Goal: Task Accomplishment & Management: Manage account settings

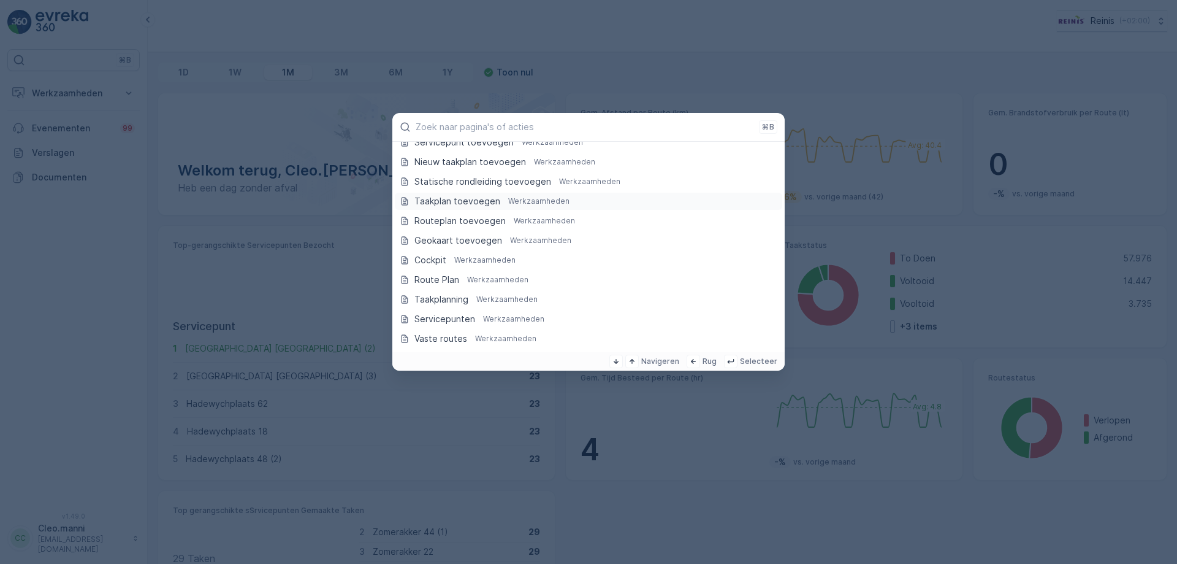
scroll to position [184, 0]
click at [448, 258] on p "Servicepunten" at bounding box center [445, 259] width 61 height 12
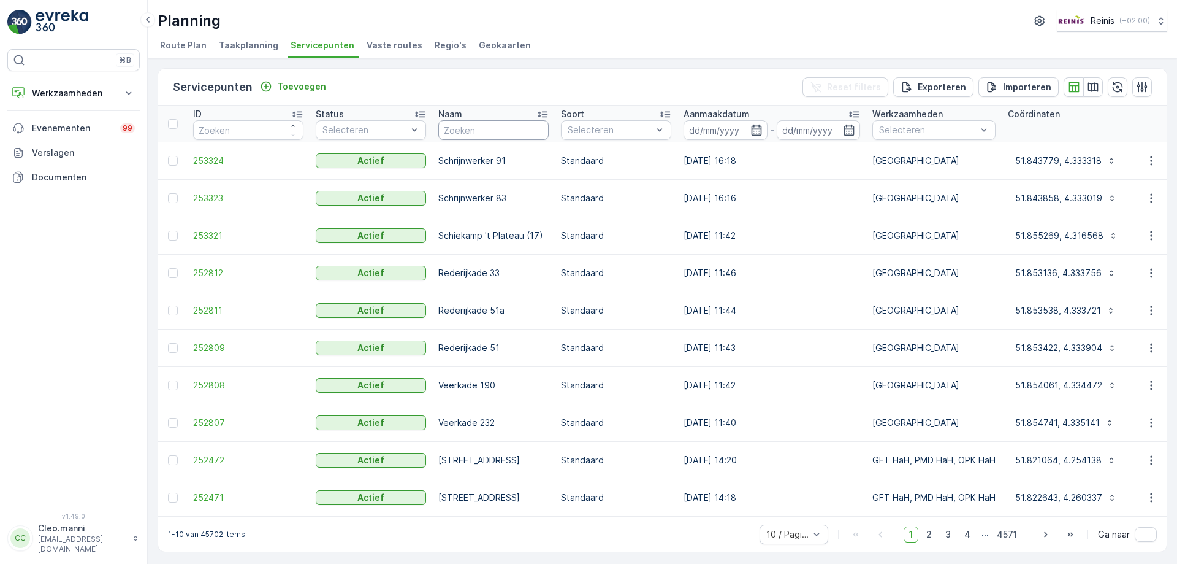
click at [490, 133] on input "text" at bounding box center [493, 130] width 110 height 20
type input "vlootgra"
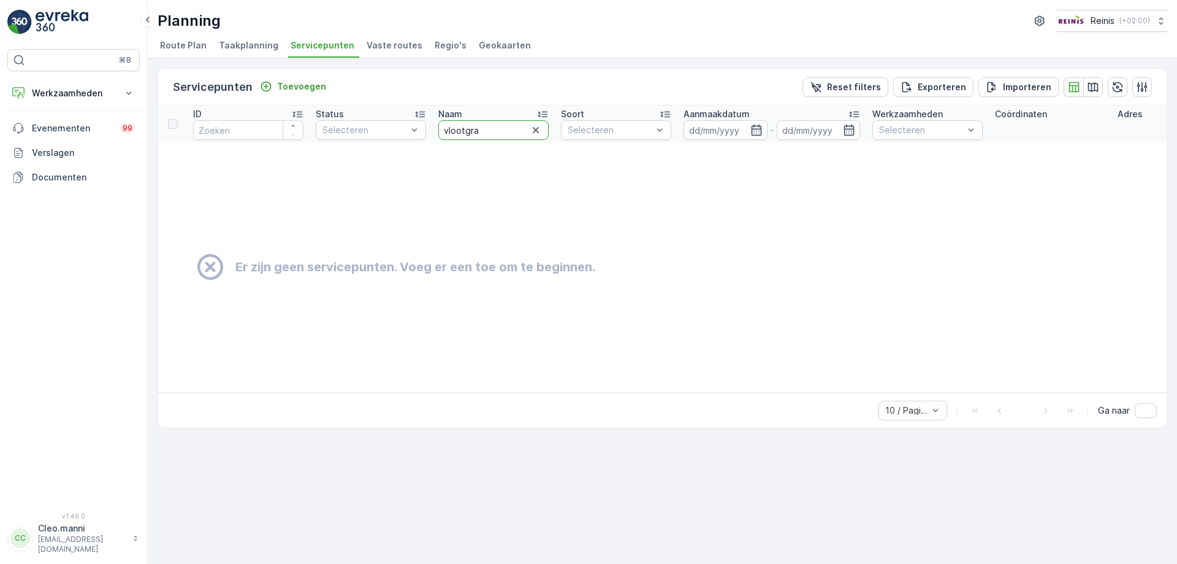
click at [490, 133] on input "vlootgra" at bounding box center [493, 130] width 110 height 20
type input "vlo"
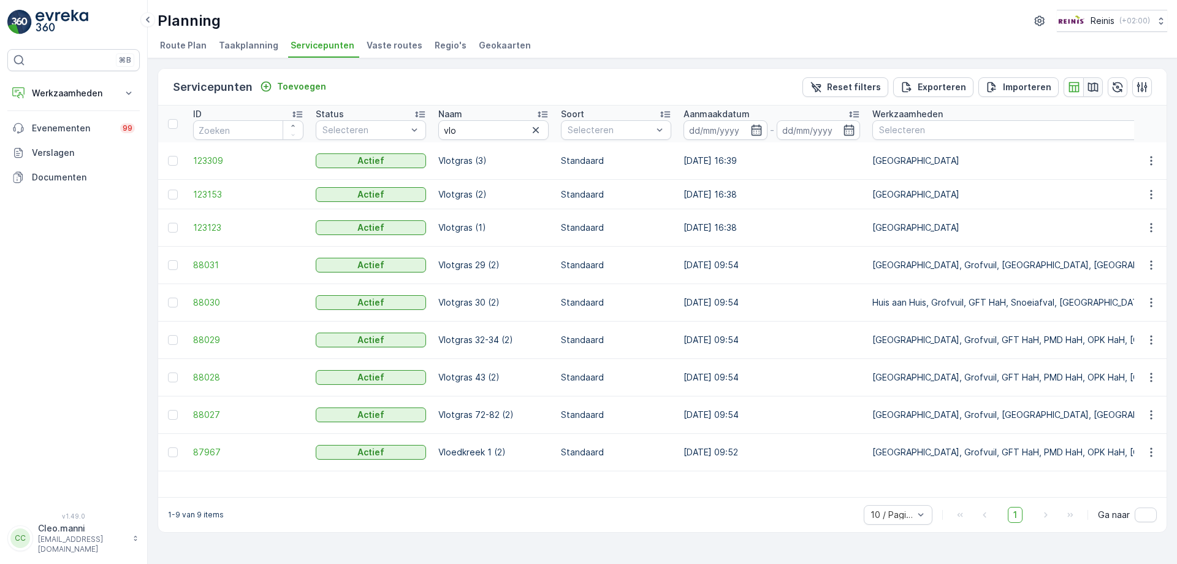
click at [1092, 83] on icon "button" at bounding box center [1094, 86] width 10 height 9
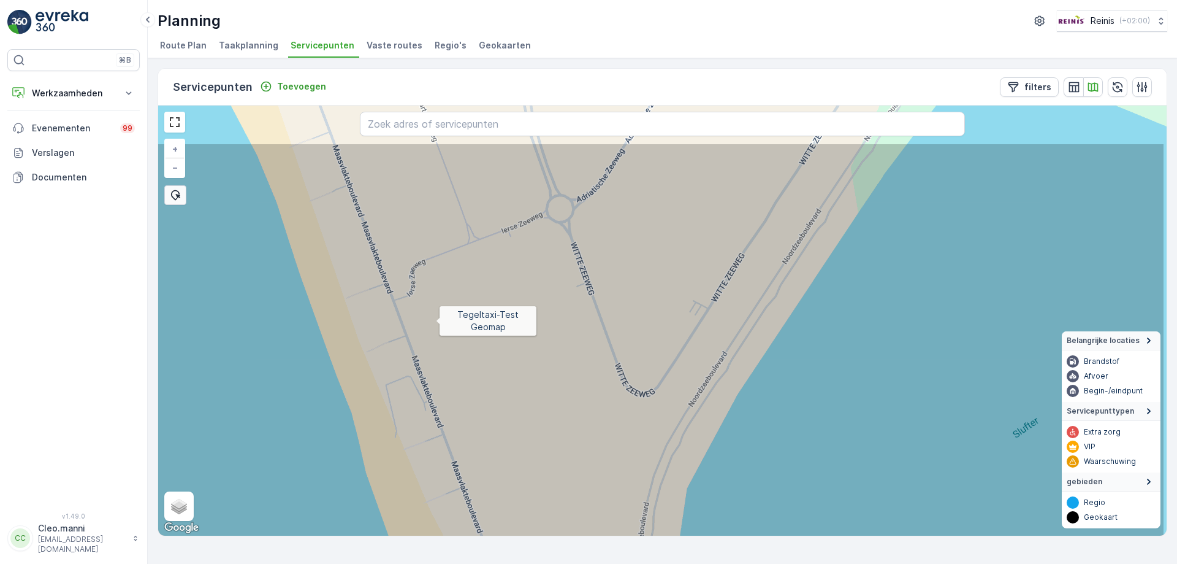
drag, startPoint x: 572, startPoint y: 226, endPoint x: 309, endPoint y: 350, distance: 290.5
click at [321, 364] on icon at bounding box center [559, 401] width 1214 height 519
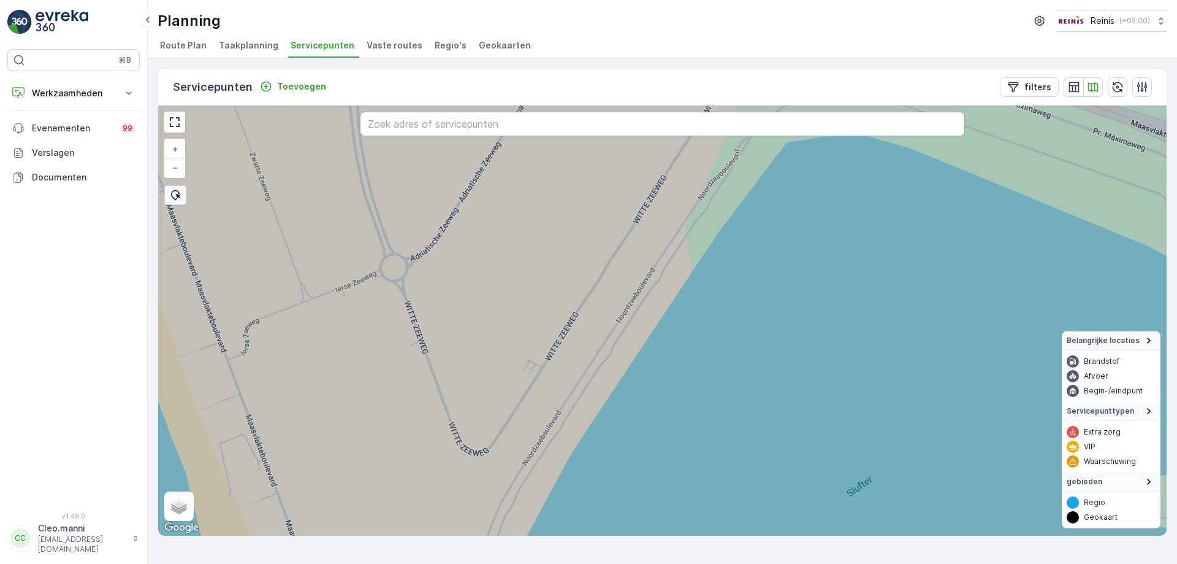
click at [370, 127] on input "text" at bounding box center [662, 124] width 605 height 25
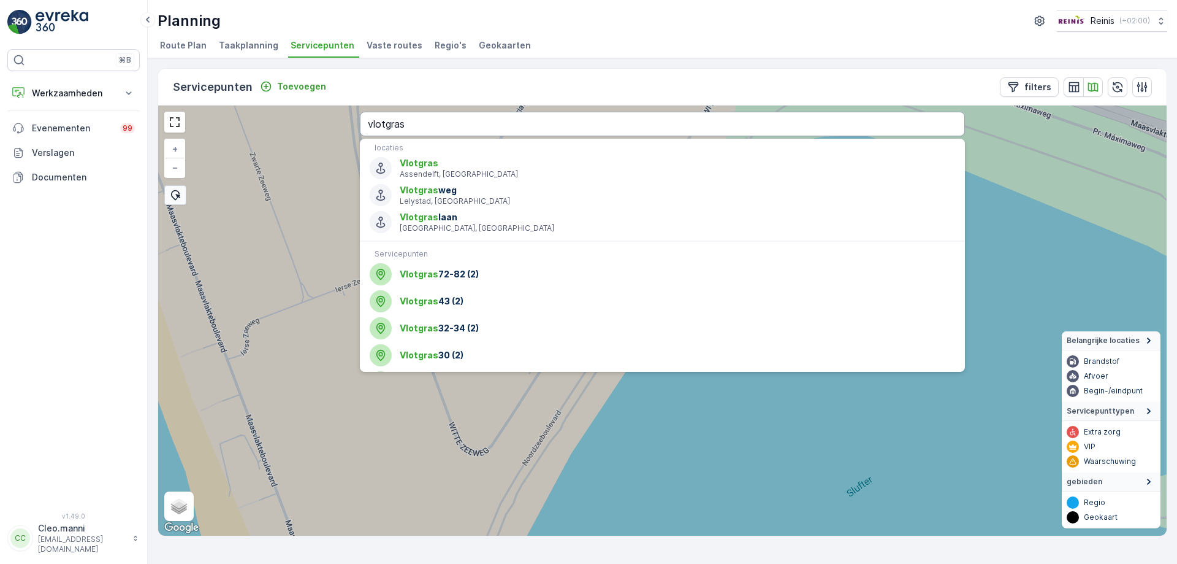
click at [431, 121] on input "vlotgras" at bounding box center [662, 124] width 605 height 25
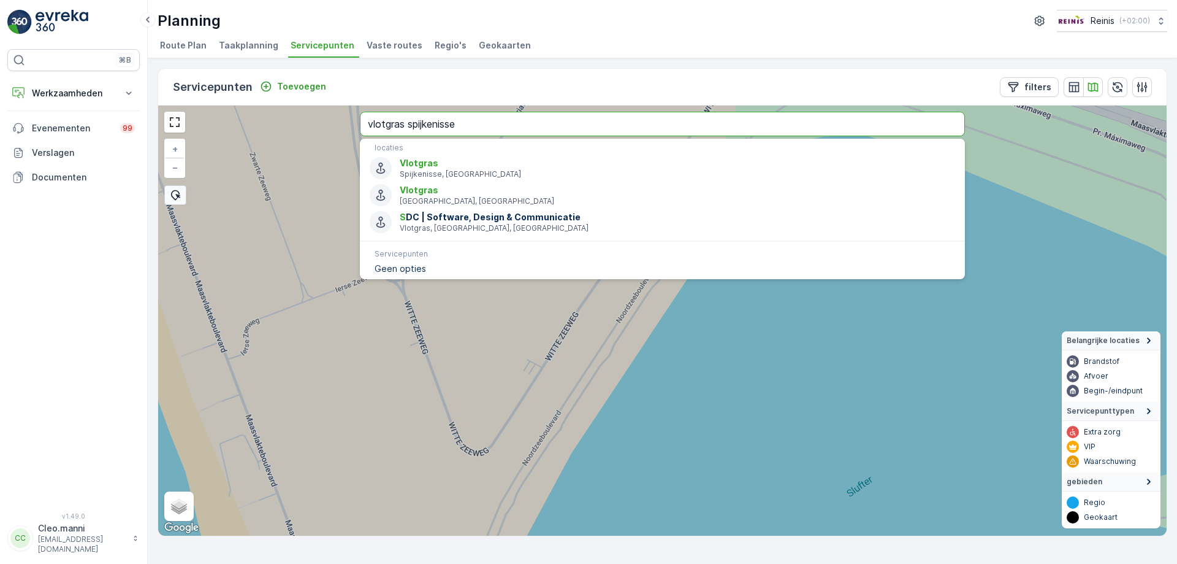
type input "vlotgras spijkenisse"
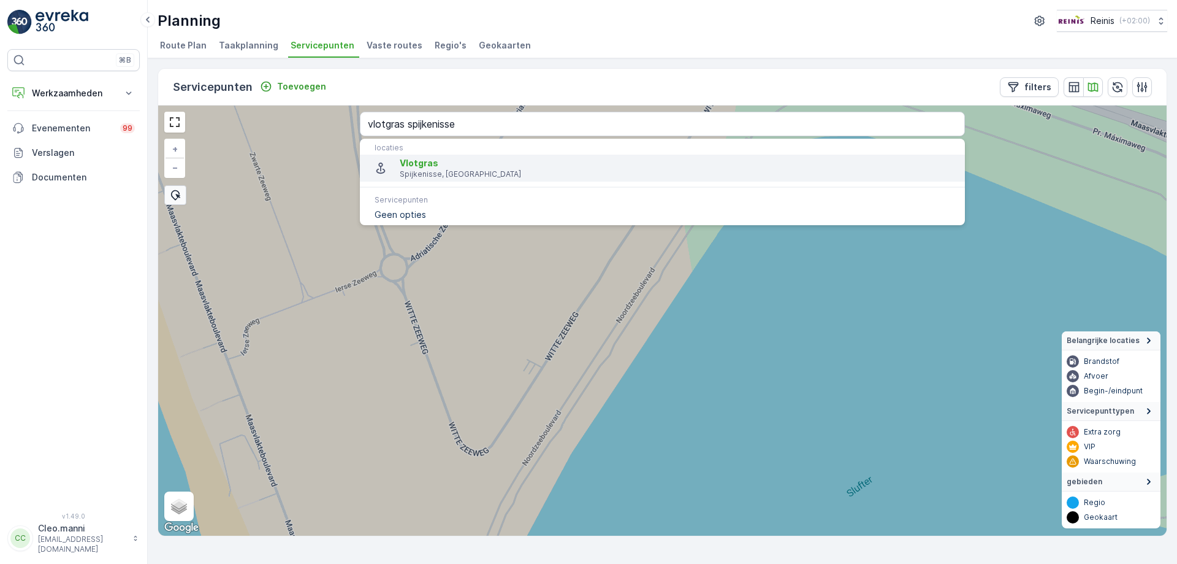
click at [518, 170] on p "Spijkenisse, [GEOGRAPHIC_DATA]" at bounding box center [678, 174] width 556 height 10
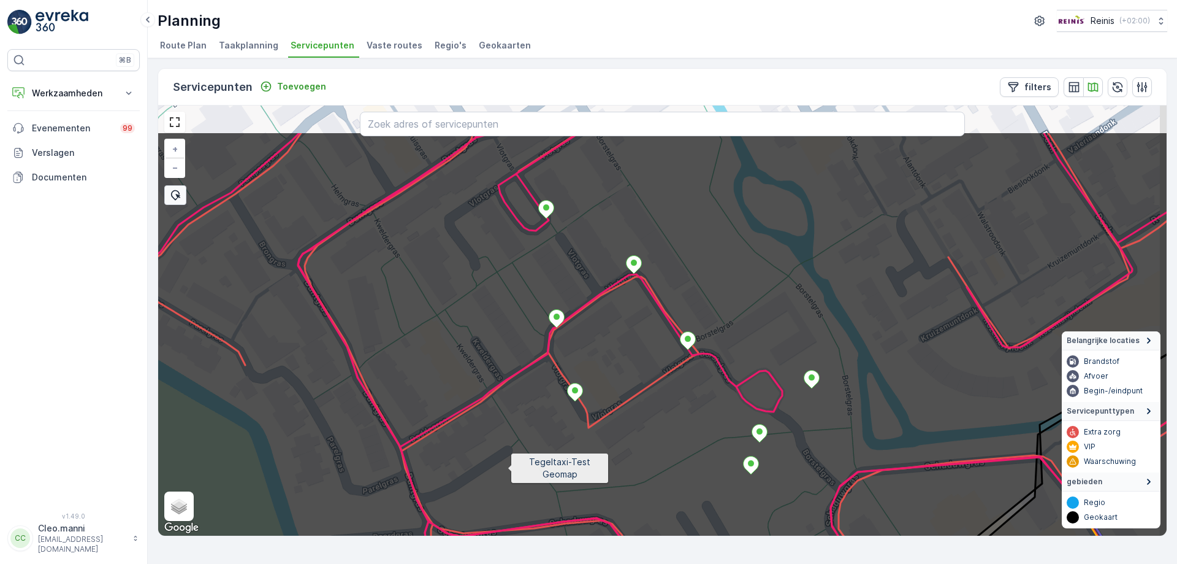
drag, startPoint x: 549, startPoint y: 395, endPoint x: 508, endPoint y: 470, distance: 85.9
click at [508, 470] on icon at bounding box center [624, 390] width 1214 height 519
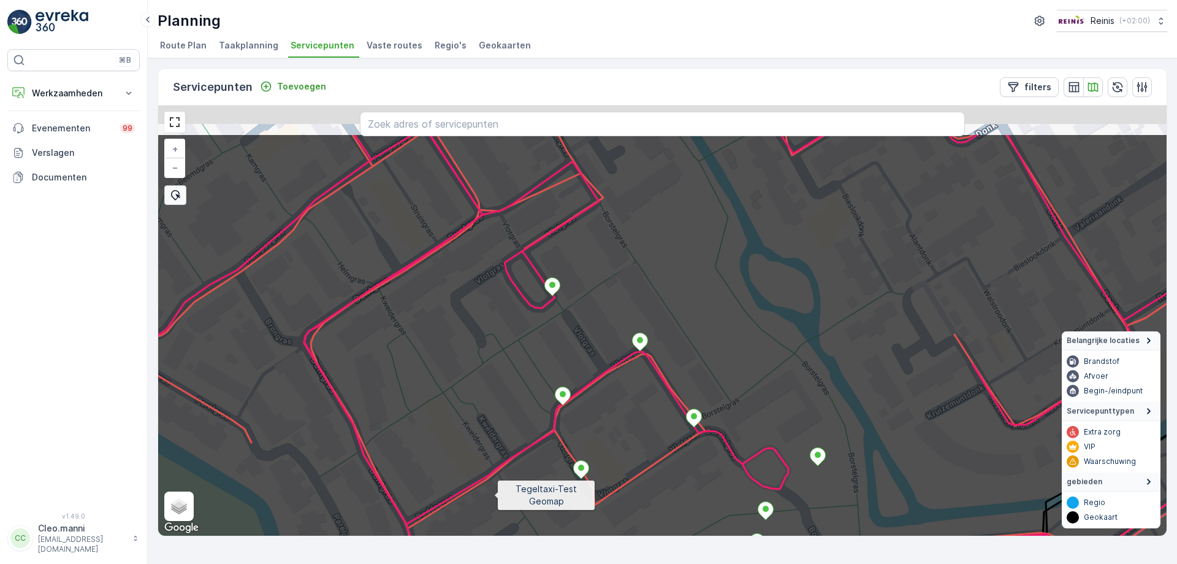
drag, startPoint x: 488, startPoint y: 426, endPoint x: 492, endPoint y: 522, distance: 96.4
click at [494, 523] on icon at bounding box center [671, 392] width 1214 height 519
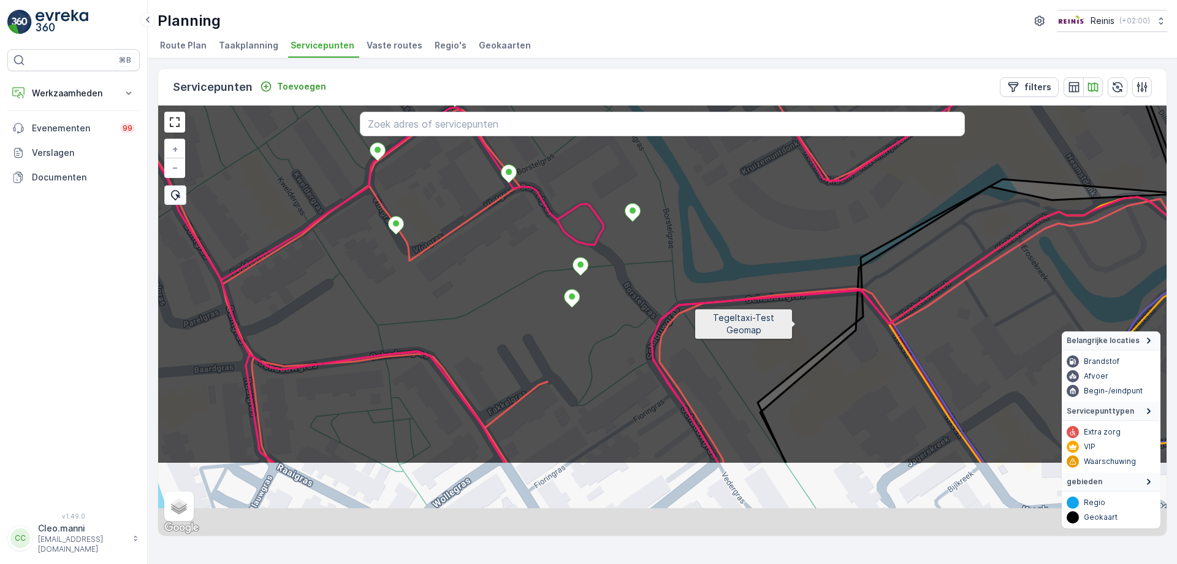
drag, startPoint x: 759, startPoint y: 450, endPoint x: 795, endPoint y: 320, distance: 134.5
click at [794, 327] on icon at bounding box center [695, 204] width 1214 height 519
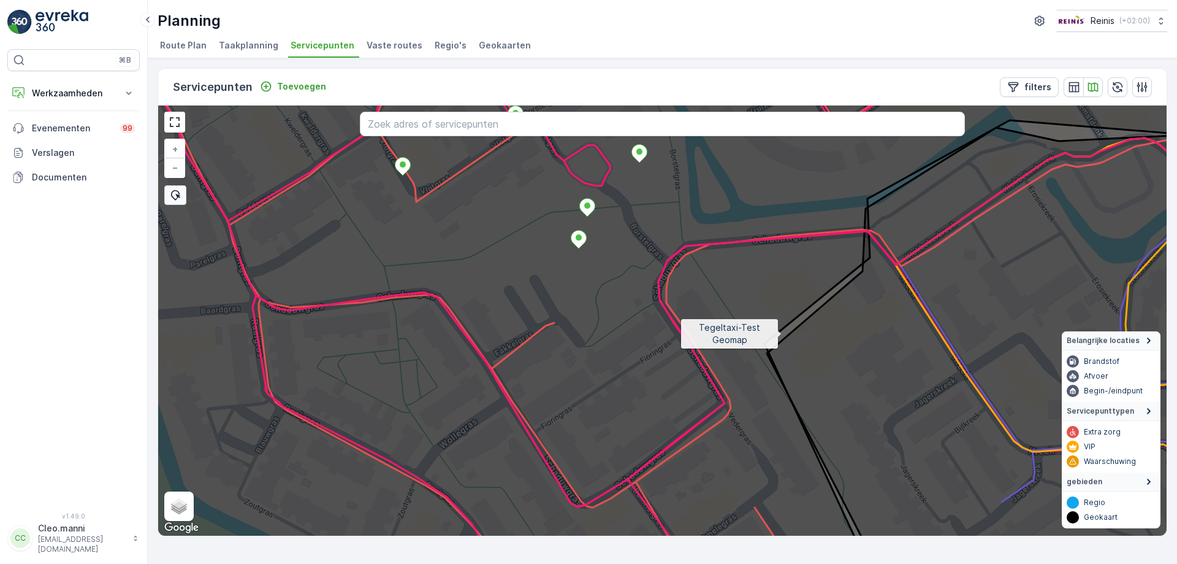
drag, startPoint x: 786, startPoint y: 342, endPoint x: 776, endPoint y: 318, distance: 25.6
click at [776, 318] on icon at bounding box center [654, 297] width 1214 height 519
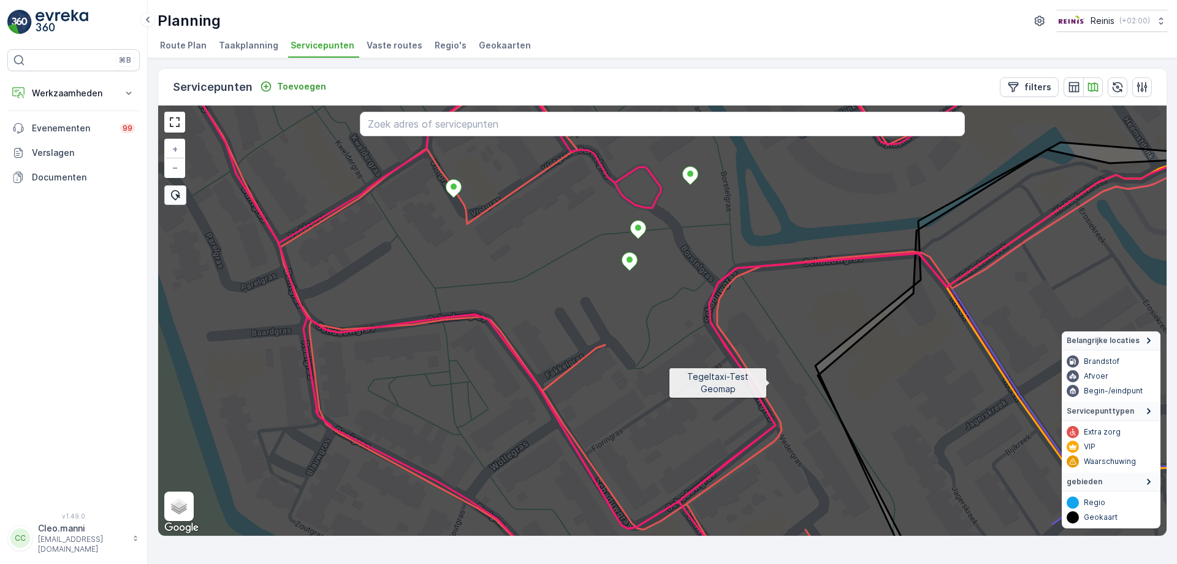
drag, startPoint x: 705, startPoint y: 338, endPoint x: 784, endPoint y: 389, distance: 94.1
click at [784, 389] on icon at bounding box center [720, 360] width 1214 height 519
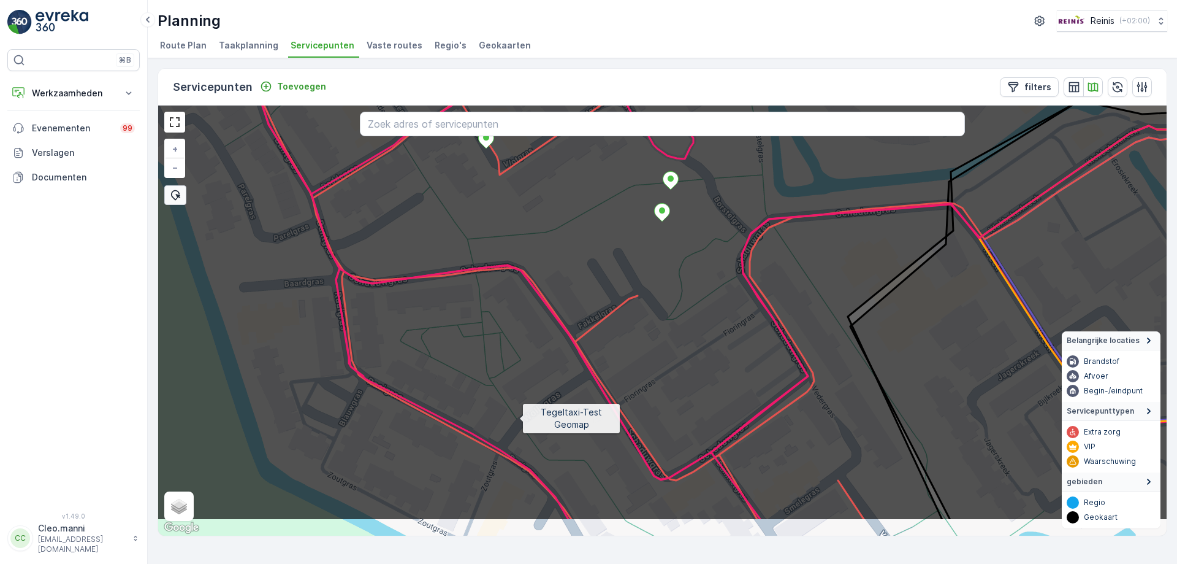
drag, startPoint x: 508, startPoint y: 484, endPoint x: 529, endPoint y: 340, distance: 145.6
click at [529, 340] on icon at bounding box center [674, 260] width 1214 height 519
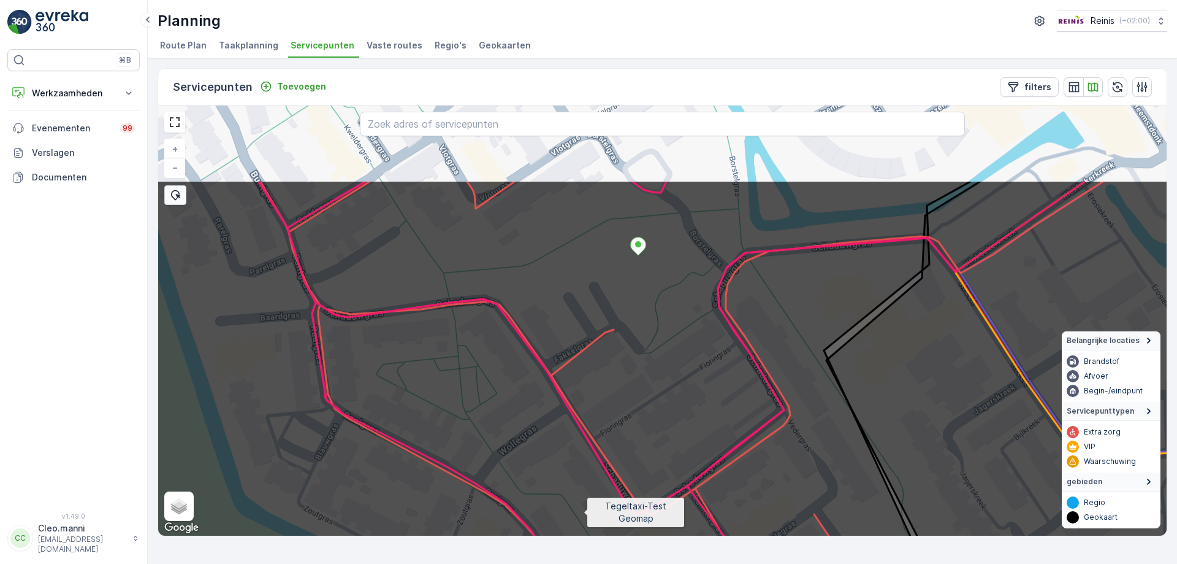
drag, startPoint x: 621, startPoint y: 391, endPoint x: 589, endPoint y: 489, distance: 103.0
click at [580, 516] on icon at bounding box center [629, 439] width 1214 height 519
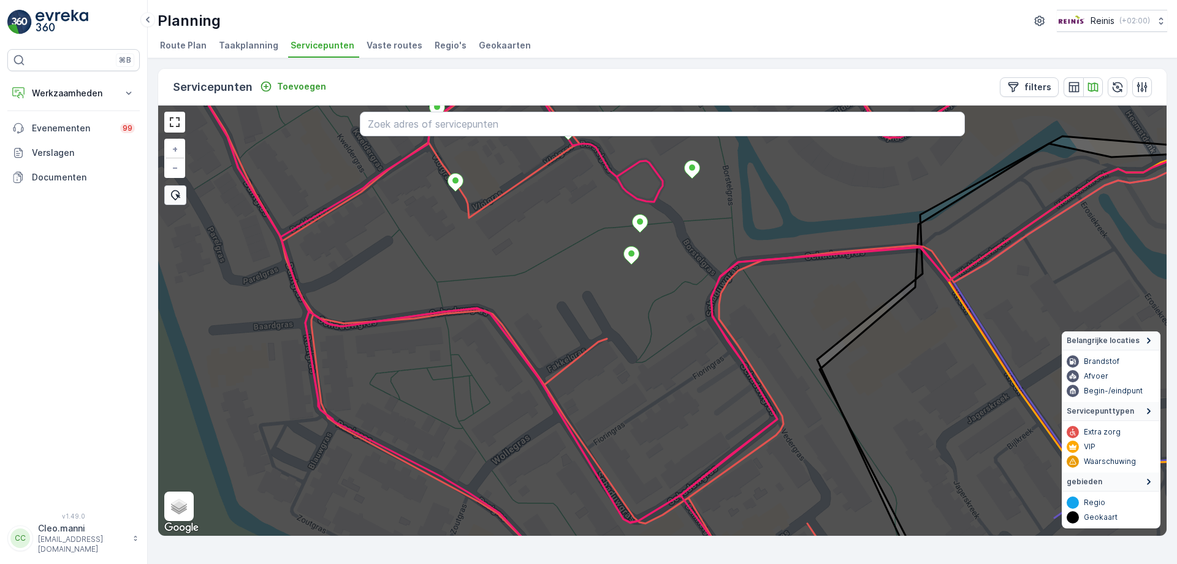
click at [1149, 341] on icon at bounding box center [1149, 340] width 13 height 13
click at [1151, 412] on icon at bounding box center [1149, 410] width 13 height 13
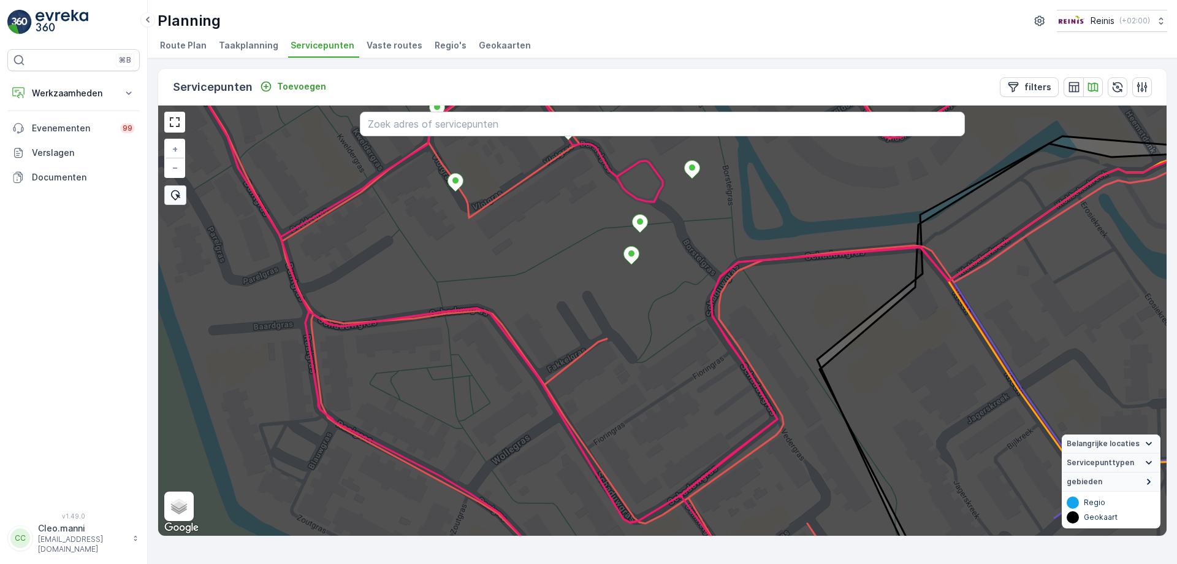
click at [1146, 480] on icon at bounding box center [1149, 481] width 13 height 13
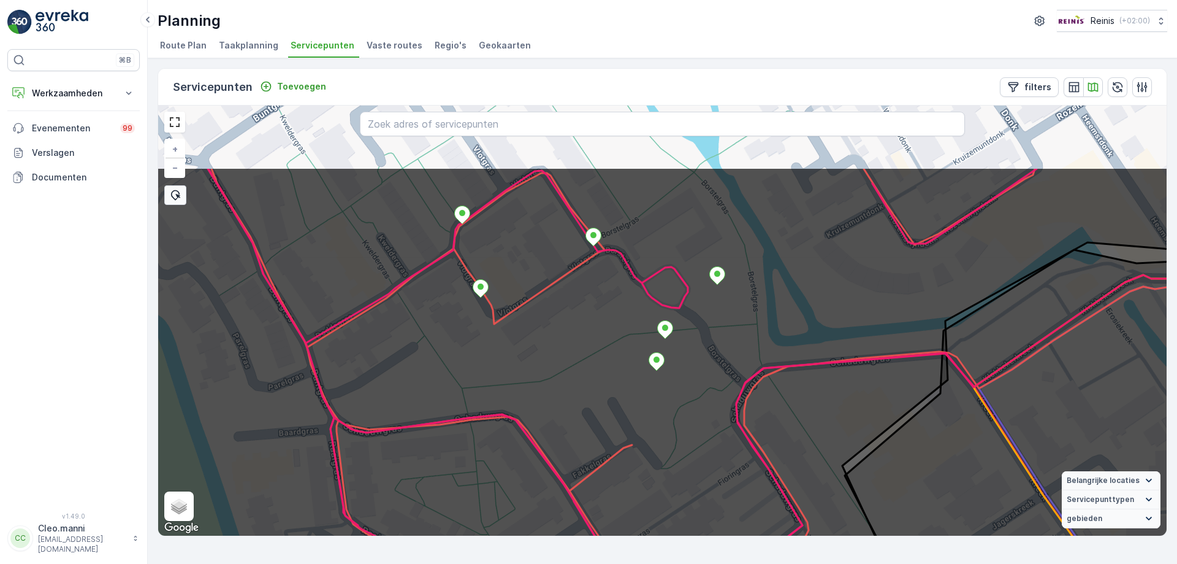
drag, startPoint x: 734, startPoint y: 347, endPoint x: 761, endPoint y: 456, distance: 113.0
click at [761, 456] on icon at bounding box center [688, 426] width 1214 height 519
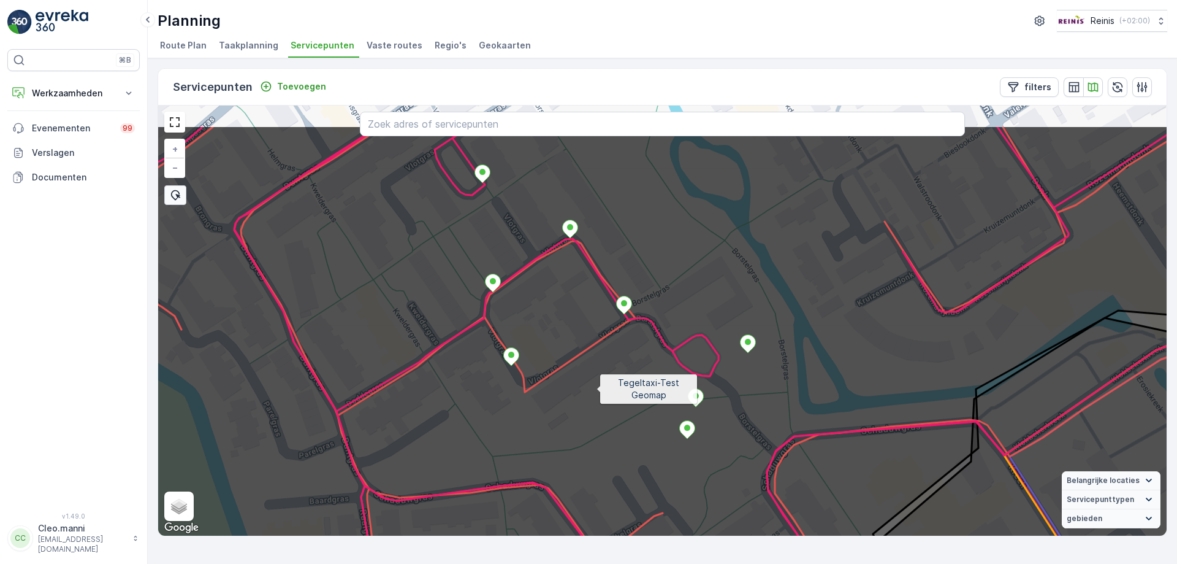
drag, startPoint x: 561, startPoint y: 310, endPoint x: 667, endPoint y: 524, distance: 239.4
click at [667, 524] on icon at bounding box center [692, 384] width 1214 height 519
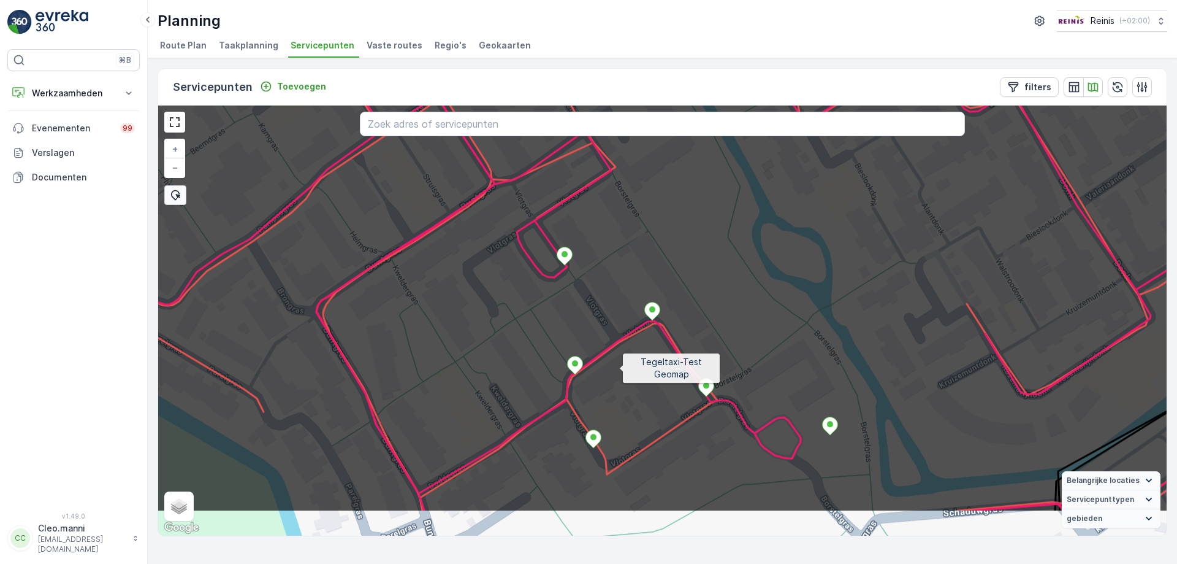
drag, startPoint x: 615, startPoint y: 450, endPoint x: 641, endPoint y: 307, distance: 145.3
click at [641, 307] on icon at bounding box center [668, 252] width 1214 height 519
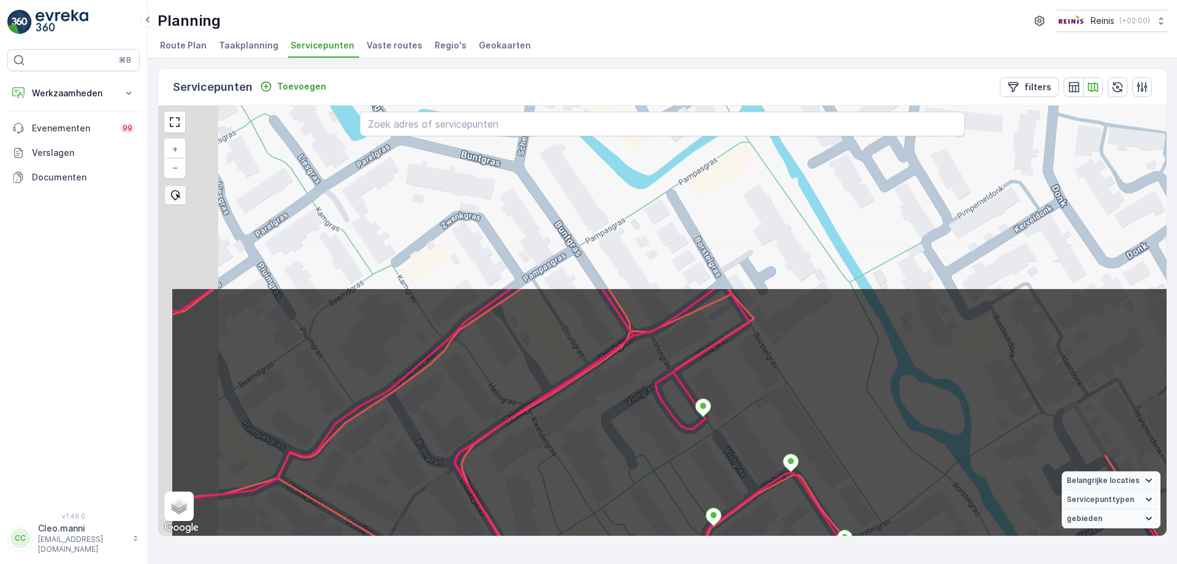
drag, startPoint x: 435, startPoint y: 344, endPoint x: 552, endPoint y: 574, distance: 257.8
click at [552, 563] on html "⌘B Werkzaamheden Inzichten Planning Routes en Taken Cockpit Instellingen Evenem…" at bounding box center [588, 282] width 1177 height 564
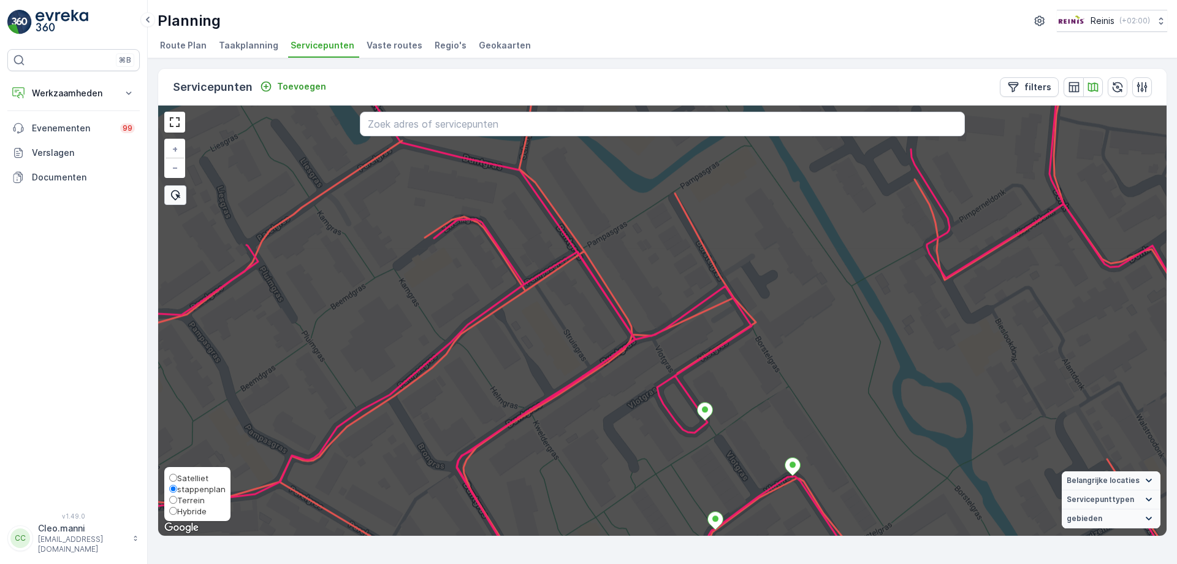
click at [174, 500] on input "Terrein" at bounding box center [173, 500] width 8 height 8
radio input "true"
click at [175, 510] on input "Hybride" at bounding box center [173, 511] width 8 height 8
radio input "true"
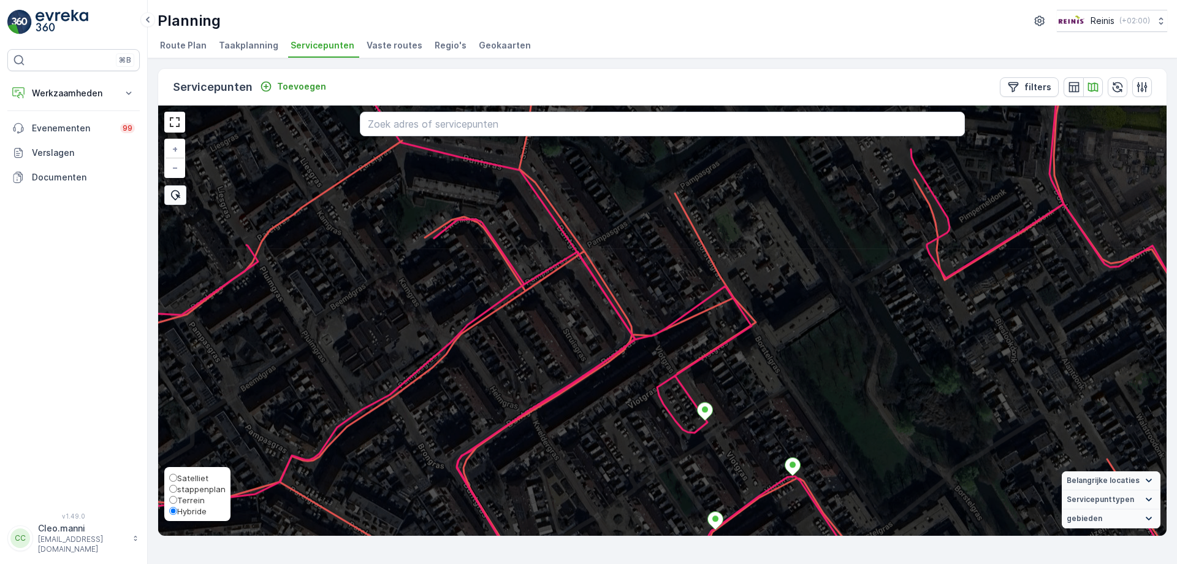
click at [175, 476] on input "Satelliet" at bounding box center [173, 477] width 8 height 8
radio input "true"
click at [171, 492] on span "stappenplan" at bounding box center [197, 489] width 56 height 10
click at [171, 492] on input "stappenplan" at bounding box center [173, 488] width 8 height 8
radio input "true"
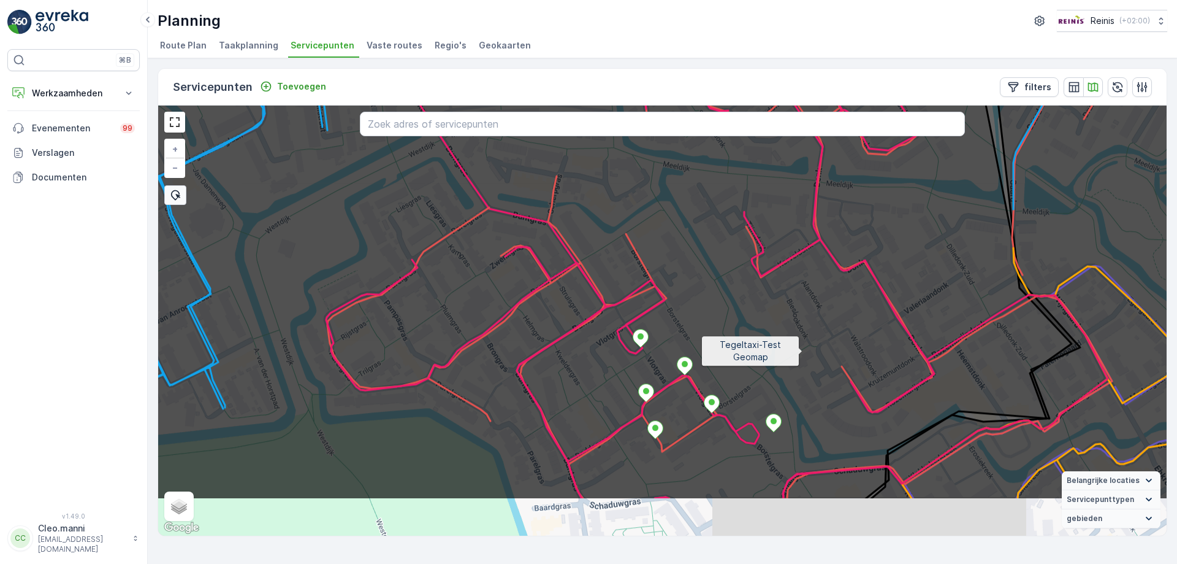
drag, startPoint x: 791, startPoint y: 383, endPoint x: 821, endPoint y: 315, distance: 73.9
click at [819, 316] on icon at bounding box center [690, 239] width 1214 height 519
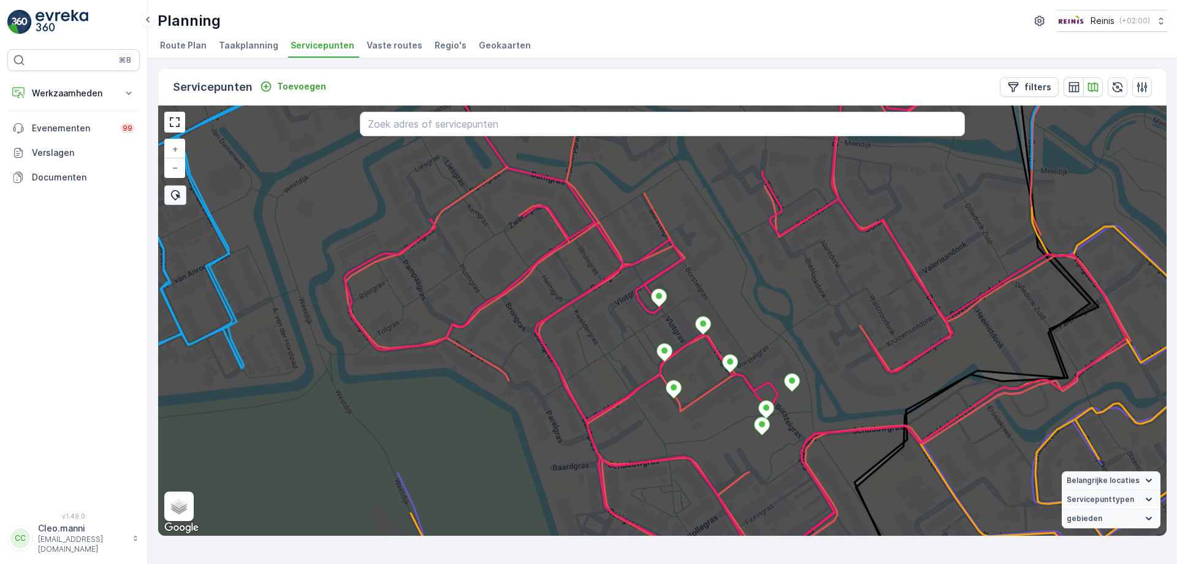
click at [385, 44] on span "Vaste routes" at bounding box center [395, 45] width 56 height 12
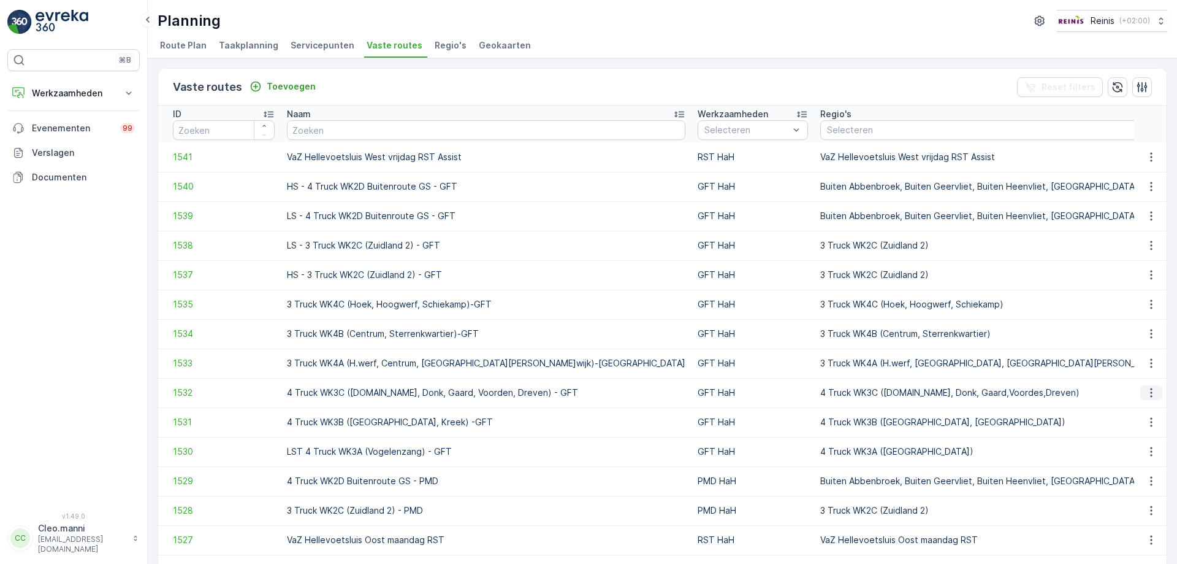
click at [1146, 393] on icon "button" at bounding box center [1152, 392] width 12 height 12
click at [1110, 411] on span "Toon meer details" at bounding box center [1097, 411] width 75 height 12
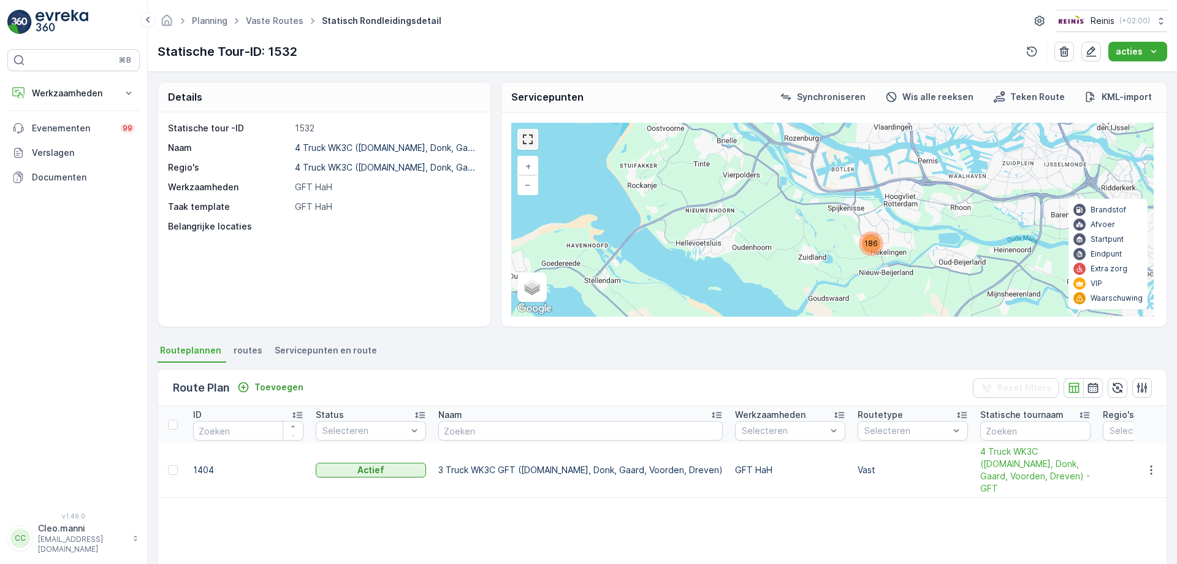
click at [525, 140] on link at bounding box center [528, 139] width 18 height 18
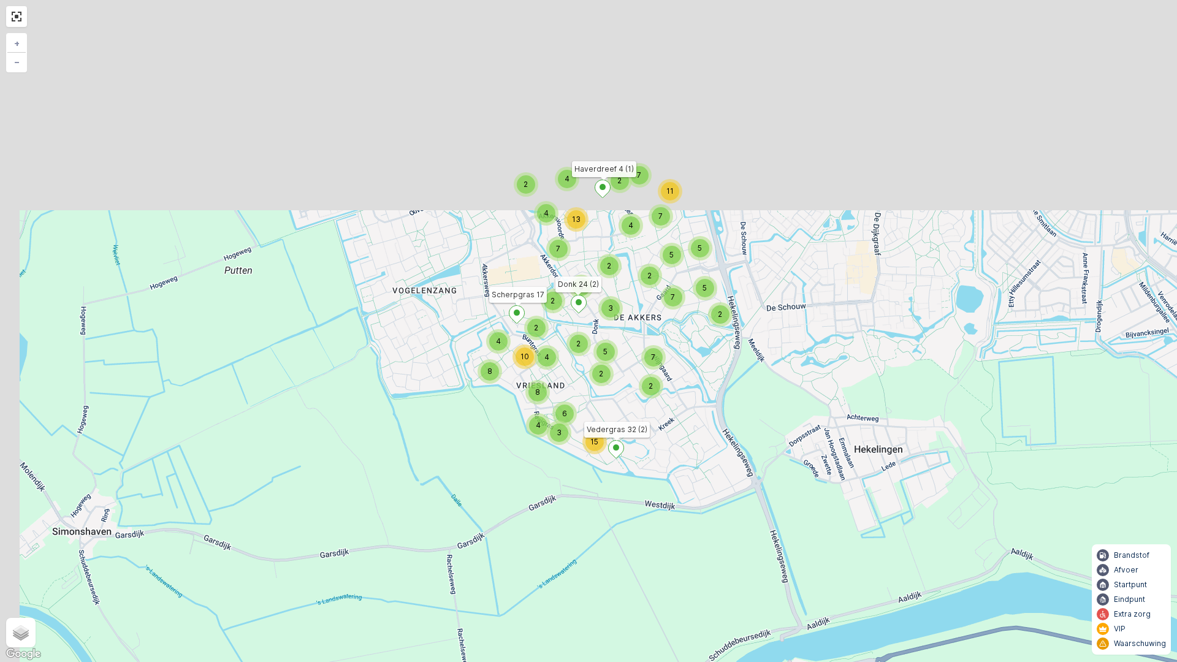
drag, startPoint x: 649, startPoint y: 532, endPoint x: 653, endPoint y: 547, distance: 15.3
click at [653, 547] on div "2 2 5 5 7 5 2 2 2 3 2 7 6 4 4 4 13 7 7 11 2 4 4 8 8 10 4 7 2 5 2 2 3 6 15 Donk …" at bounding box center [588, 331] width 1177 height 662
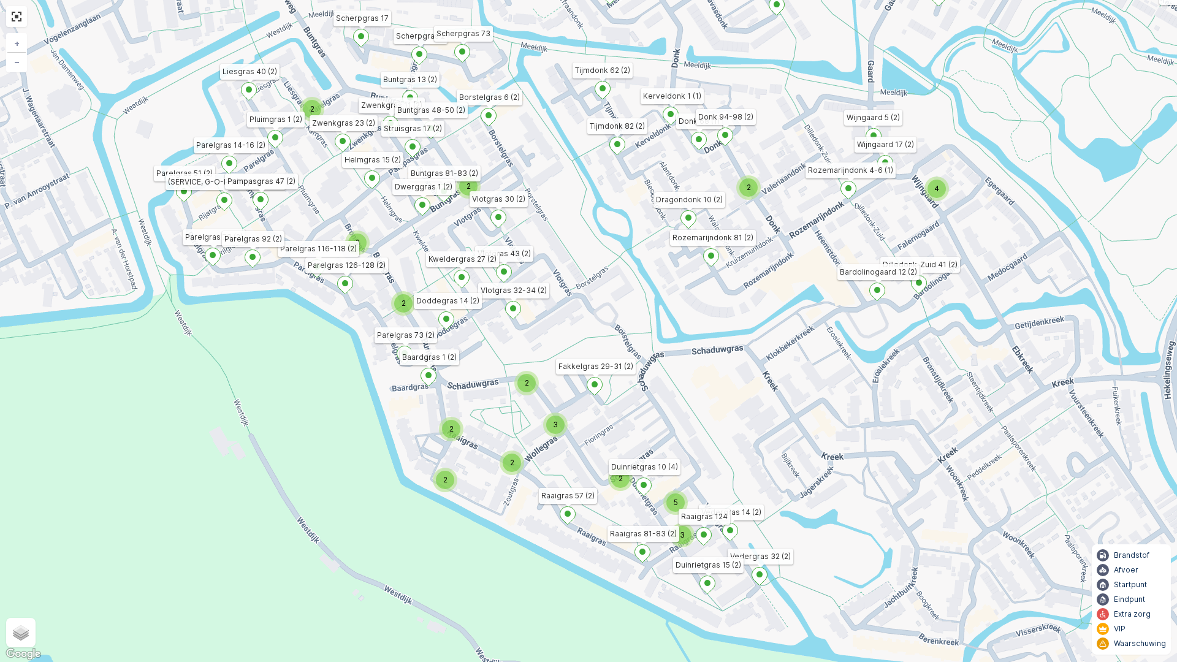
drag, startPoint x: 586, startPoint y: 367, endPoint x: 662, endPoint y: 431, distance: 100.1
click at [662, 431] on div "2 2 2 2 3 2 2 2 4 2 2 3 2 2 4 2 2 2 2 2 2 4 2 2 2 3 2 3 5 Donk 24 (2) Haverdree…" at bounding box center [588, 331] width 1177 height 662
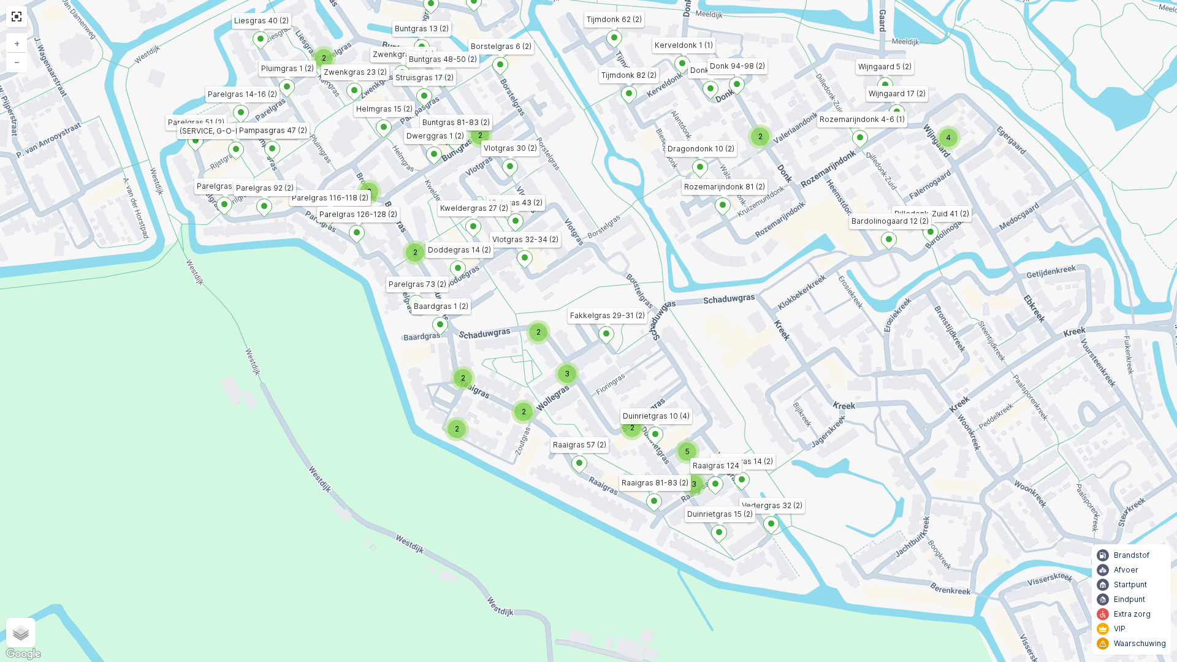
drag, startPoint x: 698, startPoint y: 442, endPoint x: 683, endPoint y: 355, distance: 88.4
click at [683, 355] on div "2 2 2 2 3 2 2 2 4 2 2 3 2 2 4 2 2 2 2 2 2 4 2 2 2 3 2 3 5 Donk 24 (2) Haverdree…" at bounding box center [588, 331] width 1177 height 662
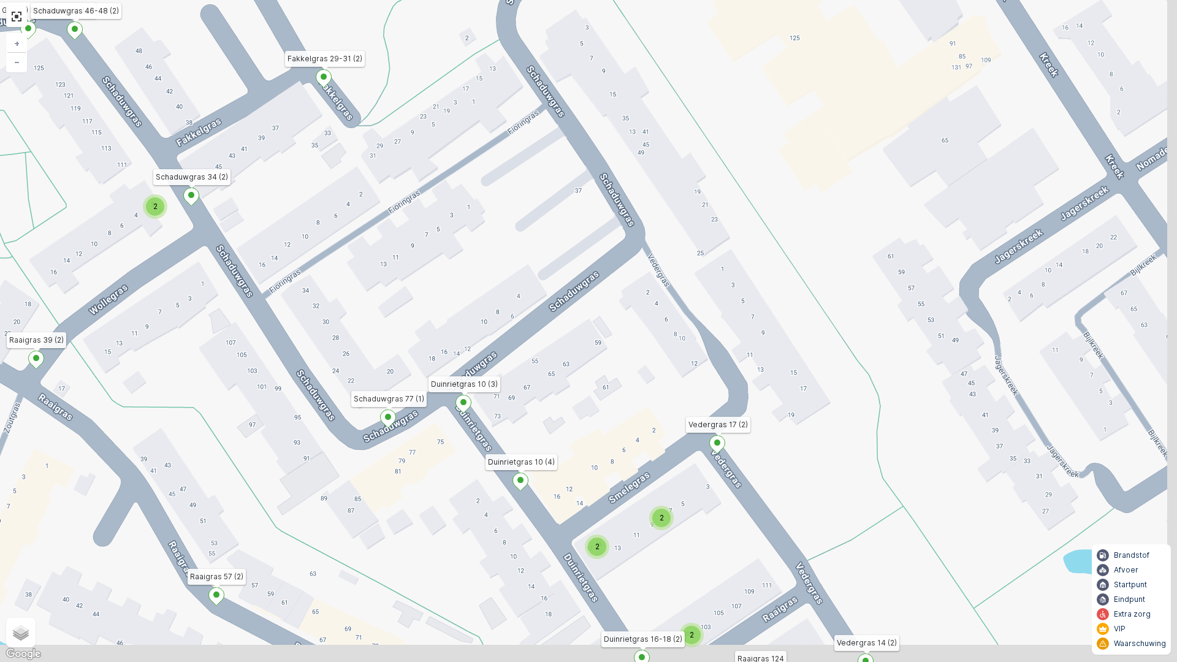
drag, startPoint x: 634, startPoint y: 378, endPoint x: 625, endPoint y: 274, distance: 104.6
click at [625, 274] on div "2 2 2 2 2 2 2 2 2 2 4 2 2 2 2 2 2 2 Donk 24 (2) Haverdreef 4 (1) Scherpgras 17 …" at bounding box center [588, 331] width 1177 height 662
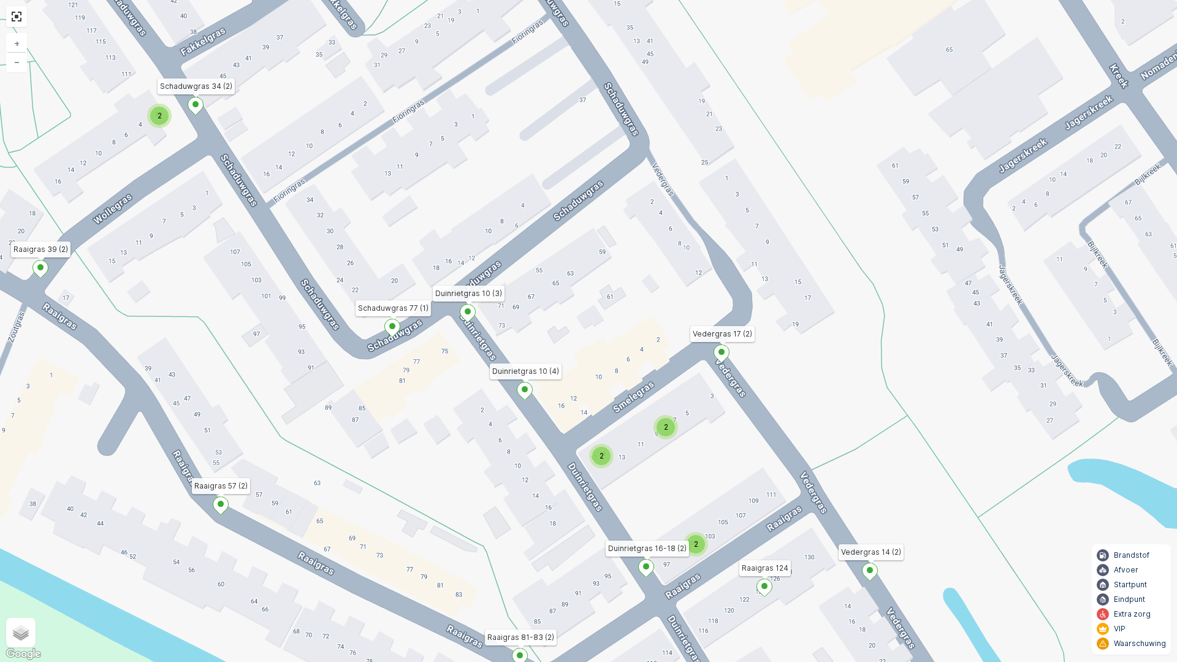
drag, startPoint x: 442, startPoint y: 370, endPoint x: 694, endPoint y: 597, distance: 339.1
click at [694, 563] on div "2 2 2 2 2 2 2 2 2 2 4 2 2 2 2 2 2 2 Donk 24 (2) Haverdreef 4 (1) Scherpgras 17 …" at bounding box center [588, 331] width 1177 height 662
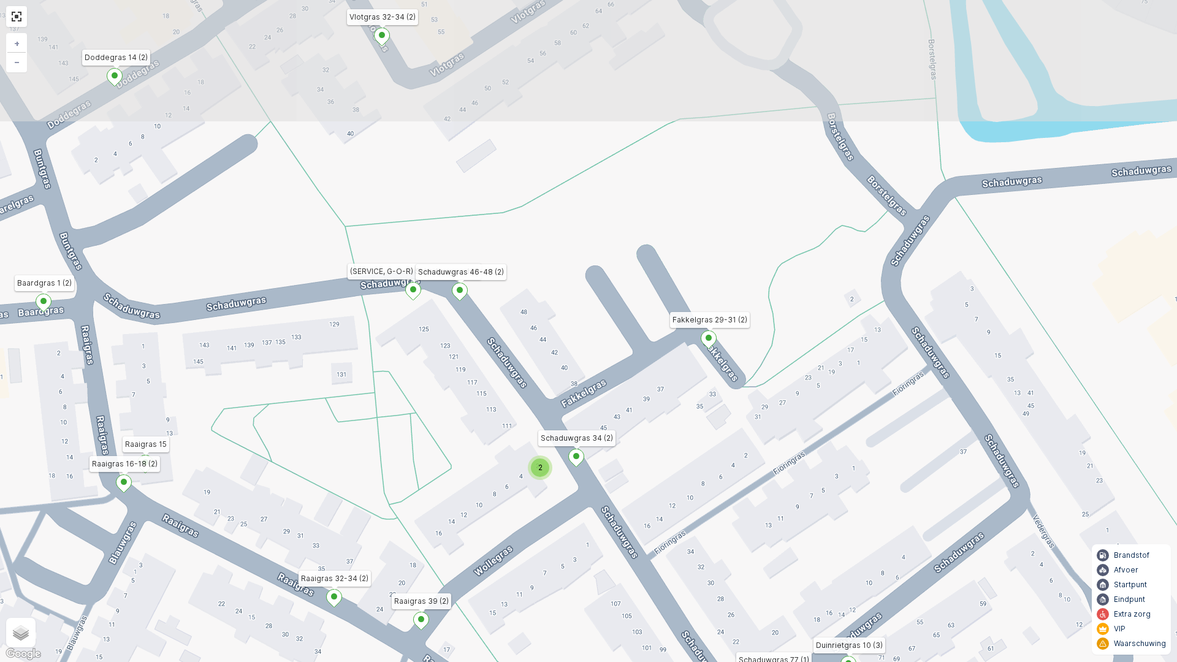
drag, startPoint x: 481, startPoint y: 396, endPoint x: 622, endPoint y: 541, distance: 202.5
click at [622, 540] on div "2 2 2 2 2 2 2 2 2 2 4 2 2 2 2 2 2 2 Donk 24 (2) Haverdreef 4 (1) Scherpgras 17 …" at bounding box center [588, 331] width 1177 height 662
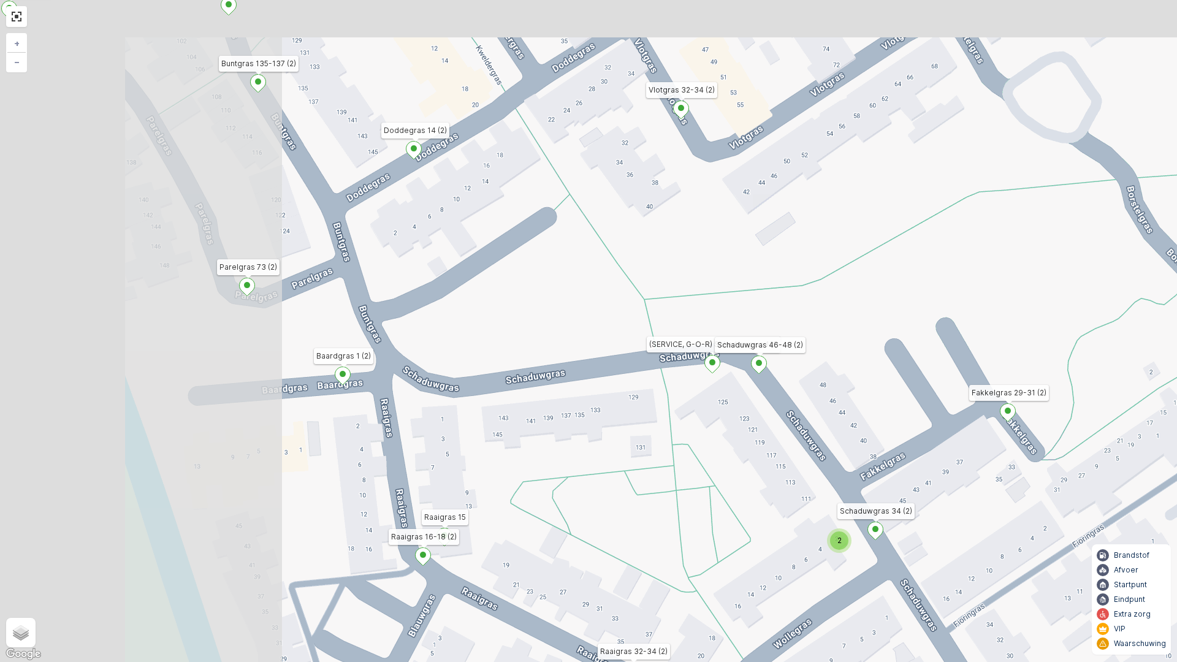
drag, startPoint x: 346, startPoint y: 300, endPoint x: 757, endPoint y: 457, distance: 439.9
click at [756, 456] on div "2 2 2 2 2 2 2 2 2 2 4 2 2 2 2 2 2 2 Donk 24 (2) Haverdreef 4 (1) Scherpgras 17 …" at bounding box center [588, 331] width 1177 height 662
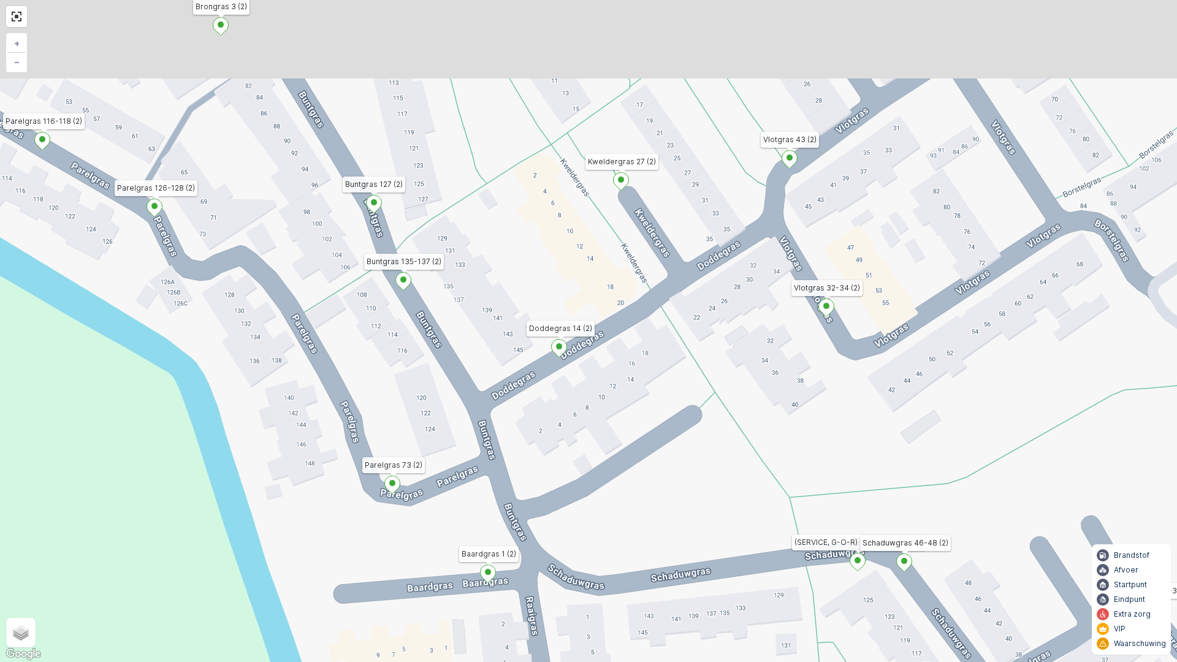
drag, startPoint x: 512, startPoint y: 351, endPoint x: 536, endPoint y: 502, distance: 152.8
click at [536, 502] on div "2 2 2 2 2 2 2 2 2 2 4 2 2 2 2 2 2 2 Donk 24 (2) Haverdreef 4 (1) Scherpgras 17 …" at bounding box center [588, 331] width 1177 height 662
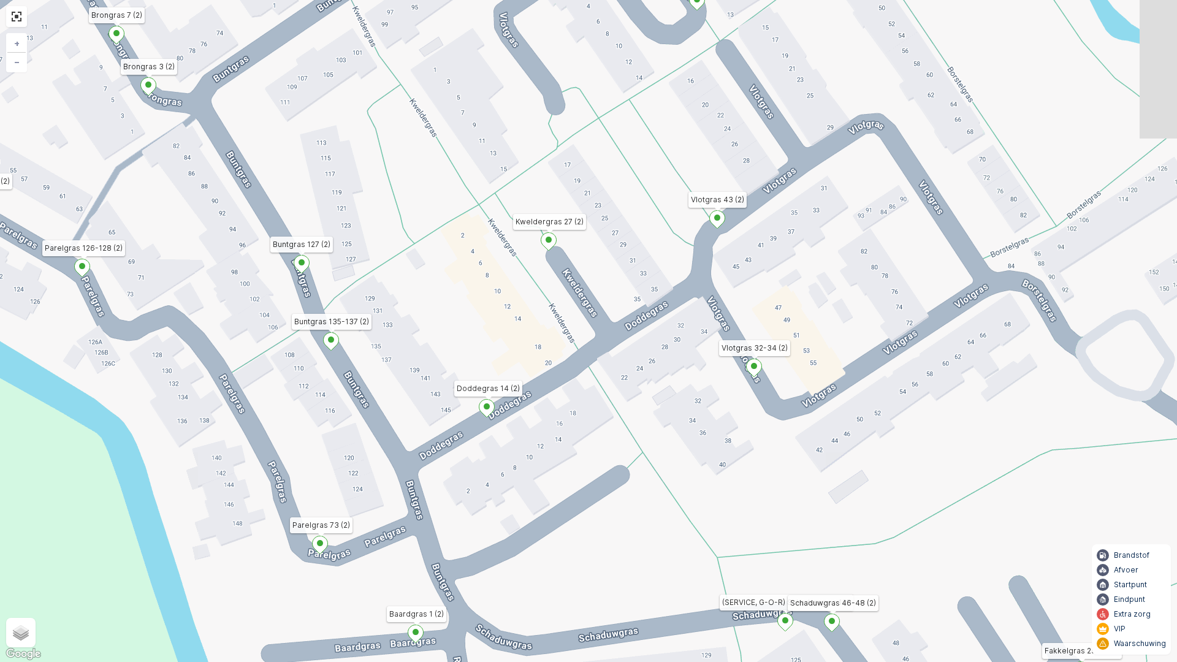
drag, startPoint x: 944, startPoint y: 258, endPoint x: 761, endPoint y: 276, distance: 184.3
click at [773, 277] on div "2 2 2 2 2 2 2 2 2 2 4 2 2 2 2 2 2 2 Donk 24 (2) Haverdreef 4 (1) Scherpgras 17 …" at bounding box center [588, 331] width 1177 height 662
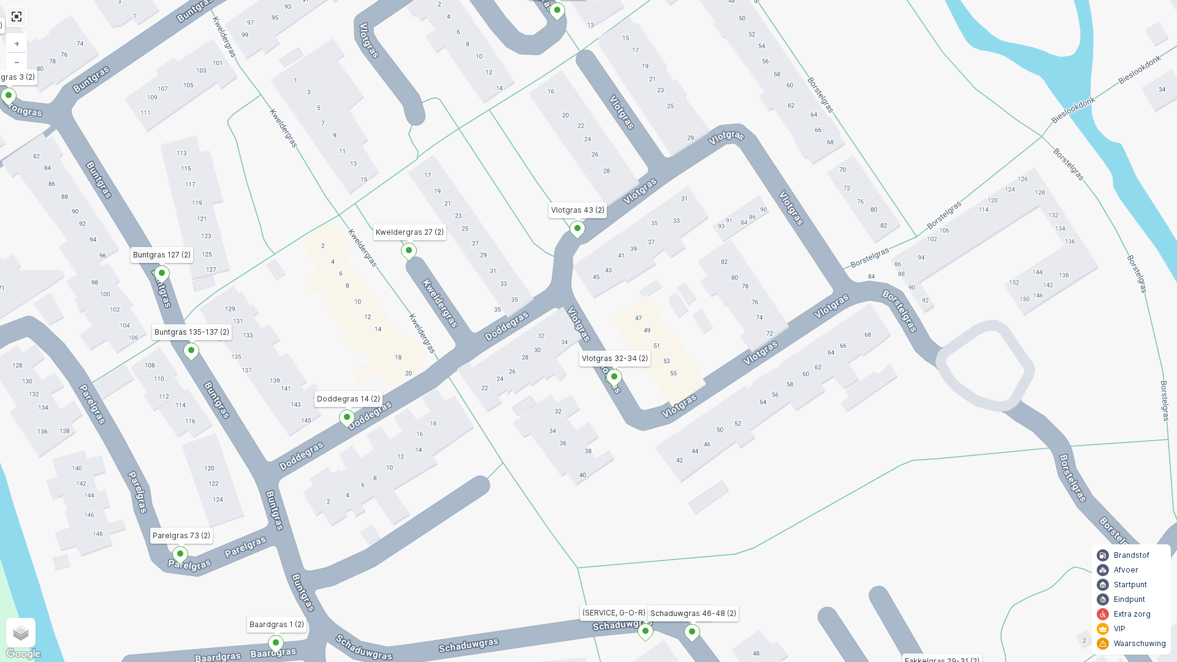
click at [20, 16] on link at bounding box center [16, 16] width 18 height 18
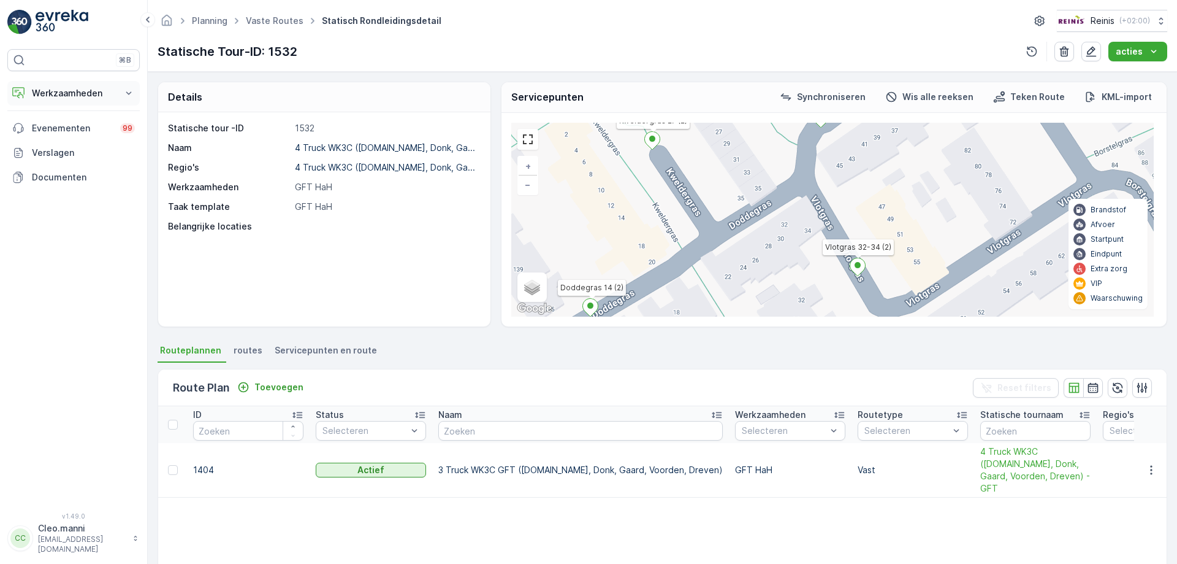
click at [110, 95] on p "Werkzaamheden" at bounding box center [73, 93] width 83 height 12
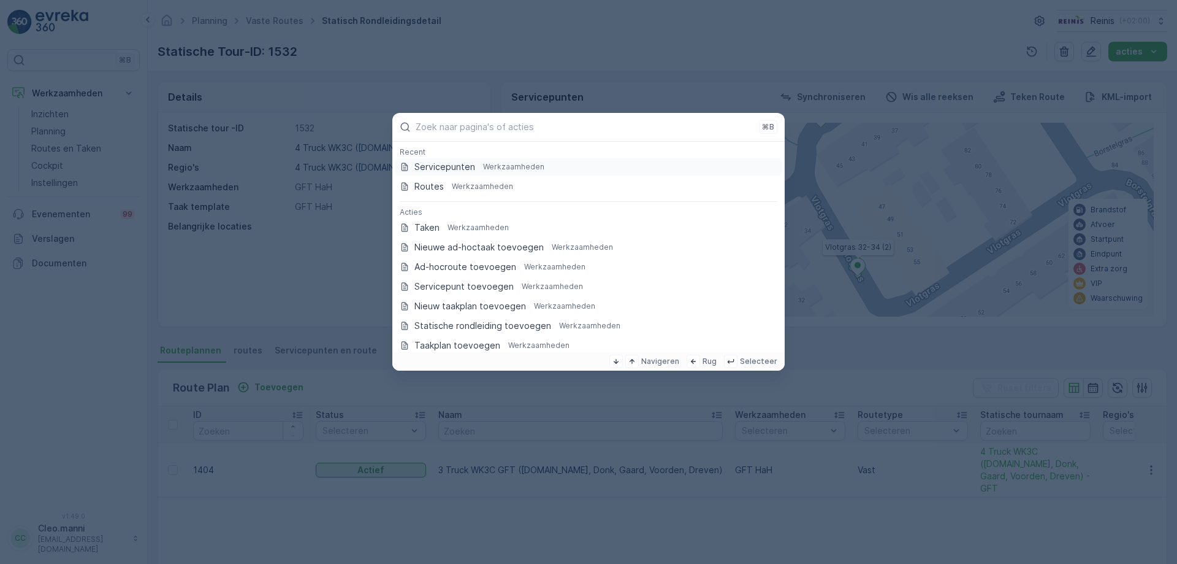
click at [441, 164] on p "Servicepunten" at bounding box center [445, 167] width 61 height 12
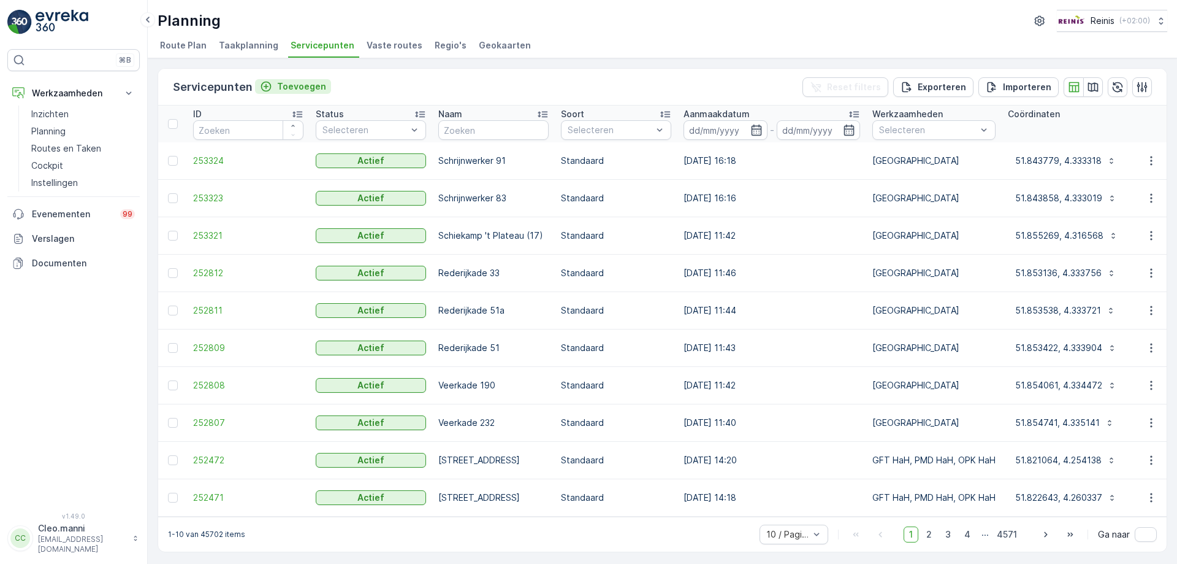
click at [300, 85] on p "Toevoegen" at bounding box center [301, 86] width 49 height 12
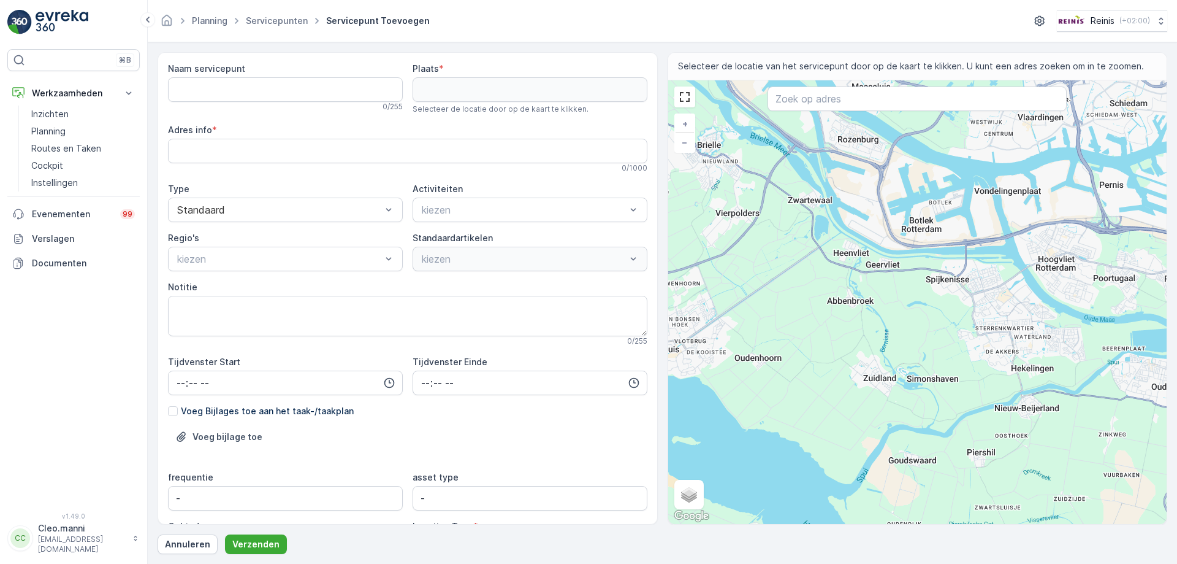
click at [960, 334] on div "+ − Satelliet stappenplan Terrein Hybride Leaflet Sneltoetsen Kaartgegevens Kaa…" at bounding box center [917, 301] width 499 height 443
type input "51.837050373408005,4.304509576142182"
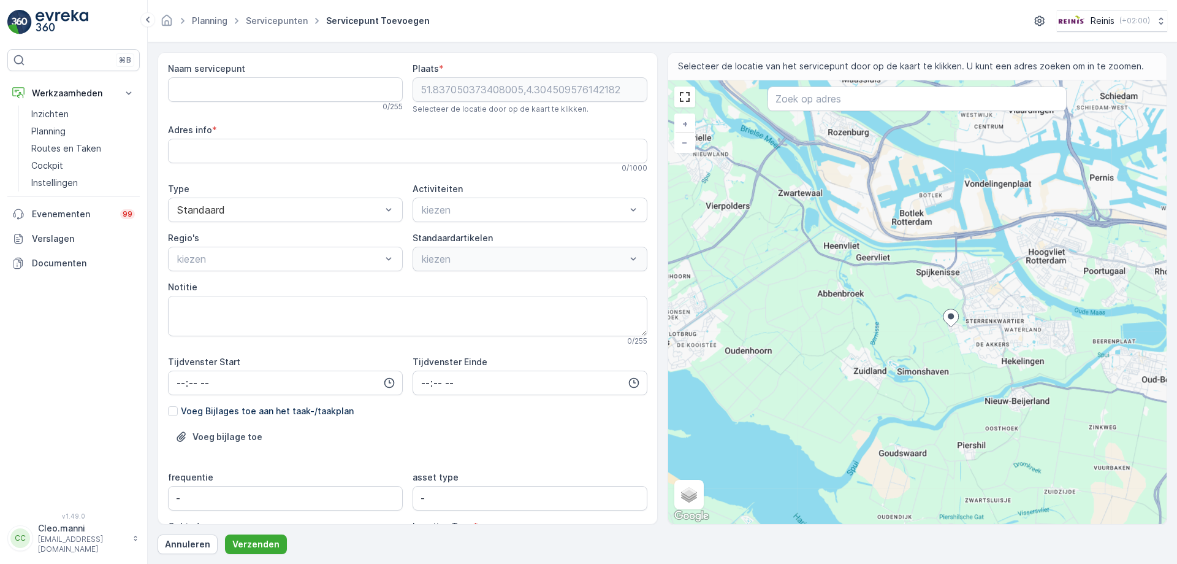
type info "[STREET_ADDRESS]"
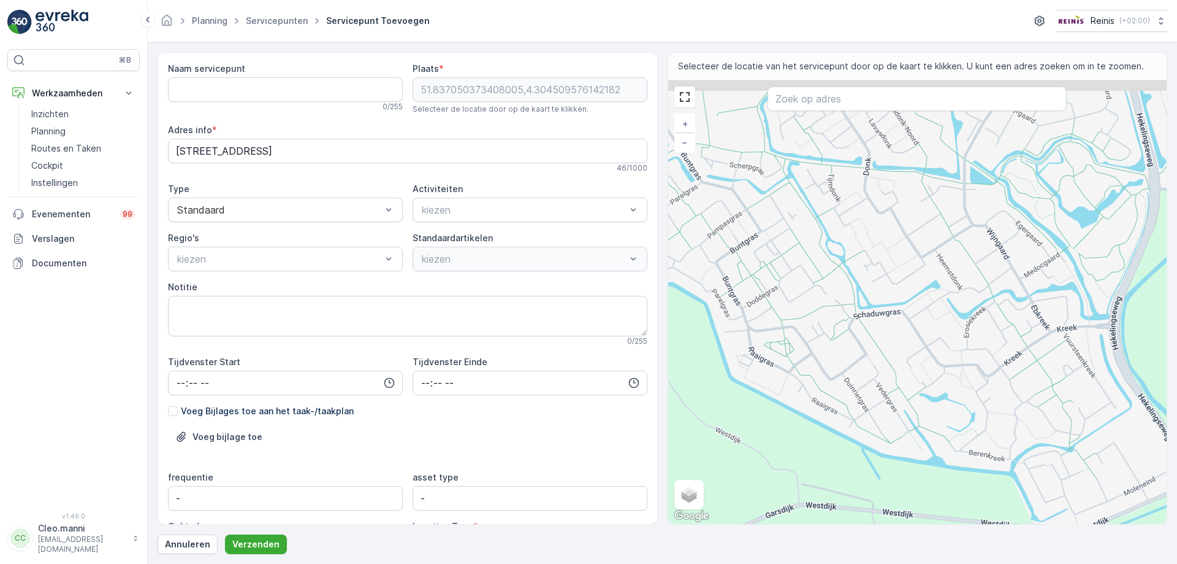
drag, startPoint x: 898, startPoint y: 264, endPoint x: 925, endPoint y: 375, distance: 113.5
click at [925, 375] on div "+ − Satelliet stappenplan Terrein Hybride Leaflet Sneltoetsen Kaartgegevens Kaa…" at bounding box center [917, 301] width 499 height 443
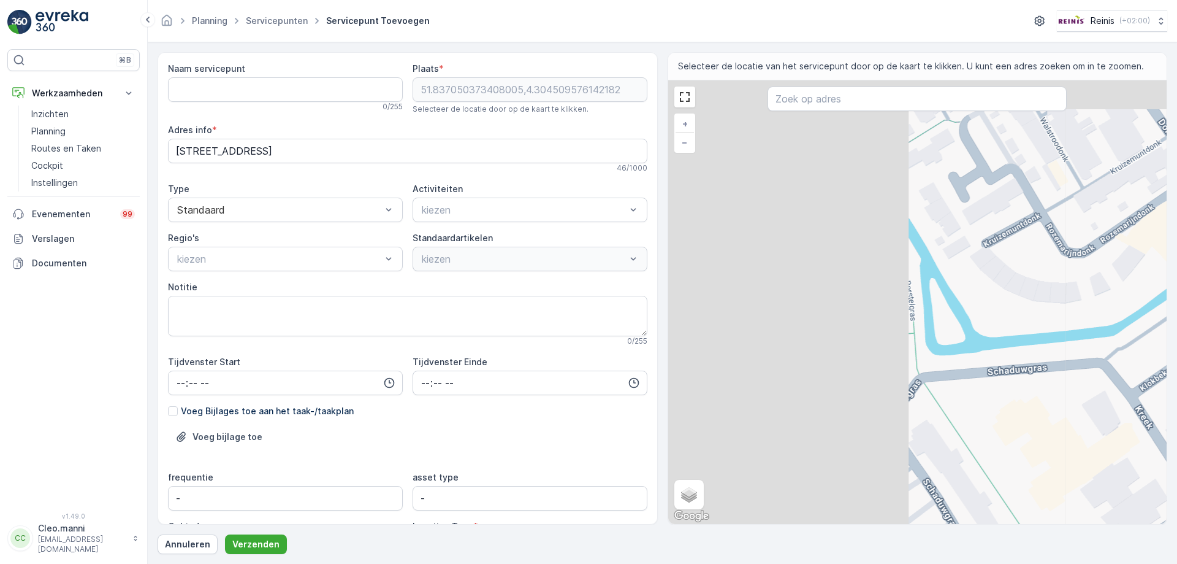
drag, startPoint x: 817, startPoint y: 381, endPoint x: 1110, endPoint y: 473, distance: 307.1
click at [1112, 493] on div "+ − Satelliet stappenplan Terrein Hybride Leaflet Sneltoetsen Kaartgegevens Kaa…" at bounding box center [917, 301] width 499 height 443
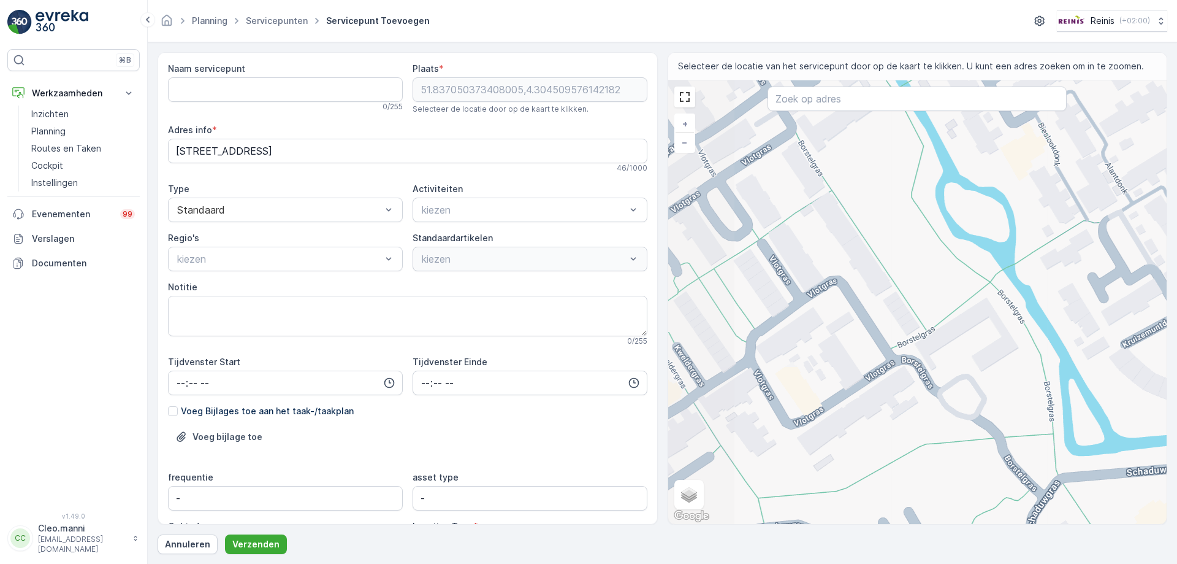
drag, startPoint x: 922, startPoint y: 353, endPoint x: 990, endPoint y: 428, distance: 101.6
click at [1040, 454] on div "+ − Satelliet stappenplan Terrein Hybride Leaflet Sneltoetsen Kaartgegevens Kaa…" at bounding box center [917, 301] width 499 height 443
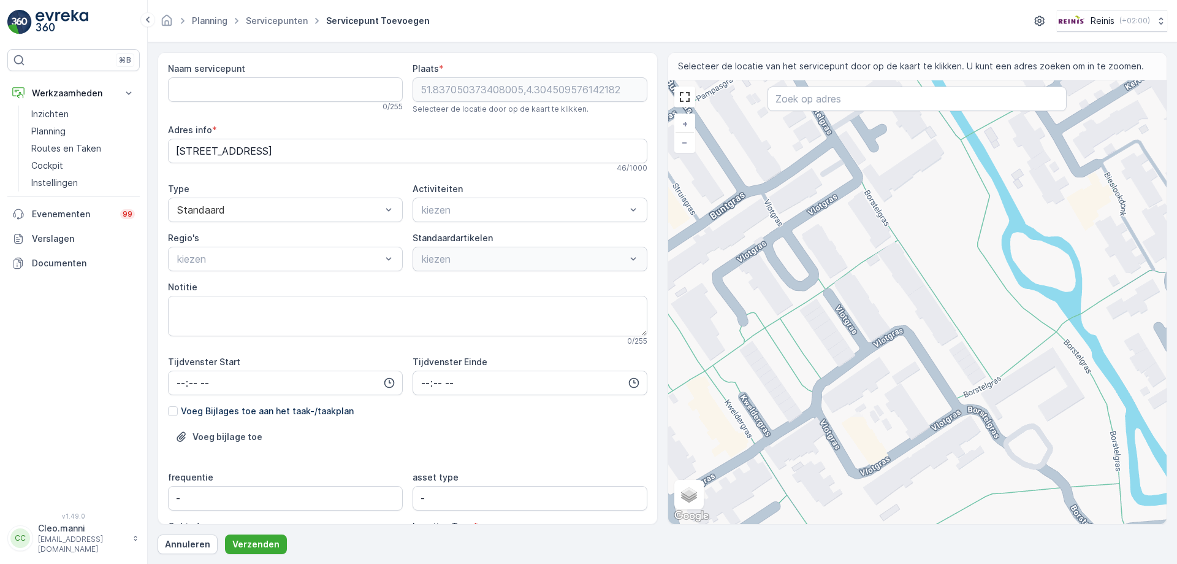
click at [903, 337] on div "+ − Satelliet stappenplan Terrein Hybride Leaflet Sneltoetsen Kaartgegevens Kaa…" at bounding box center [917, 301] width 499 height 443
type input "51.82857063798449,4.322651995056322"
type info "[STREET_ADDRESS]"
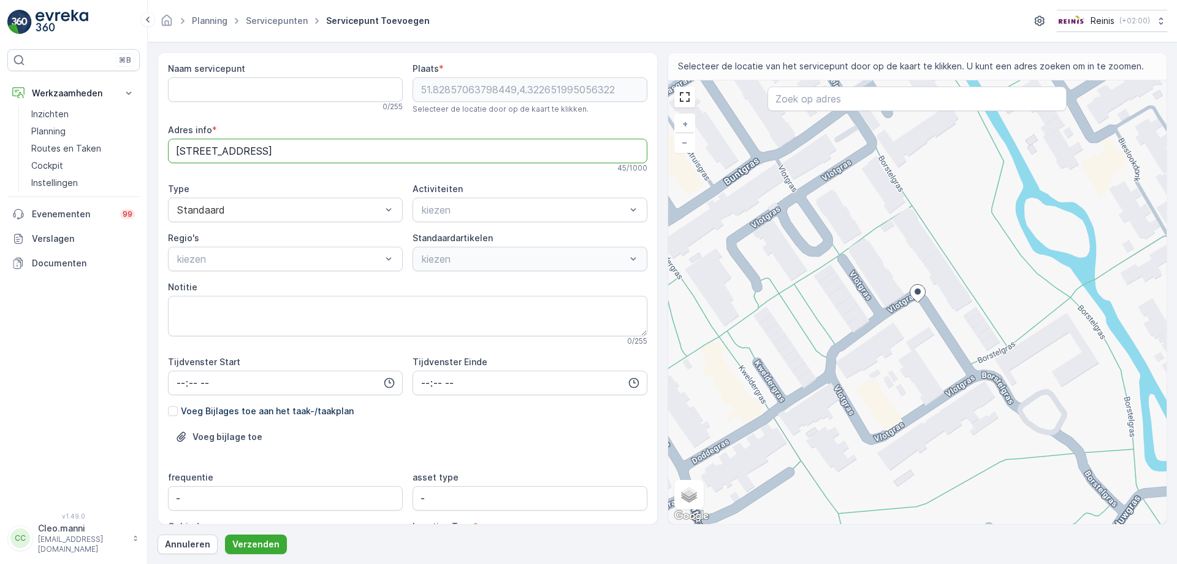
drag, startPoint x: 228, startPoint y: 148, endPoint x: 164, endPoint y: 147, distance: 63.2
click at [164, 147] on div "Naam servicepunt 0 / 255 Plaats * 51.82857063798449,4.322651995056322 Selecteer…" at bounding box center [408, 288] width 500 height 472
click at [185, 90] on servicepunt "Naam servicepunt" at bounding box center [285, 89] width 235 height 25
paste servicepunt "Vlotgras 29"
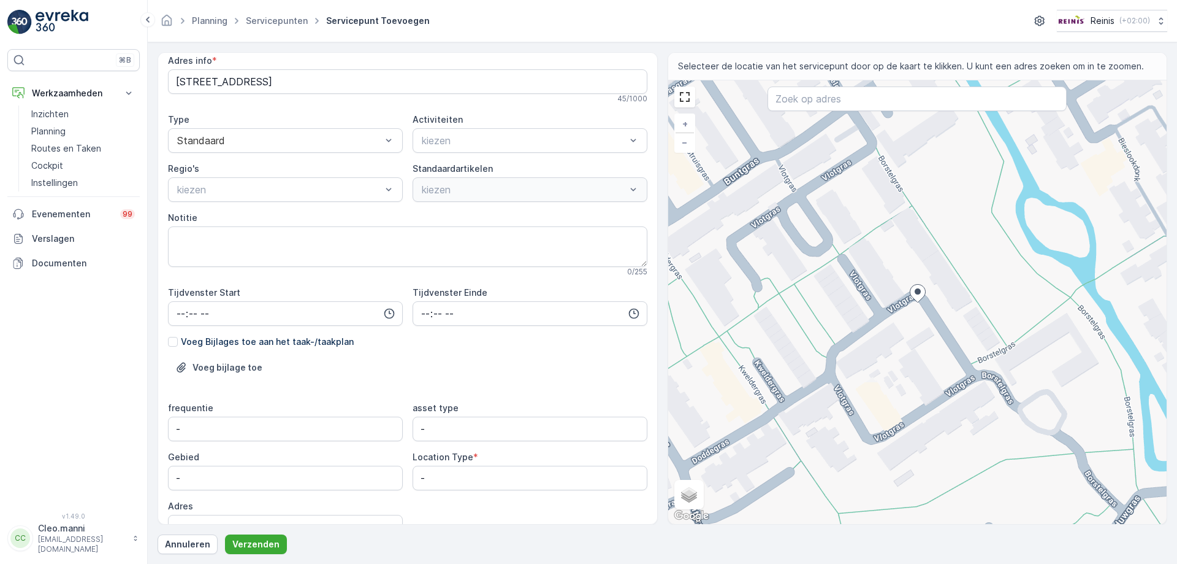
scroll to position [134, 0]
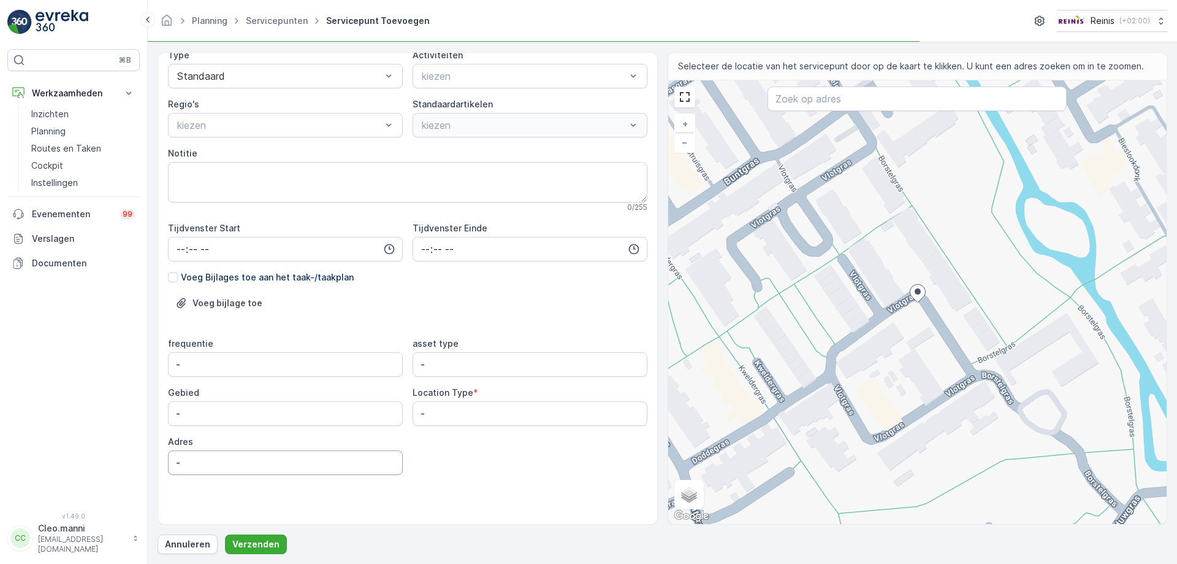
type servicepunt "Vlotgras 29"
drag, startPoint x: 188, startPoint y: 462, endPoint x: 140, endPoint y: 464, distance: 47.3
click at [140, 464] on div "⌘B Werkzaamheden Inzichten Planning Routes en Taken Cockpit Instellingen Evenem…" at bounding box center [588, 282] width 1177 height 564
paste input "Vlotgras 29"
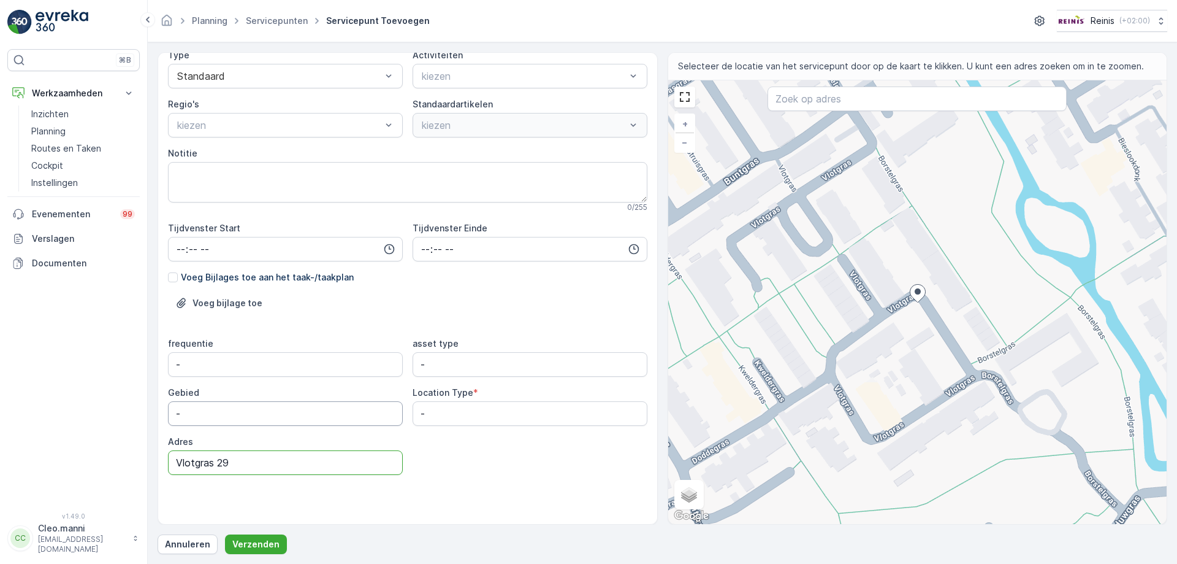
type input "Vlotgras 29"
drag, startPoint x: 186, startPoint y: 409, endPoint x: 151, endPoint y: 415, distance: 35.5
click at [151, 415] on form "Naam servicepunt Vlotgras 29 Deze naam is beschikbaar 11 / 255 Plaats * 51.8285…" at bounding box center [663, 302] width 1030 height 521
type input "Vriesland"
click at [434, 364] on type "-" at bounding box center [530, 364] width 235 height 25
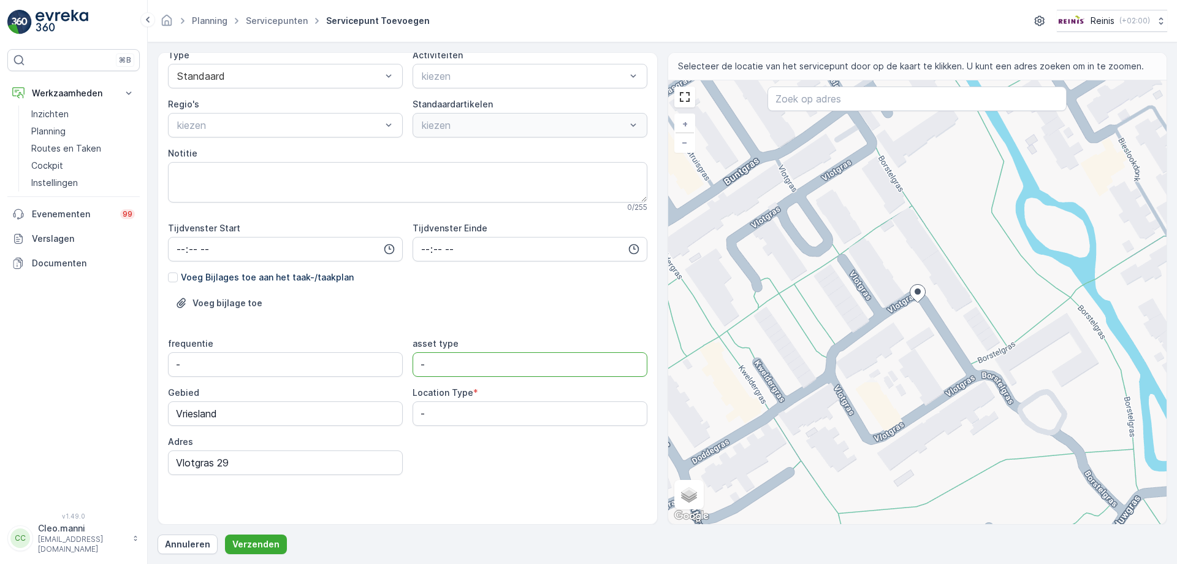
drag, startPoint x: 435, startPoint y: 364, endPoint x: 419, endPoint y: 360, distance: 16.5
click at [419, 360] on type "-" at bounding box center [530, 364] width 235 height 25
drag, startPoint x: 446, startPoint y: 418, endPoint x: 415, endPoint y: 415, distance: 30.8
click at [414, 415] on Type "-" at bounding box center [530, 413] width 235 height 25
type Type "Clusterplaats"
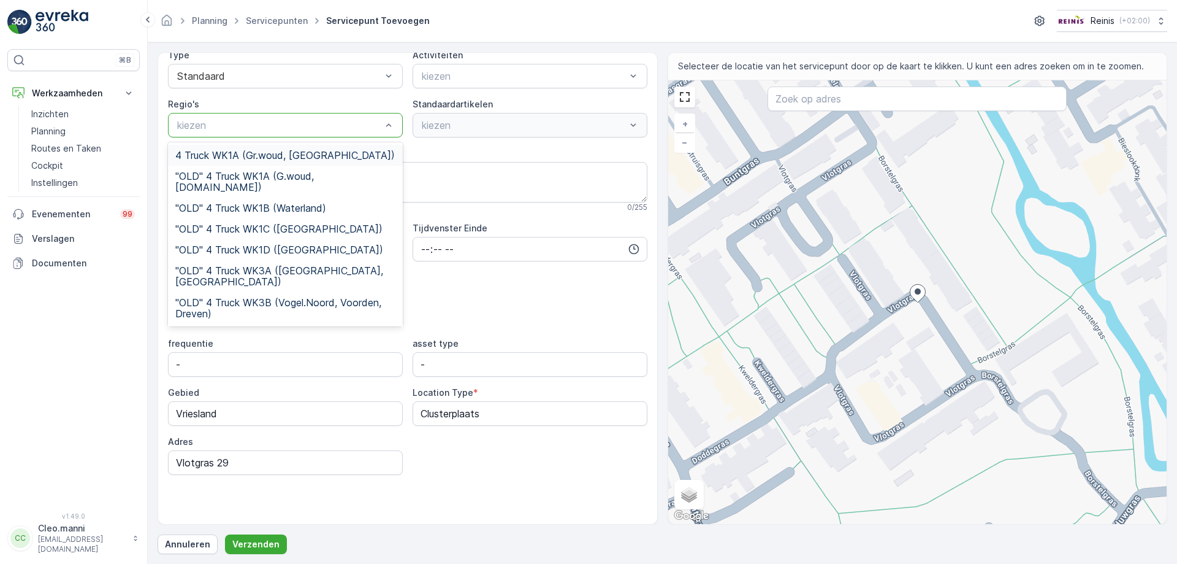
click at [231, 126] on div at bounding box center [279, 125] width 207 height 11
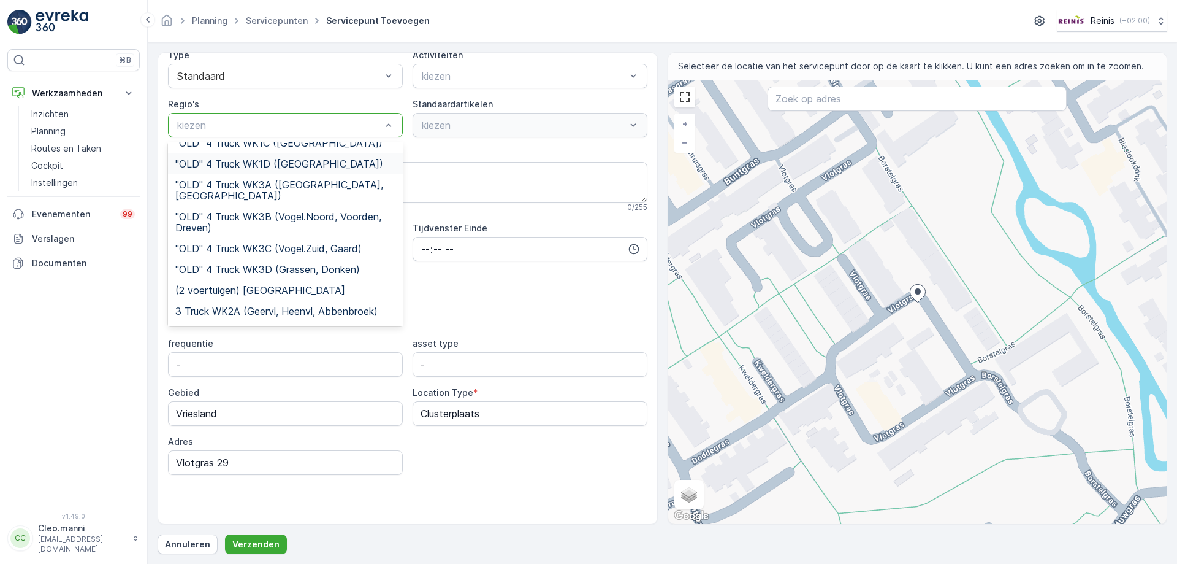
scroll to position [123, 0]
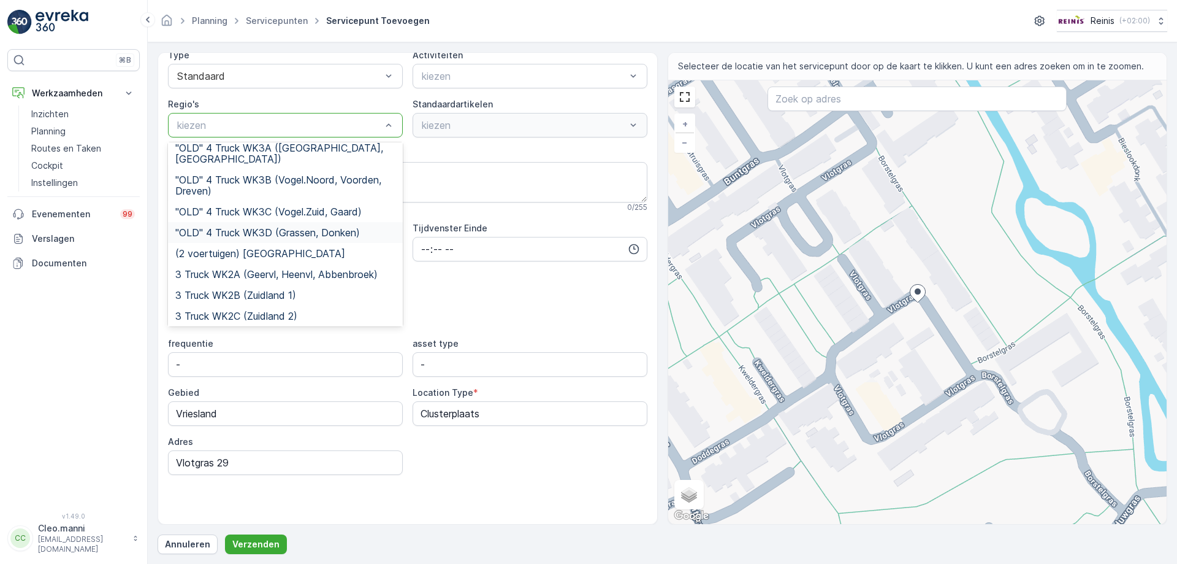
click at [310, 227] on span ""OLD" 4 Truck WK3D (Grassen, Donken)" at bounding box center [267, 232] width 185 height 11
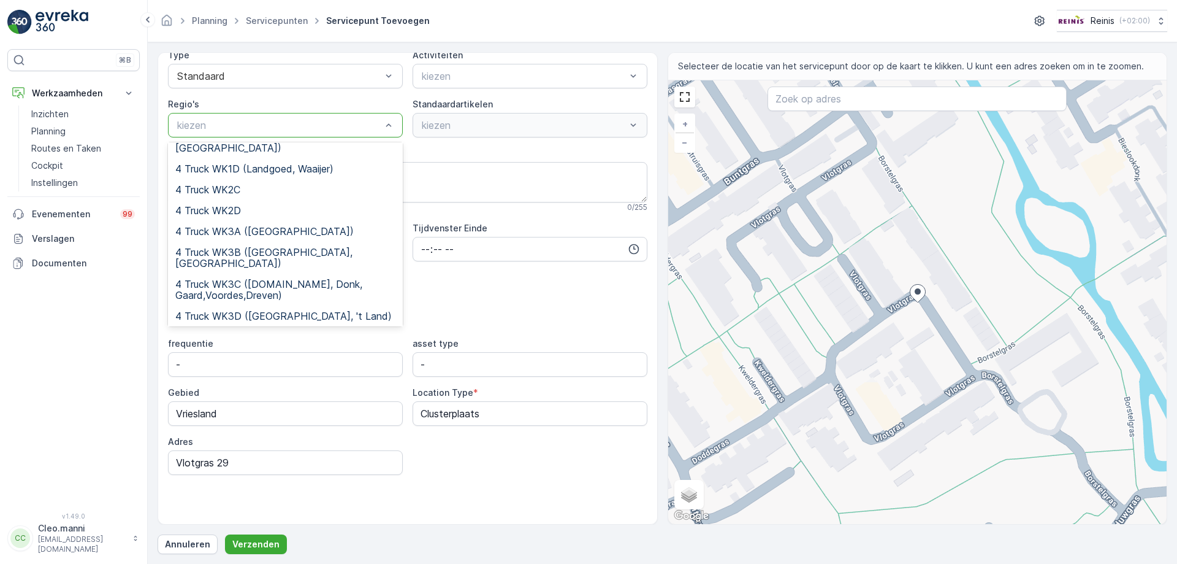
scroll to position [397, 0]
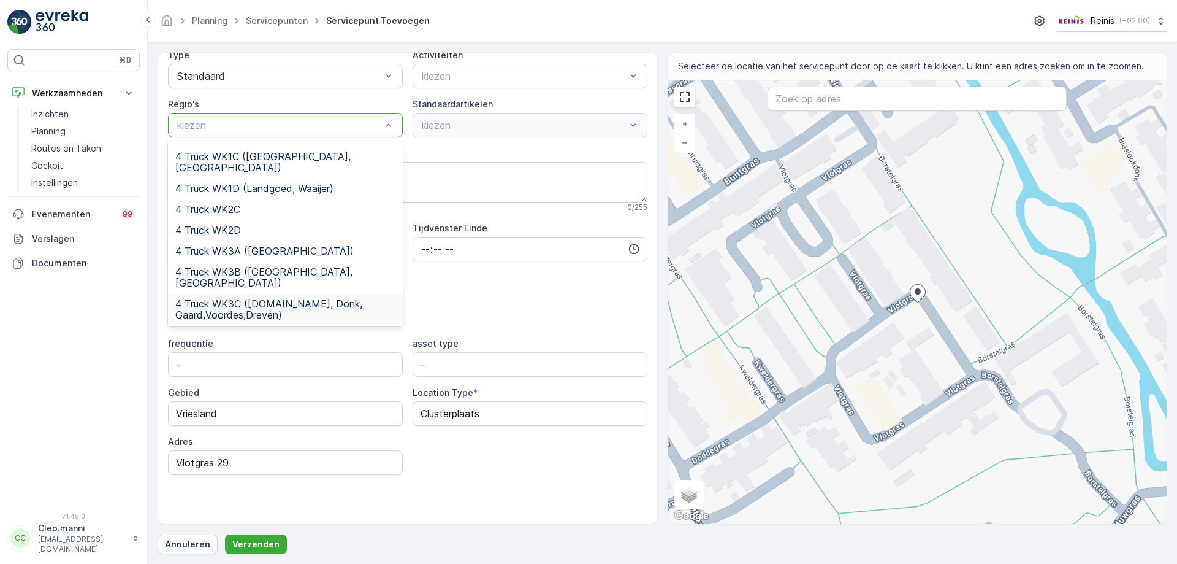
click at [264, 298] on span "4 Truck WK3C ([DOMAIN_NAME], Donk, Gaard,Voordes,Dreven)" at bounding box center [285, 309] width 220 height 22
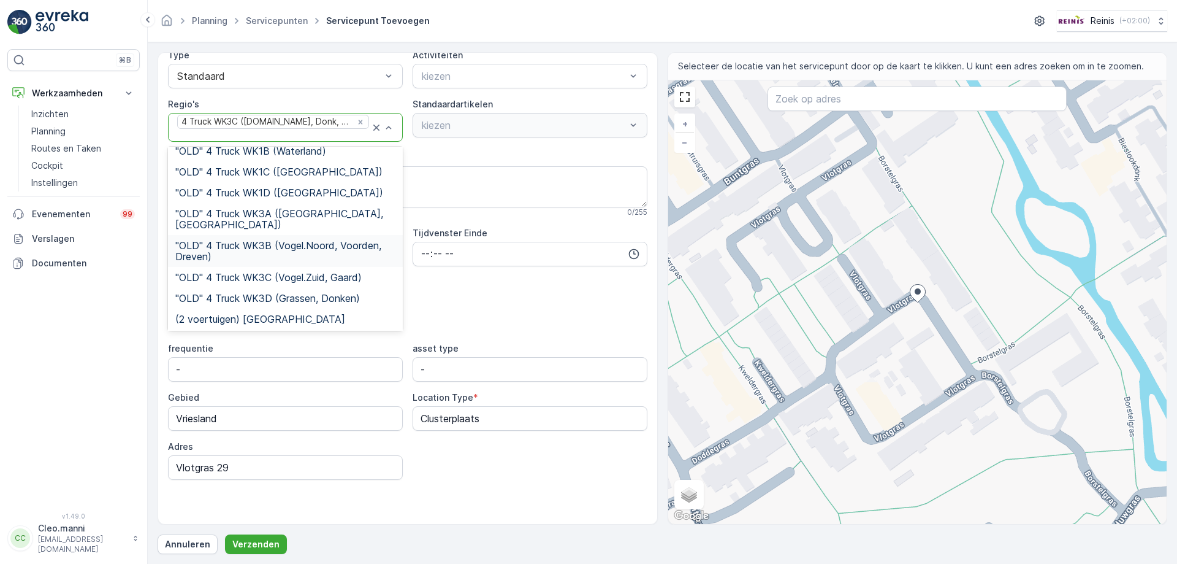
scroll to position [0, 0]
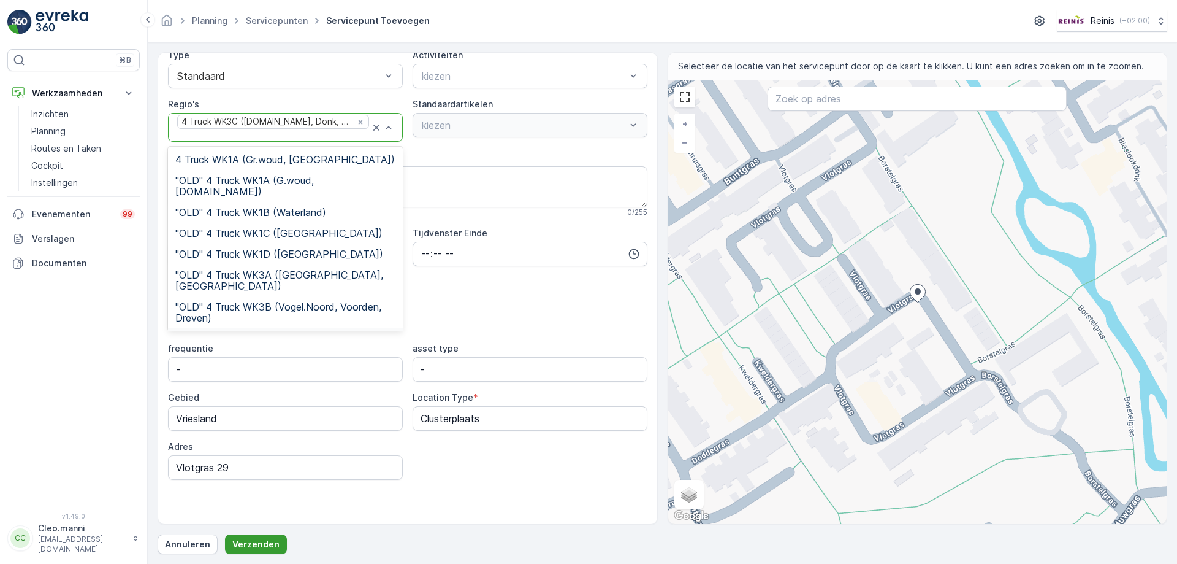
click at [251, 545] on p "Verzenden" at bounding box center [255, 544] width 47 height 12
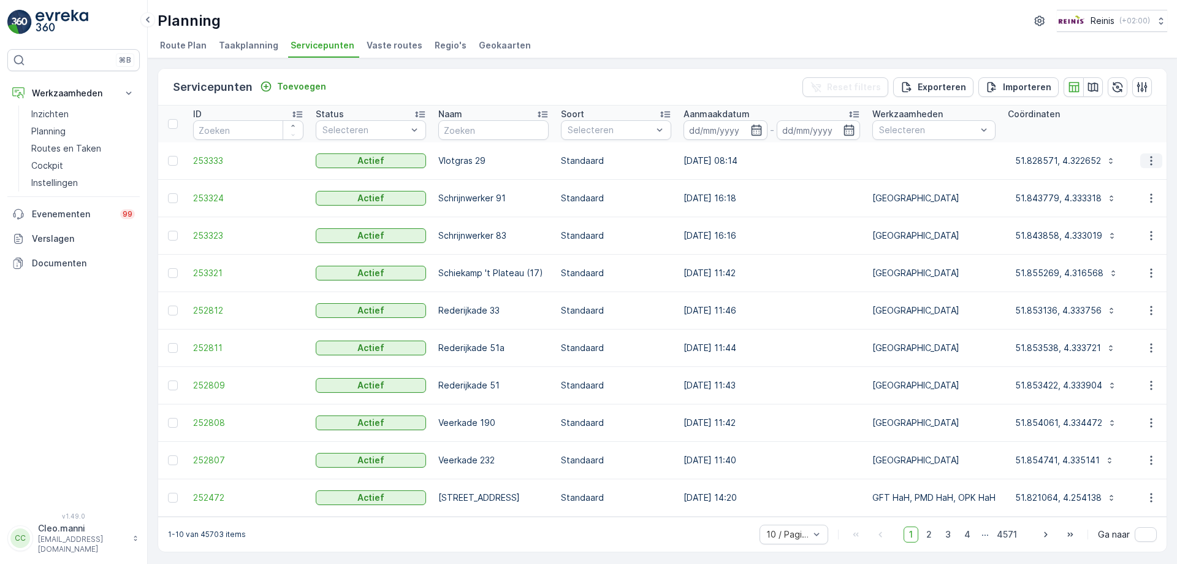
click at [1148, 159] on icon "button" at bounding box center [1152, 161] width 12 height 12
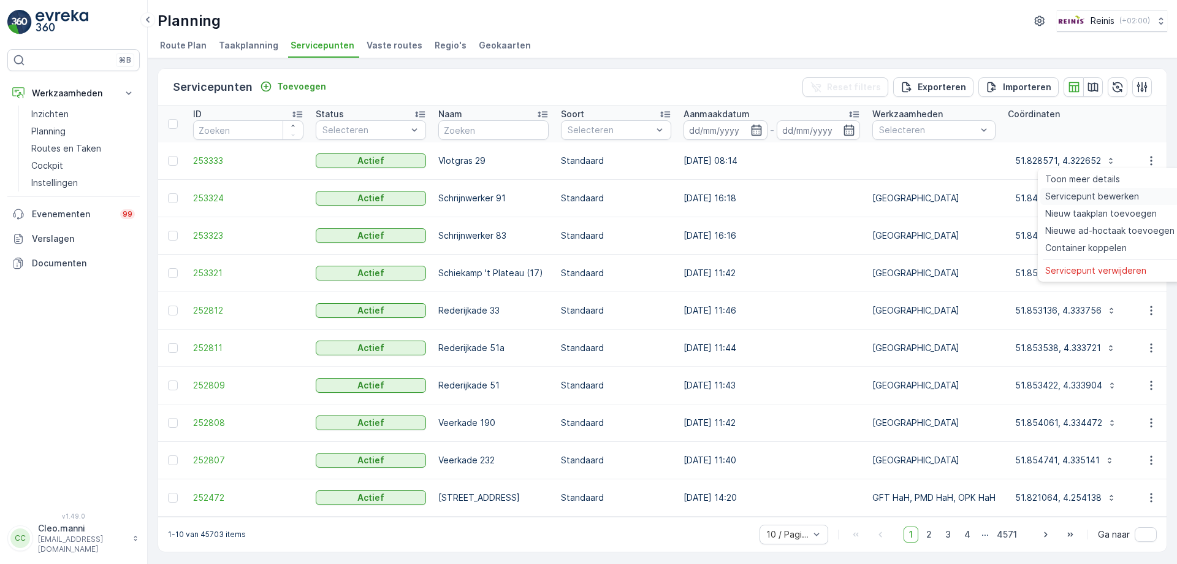
click at [1082, 196] on span "Servicepunt bewerken" at bounding box center [1093, 196] width 94 height 12
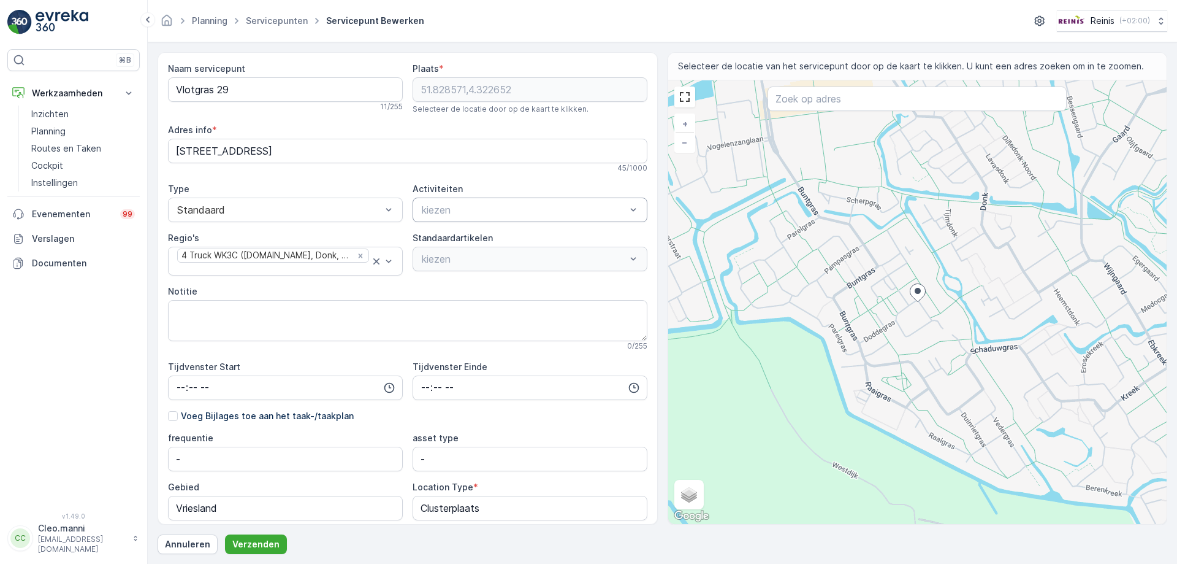
click at [450, 207] on div at bounding box center [524, 209] width 207 height 11
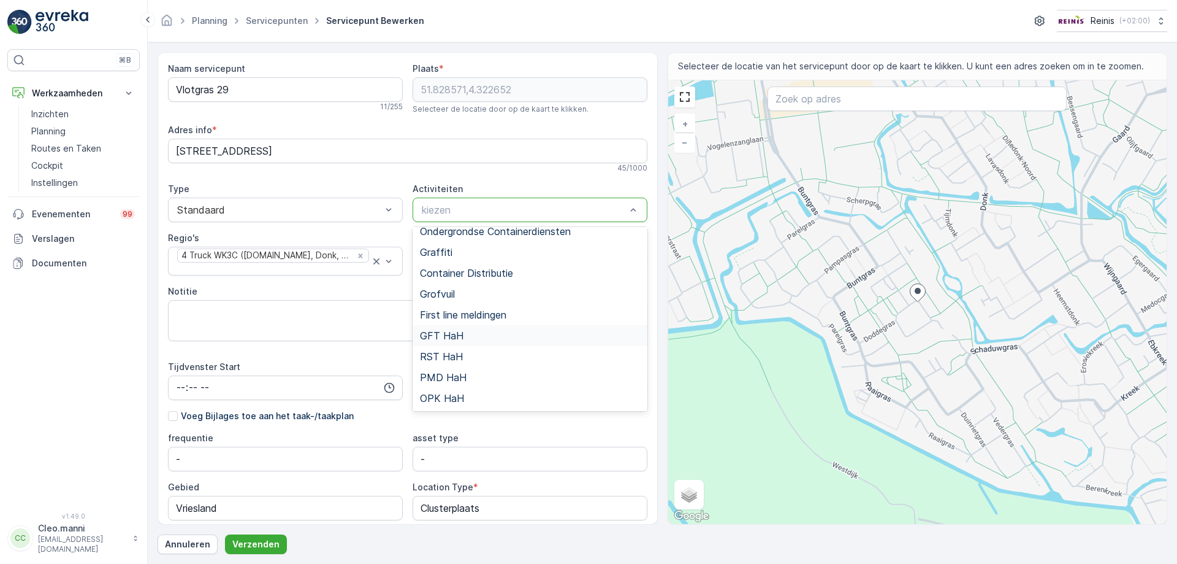
click at [456, 335] on span "GFT HaH" at bounding box center [442, 335] width 44 height 11
click at [454, 377] on span "PMD HaH" at bounding box center [443, 377] width 47 height 11
click at [437, 400] on span "OPK HaH" at bounding box center [442, 397] width 44 height 11
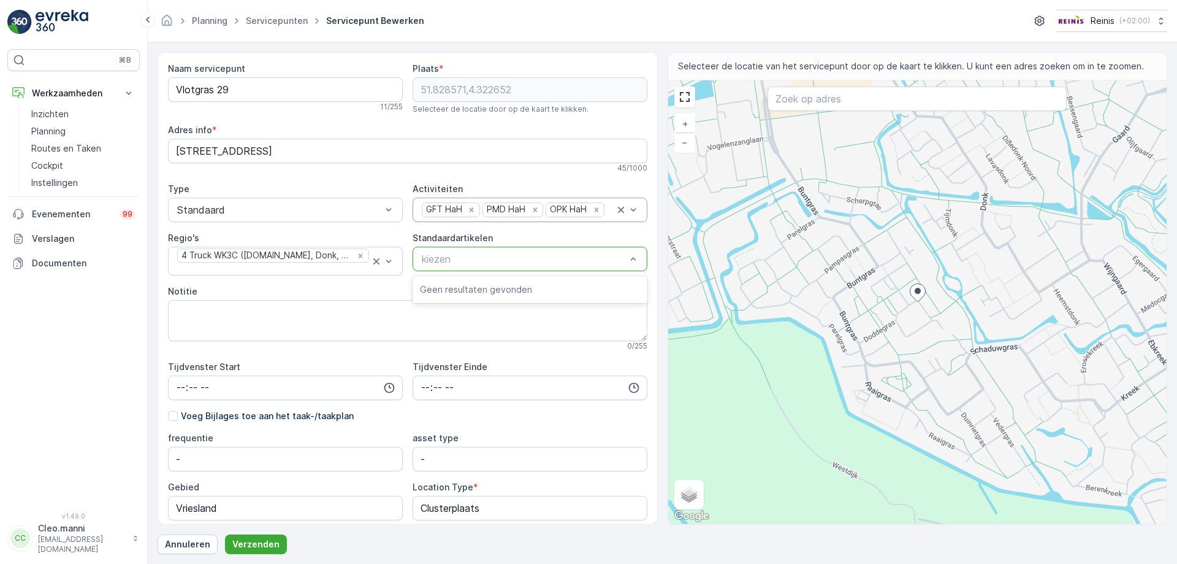
click at [499, 263] on div at bounding box center [524, 258] width 207 height 11
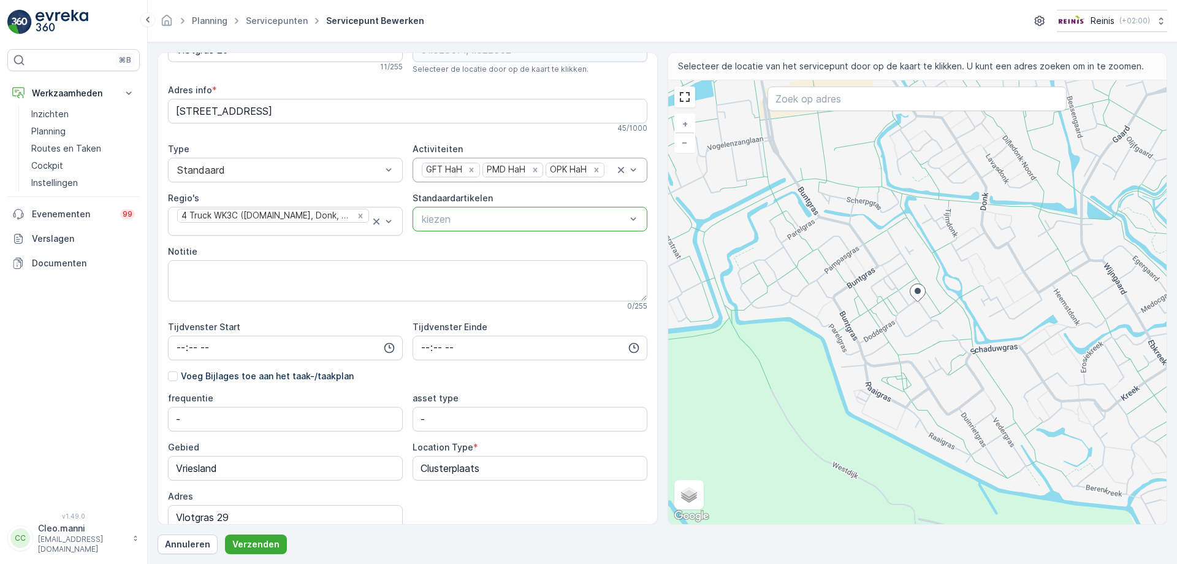
scroll to position [61, 0]
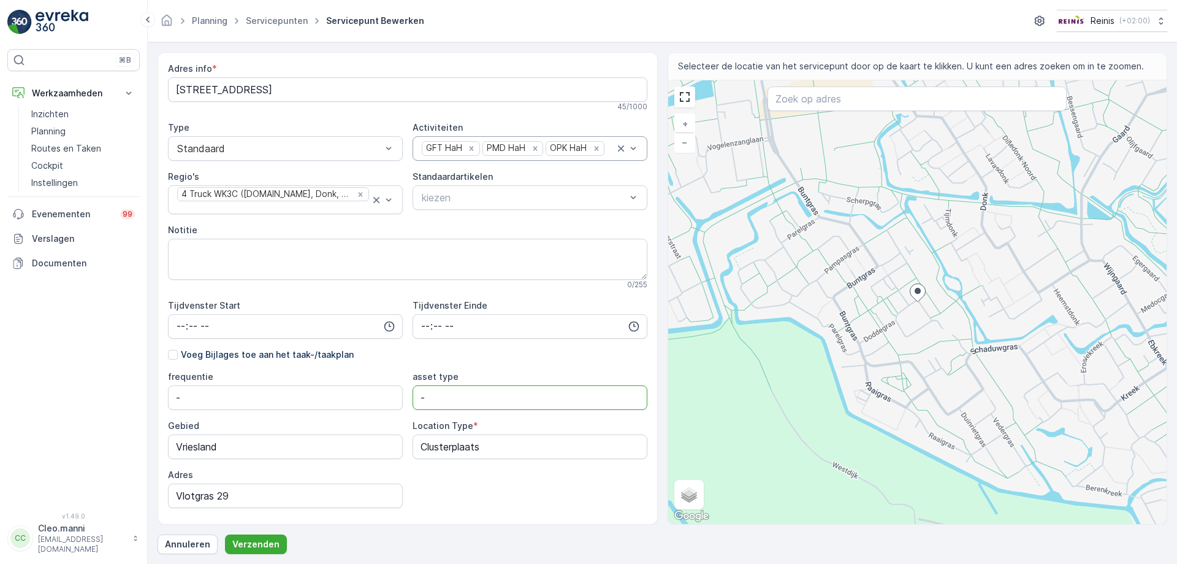
drag, startPoint x: 448, startPoint y: 400, endPoint x: 405, endPoint y: 398, distance: 43.0
click at [405, 398] on div "frequentie - asset type - Gebied Vriesland Location Type * Clusterplaats Adres …" at bounding box center [408, 438] width 480 height 137
type type "GFT, OPK, PMD"
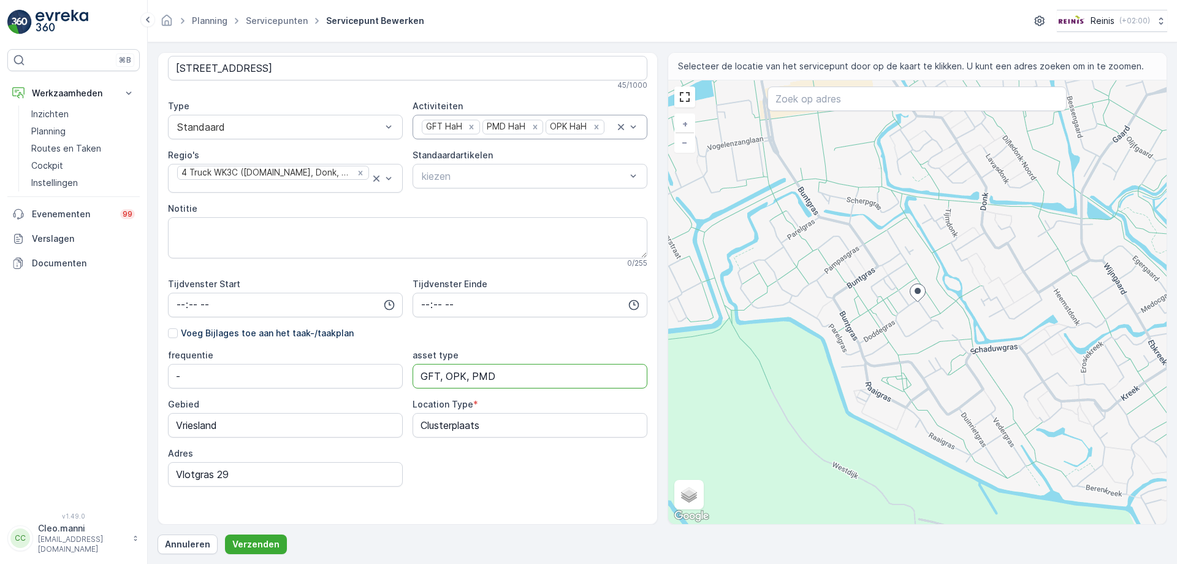
scroll to position [94, 0]
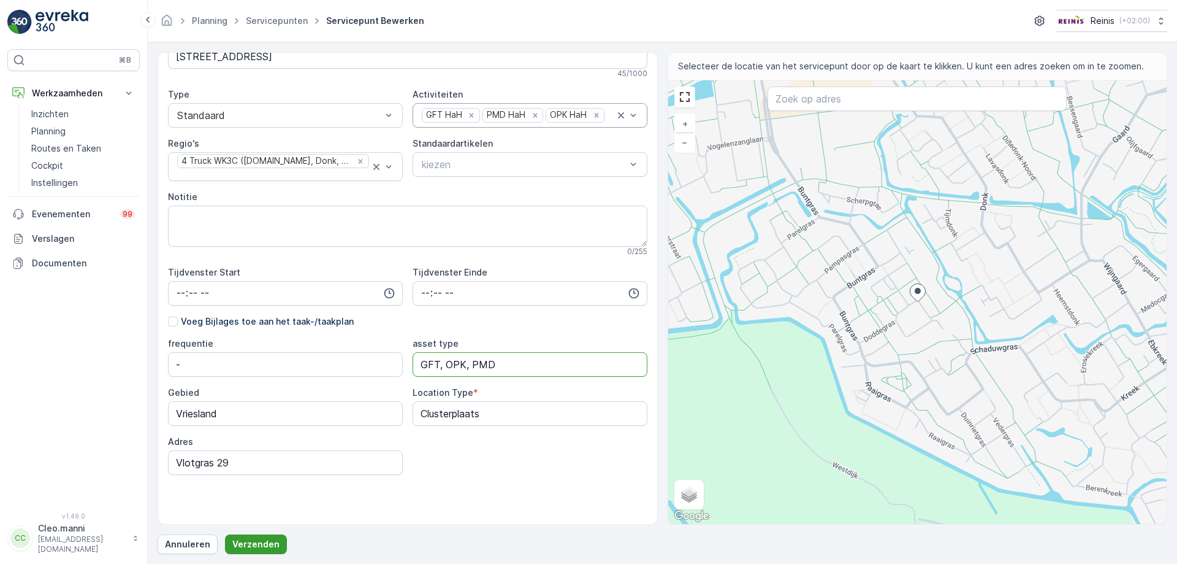
click at [261, 543] on p "Verzenden" at bounding box center [255, 544] width 47 height 12
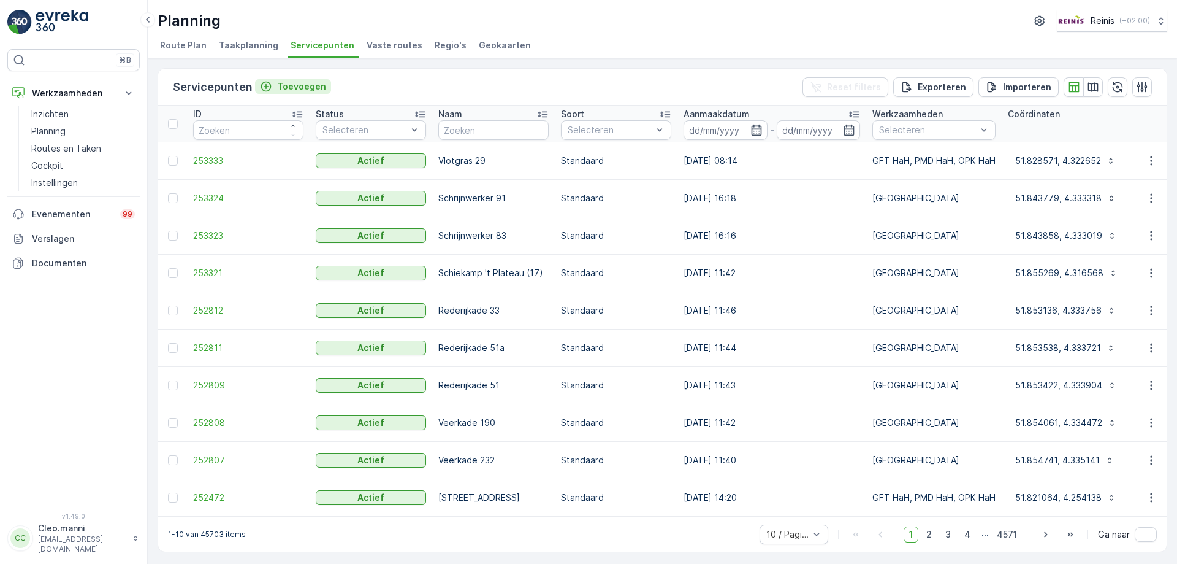
click at [310, 85] on p "Toevoegen" at bounding box center [301, 86] width 49 height 12
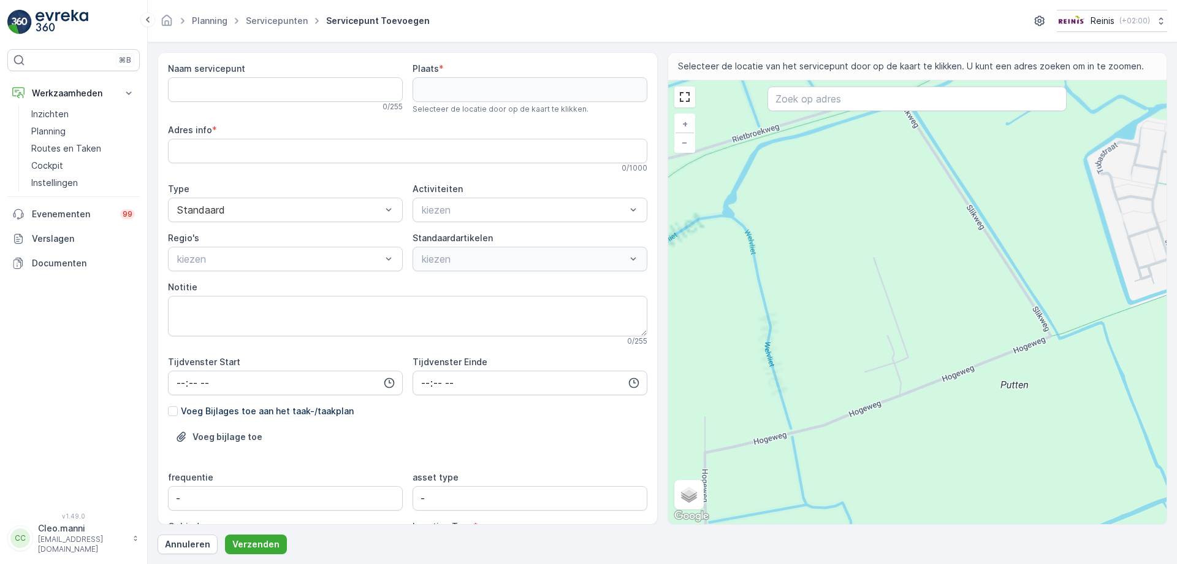
drag, startPoint x: 1054, startPoint y: 351, endPoint x: 721, endPoint y: 289, distance: 338.7
click at [733, 290] on div "+ − Satelliet stappenplan Terrein Hybride Leaflet Sneltoetsen Kaartgegevens Kaa…" at bounding box center [917, 301] width 499 height 443
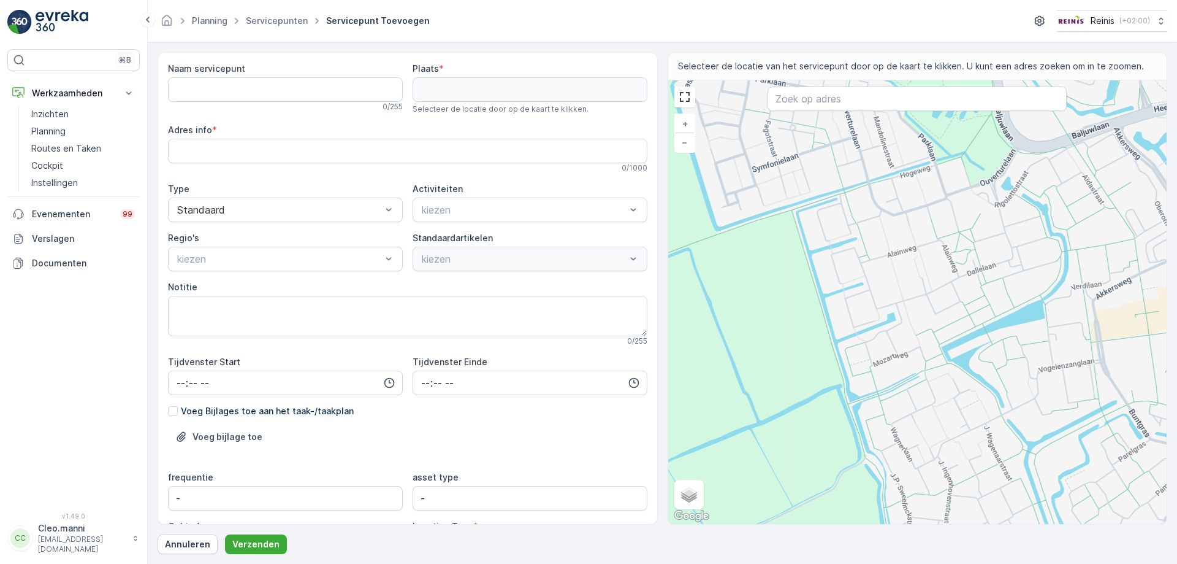
drag, startPoint x: 848, startPoint y: 266, endPoint x: 808, endPoint y: 337, distance: 81.3
click at [808, 334] on div "+ − Satelliet stappenplan Terrein Hybride Leaflet Sneltoetsen Kaartgegevens Kaa…" at bounding box center [917, 301] width 499 height 443
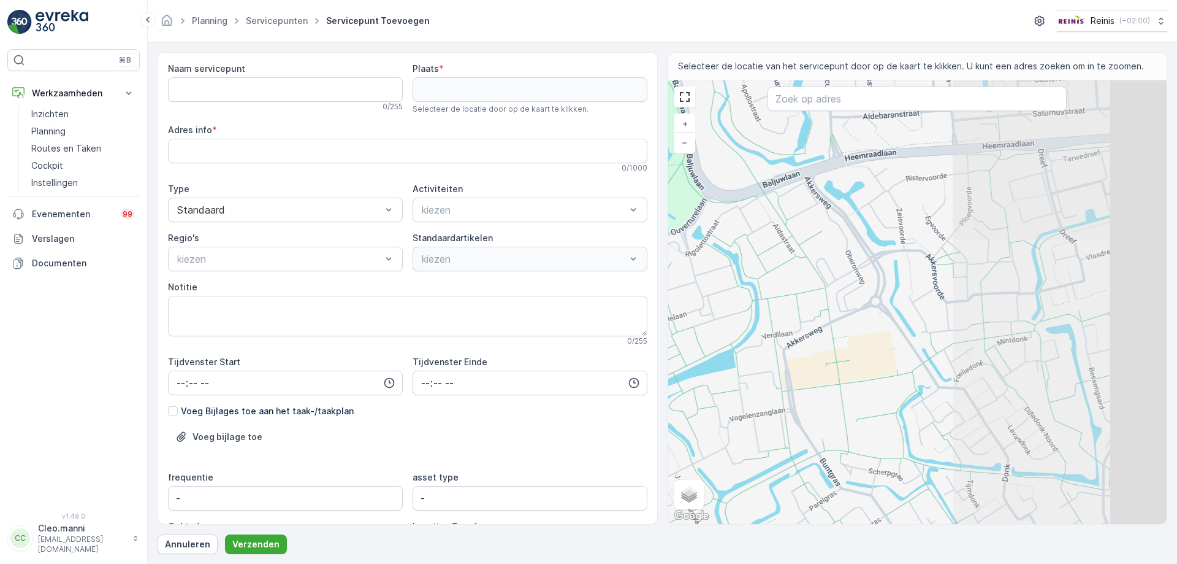
drag, startPoint x: 925, startPoint y: 330, endPoint x: 689, endPoint y: 208, distance: 265.8
click at [687, 215] on div "+ − Satelliet stappenplan Terrein Hybride Leaflet Sneltoetsen Kaartgegevens Kaa…" at bounding box center [917, 301] width 499 height 443
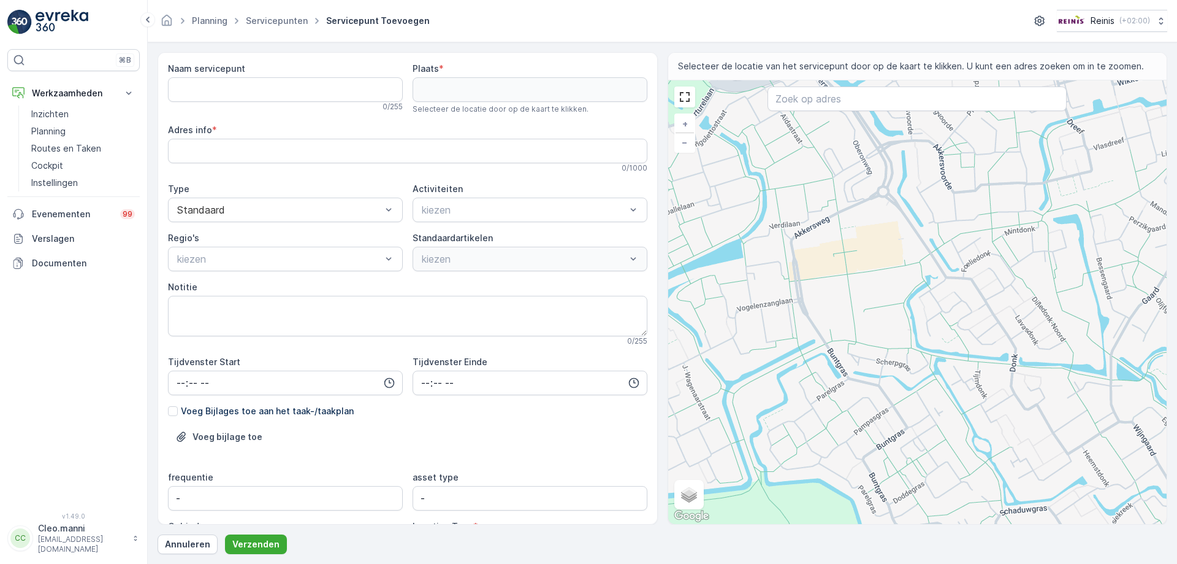
drag, startPoint x: 749, startPoint y: 356, endPoint x: 779, endPoint y: 228, distance: 131.7
click at [770, 224] on div "+ − Satelliet stappenplan Terrein Hybride Leaflet Sneltoetsen Kaartgegevens Kaa…" at bounding box center [917, 301] width 499 height 443
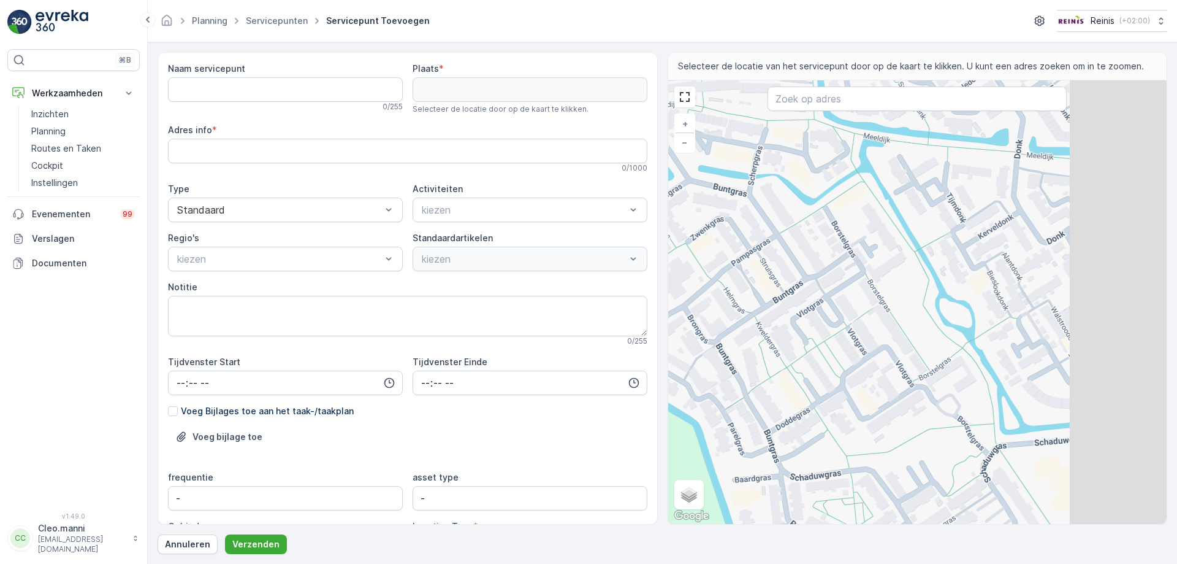
drag, startPoint x: 1003, startPoint y: 368, endPoint x: 797, endPoint y: 369, distance: 206.7
click at [795, 370] on div "+ − Satelliet stappenplan Terrein Hybride Leaflet Sneltoetsen Kaartgegevens Kaa…" at bounding box center [917, 301] width 499 height 443
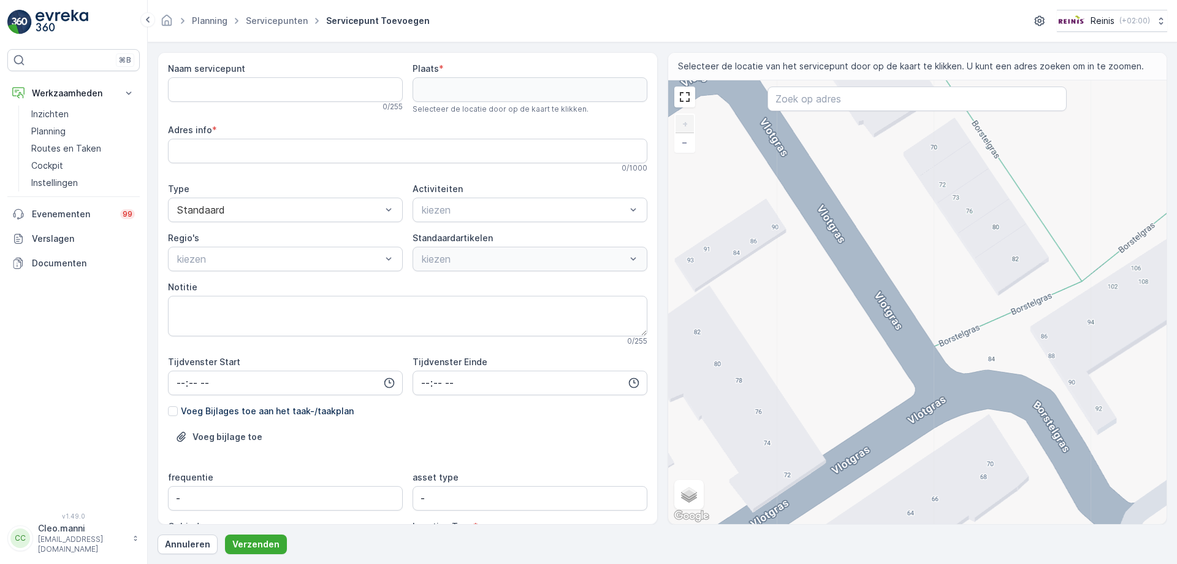
drag, startPoint x: 963, startPoint y: 408, endPoint x: 757, endPoint y: 296, distance: 234.4
click at [757, 296] on div "+ − Satelliet stappenplan Terrein Hybride Leaflet Sneltoetsen Kaartgegevens Kaa…" at bounding box center [917, 301] width 499 height 443
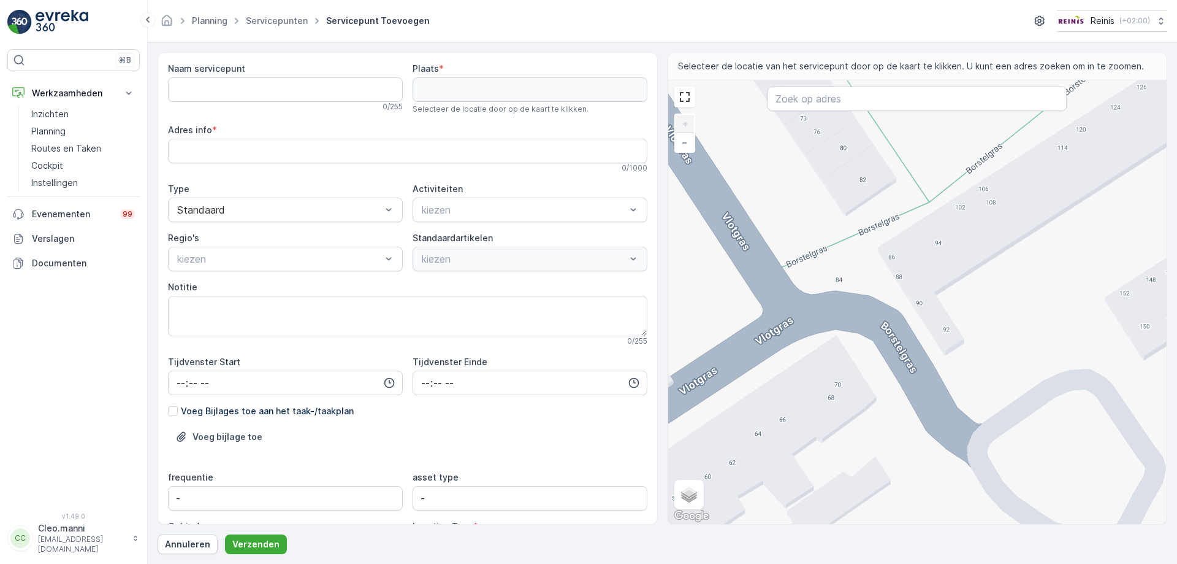
click at [897, 320] on div "+ − Satelliet stappenplan Terrein Hybride Leaflet Sneltoetsen Kaartgegevens Kaa…" at bounding box center [917, 301] width 499 height 443
type input "51.82816782740523,4.323371881327157"
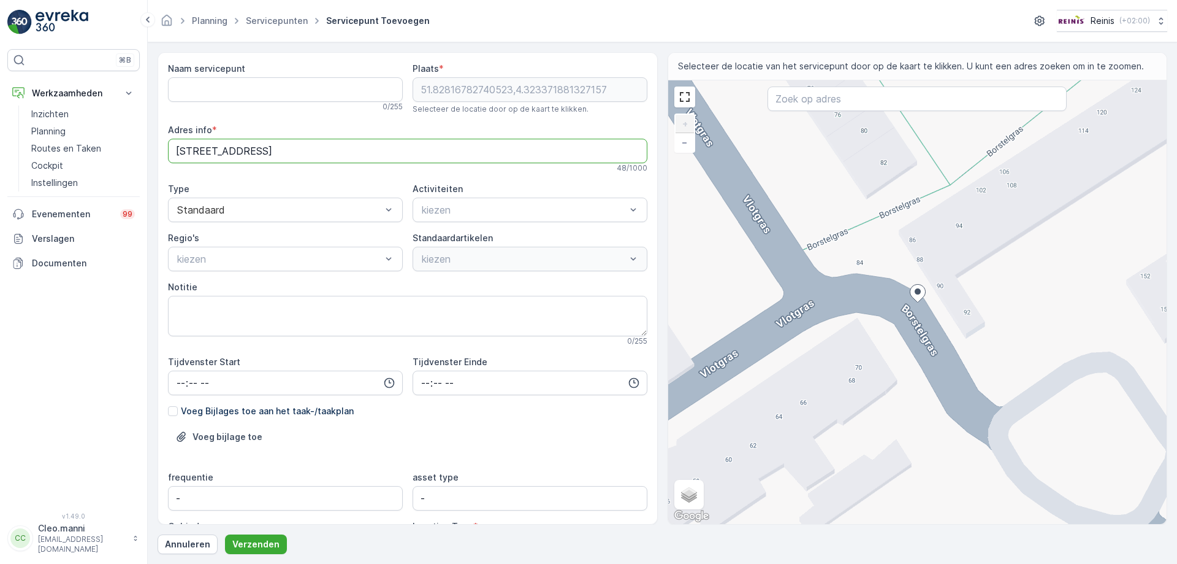
click at [238, 147] on info "[STREET_ADDRESS]" at bounding box center [408, 151] width 480 height 25
drag, startPoint x: 242, startPoint y: 149, endPoint x: 153, endPoint y: 150, distance: 88.3
click at [153, 150] on form "Naam servicepunt 0 / 255 Plaats * 51.82816782740523,4.323371881327157 Selecteer…" at bounding box center [663, 302] width 1030 height 521
paste info "Vlotgras 29"
click at [918, 293] on ellipse at bounding box center [918, 291] width 6 height 6
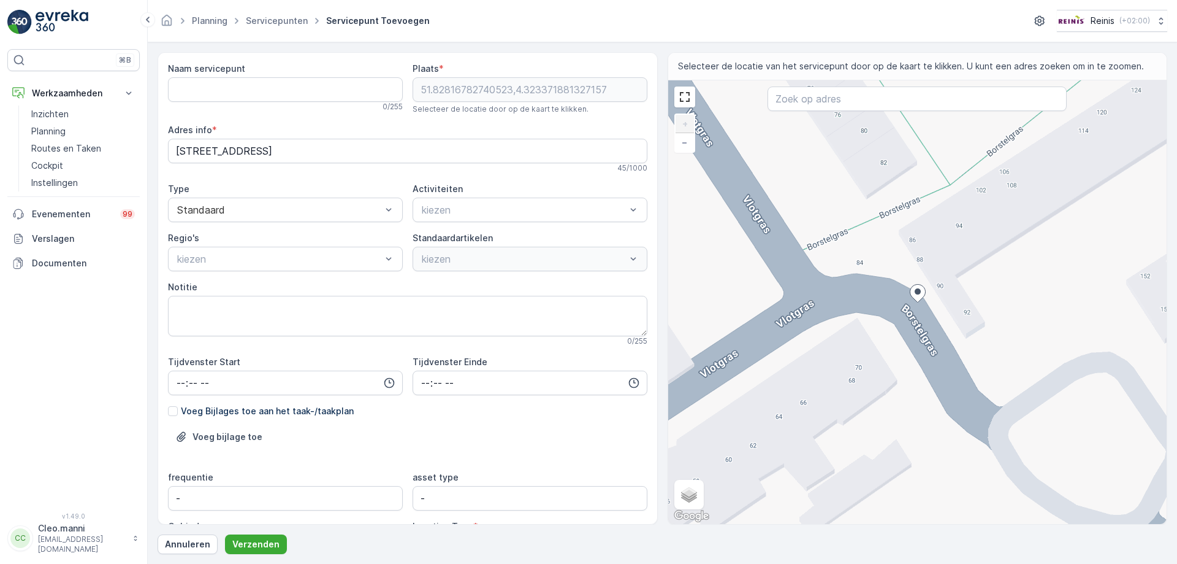
click at [920, 289] on ellipse at bounding box center [918, 291] width 6 height 6
click at [920, 294] on icon at bounding box center [917, 294] width 15 height 18
drag, startPoint x: 228, startPoint y: 151, endPoint x: 218, endPoint y: 148, distance: 10.7
click at [218, 148] on info "[STREET_ADDRESS]" at bounding box center [408, 151] width 480 height 25
type info "[STREET_ADDRESS]"
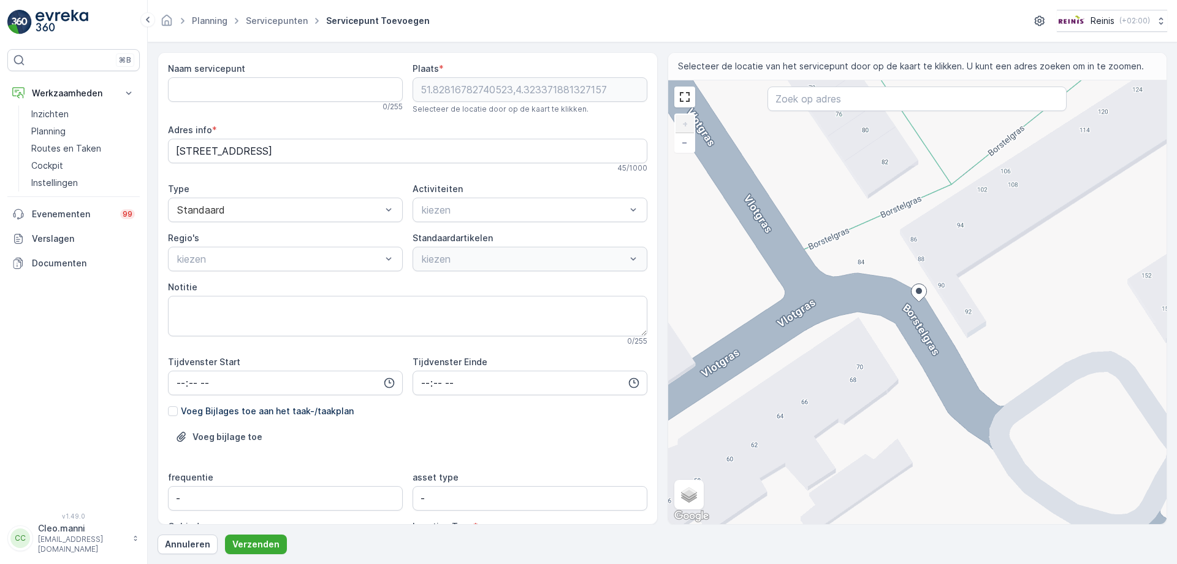
click at [260, 174] on div "Naam servicepunt 0 / 255 Plaats * 51.82816782740523,4.323371881327157 Selecteer…" at bounding box center [408, 360] width 480 height 595
click at [185, 546] on p "Annuleren" at bounding box center [187, 544] width 45 height 12
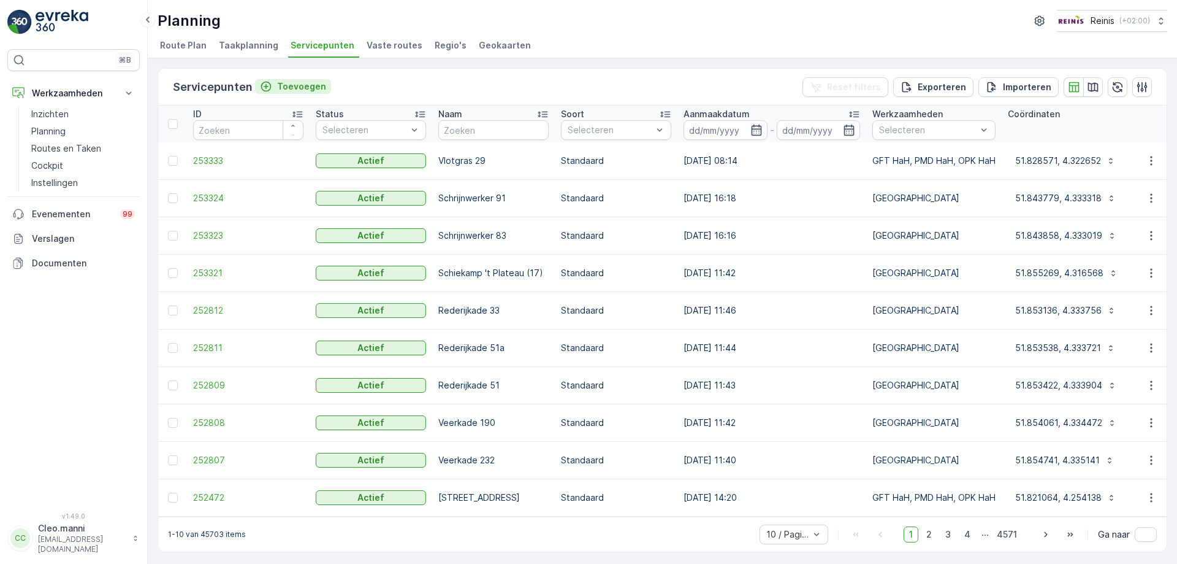
click at [293, 85] on p "Toevoegen" at bounding box center [301, 86] width 49 height 12
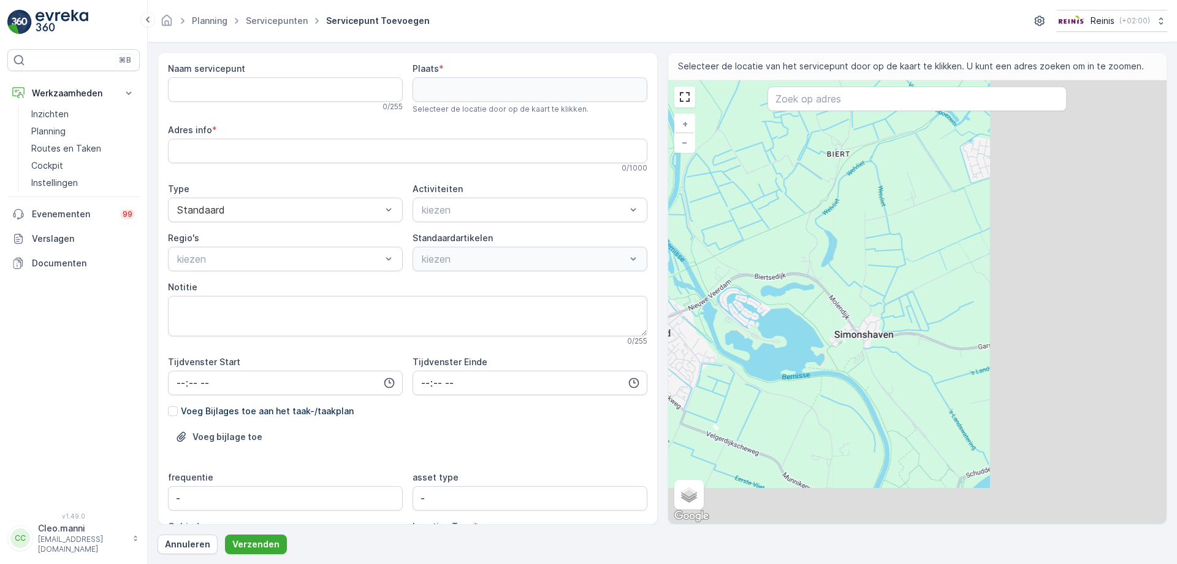
drag, startPoint x: 1021, startPoint y: 353, endPoint x: 713, endPoint y: 190, distance: 348.7
click at [718, 191] on div "+ − Satelliet stappenplan Terrein Hybride Leaflet Sneltoetsen Kaartgegevens Kaa…" at bounding box center [917, 301] width 499 height 443
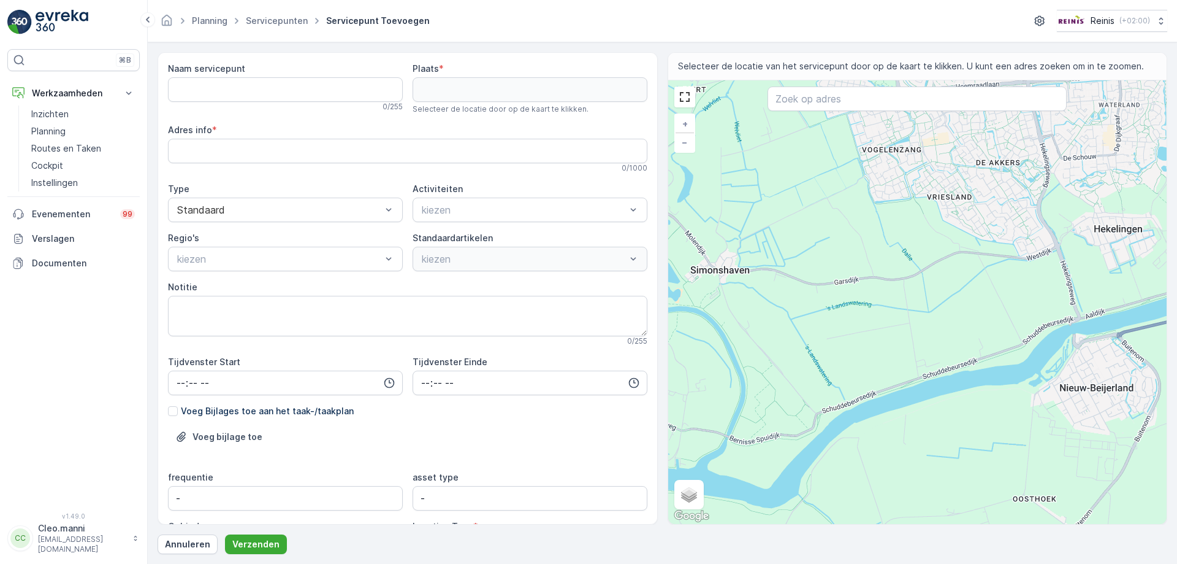
drag, startPoint x: 909, startPoint y: 255, endPoint x: 887, endPoint y: 274, distance: 29.1
click at [887, 274] on div "+ − Satelliet stappenplan Terrein Hybride Leaflet Sneltoetsen Kaartgegevens Kaa…" at bounding box center [917, 301] width 499 height 443
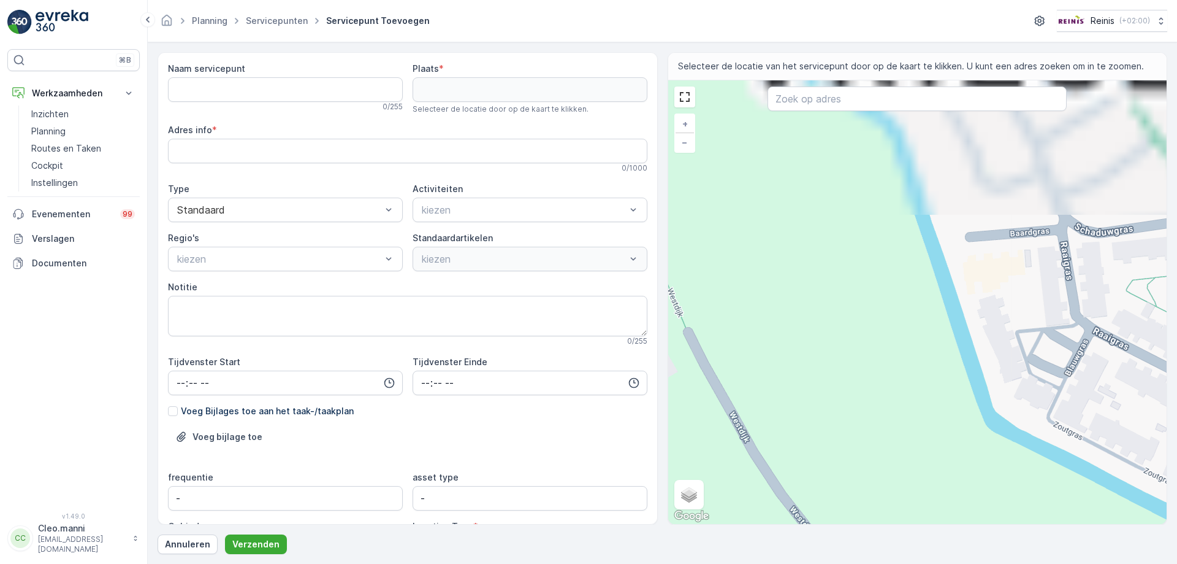
drag, startPoint x: 942, startPoint y: 277, endPoint x: 798, endPoint y: 463, distance: 235.2
click at [811, 446] on div "+ − Satelliet stappenplan Terrein Hybride Leaflet Sneltoetsen Kaartgegevens Kaa…" at bounding box center [917, 301] width 499 height 443
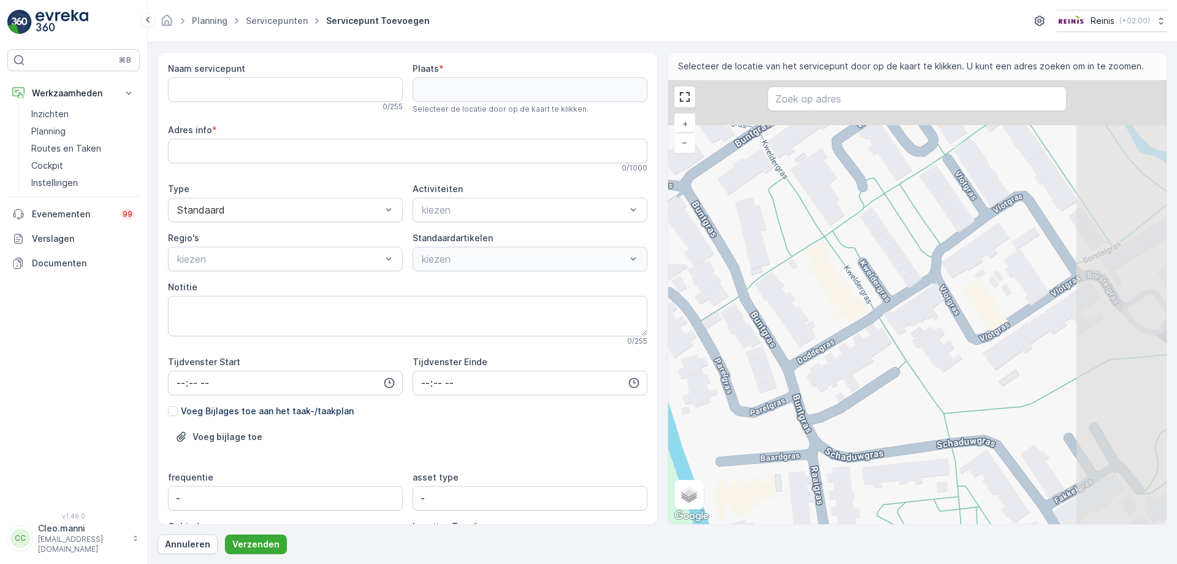
drag, startPoint x: 941, startPoint y: 285, endPoint x: 782, endPoint y: 404, distance: 198.9
click at [781, 406] on div "+ − Satelliet stappenplan Terrein Hybride Leaflet Sneltoetsen Kaartgegevens Kaa…" at bounding box center [917, 301] width 499 height 443
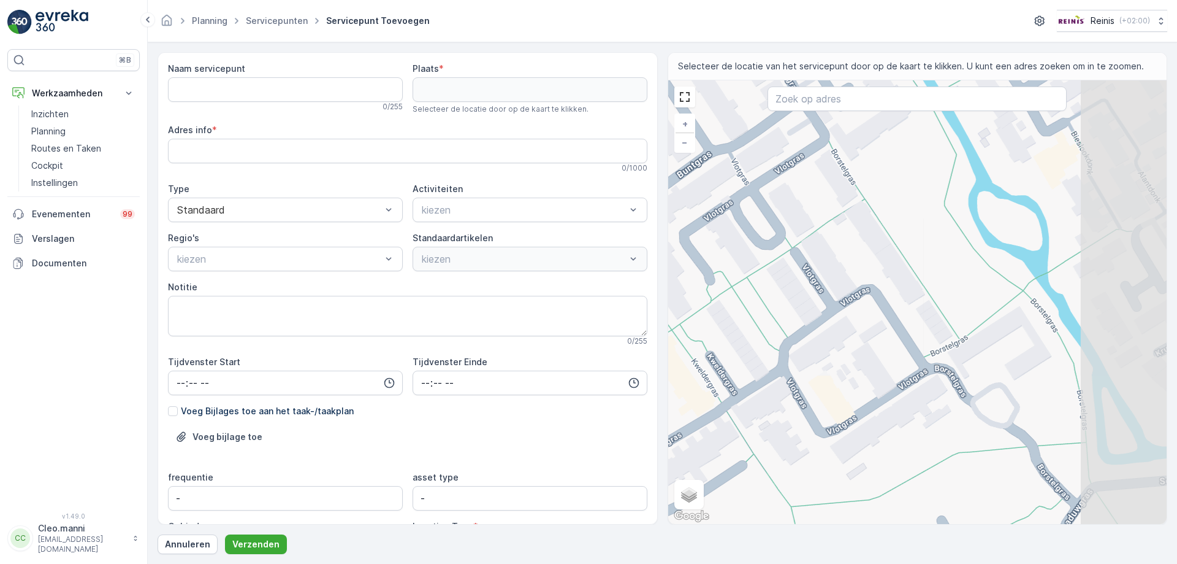
drag, startPoint x: 1045, startPoint y: 340, endPoint x: 899, endPoint y: 415, distance: 163.7
click at [899, 415] on div "+ − Satelliet stappenplan Terrein Hybride Leaflet Sneltoetsen Kaartgegevens Kaa…" at bounding box center [917, 301] width 499 height 443
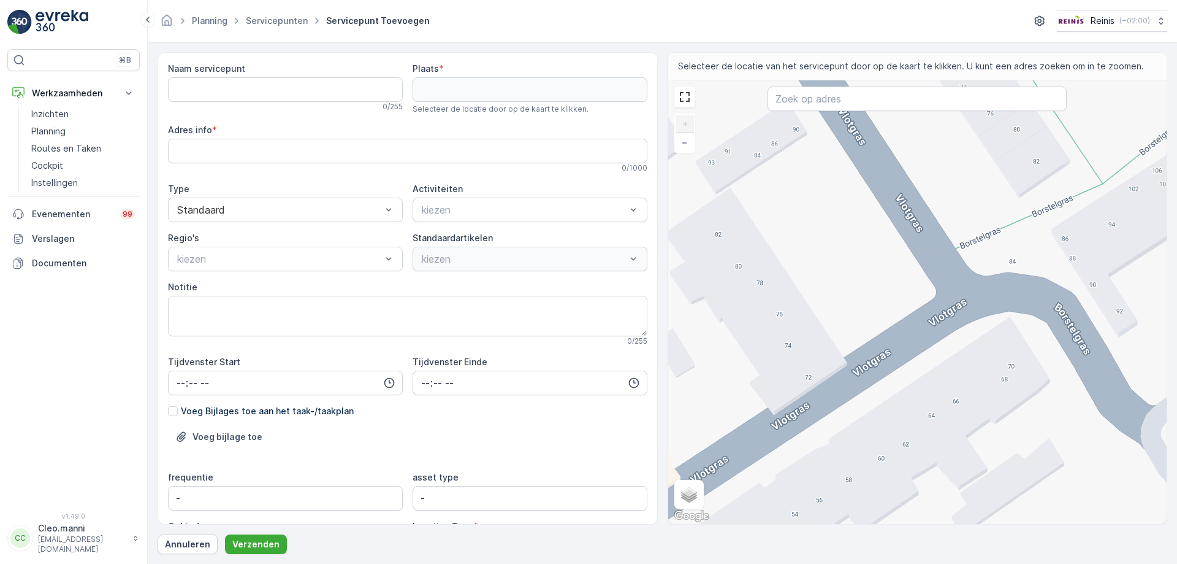
click at [1078, 303] on div "+ − Satelliet stappenplan Terrein Hybride Leaflet Sneltoetsen Kaartgegevens Kaa…" at bounding box center [917, 301] width 499 height 443
type input "51.82816534090898,4.323389559672824"
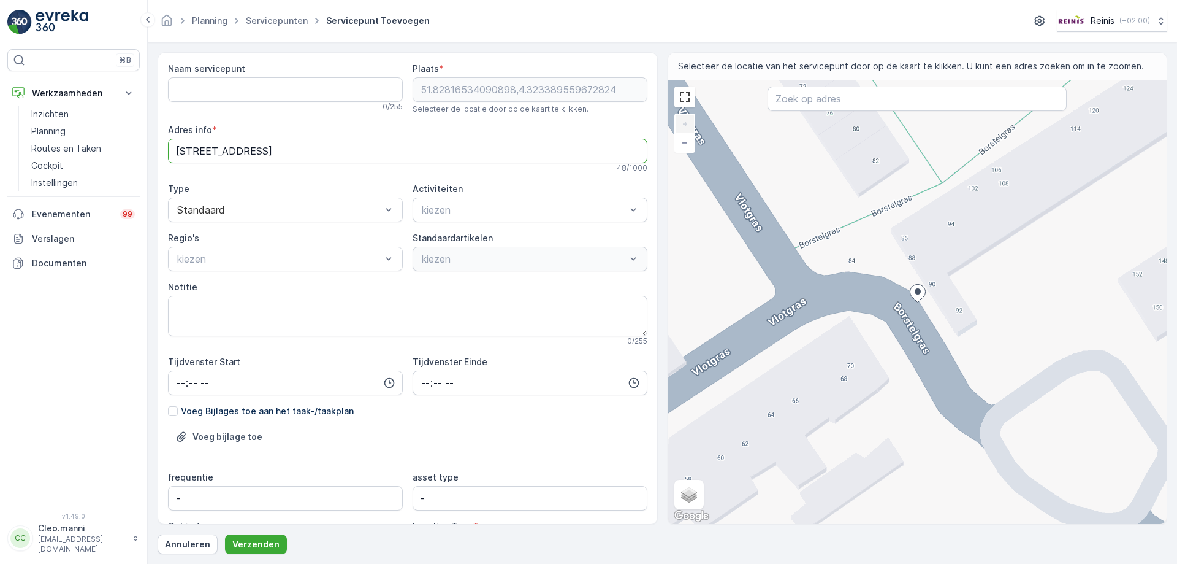
drag, startPoint x: 243, startPoint y: 150, endPoint x: 159, endPoint y: 155, distance: 83.5
click at [161, 155] on div "Naam servicepunt 0 / 255 Plaats * 51.82816534090898,4.323389559672824 Selecteer…" at bounding box center [408, 288] width 500 height 472
paste info "Vlotgras 29"
type info "[STREET_ADDRESS]"
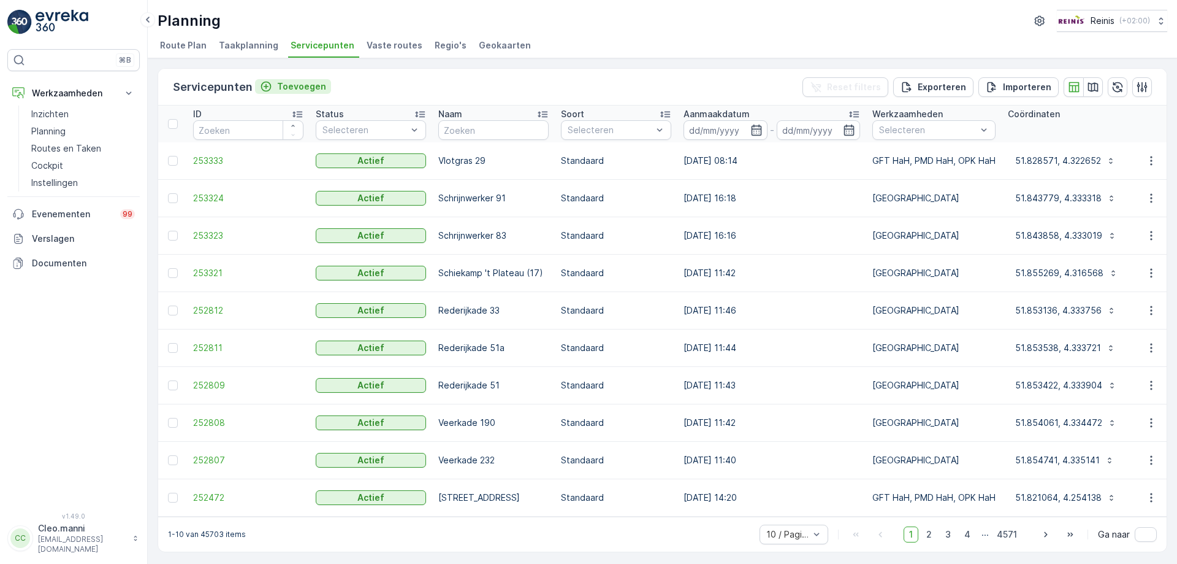
click at [296, 83] on p "Toevoegen" at bounding box center [301, 86] width 49 height 12
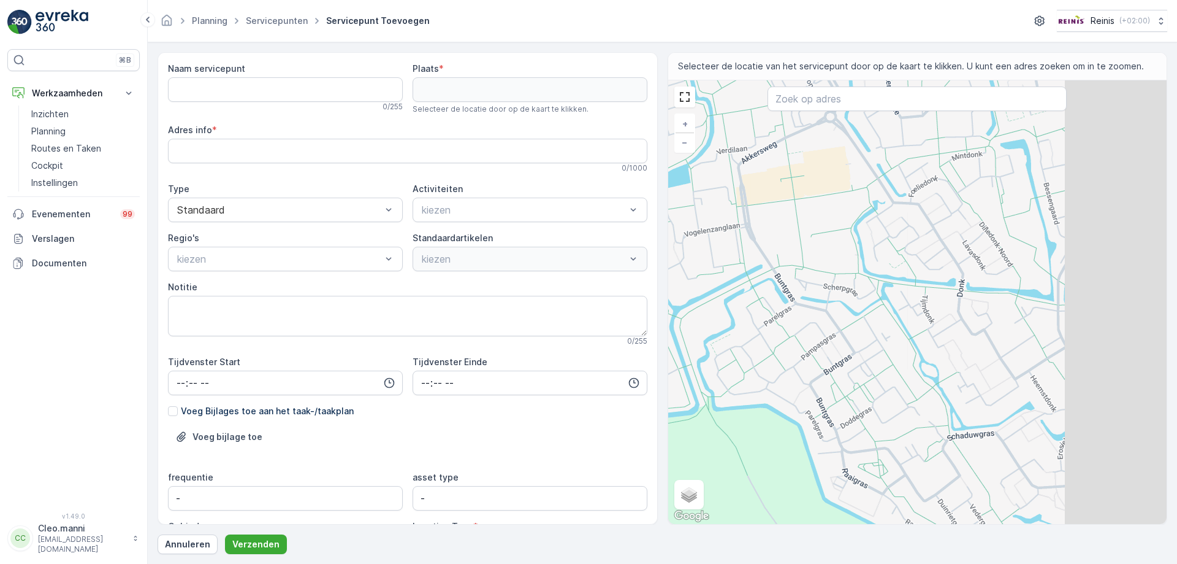
drag, startPoint x: 961, startPoint y: 366, endPoint x: 825, endPoint y: 445, distance: 157.5
click at [828, 446] on div "+ − Satelliet stappenplan Terrein Hybride Leaflet Sneltoetsen Kaartgegevens Kaa…" at bounding box center [917, 301] width 499 height 443
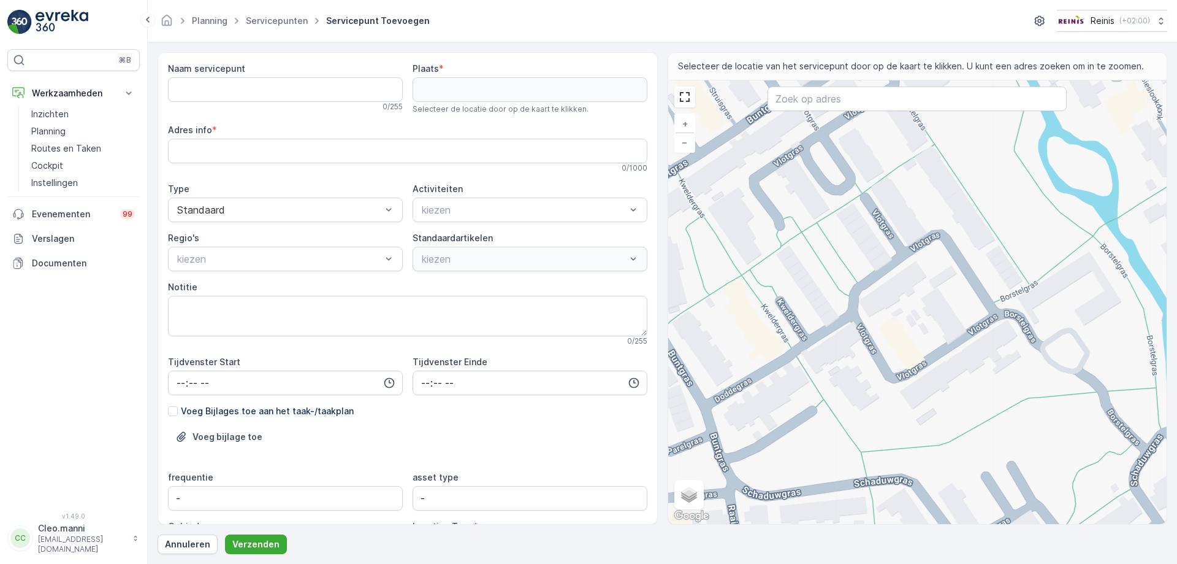
click at [1025, 317] on div "+ − Satelliet stappenplan Terrein Hybride Leaflet Sneltoetsen Kaartgegevens Kaa…" at bounding box center [917, 301] width 499 height 443
type input "51.82815953908387,4.323399264752404"
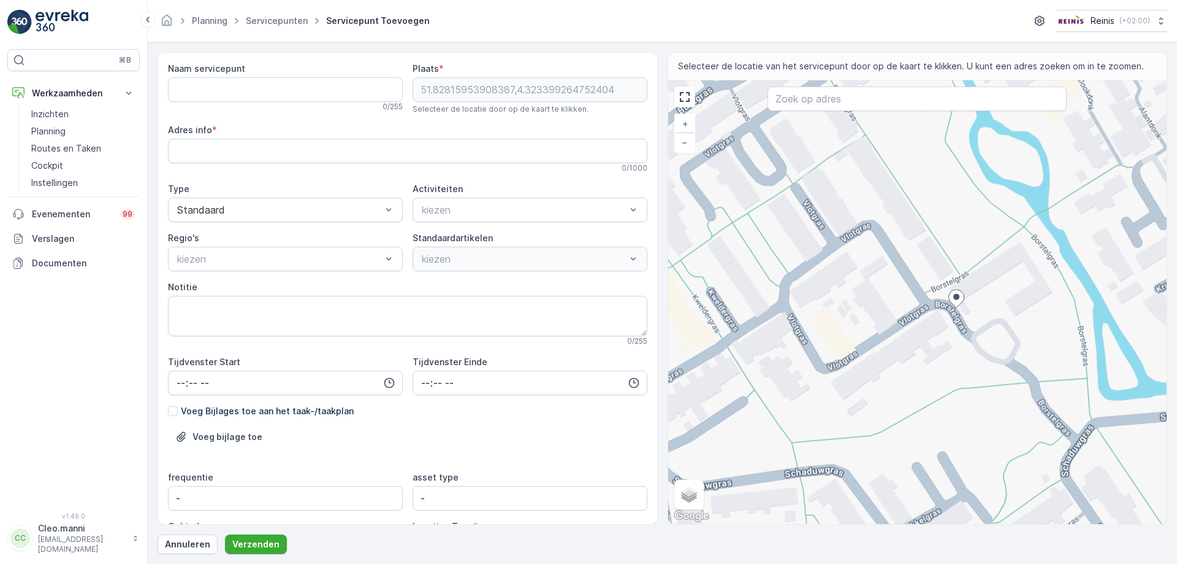
type info "[STREET_ADDRESS]"
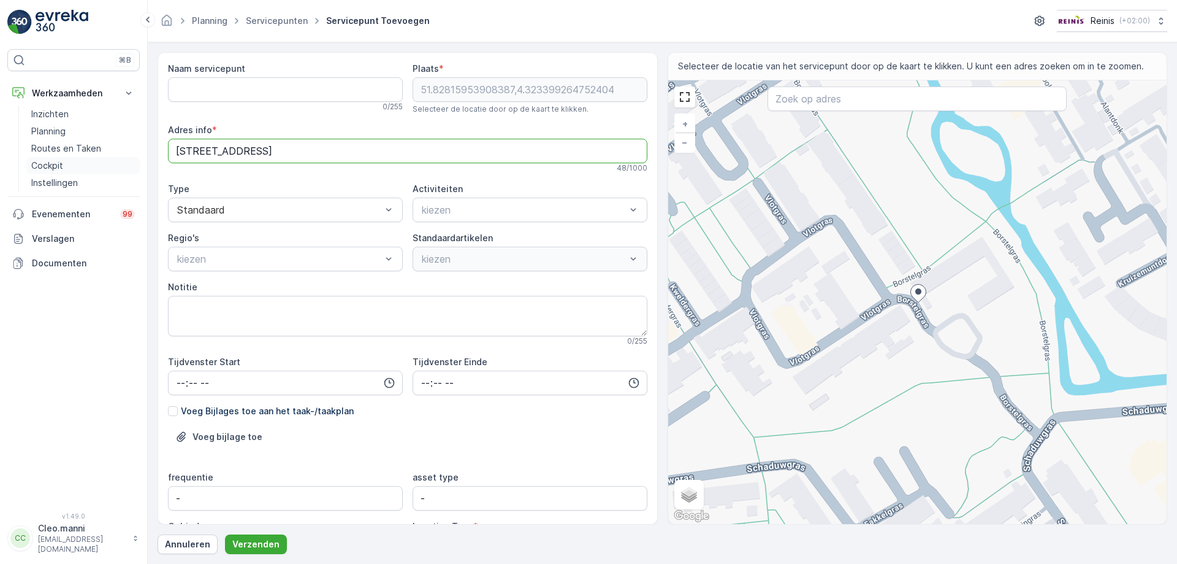
drag, startPoint x: 243, startPoint y: 151, endPoint x: 123, endPoint y: 165, distance: 121.6
click at [123, 165] on div "⌘B Werkzaamheden Inzichten Planning Routes en Taken Cockpit Instellingen Evenem…" at bounding box center [588, 282] width 1177 height 564
click at [196, 81] on servicepunt "Naam servicepunt" at bounding box center [285, 89] width 235 height 25
paste servicepunt "Borstelgras 90"
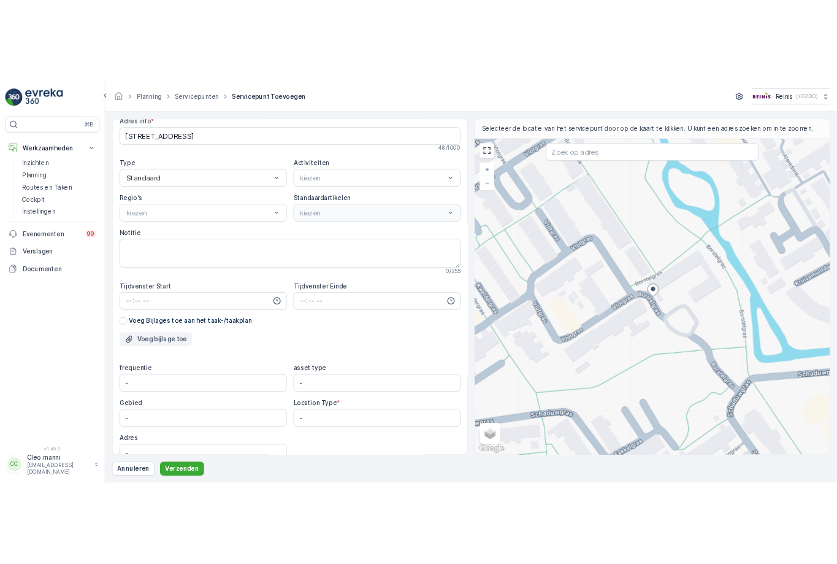
scroll to position [134, 0]
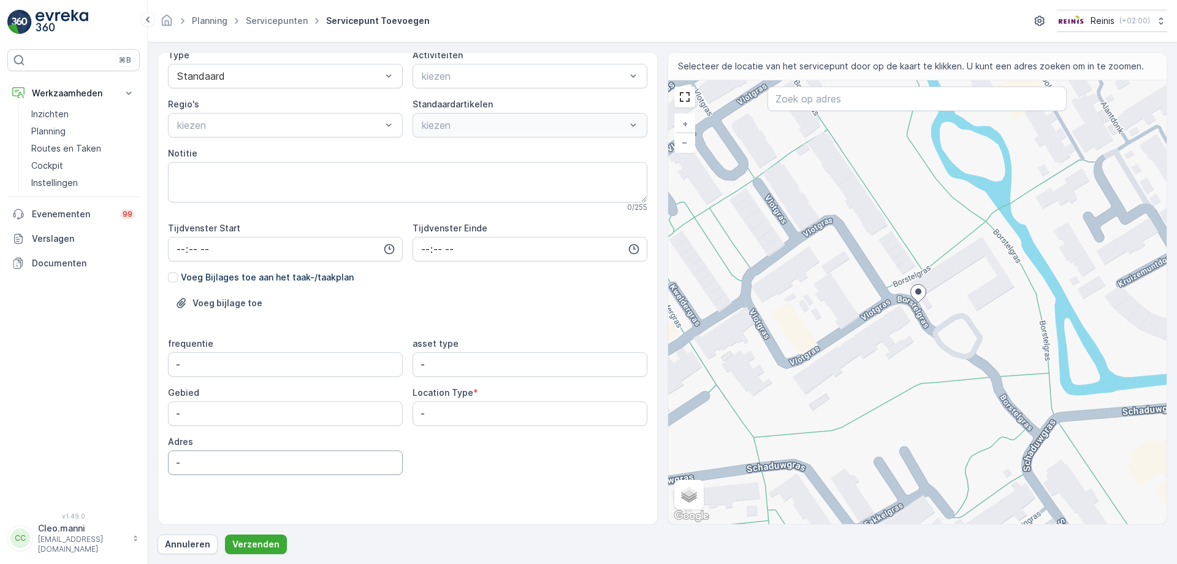
type servicepunt "Borstelgras 90"
drag, startPoint x: 181, startPoint y: 467, endPoint x: 132, endPoint y: 461, distance: 49.4
click at [132, 461] on div "⌘B Werkzaamheden Inzichten Planning Routes en Taken Cockpit Instellingen Evenem…" at bounding box center [588, 282] width 1177 height 564
paste input "Borstelgras 90"
type input "Borstelgras 90"
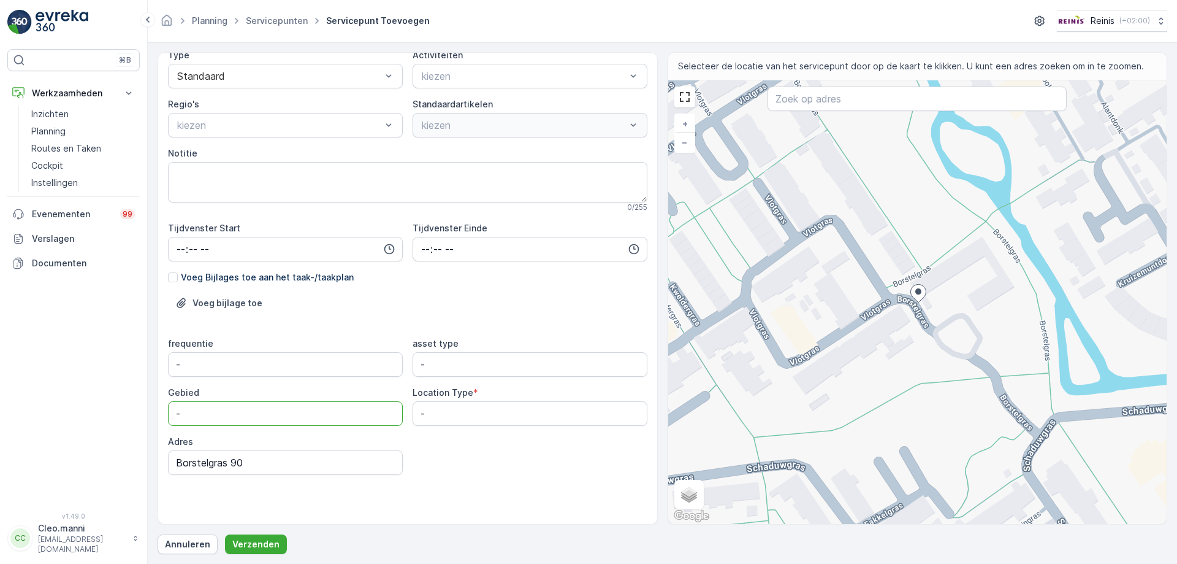
drag, startPoint x: 188, startPoint y: 412, endPoint x: 165, endPoint y: 418, distance: 24.3
click at [165, 418] on div "Naam servicepunt Borstelgras 90 Deze naam is beschikbaar 14 / 255 Plaats * 51.8…" at bounding box center [408, 288] width 500 height 472
type input "Vriesland"
click at [445, 366] on type "-" at bounding box center [530, 364] width 235 height 25
drag, startPoint x: 445, startPoint y: 366, endPoint x: 417, endPoint y: 366, distance: 27.6
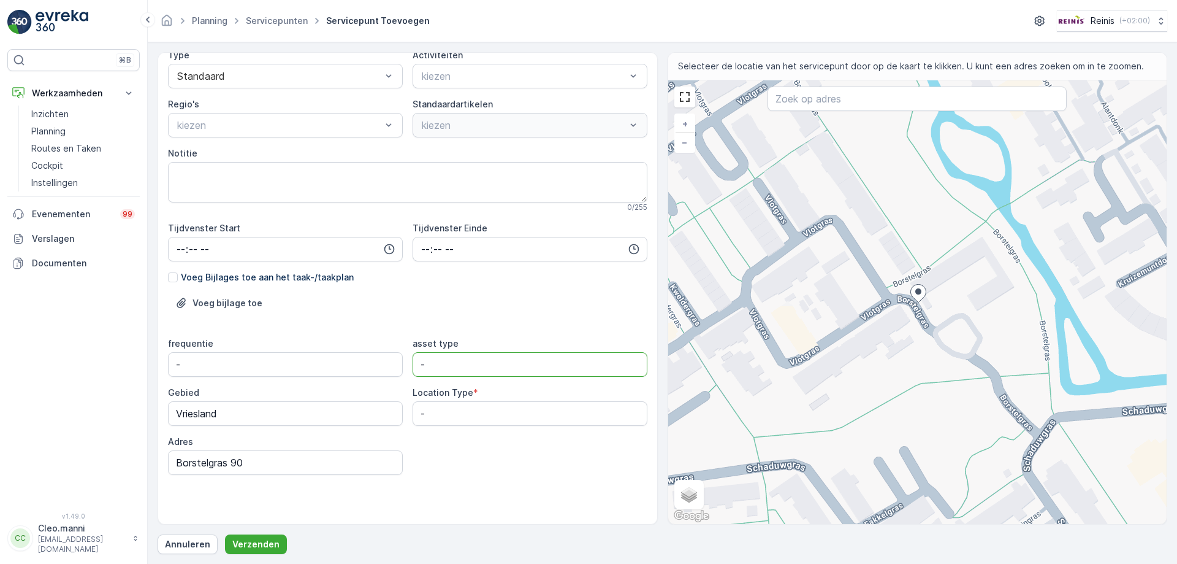
click at [417, 366] on type "-" at bounding box center [530, 364] width 235 height 25
type type "GFT, OPK, PMD"
drag, startPoint x: 432, startPoint y: 409, endPoint x: 394, endPoint y: 413, distance: 37.6
click at [395, 413] on div "frequentie - asset type GFT, OPK, PMD Gebied Vriesland Location Type * - Adres …" at bounding box center [408, 405] width 480 height 137
type input "Vriesland"
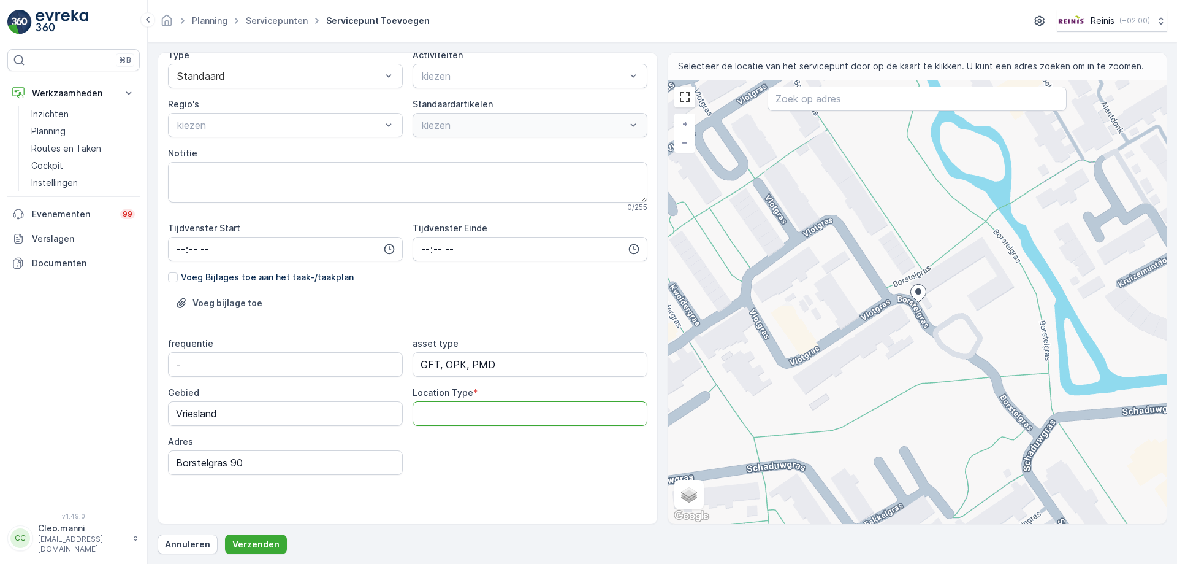
click at [444, 406] on Type "Location Type" at bounding box center [530, 413] width 235 height 25
type Type "Clusterplaats"
click at [253, 115] on div "kiezen" at bounding box center [285, 125] width 235 height 25
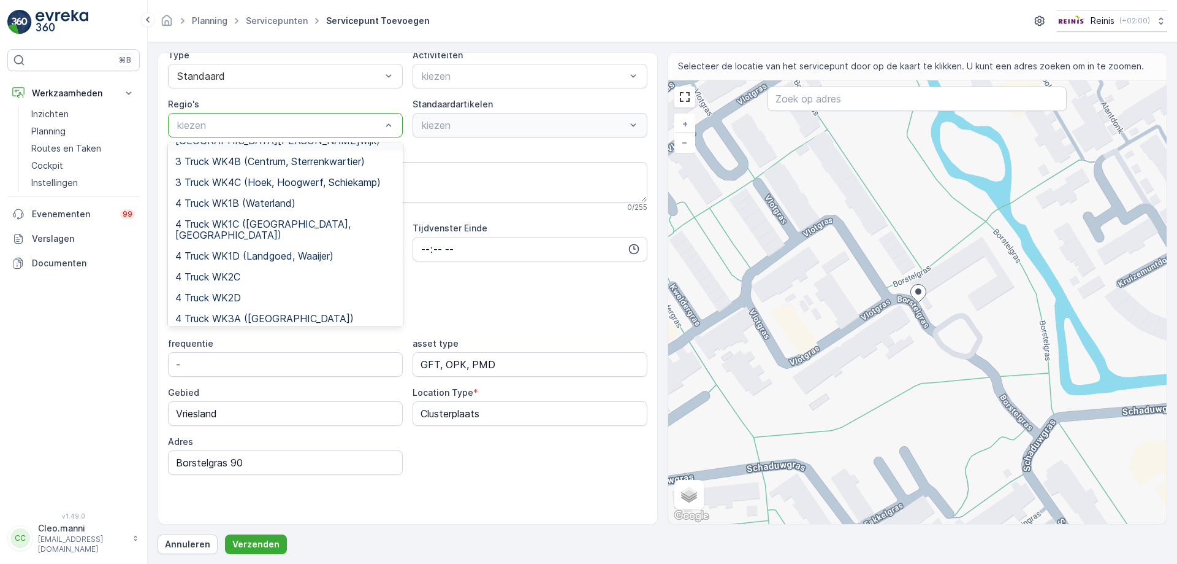
scroll to position [368, 0]
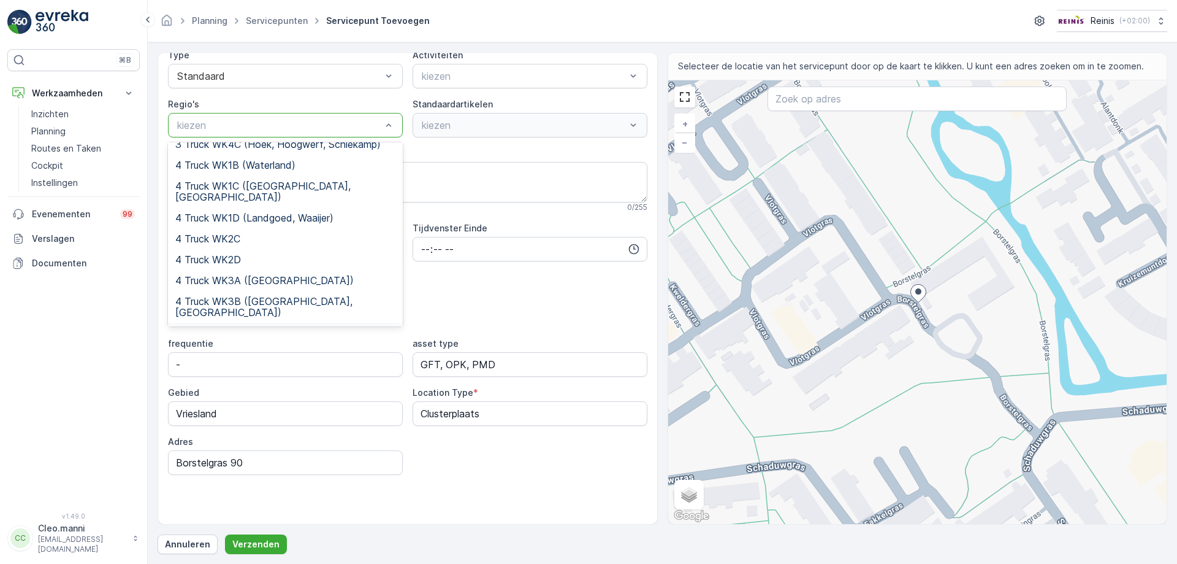
click at [264, 327] on span "4 Truck WK3C ([DOMAIN_NAME], Donk, Gaard,Voordes,Dreven)" at bounding box center [285, 338] width 220 height 22
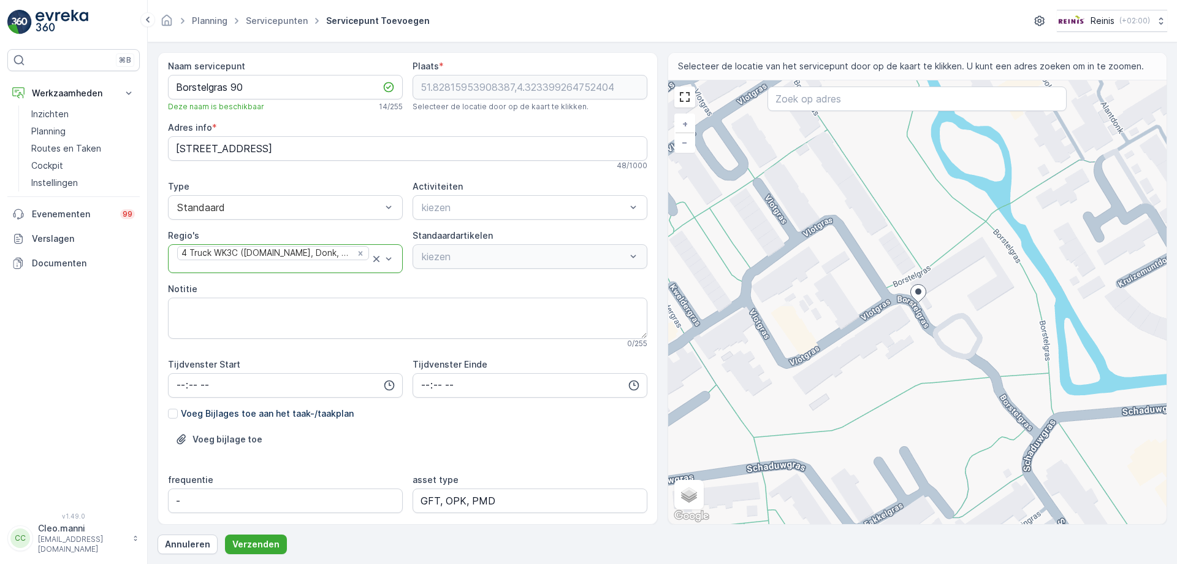
scroll to position [0, 0]
click at [455, 258] on div "kiezen" at bounding box center [530, 259] width 235 height 25
click at [633, 261] on div "kiezen" at bounding box center [530, 259] width 235 height 25
click at [632, 259] on div "kiezen" at bounding box center [530, 259] width 235 height 25
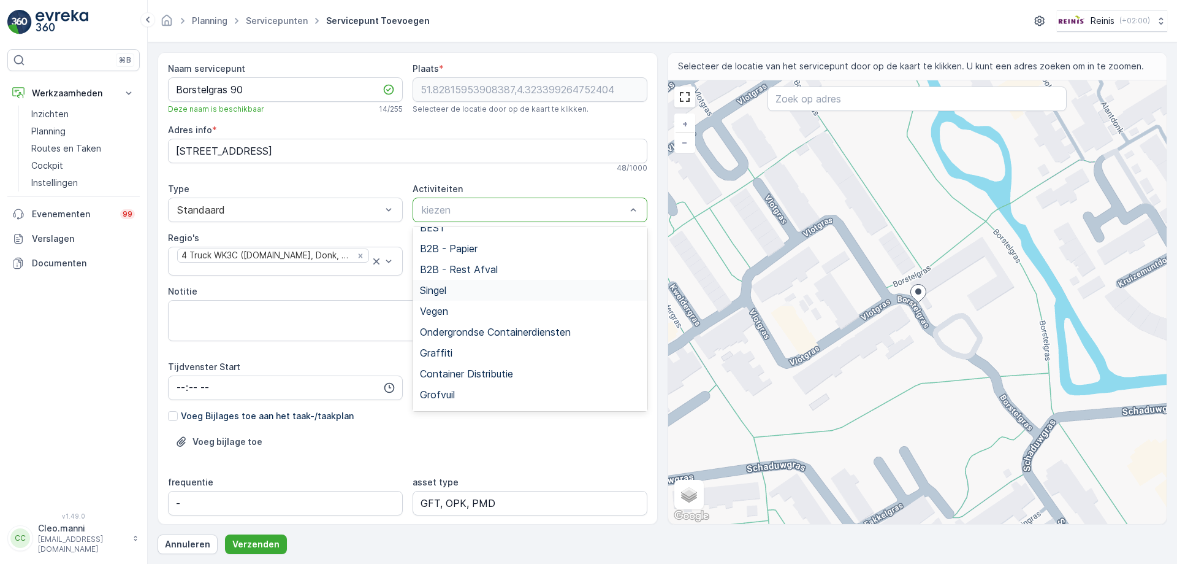
scroll to position [217, 0]
drag, startPoint x: 450, startPoint y: 335, endPoint x: 475, endPoint y: 299, distance: 43.6
click at [450, 335] on span "GFT HaH" at bounding box center [442, 335] width 44 height 11
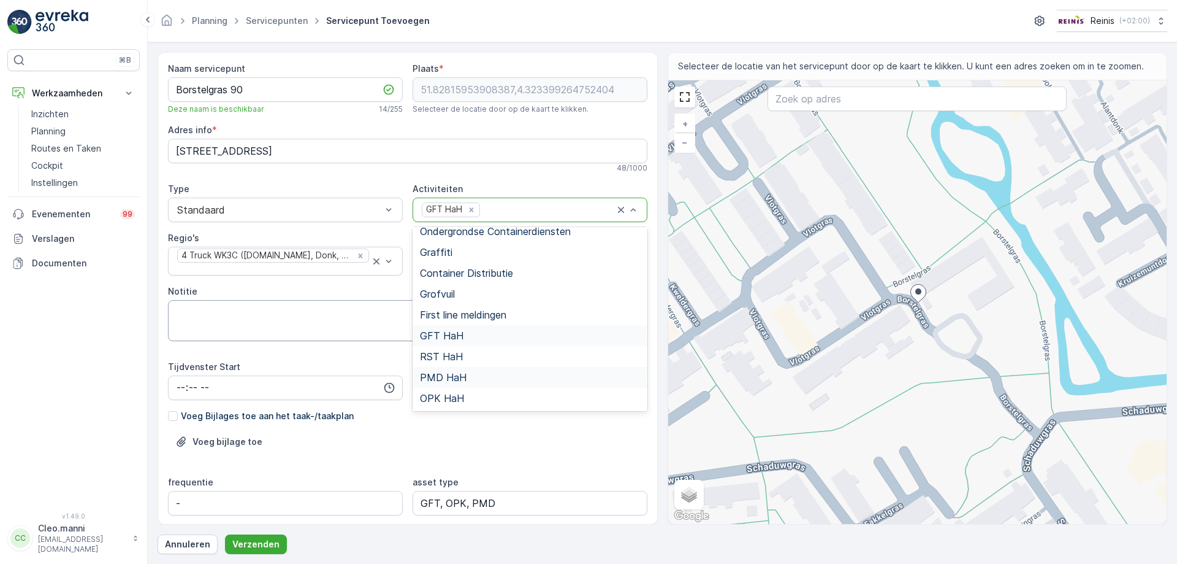
drag, startPoint x: 461, startPoint y: 377, endPoint x: 533, endPoint y: 308, distance: 100.2
click at [462, 372] on span "PMD HaH" at bounding box center [443, 377] width 47 height 11
click at [464, 402] on div "OPK HaH" at bounding box center [530, 397] width 220 height 11
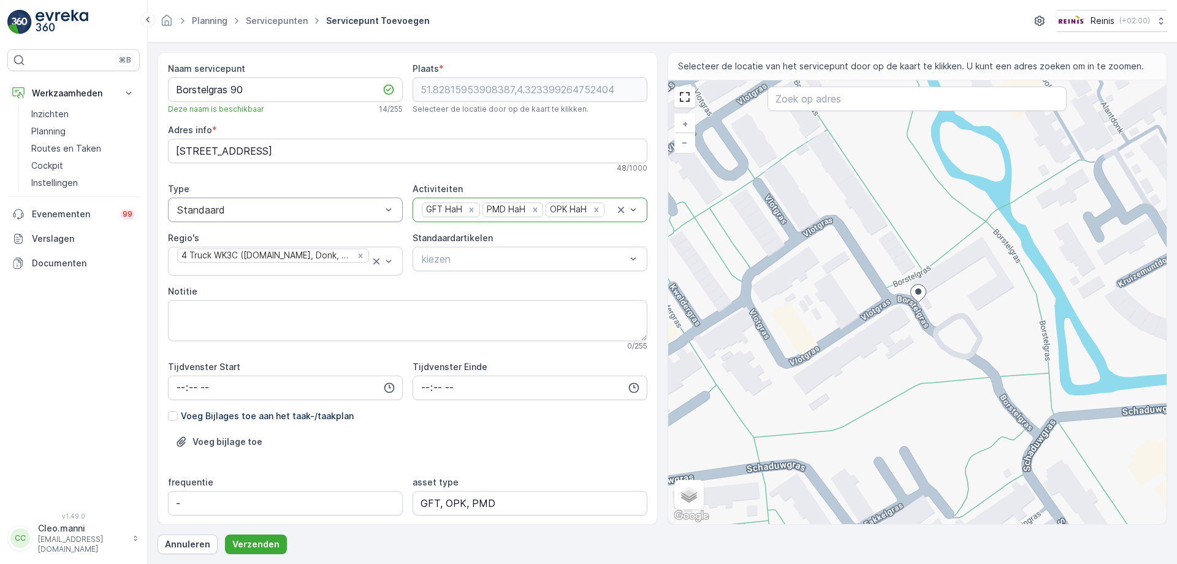
click at [275, 218] on div "Standaard" at bounding box center [285, 209] width 235 height 25
click at [274, 215] on div "Standaard" at bounding box center [285, 209] width 235 height 25
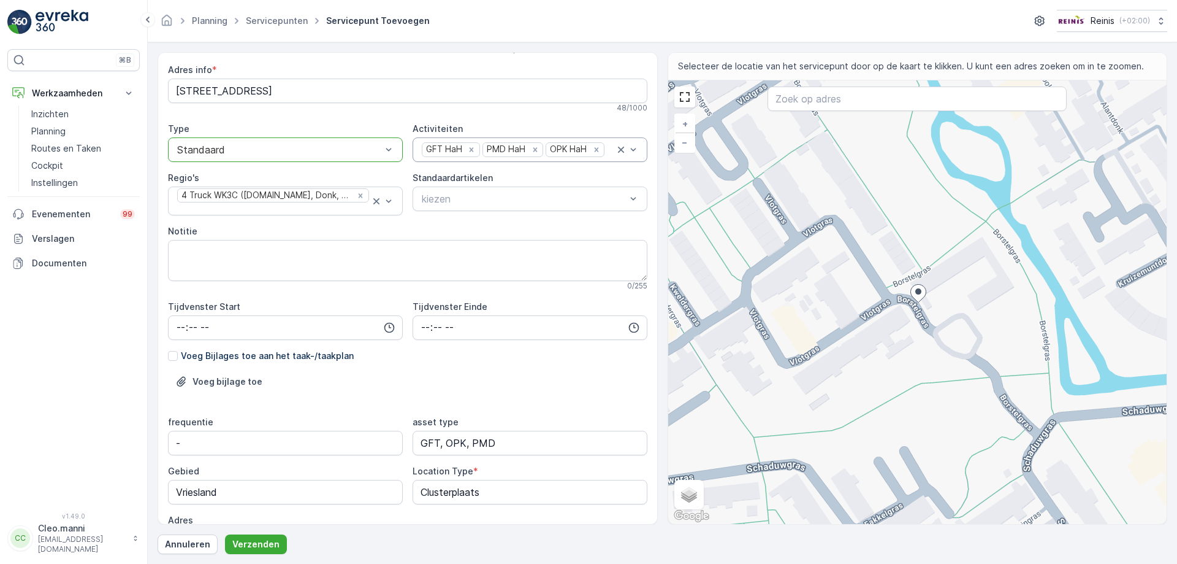
scroll to position [139, 0]
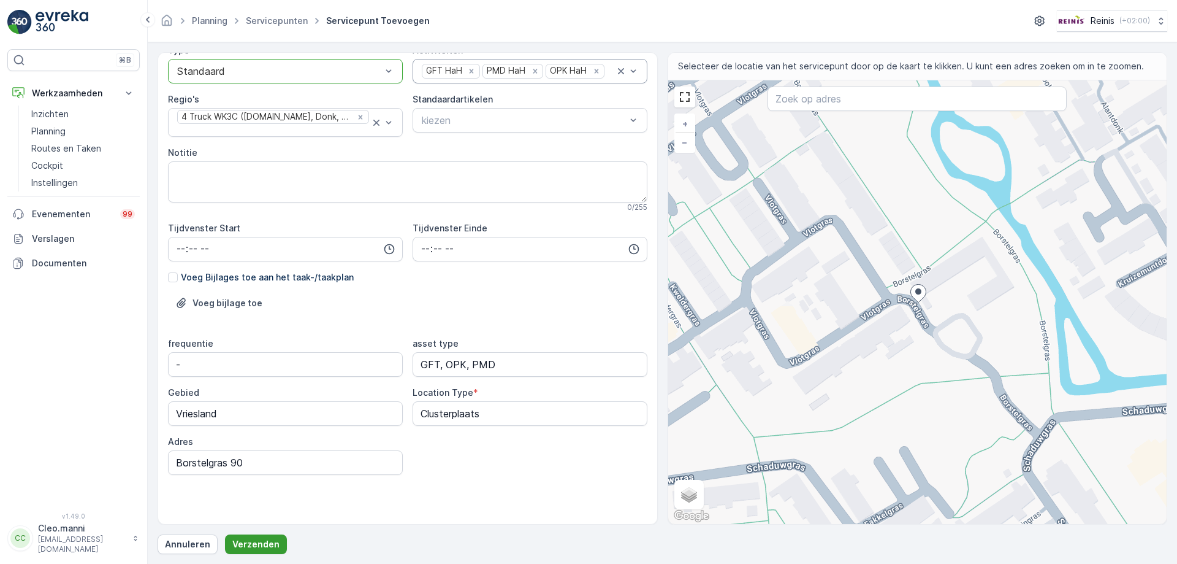
click at [254, 545] on p "Verzenden" at bounding box center [255, 544] width 47 height 12
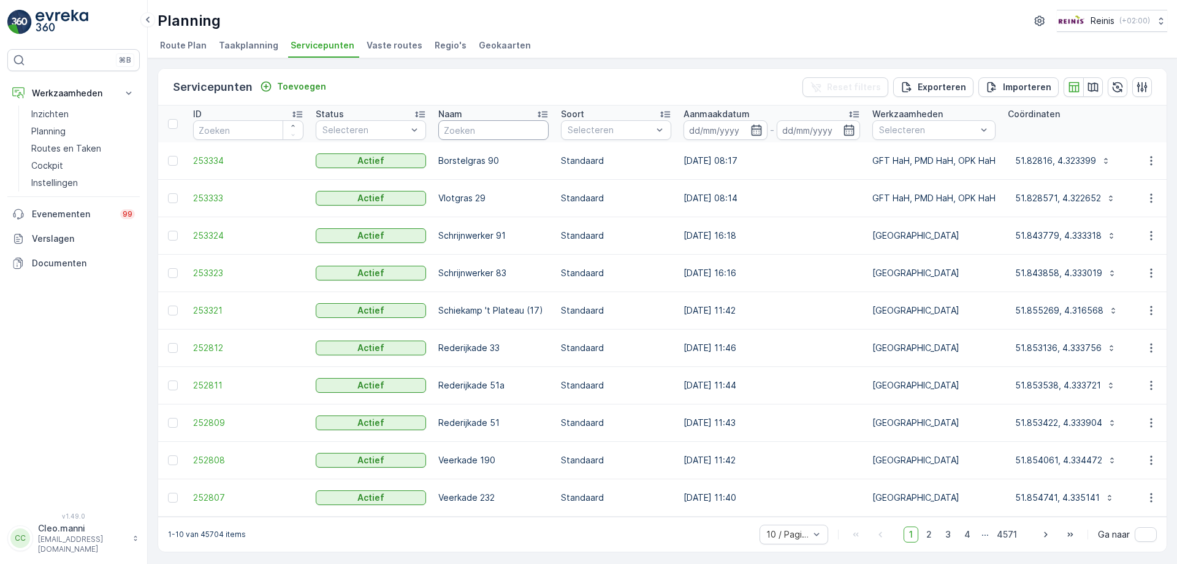
click at [491, 127] on input "text" at bounding box center [493, 130] width 110 height 20
type input "dilledonk"
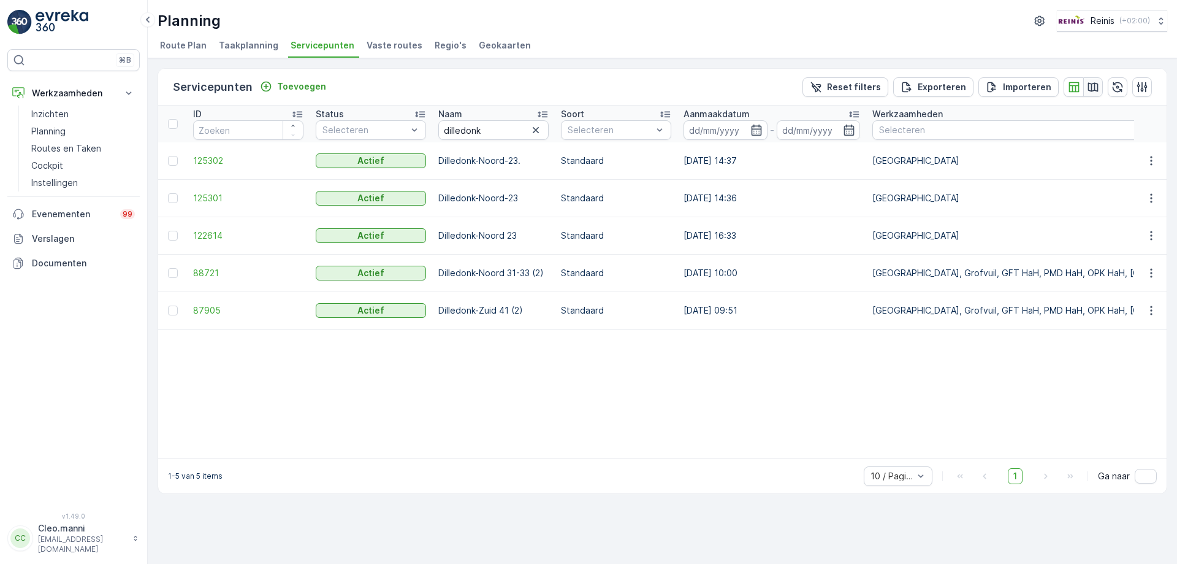
click at [1091, 87] on icon "button" at bounding box center [1093, 87] width 12 height 12
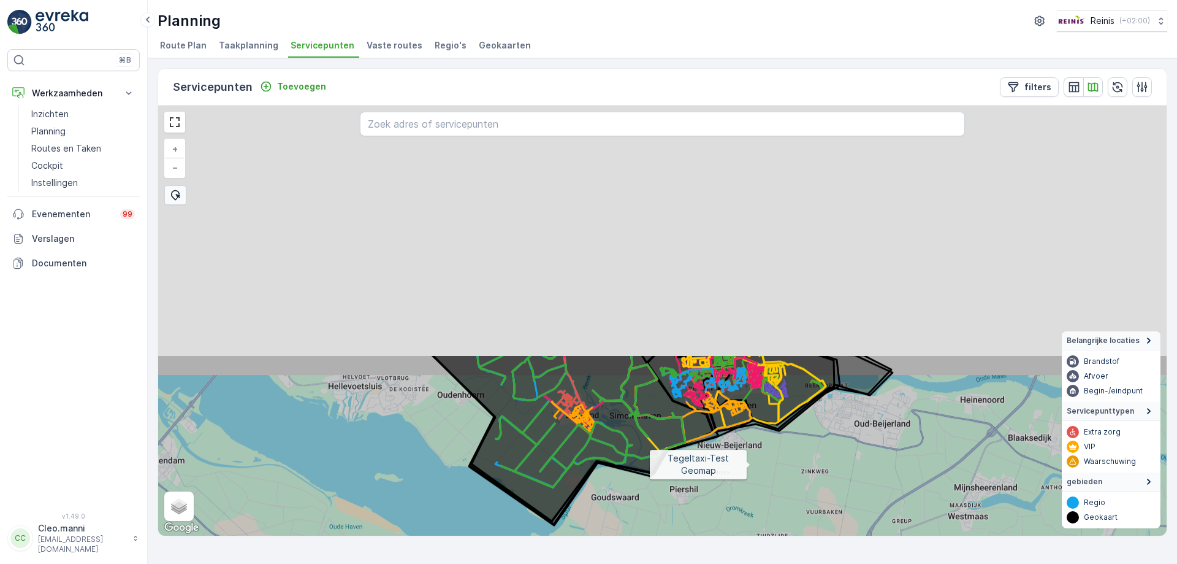
drag, startPoint x: 713, startPoint y: 161, endPoint x: 751, endPoint y: 462, distance: 303.5
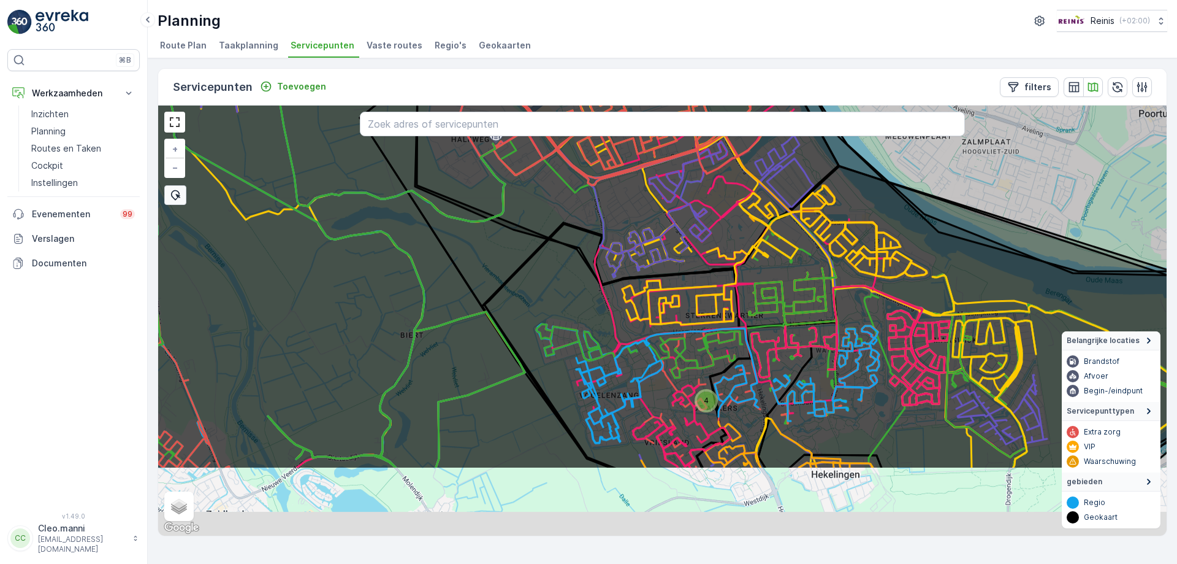
drag, startPoint x: 702, startPoint y: 433, endPoint x: 646, endPoint y: 320, distance: 126.4
click at [646, 320] on icon at bounding box center [608, 209] width 1214 height 519
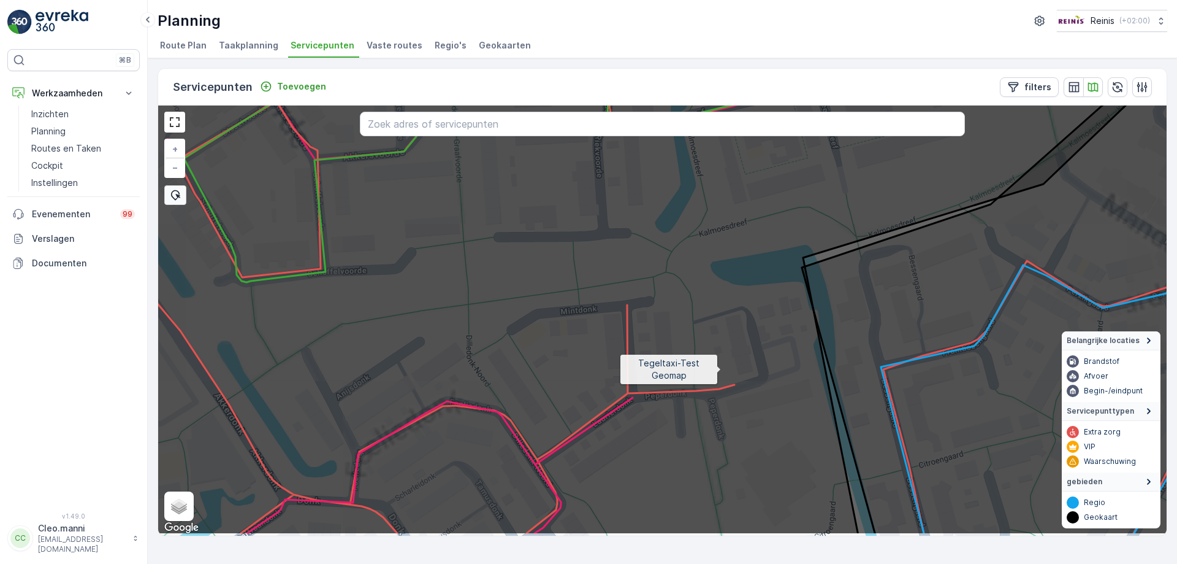
drag, startPoint x: 725, startPoint y: 380, endPoint x: 690, endPoint y: 205, distance: 178.8
click at [690, 205] on icon at bounding box center [644, 274] width 1214 height 519
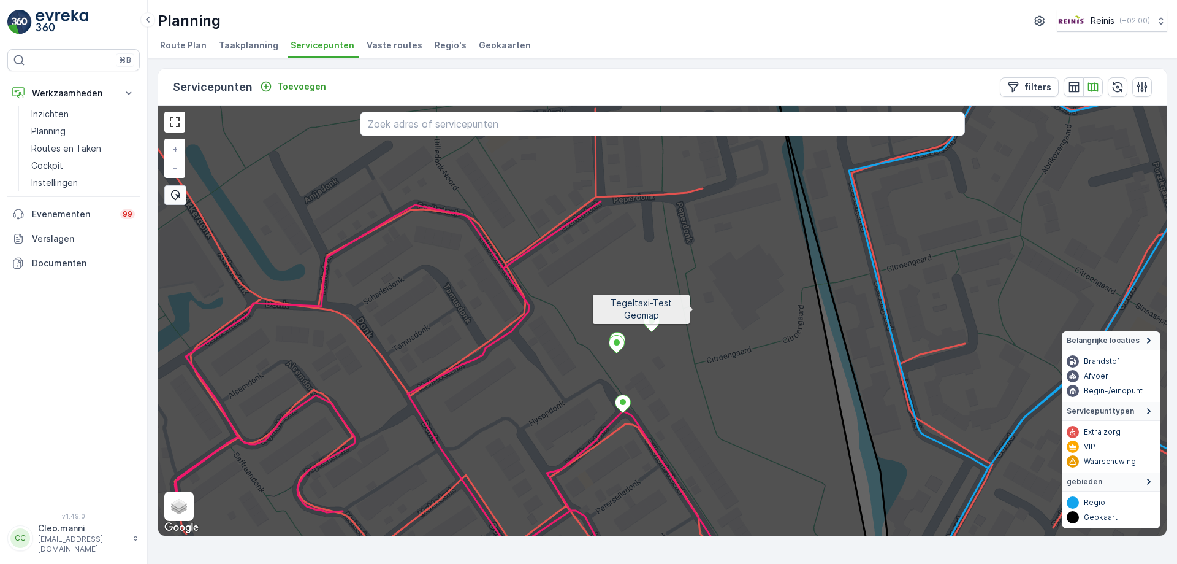
drag, startPoint x: 693, startPoint y: 344, endPoint x: 692, endPoint y: 290, distance: 54.0
click at [692, 290] on icon at bounding box center [664, 294] width 1214 height 519
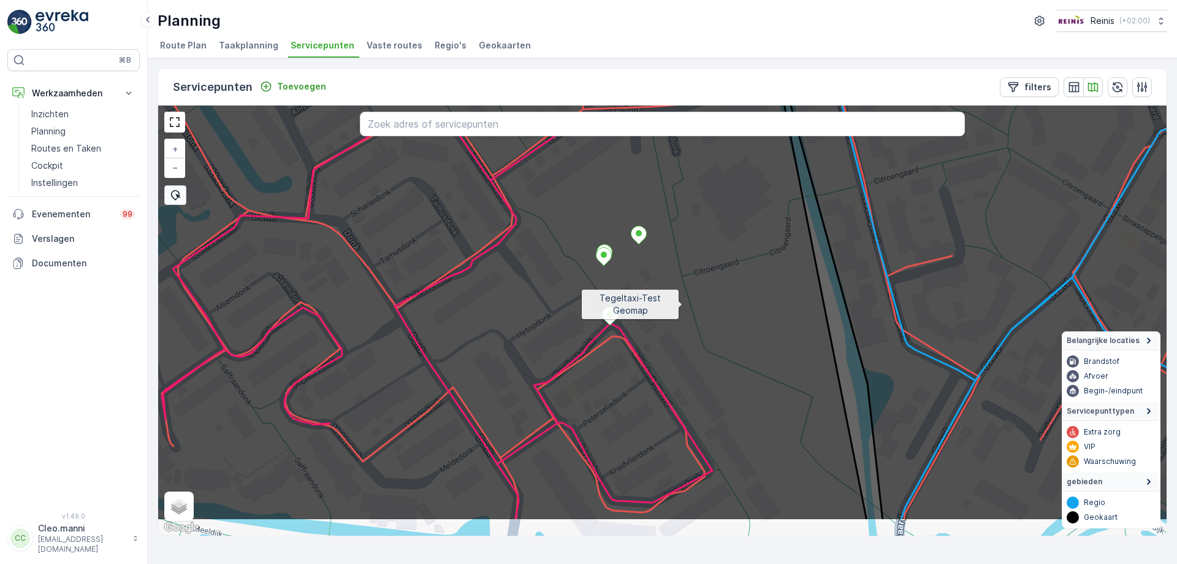
drag, startPoint x: 693, startPoint y: 364, endPoint x: 683, endPoint y: 305, distance: 60.4
click at [683, 305] on icon at bounding box center [652, 260] width 1214 height 519
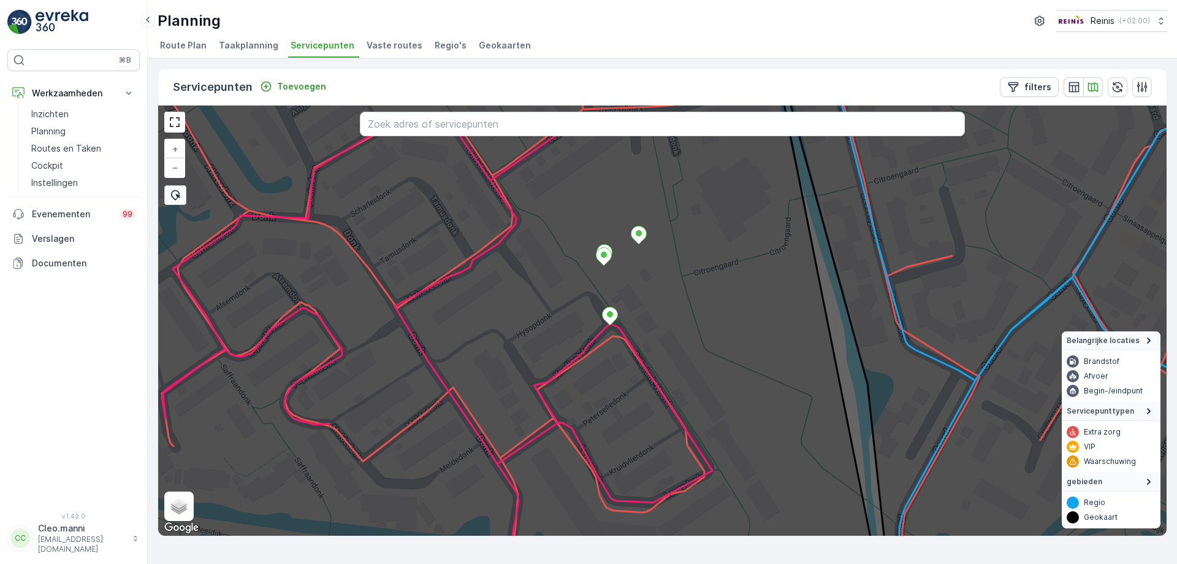
click at [389, 49] on span "Vaste routes" at bounding box center [395, 45] width 56 height 12
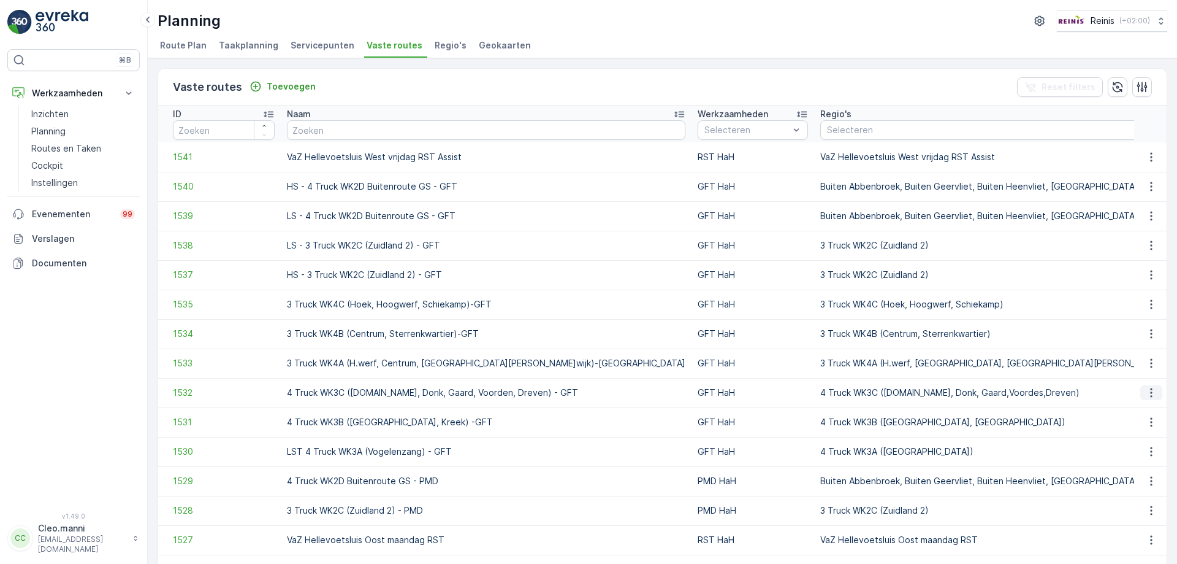
click at [1147, 389] on icon "button" at bounding box center [1152, 392] width 12 height 12
click at [1100, 413] on span "Toon meer details" at bounding box center [1097, 411] width 75 height 12
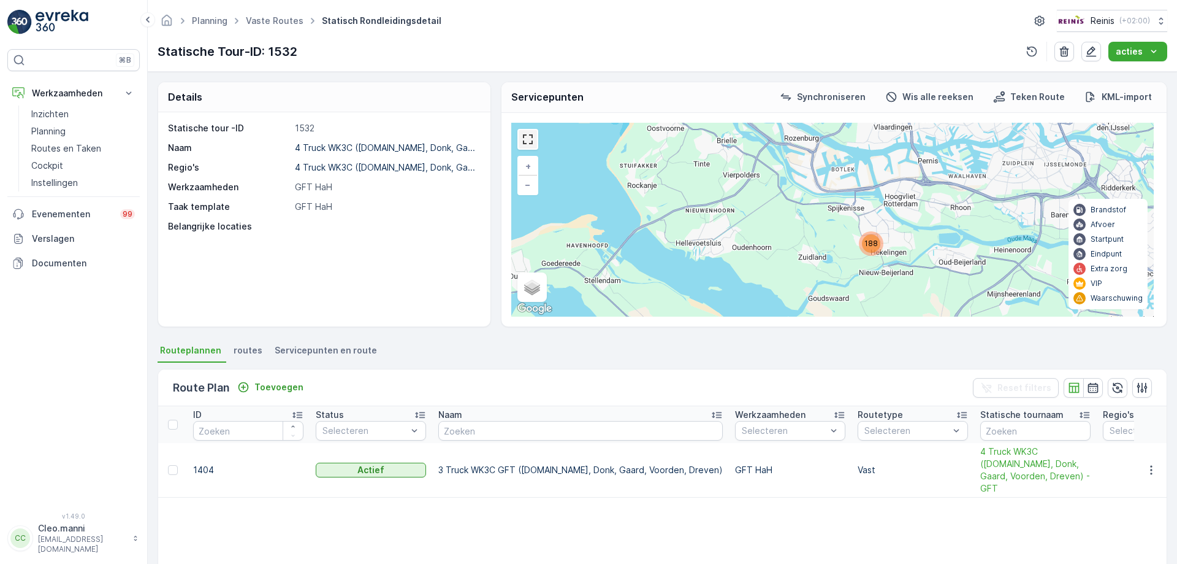
click at [526, 140] on link at bounding box center [528, 139] width 18 height 18
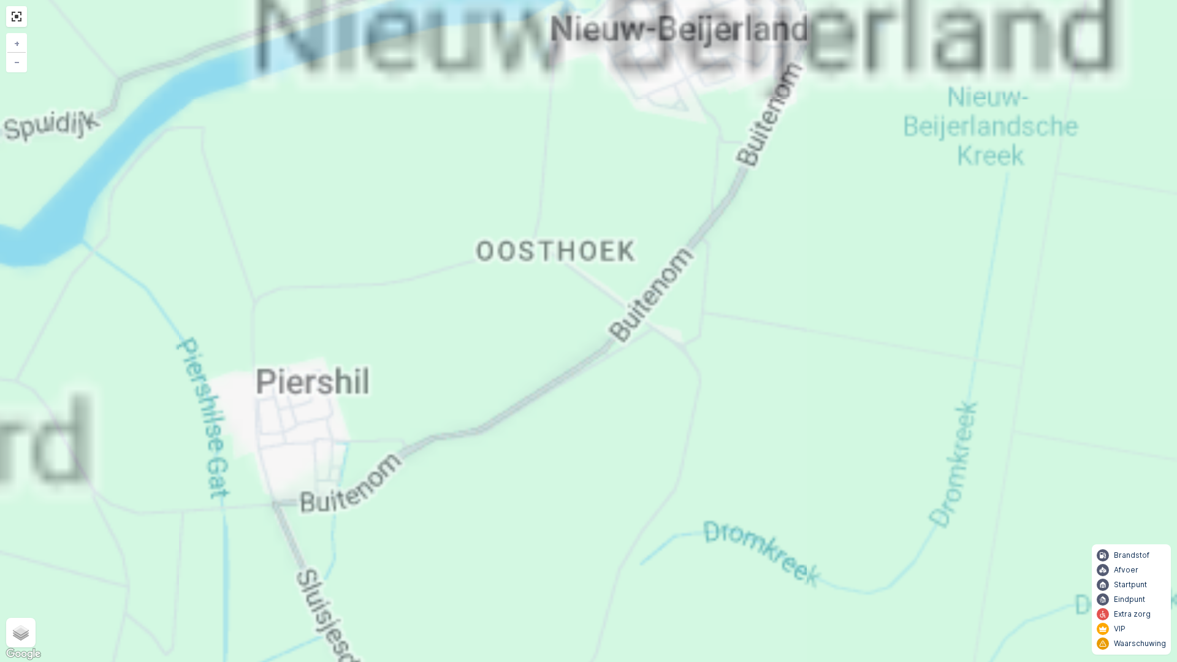
click at [664, 563] on div "188 26 76 38 48 + − Satelliet stappenplan Terrein Hybride Leaflet Sneltoetsen K…" at bounding box center [588, 331] width 1177 height 662
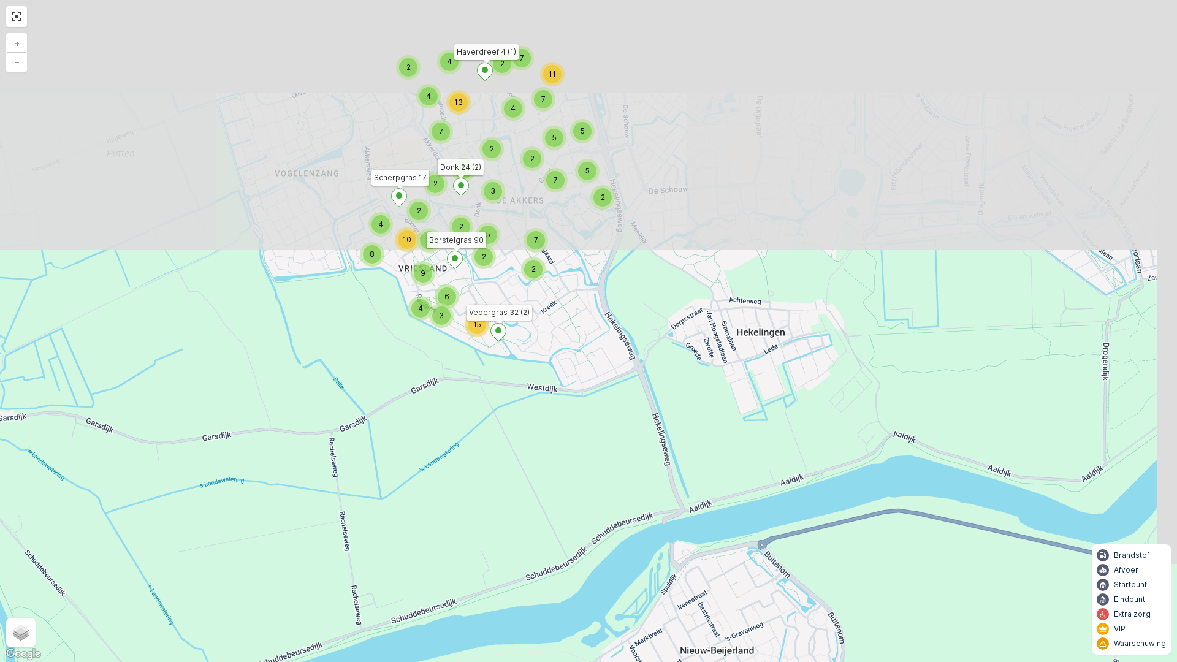
drag, startPoint x: 654, startPoint y: 426, endPoint x: 626, endPoint y: 662, distance: 237.2
click at [626, 563] on div "2 2 5 5 7 5 2 2 2 3 2 7 6 4 4 4 13 7 7 11 2 4 4 9 8 10 4 7 2 5 2 2 3 6 15 Donk …" at bounding box center [588, 331] width 1177 height 662
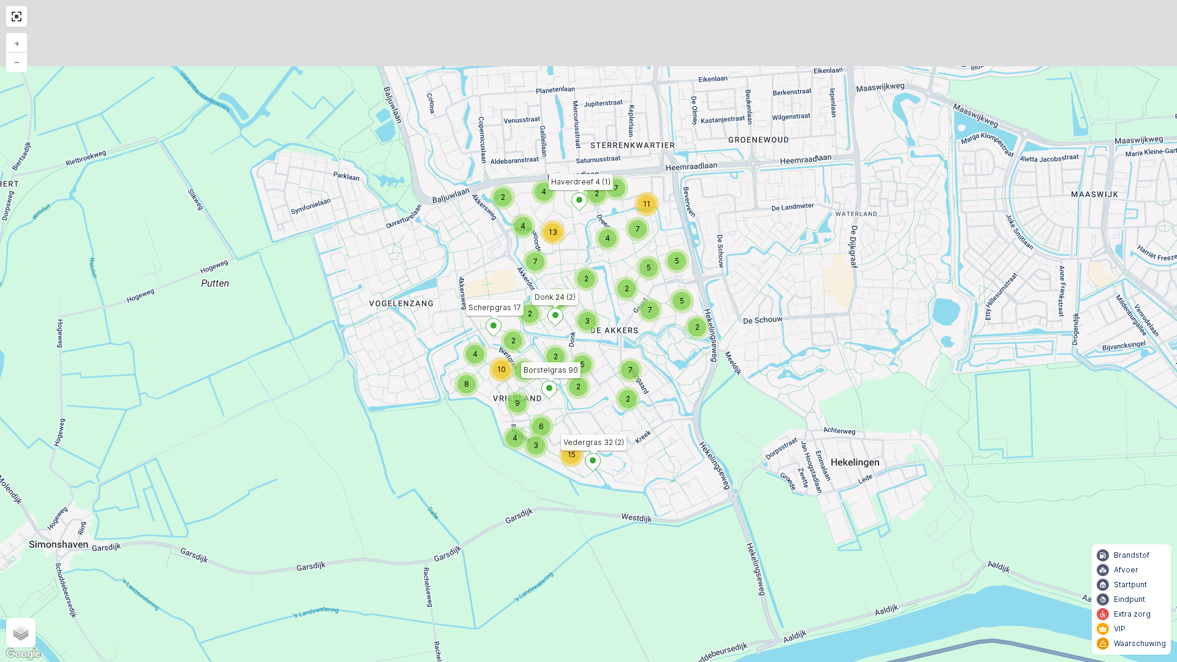
drag, startPoint x: 567, startPoint y: 467, endPoint x: 658, endPoint y: 581, distance: 146.3
click at [658, 563] on div "2 2 5 5 7 5 2 2 2 3 2 7 6 4 4 4 13 7 7 11 2 4 4 9 8 10 4 7 2 5 2 2 3 6 15 Donk …" at bounding box center [588, 331] width 1177 height 662
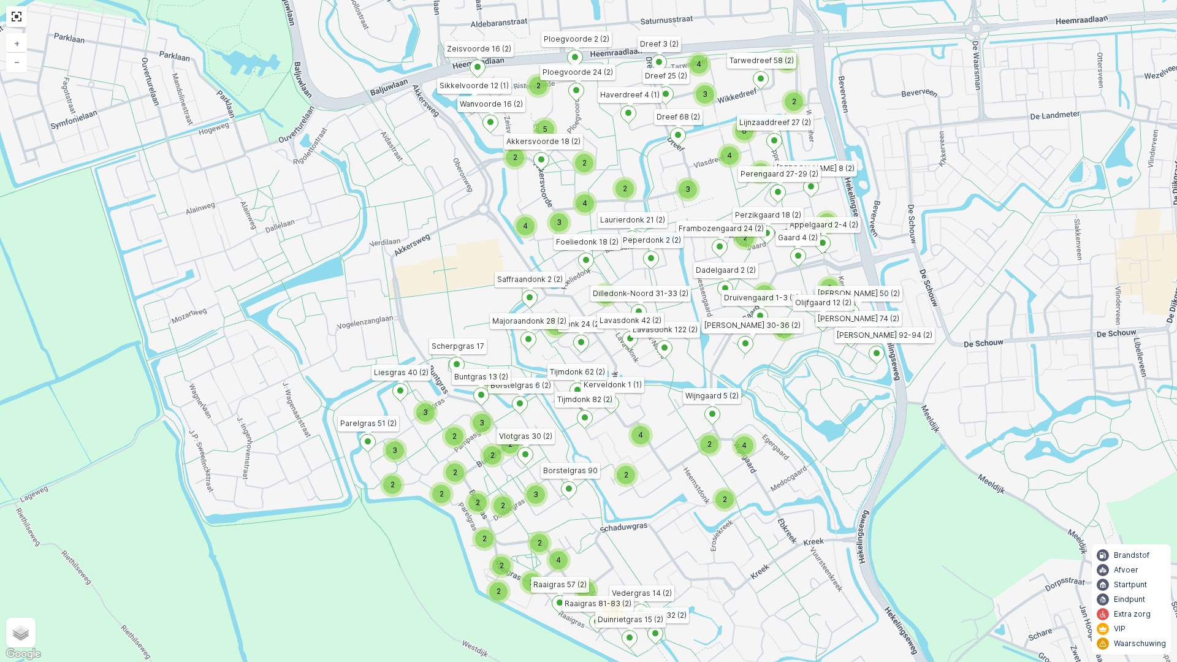
drag, startPoint x: 586, startPoint y: 353, endPoint x: 634, endPoint y: 508, distance: 163.0
click at [633, 510] on div "3 2 2 3 3 3 4 2 3 2 3 2 2 2 4 5 2 4 4 3 2 2 6 2 3 2 3 2 2 2 3 2 2 2 2 3 2 2 2 4…" at bounding box center [588, 331] width 1177 height 662
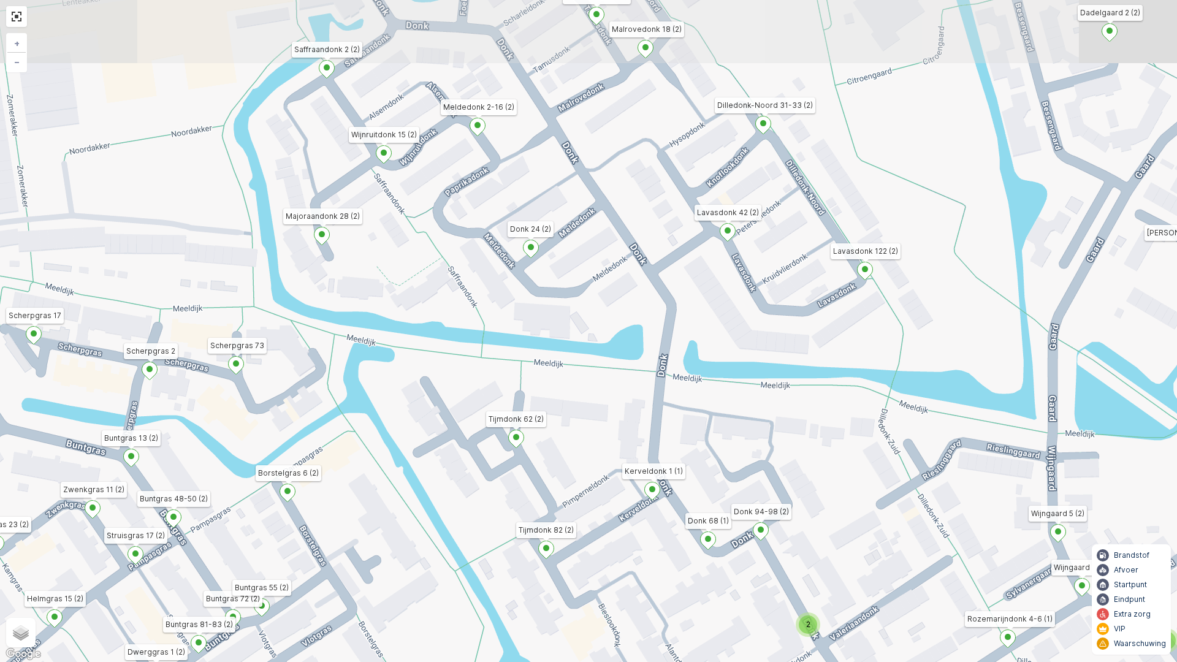
drag, startPoint x: 496, startPoint y: 429, endPoint x: 442, endPoint y: 645, distance: 223.3
click at [442, 563] on div "2 2 2 2 3 2 2 2 2 2 2 2 2 4 2 2 2 2 2 2 3 2 2 2 Donk 24 (2) Haverdreef 4 (1) Sc…" at bounding box center [588, 331] width 1177 height 662
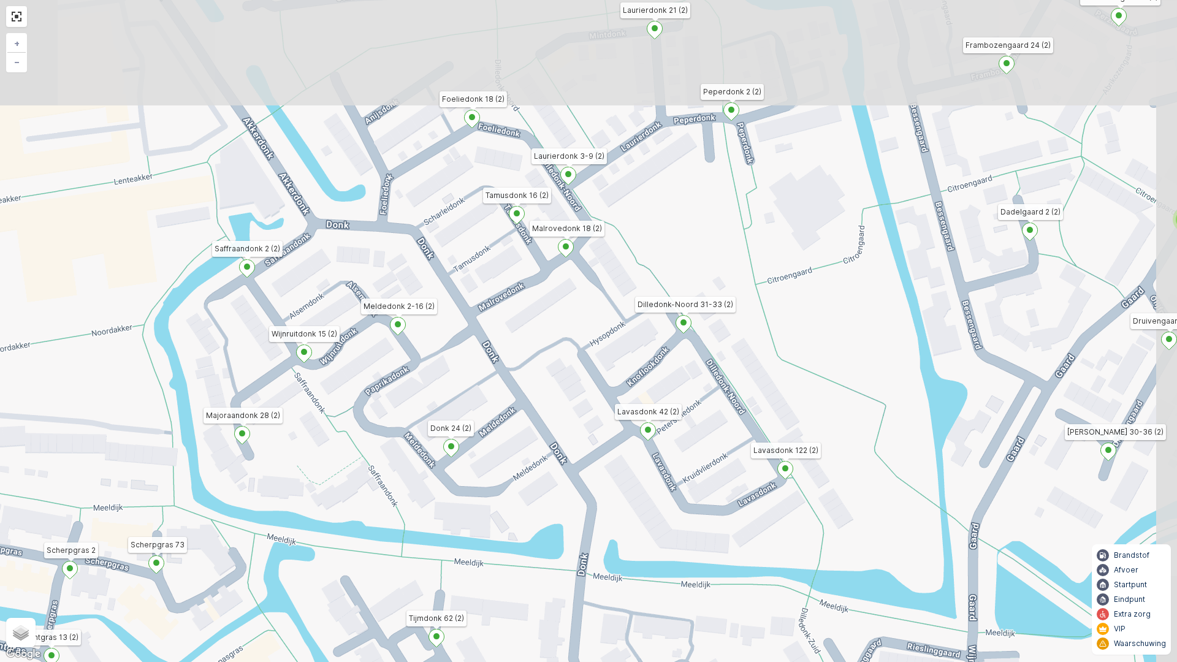
drag, startPoint x: 640, startPoint y: 438, endPoint x: 568, endPoint y: 616, distance: 192.0
click at [568, 563] on div "2 2 2 2 3 2 2 2 2 2 2 2 2 4 2 2 2 2 2 2 3 2 2 2 Donk 24 (2) Haverdreef 4 (1) Sc…" at bounding box center [588, 331] width 1177 height 662
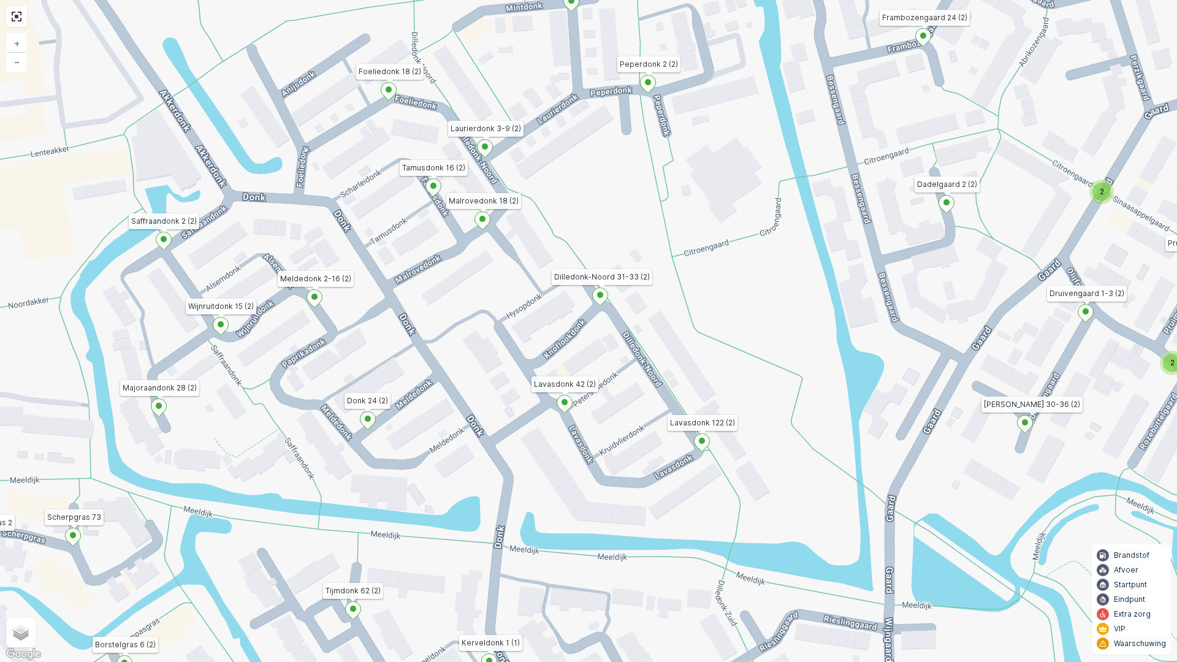
drag, startPoint x: 813, startPoint y: 581, endPoint x: 708, endPoint y: 551, distance: 109.1
click at [708, 551] on div "2 2 2 2 3 2 2 2 2 2 2 2 2 4 2 2 2 2 2 2 3 2 2 2 Donk 24 (2) Haverdreef 4 (1) Sc…" at bounding box center [588, 331] width 1177 height 662
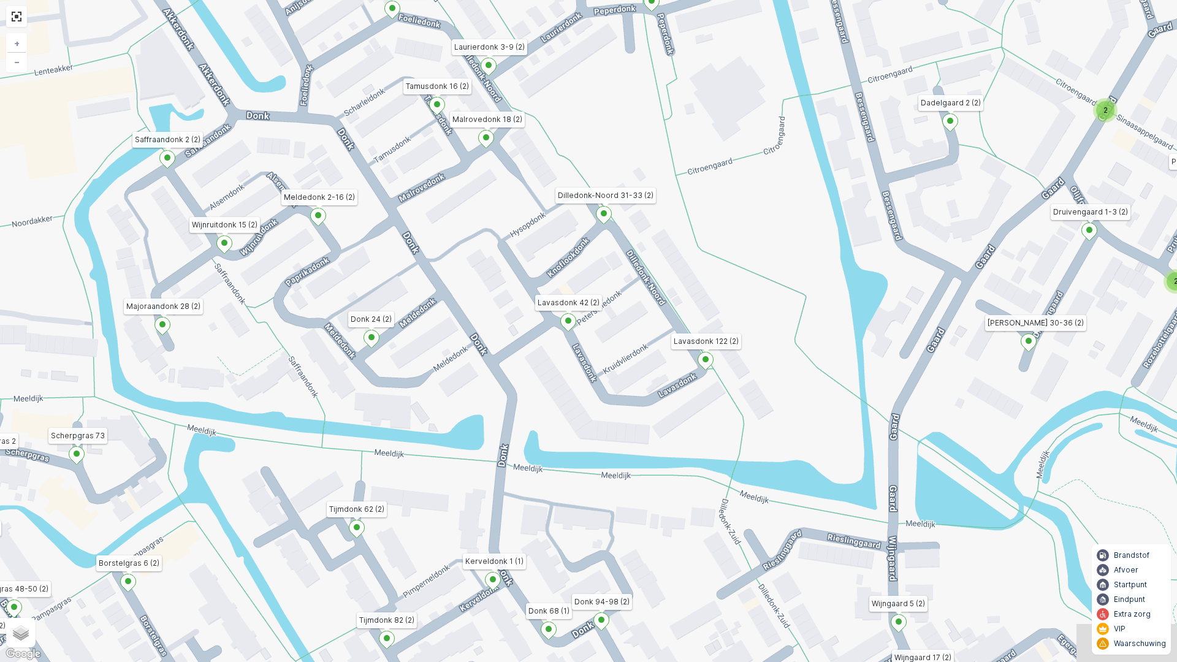
drag, startPoint x: 730, startPoint y: 520, endPoint x: 781, endPoint y: 393, distance: 137.0
click at [779, 398] on div "2 2 2 2 3 2 2 2 2 2 2 2 2 4 2 2 2 2 2 2 3 2 2 2 Donk 24 (2) Haverdreef 4 (1) Sc…" at bounding box center [588, 331] width 1177 height 662
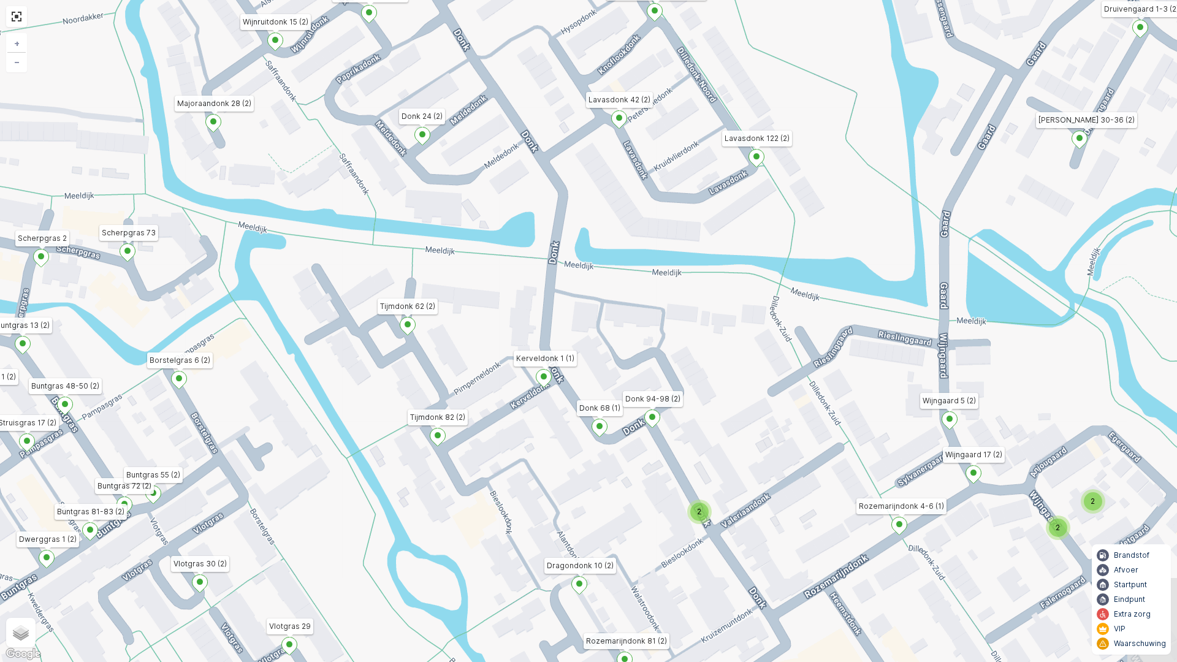
drag, startPoint x: 756, startPoint y: 510, endPoint x: 737, endPoint y: 419, distance: 92.7
click at [737, 422] on div "2 2 2 2 3 2 2 2 2 2 2 2 2 4 2 2 2 2 2 2 3 2 2 2 Donk 24 (2) Haverdreef 4 (1) Sc…" at bounding box center [588, 331] width 1177 height 662
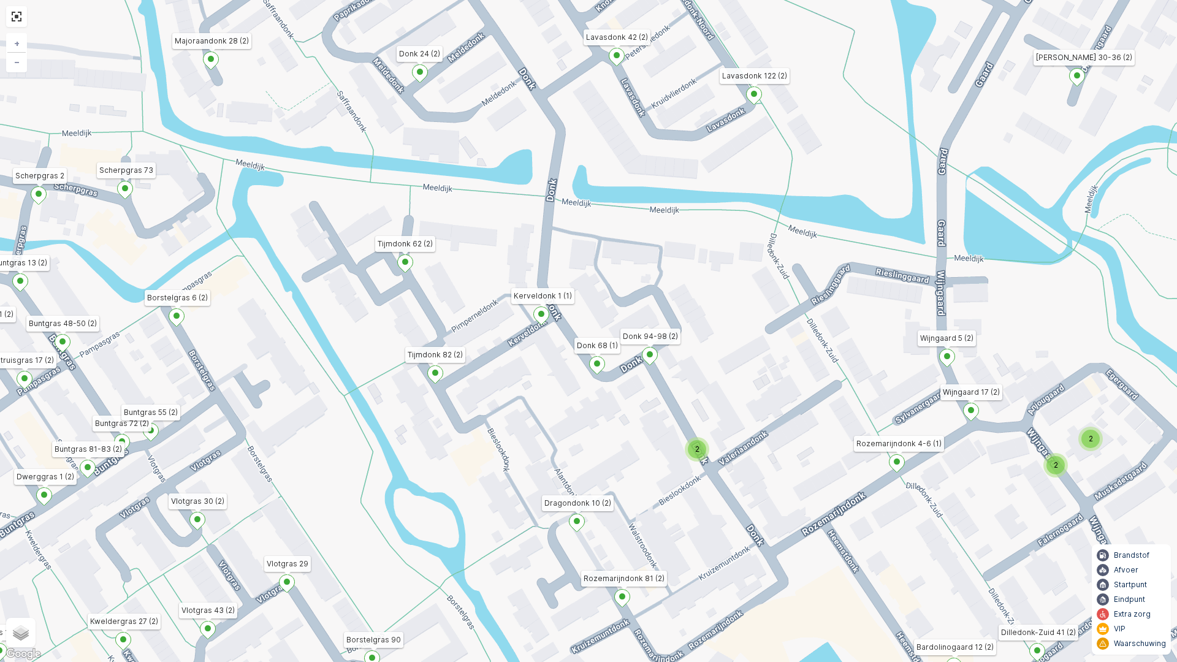
drag, startPoint x: 761, startPoint y: 477, endPoint x: 806, endPoint y: 383, distance: 104.5
click at [799, 392] on div "2 2 2 2 3 2 2 2 2 2 2 2 2 4 2 2 2 2 2 2 3 2 2 2 Donk 24 (2) Haverdreef 4 (1) Sc…" at bounding box center [588, 331] width 1177 height 662
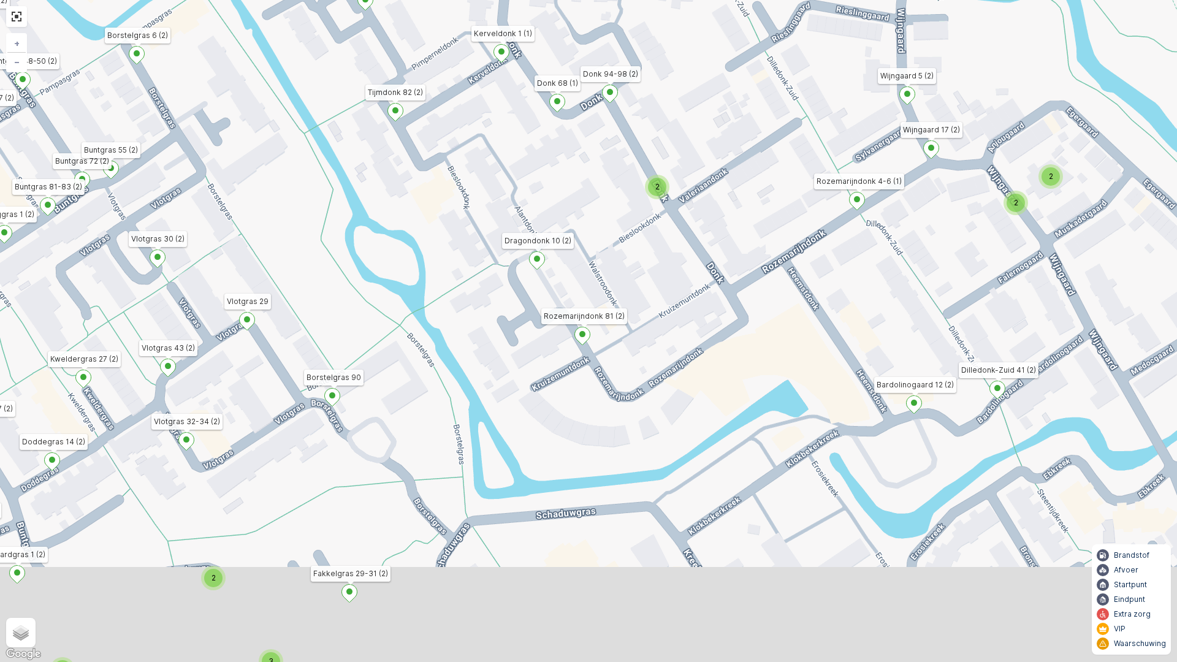
drag, startPoint x: 886, startPoint y: 516, endPoint x: 788, endPoint y: 331, distance: 209.9
click at [788, 331] on div "2 2 2 2 3 2 2 2 2 2 2 2 2 4 2 2 2 2 2 2 3 2 2 2 Donk 24 (2) Haverdreef 4 (1) Sc…" at bounding box center [588, 331] width 1177 height 662
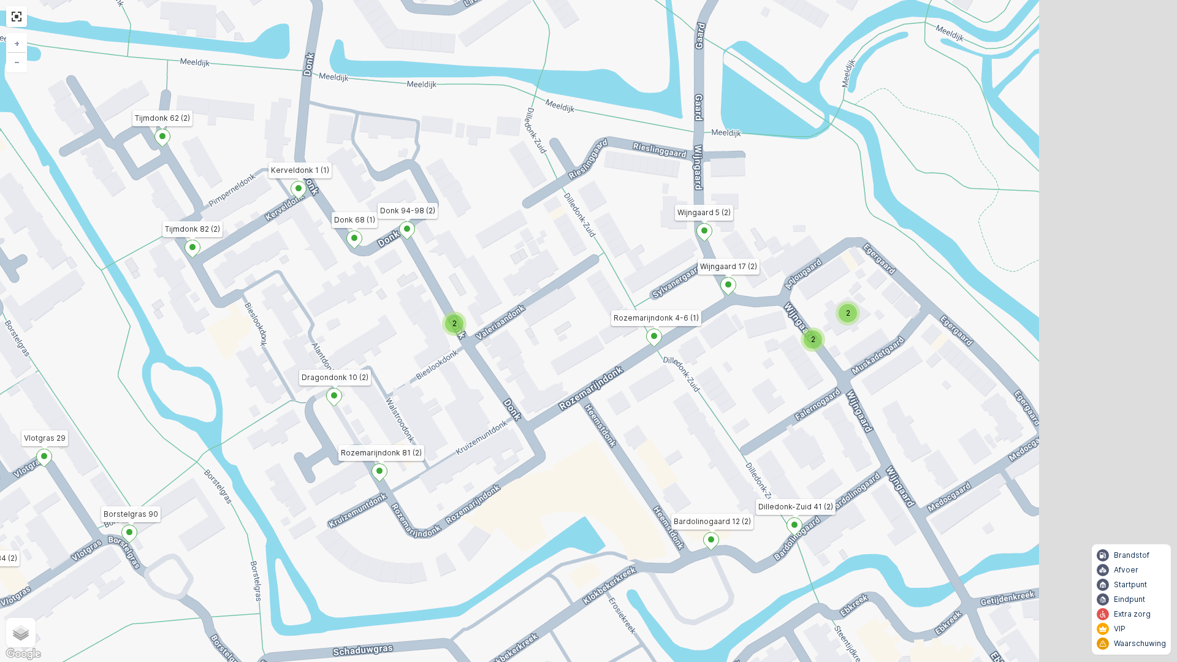
drag, startPoint x: 867, startPoint y: 296, endPoint x: 667, endPoint y: 447, distance: 250.3
click at [673, 453] on div "2 2 2 2 3 2 2 2 2 2 2 2 2 4 2 2 2 2 2 2 3 2 2 2 Donk 24 (2) Haverdreef 4 (1) Sc…" at bounding box center [588, 331] width 1177 height 662
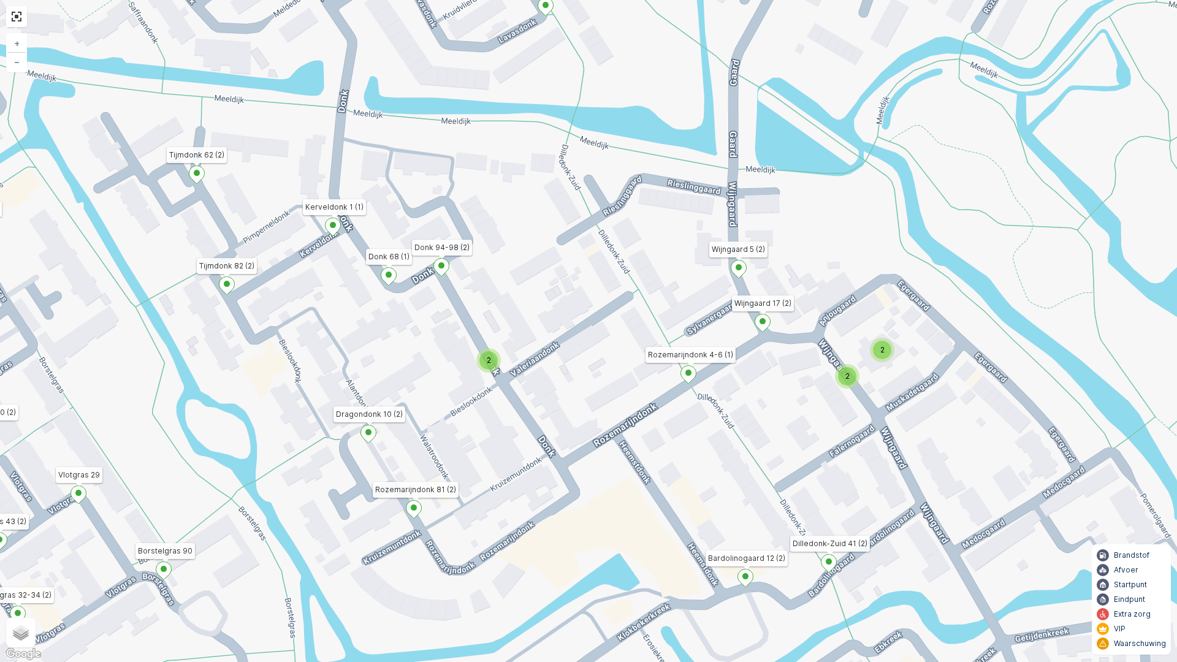
drag, startPoint x: 702, startPoint y: 354, endPoint x: 867, endPoint y: 477, distance: 205.4
click at [862, 474] on div "2 2 2 2 3 2 2 2 2 2 2 2 2 4 2 2 2 2 2 2 3 2 2 2 Donk 24 (2) Haverdreef 4 (1) Sc…" at bounding box center [588, 331] width 1177 height 662
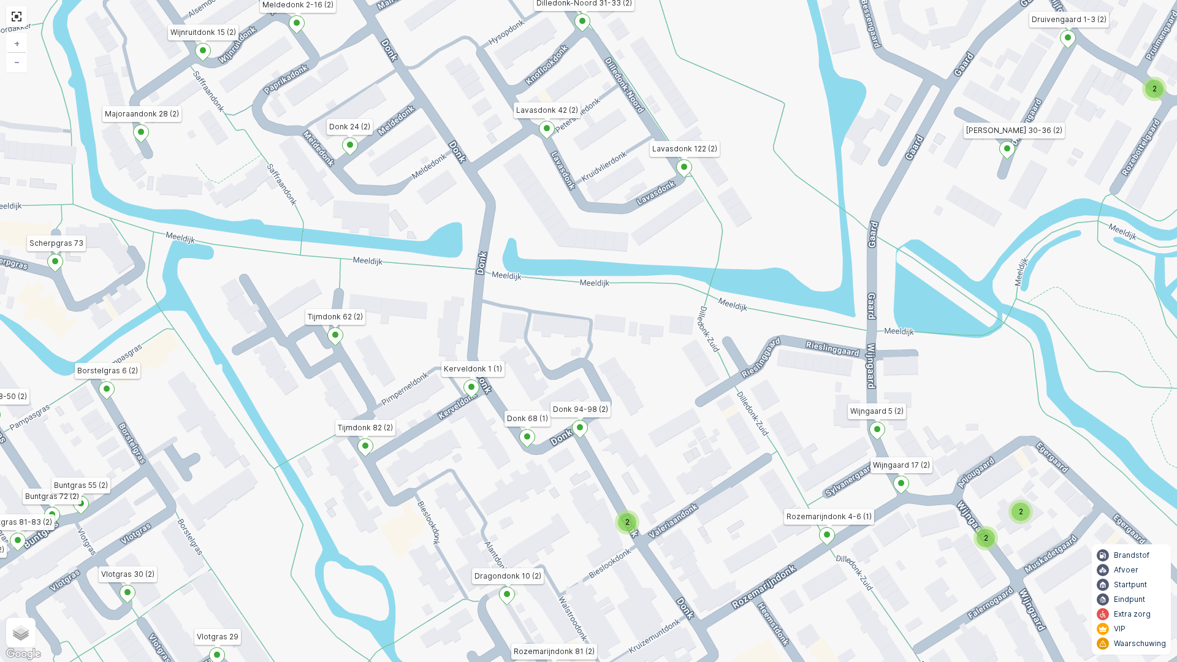
drag, startPoint x: 708, startPoint y: 290, endPoint x: 772, endPoint y: 548, distance: 265.4
click at [772, 548] on div "2 2 2 2 3 2 2 2 2 2 2 2 2 4 2 2 2 2 2 2 3 2 2 2 Donk 24 (2) Haverdreef 4 (1) Sc…" at bounding box center [588, 331] width 1177 height 662
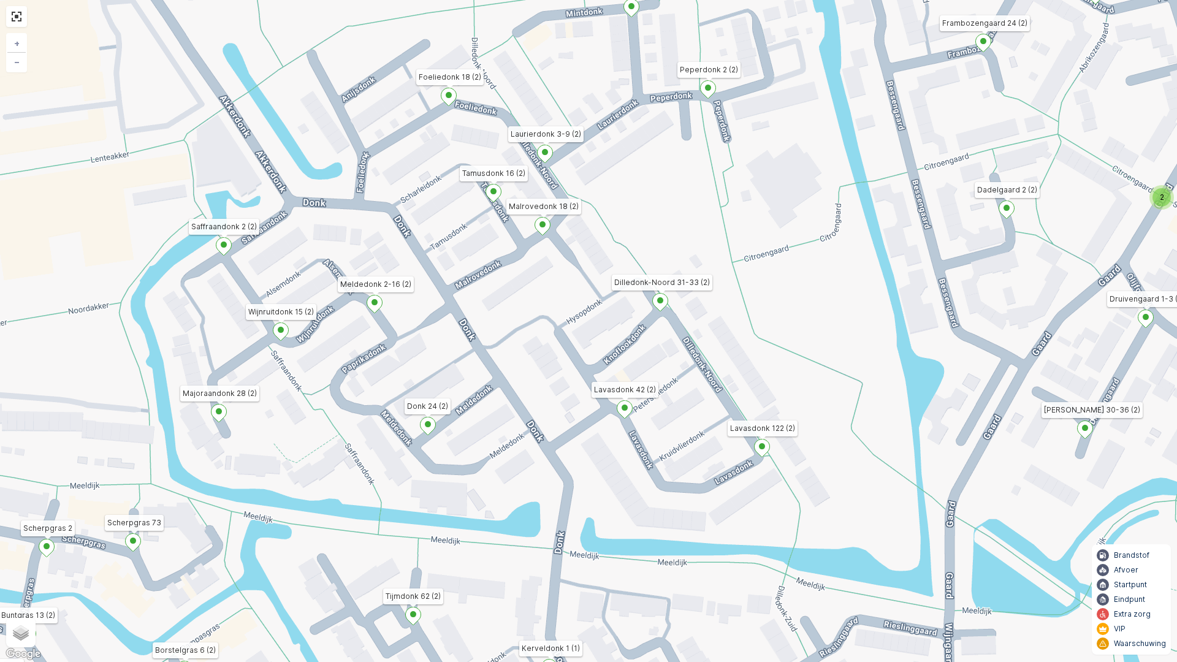
drag, startPoint x: 562, startPoint y: 258, endPoint x: 609, endPoint y: 426, distance: 174.4
click at [608, 424] on div "2 2 2 2 3 2 2 2 2 2 2 2 2 4 2 2 2 2 2 2 3 2 2 2 Donk 24 (2) Haverdreef 4 (1) Sc…" at bounding box center [588, 331] width 1177 height 662
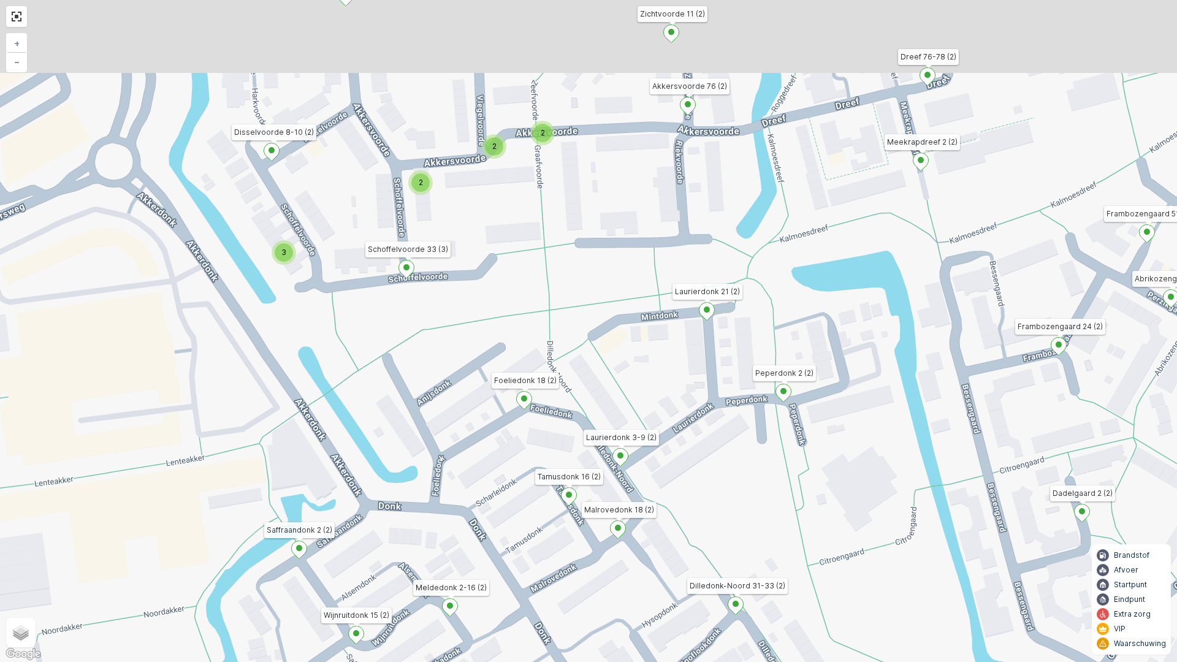
drag, startPoint x: 520, startPoint y: 245, endPoint x: 559, endPoint y: 401, distance: 160.6
click at [559, 401] on div "2 2 2 2 3 2 2 2 2 2 2 2 2 4 2 2 2 2 2 2 3 2 2 2 Donk 24 (2) Haverdreef 4 (1) Sc…" at bounding box center [588, 331] width 1177 height 662
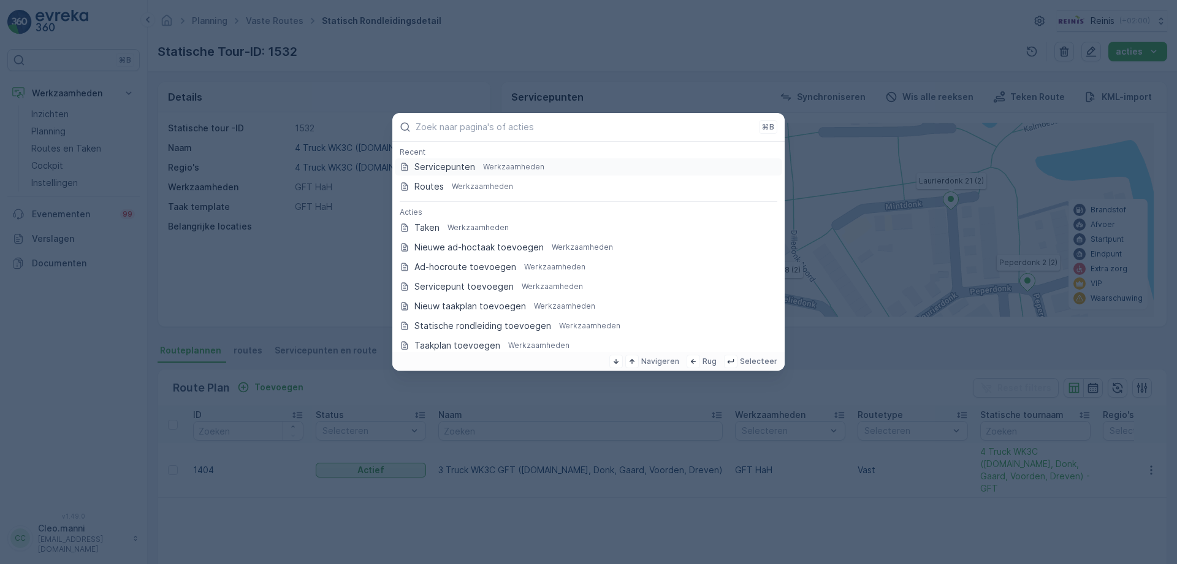
click at [436, 164] on p "Servicepunten" at bounding box center [445, 167] width 61 height 12
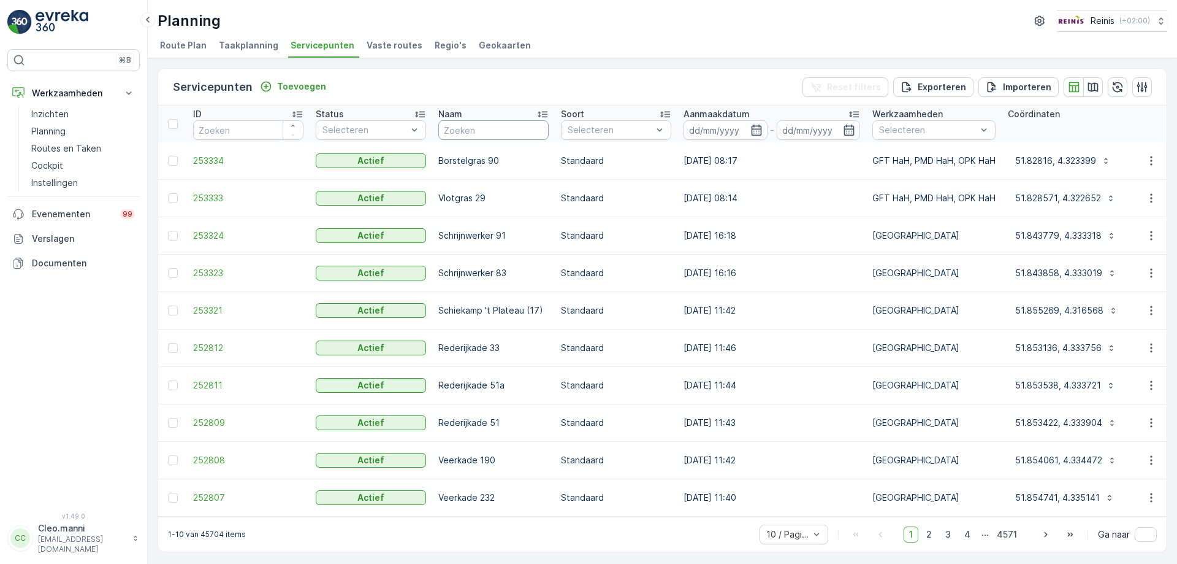
click at [504, 132] on input "text" at bounding box center [493, 130] width 110 height 20
type input "wezel"
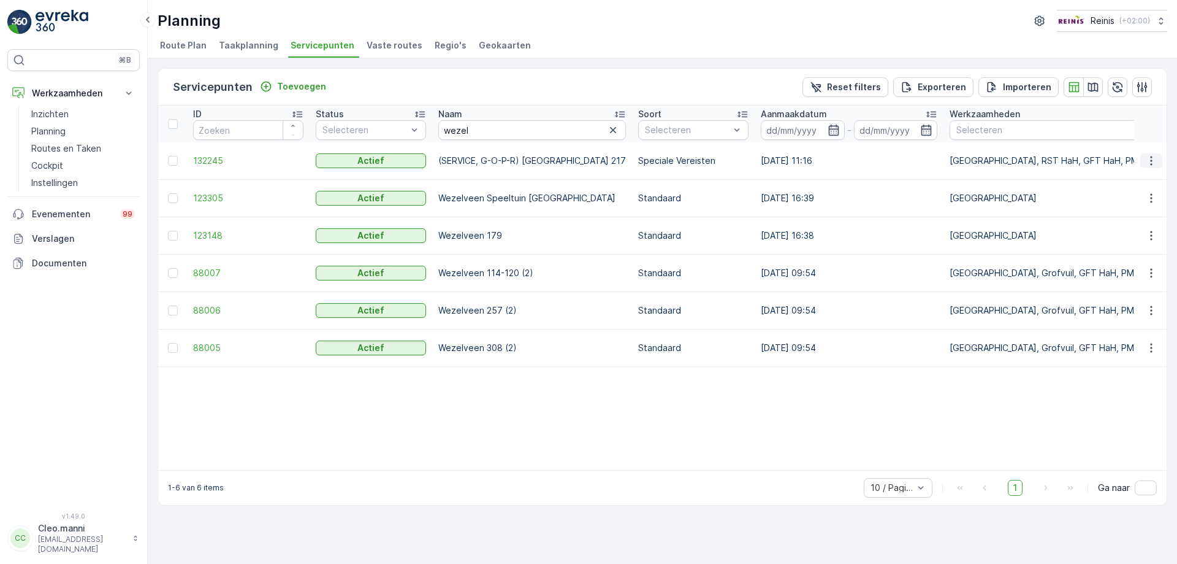
click at [1151, 160] on icon "button" at bounding box center [1152, 160] width 2 height 9
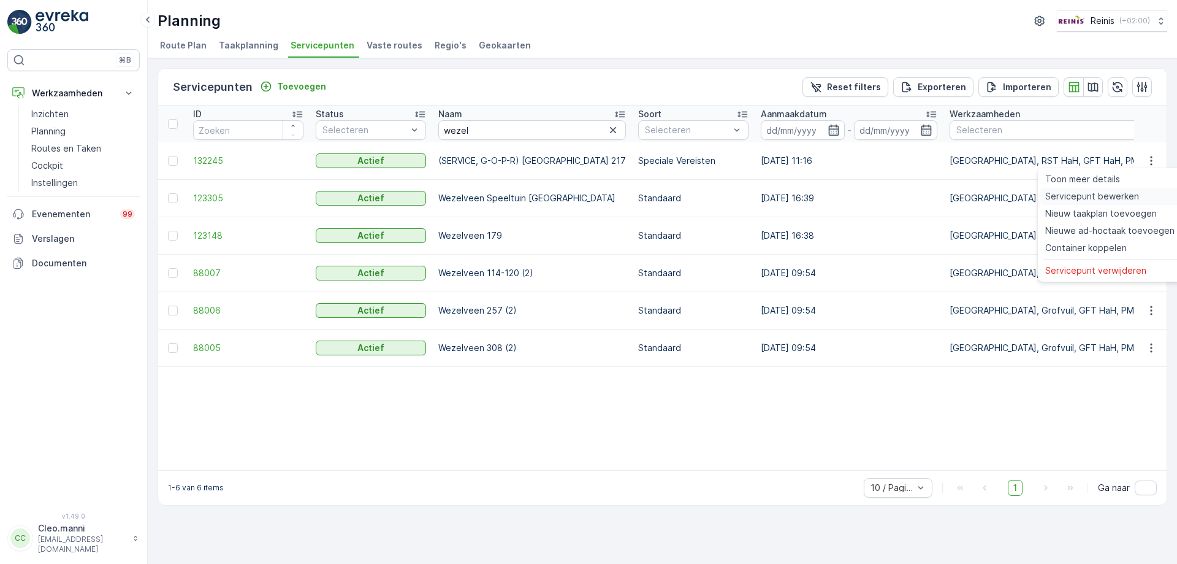
click at [1087, 201] on span "Servicepunt bewerken" at bounding box center [1093, 196] width 94 height 12
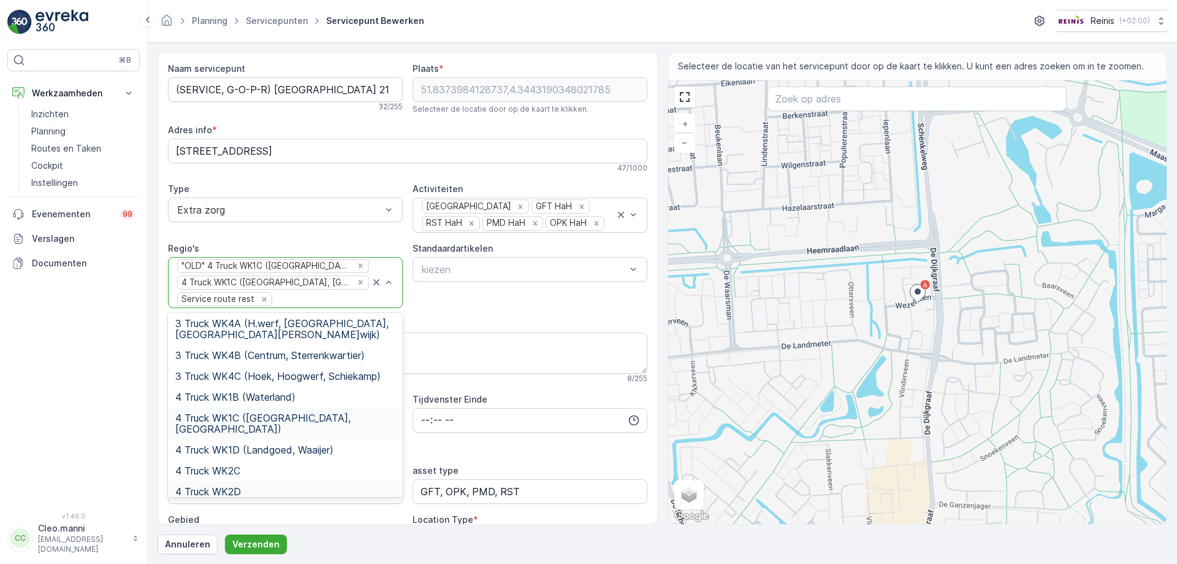
scroll to position [245, 0]
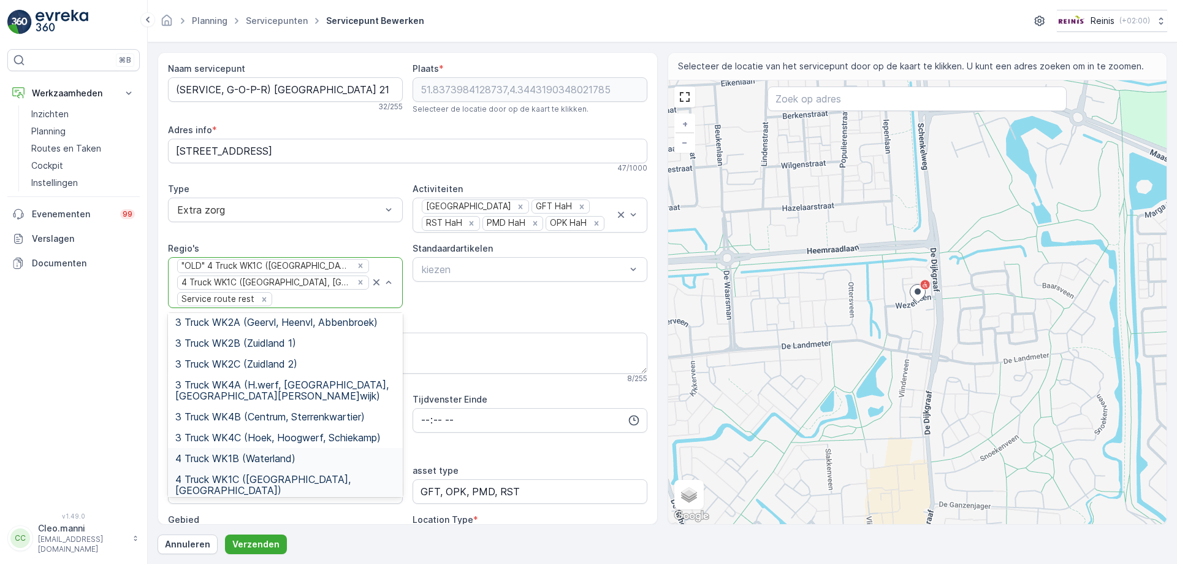
click at [275, 453] on span "4 Truck WK1B (Waterland)" at bounding box center [235, 458] width 120 height 11
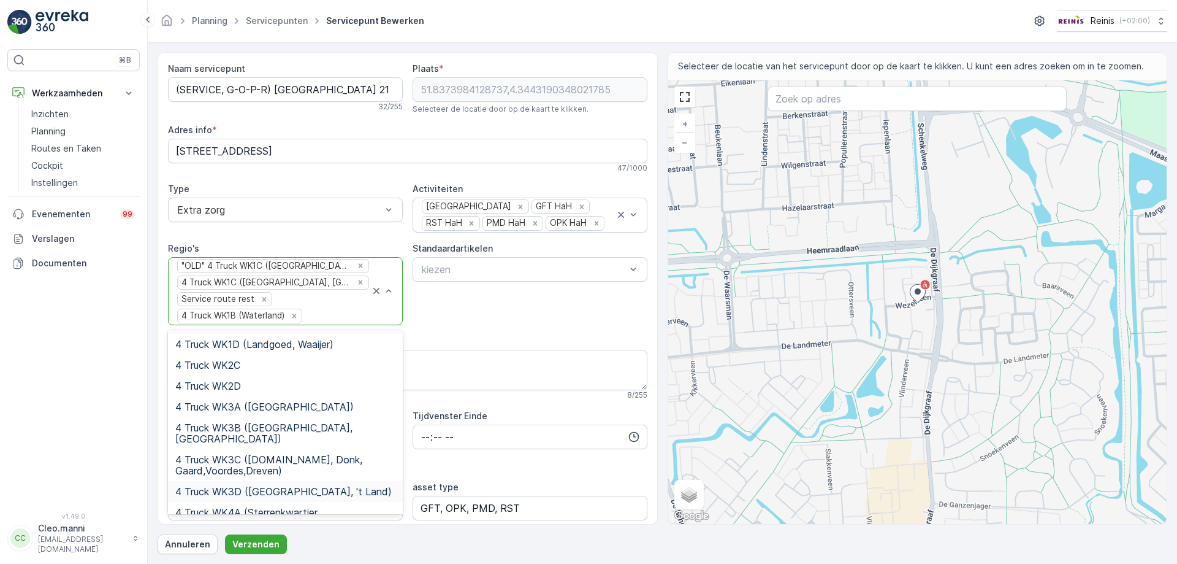
scroll to position [368, 0]
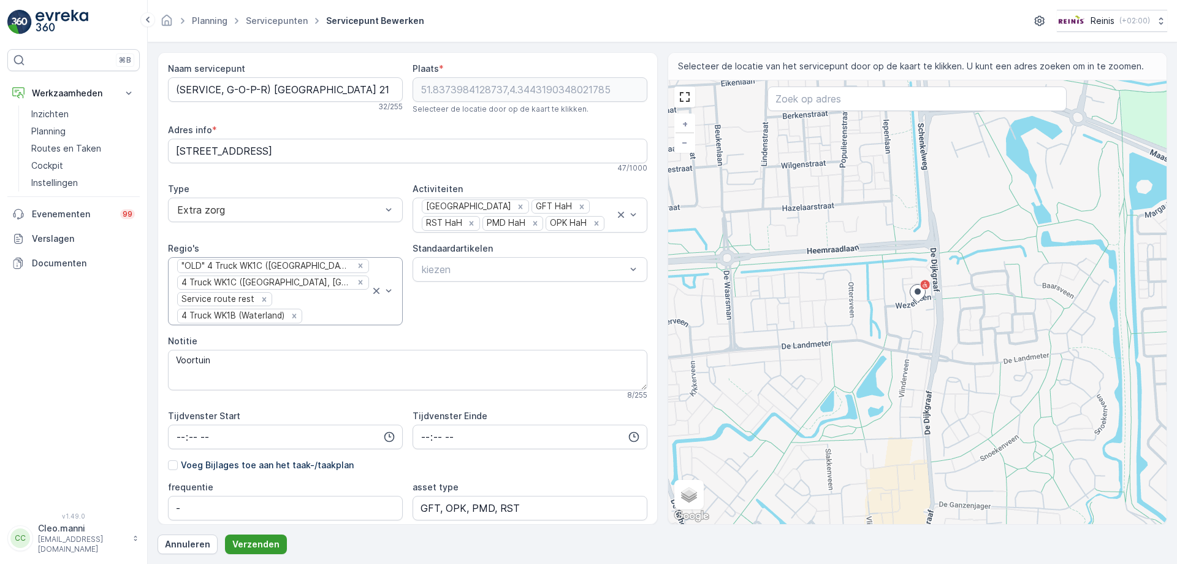
click at [258, 545] on p "Verzenden" at bounding box center [255, 544] width 47 height 12
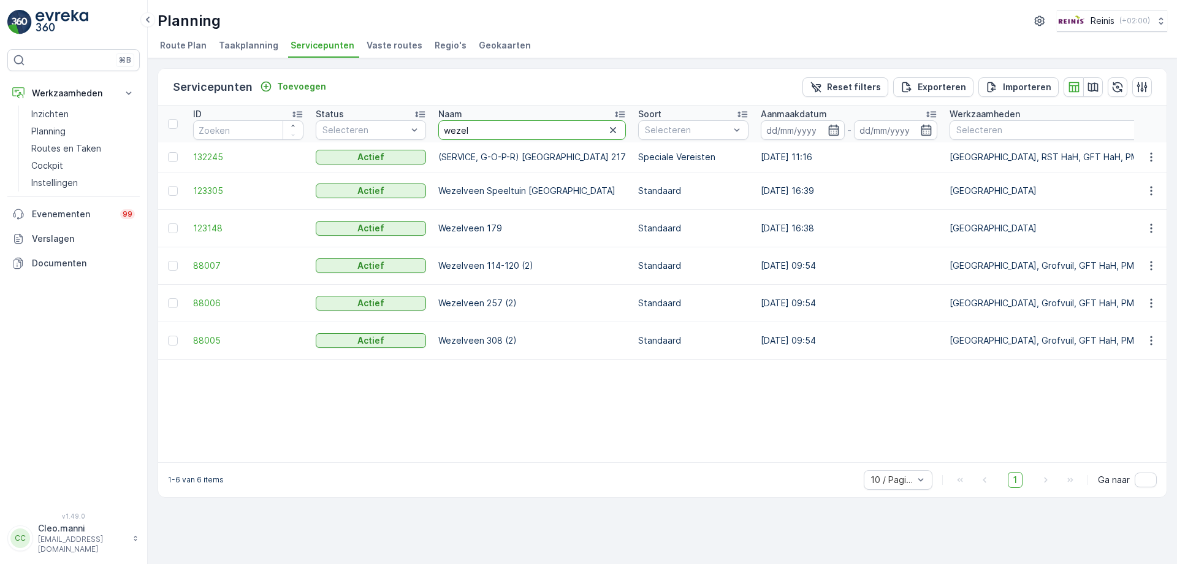
drag, startPoint x: 478, startPoint y: 125, endPoint x: 407, endPoint y: 144, distance: 73.6
type input "[PERSON_NAME]"
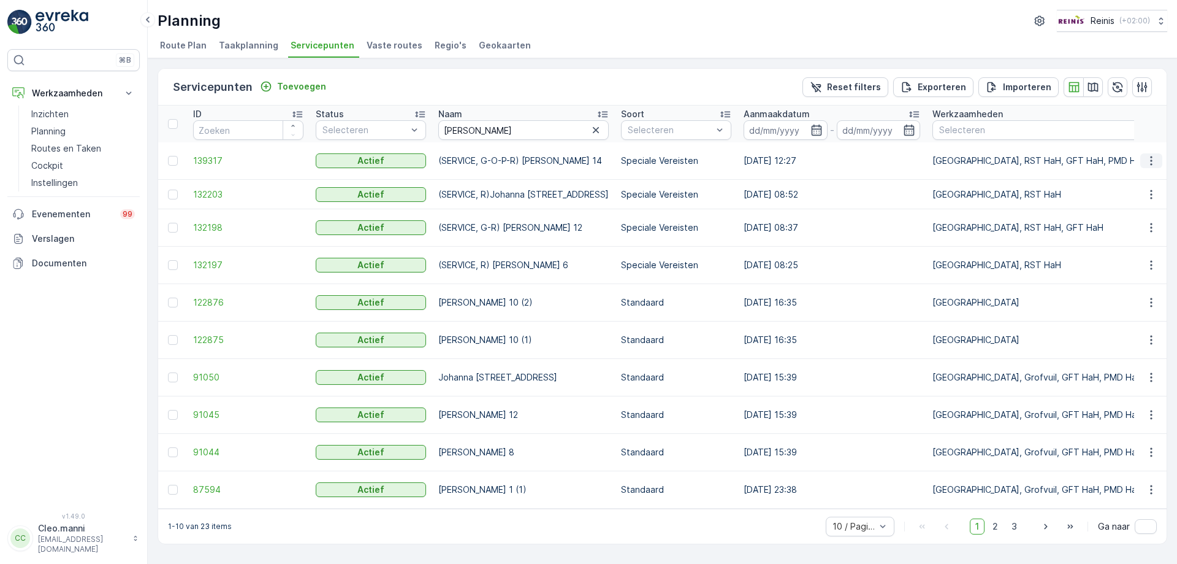
click at [1152, 159] on icon "button" at bounding box center [1152, 161] width 12 height 12
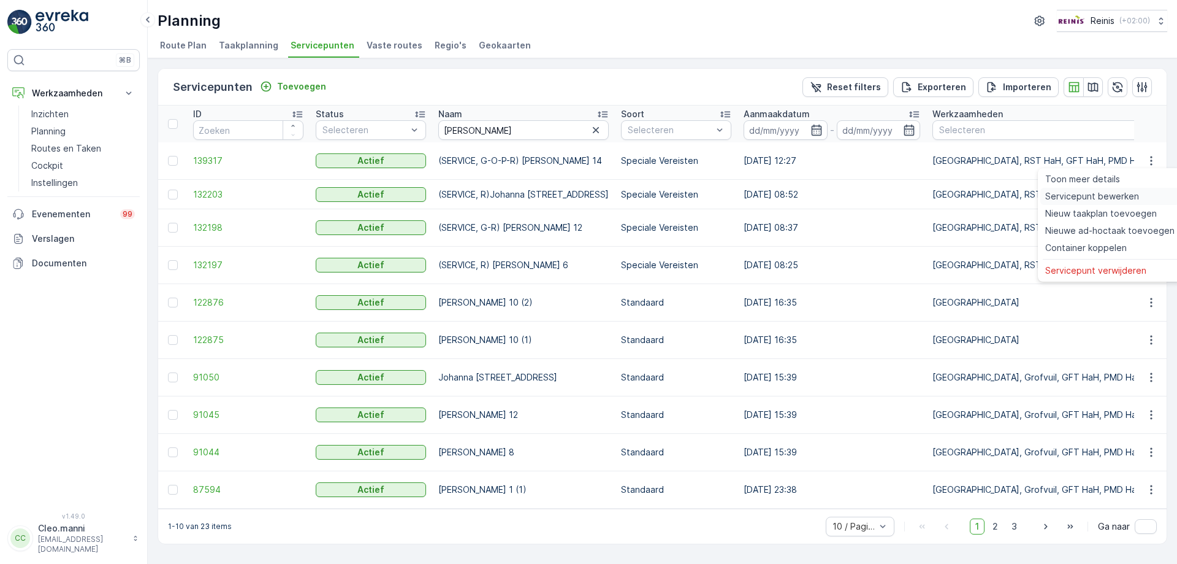
click at [1103, 198] on span "Servicepunt bewerken" at bounding box center [1093, 196] width 94 height 12
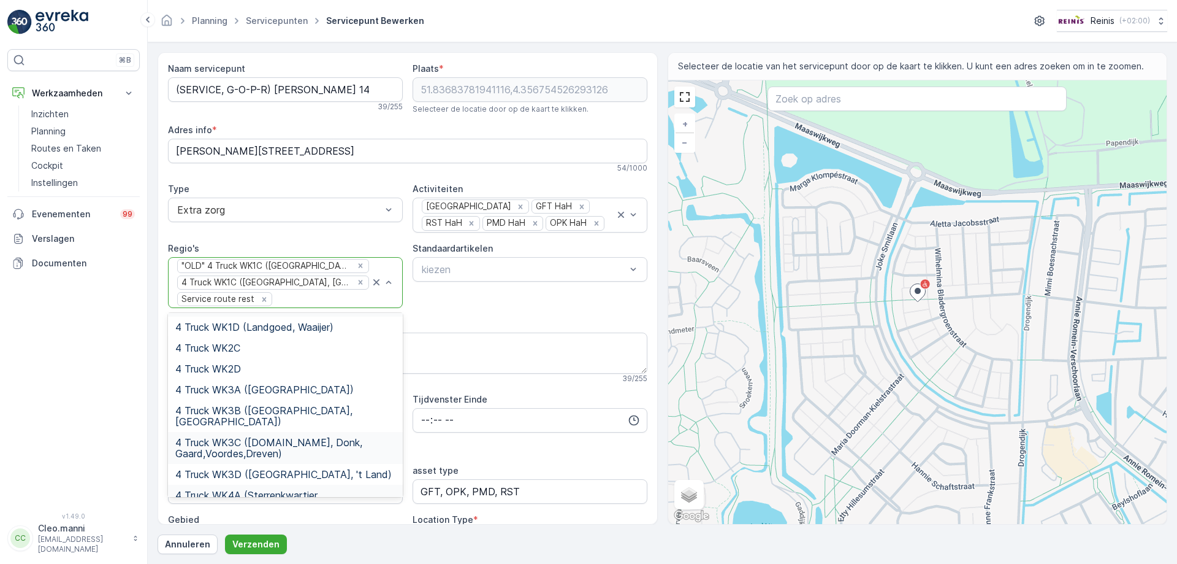
scroll to position [368, 0]
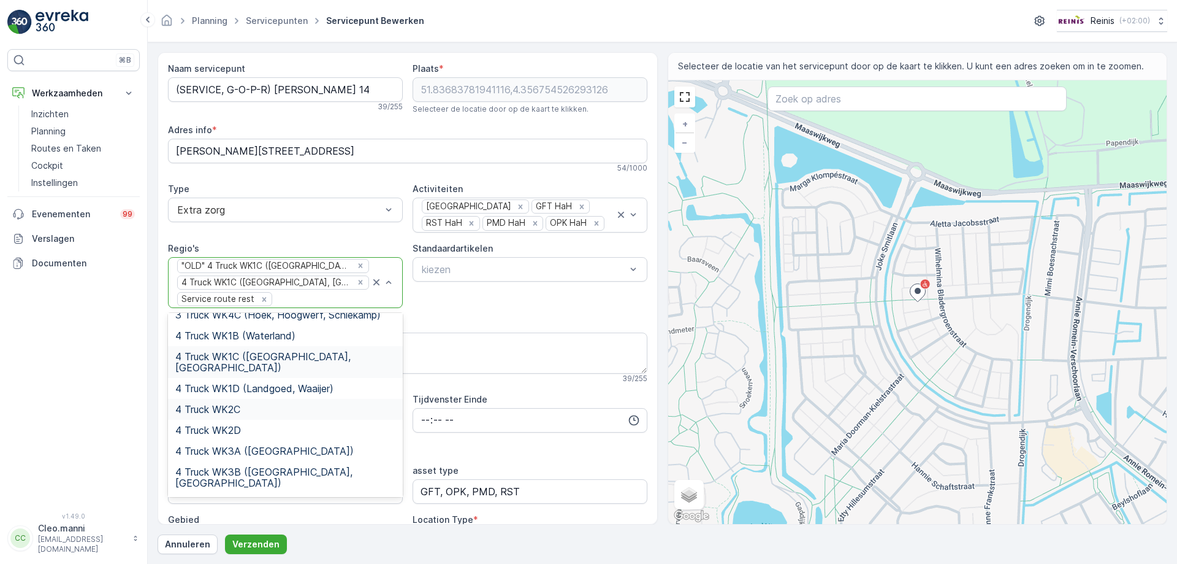
click at [231, 404] on span "4 Truck WK2C" at bounding box center [207, 409] width 65 height 11
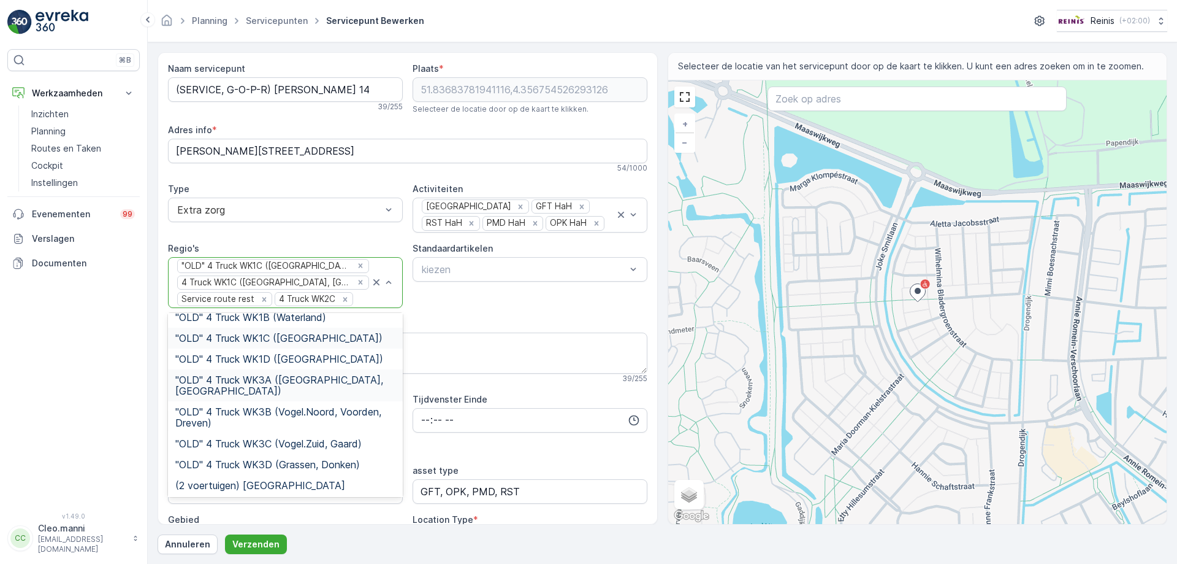
scroll to position [0, 0]
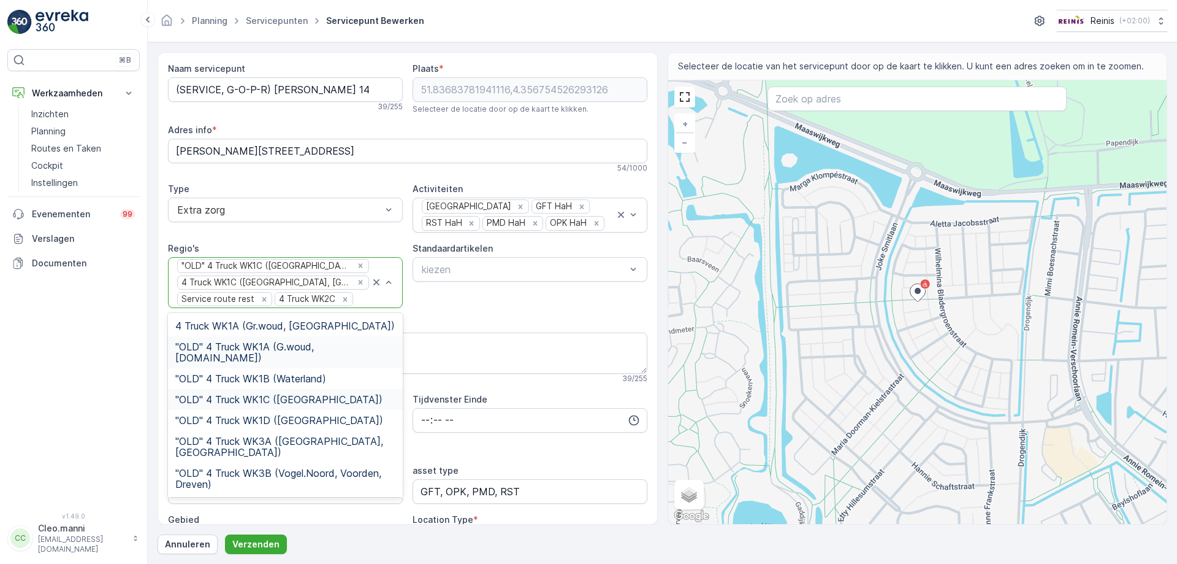
click at [294, 346] on span ""OLD" 4 Truck WK1A (G.woud, [DOMAIN_NAME])" at bounding box center [285, 352] width 220 height 22
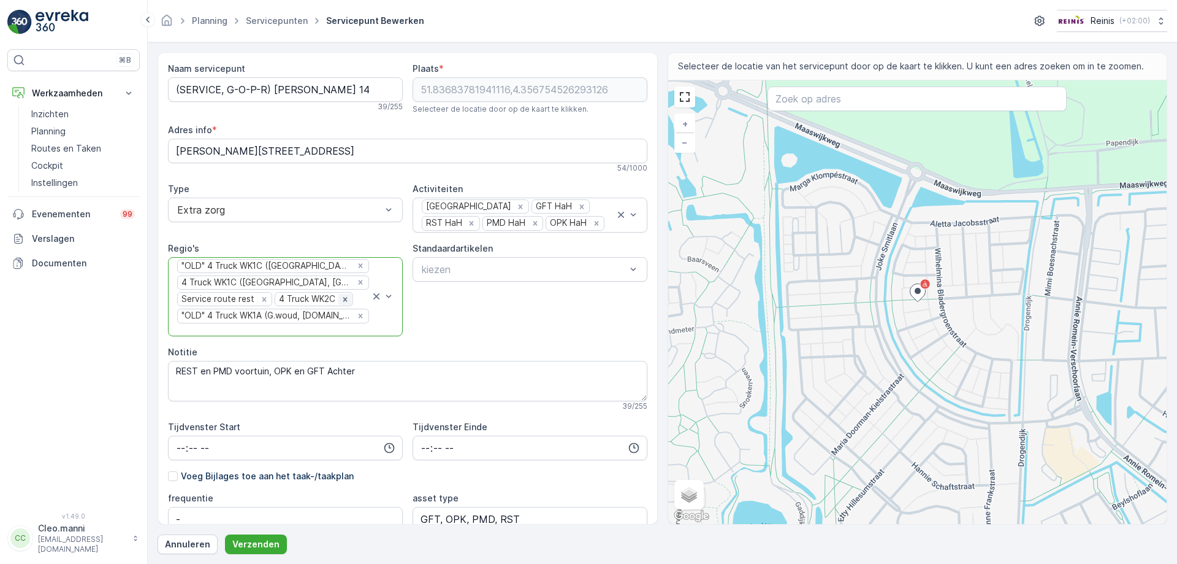
click at [343, 298] on icon "Remove 4 Truck WK2C" at bounding box center [345, 299] width 4 height 4
click at [359, 316] on icon at bounding box center [361, 315] width 4 height 4
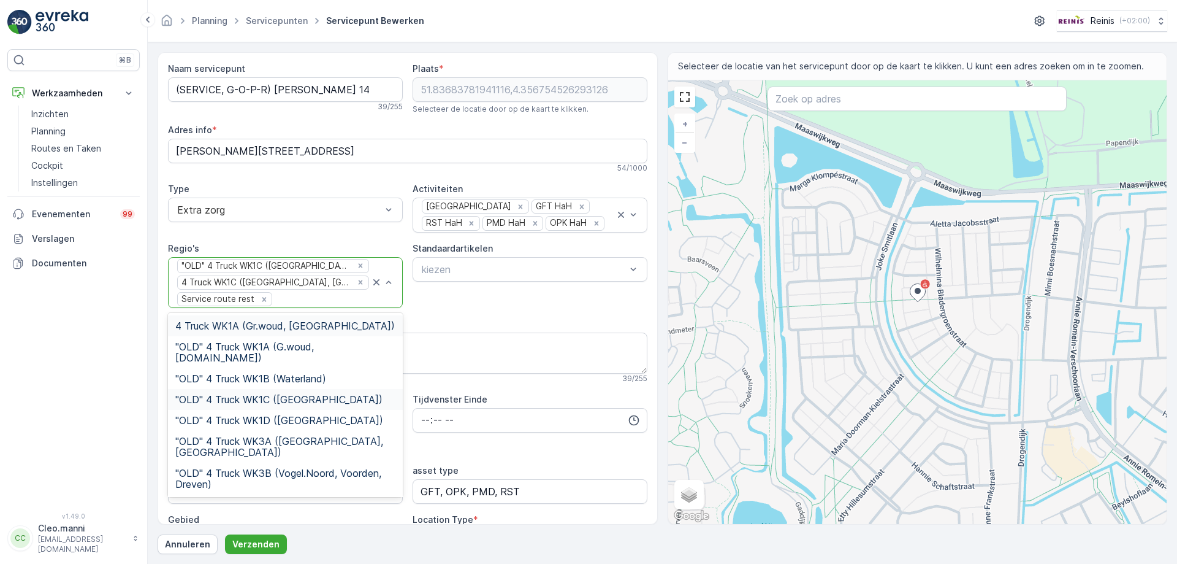
click at [358, 280] on icon "Remove 4 Truck WK1C (Maaswijk West, Waterland)" at bounding box center [360, 282] width 9 height 9
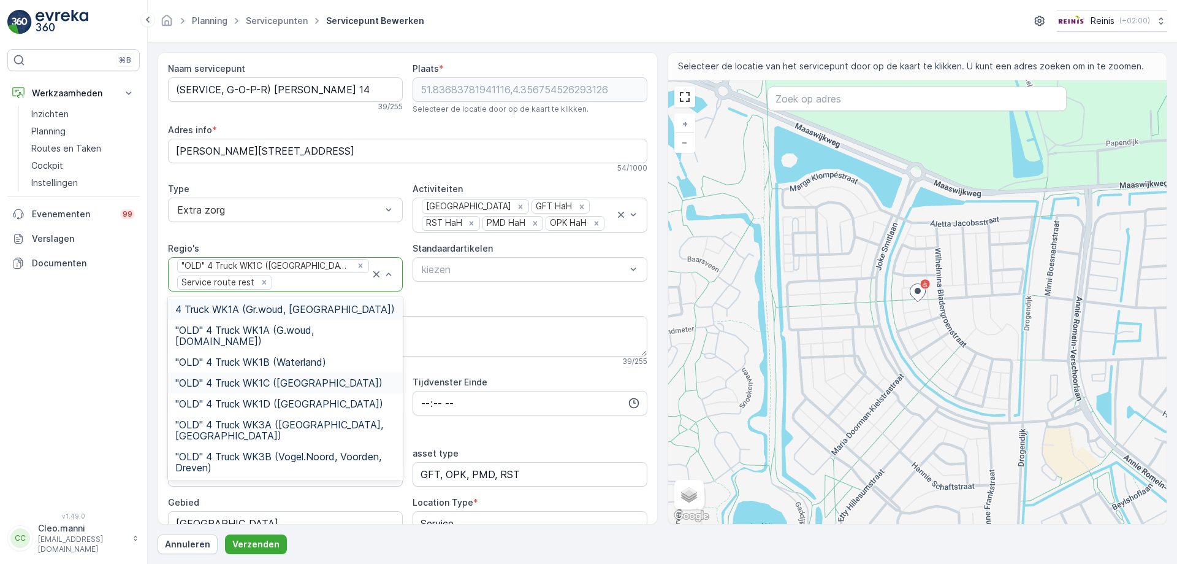
click at [334, 311] on span "4 Truck WK1A (Gr.woud, [GEOGRAPHIC_DATA])" at bounding box center [285, 309] width 220 height 11
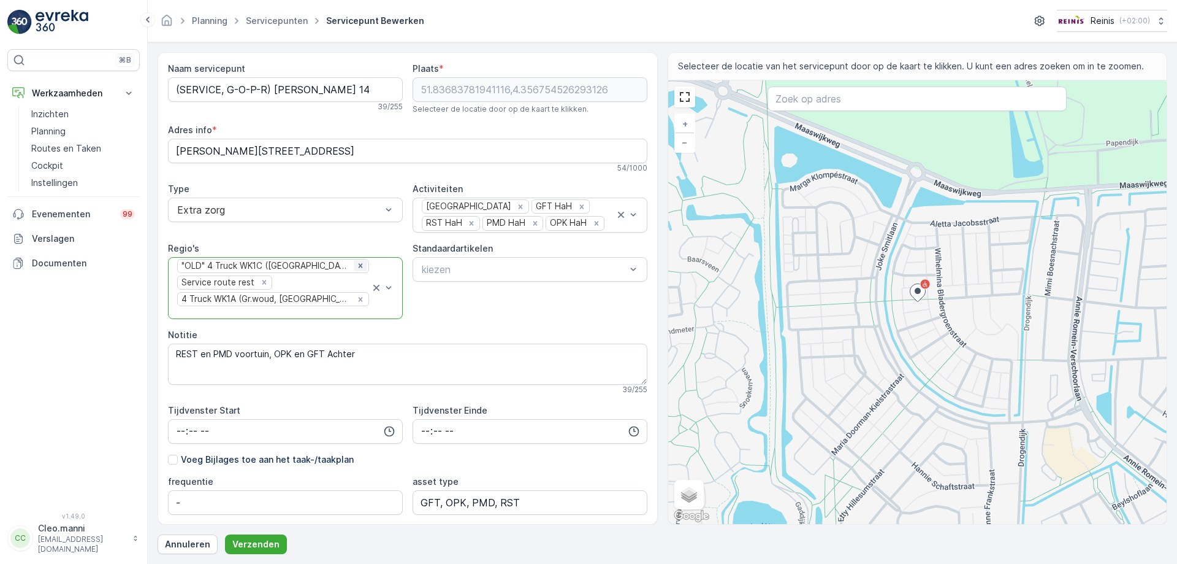
click at [356, 266] on icon at bounding box center [360, 265] width 9 height 9
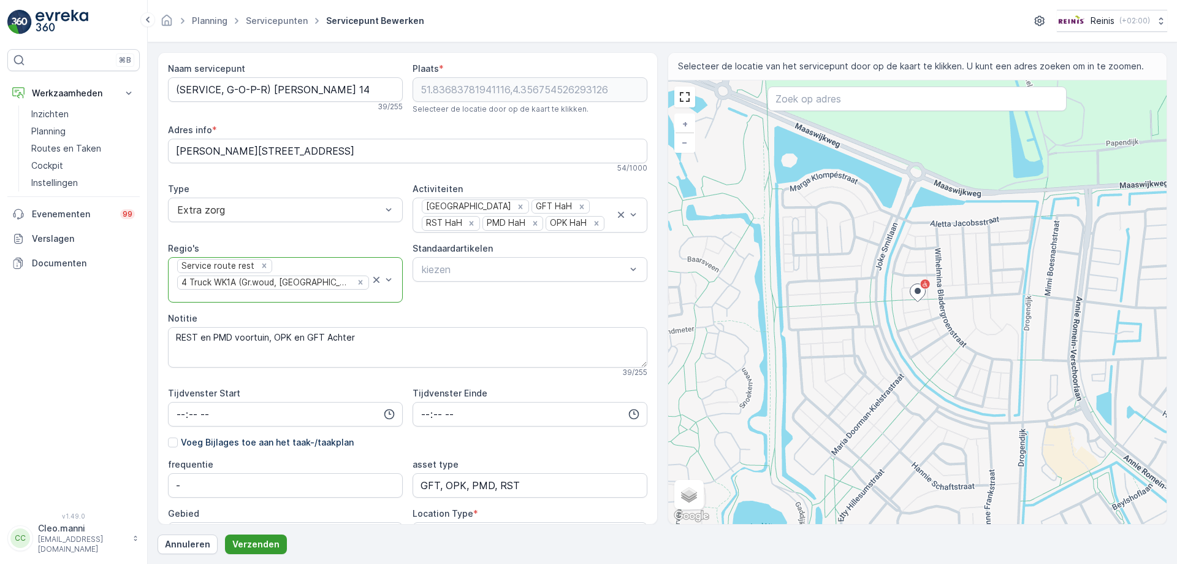
click at [253, 541] on p "Verzenden" at bounding box center [255, 544] width 47 height 12
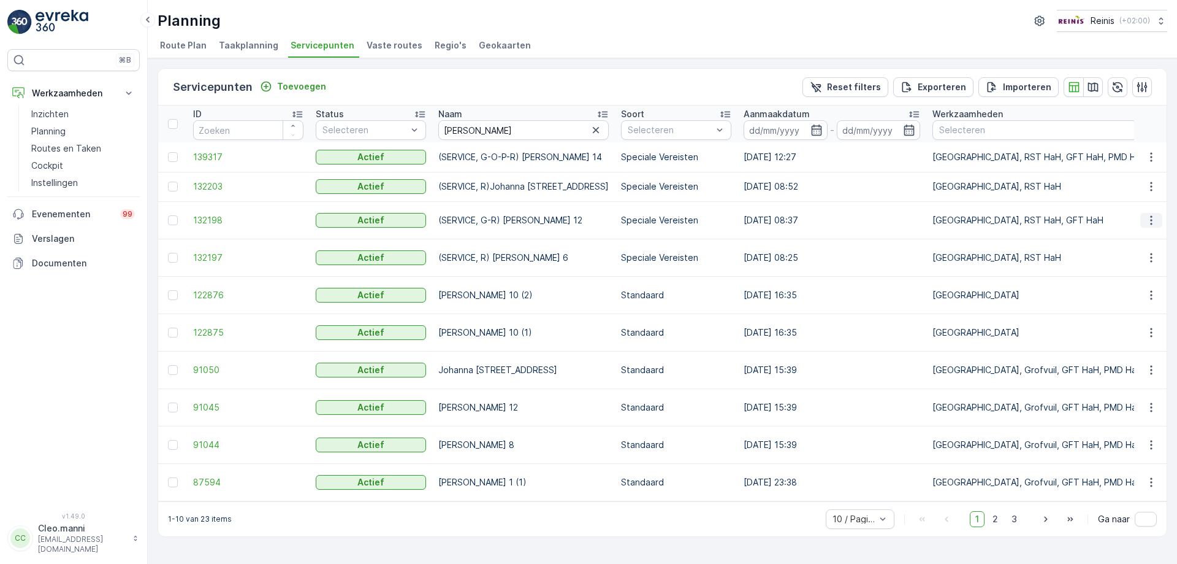
click at [1154, 220] on icon "button" at bounding box center [1152, 220] width 12 height 12
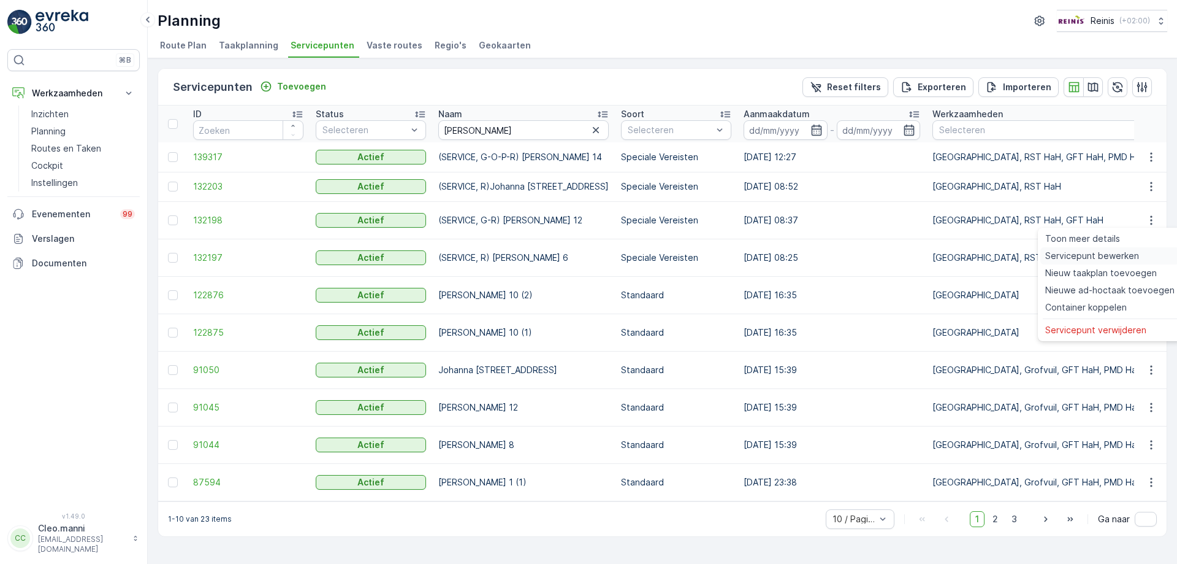
click at [1105, 256] on span "Servicepunt bewerken" at bounding box center [1093, 256] width 94 height 12
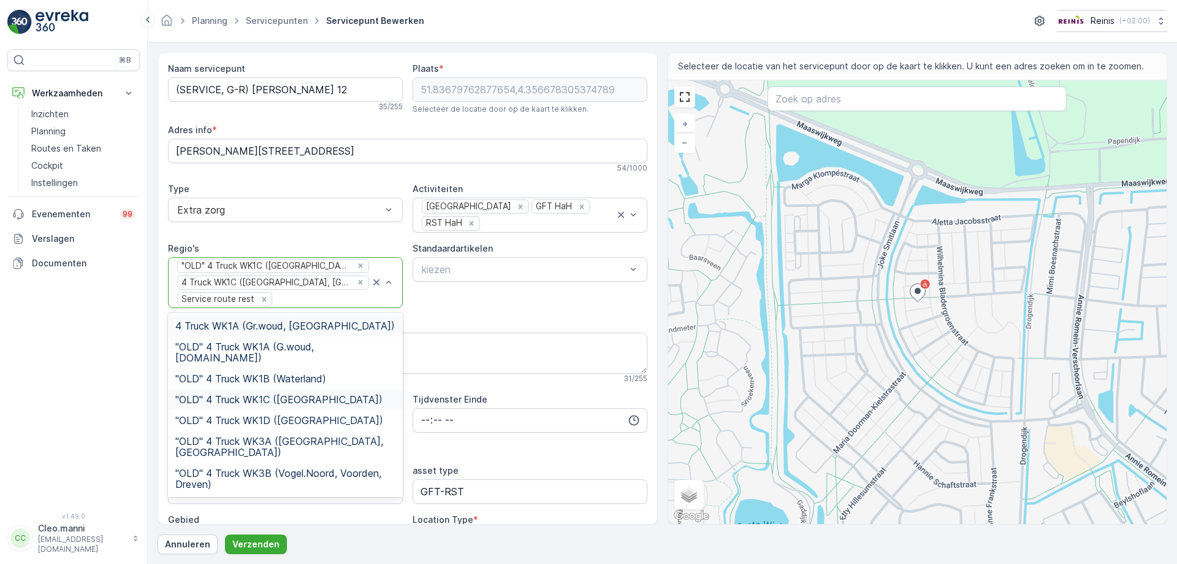
click at [348, 324] on span "4 Truck WK1A (Gr.woud, [GEOGRAPHIC_DATA])" at bounding box center [285, 325] width 220 height 11
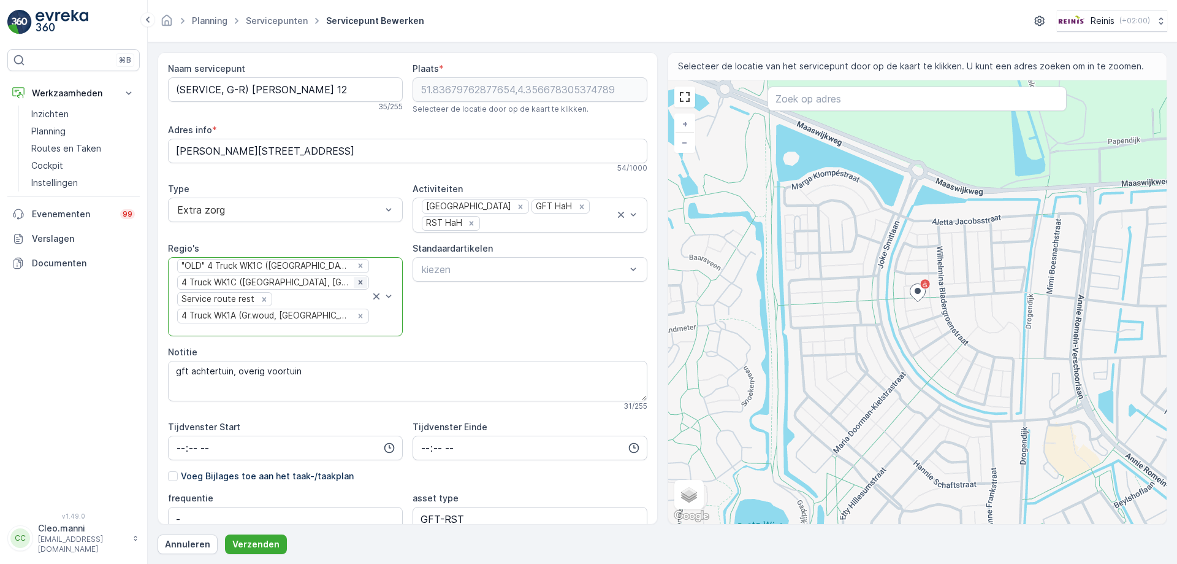
click at [357, 279] on icon "Remove 4 Truck WK1C (Maaswijk West, Waterland)" at bounding box center [360, 282] width 9 height 9
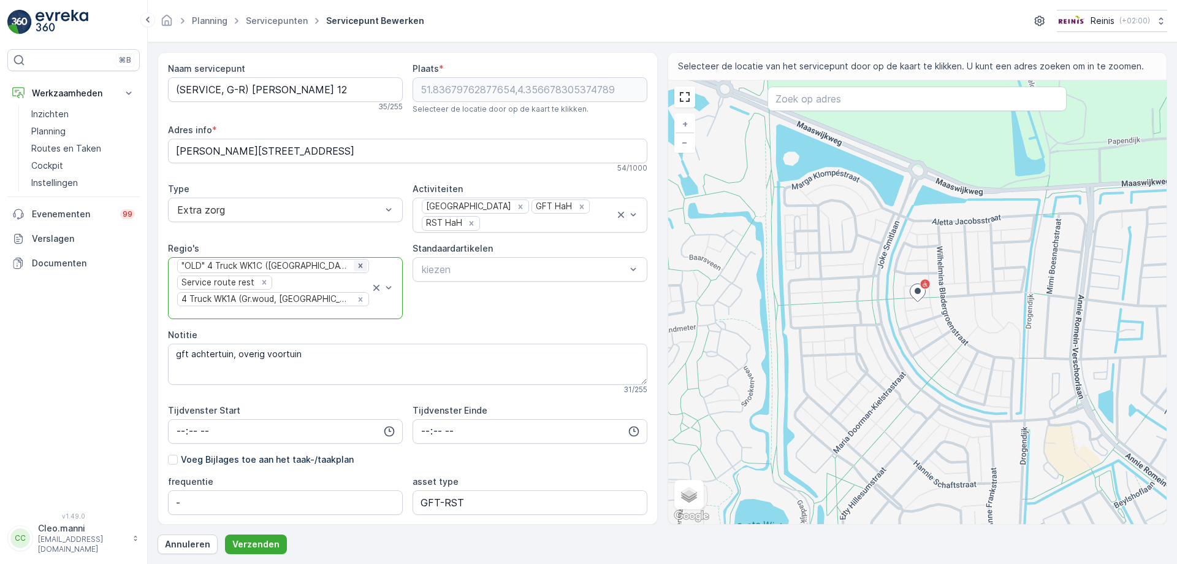
click at [356, 264] on icon at bounding box center [360, 265] width 9 height 9
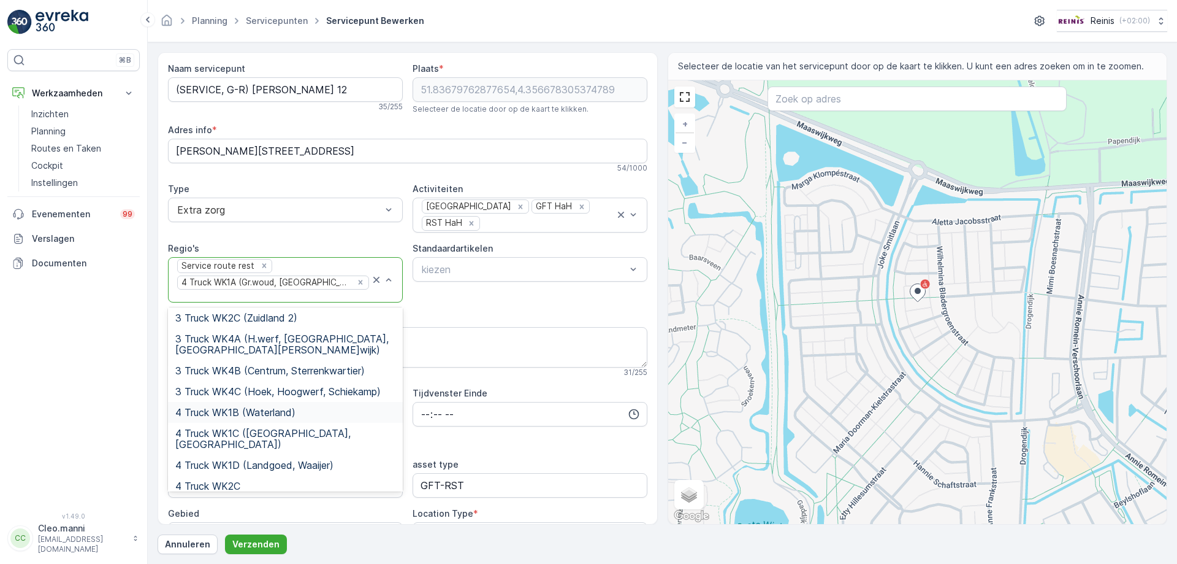
scroll to position [307, 0]
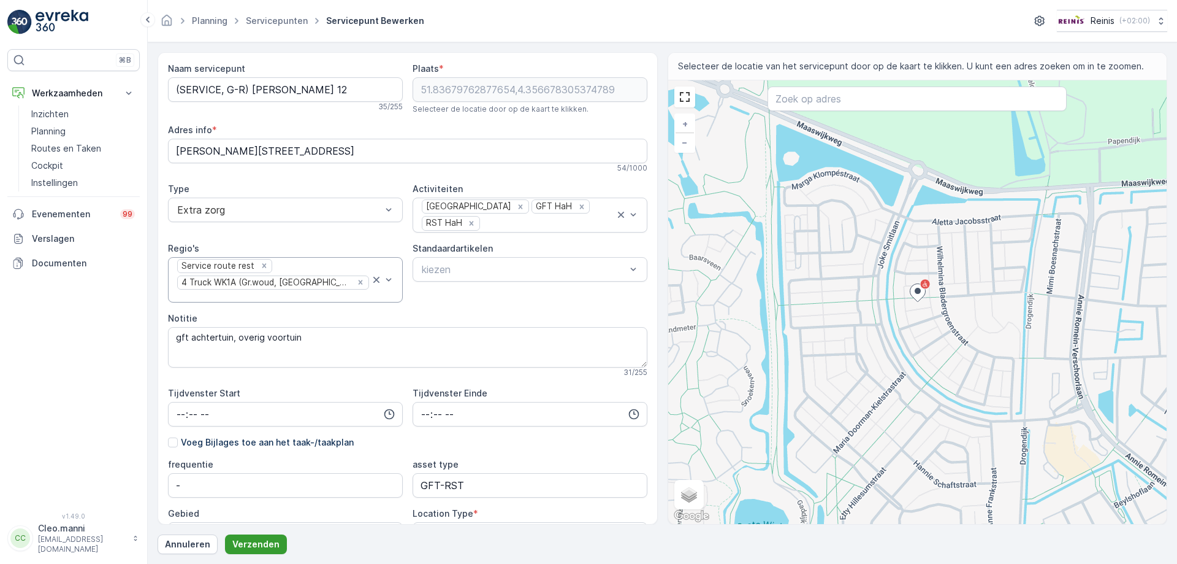
click at [260, 541] on p "Verzenden" at bounding box center [255, 544] width 47 height 12
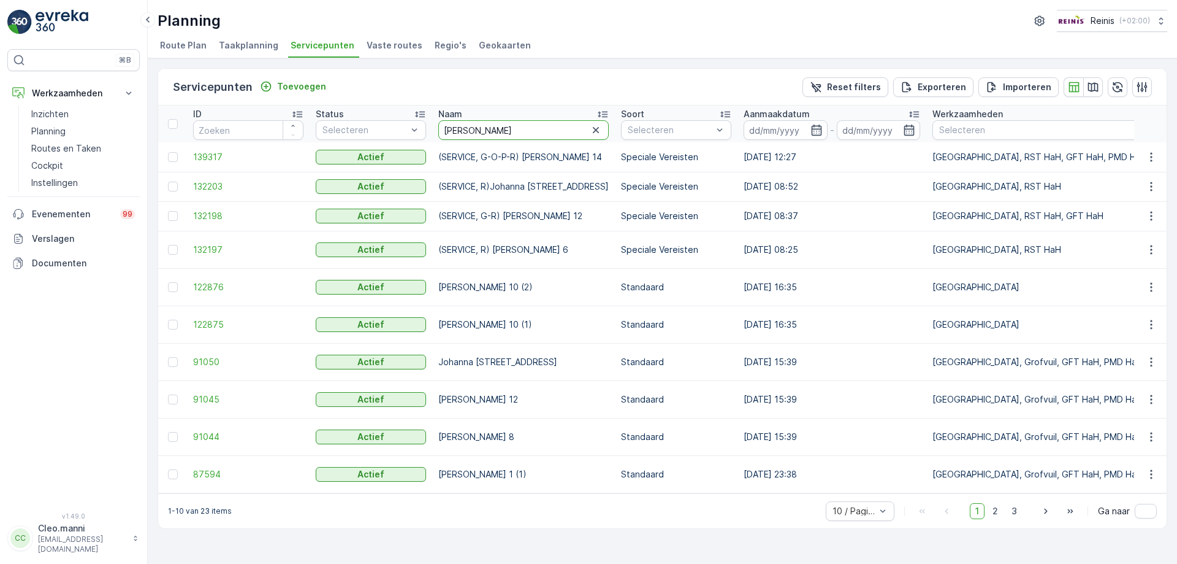
drag, startPoint x: 467, startPoint y: 126, endPoint x: 416, endPoint y: 141, distance: 53.2
type input "francoise"
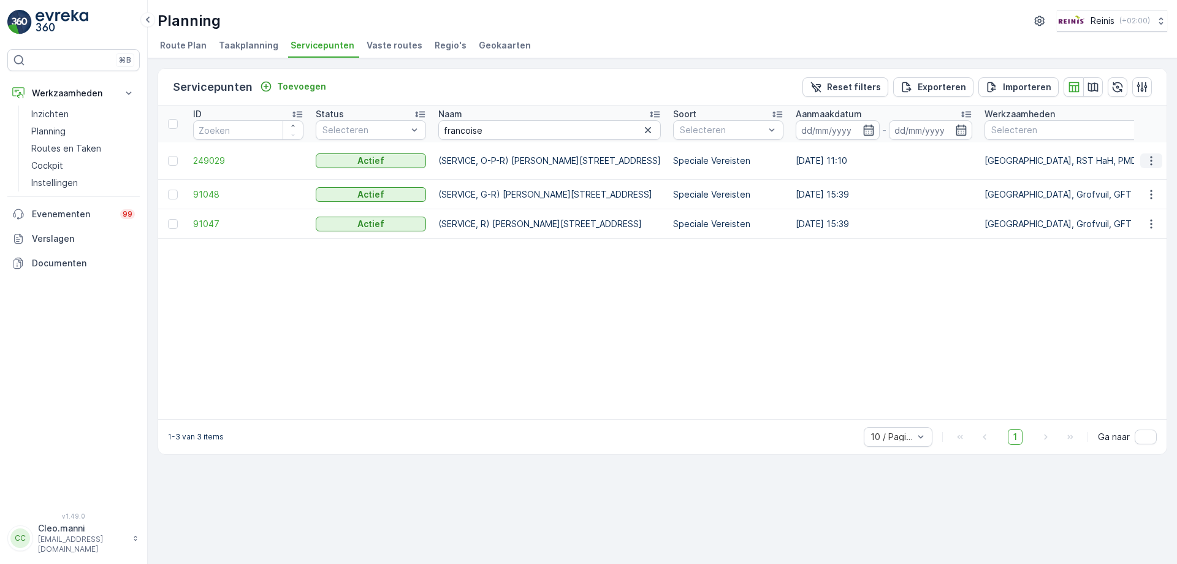
click at [1151, 159] on icon "button" at bounding box center [1152, 161] width 12 height 12
click at [1115, 195] on span "Servicepunt bewerken" at bounding box center [1093, 196] width 94 height 12
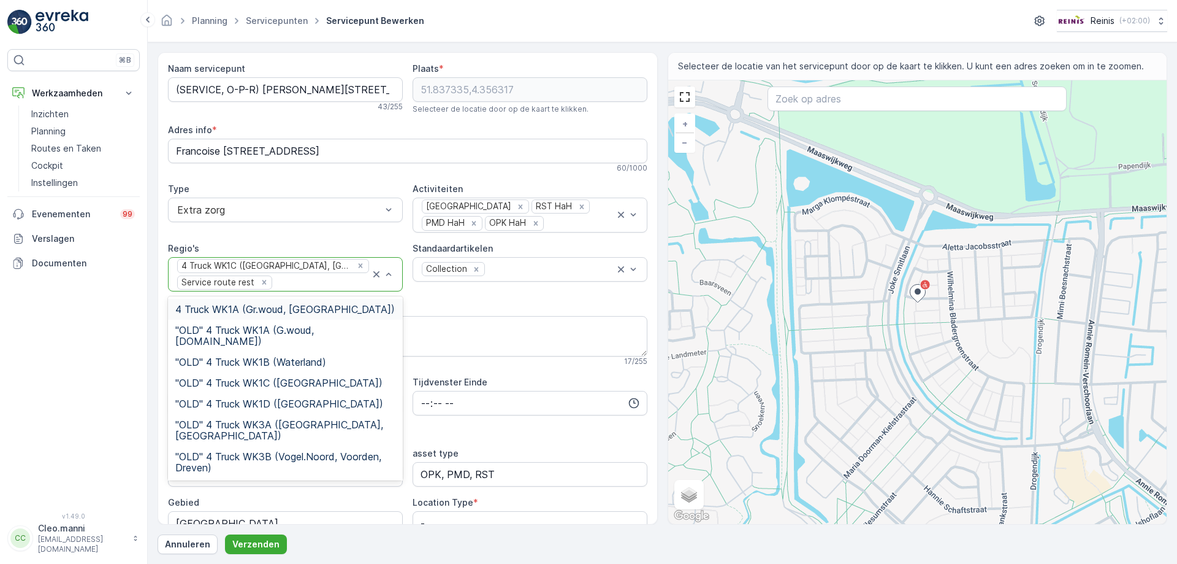
click at [348, 308] on span "4 Truck WK1A (Gr.woud, [GEOGRAPHIC_DATA])" at bounding box center [285, 309] width 220 height 11
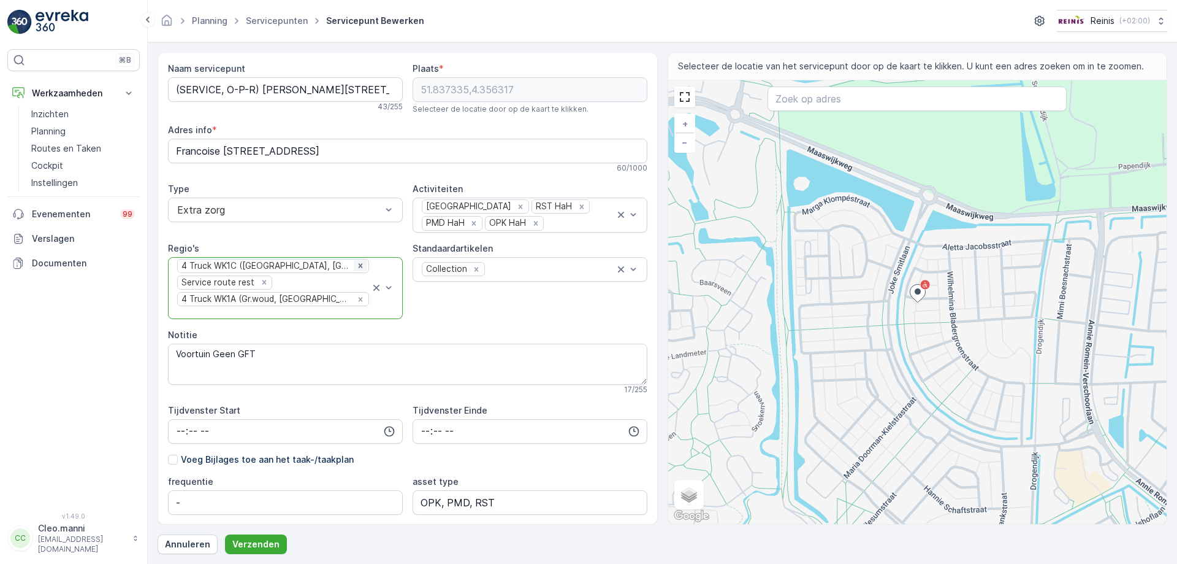
click at [360, 266] on icon "Remove 4 Truck WK1C (Maaswijk West, Waterland)" at bounding box center [360, 265] width 9 height 9
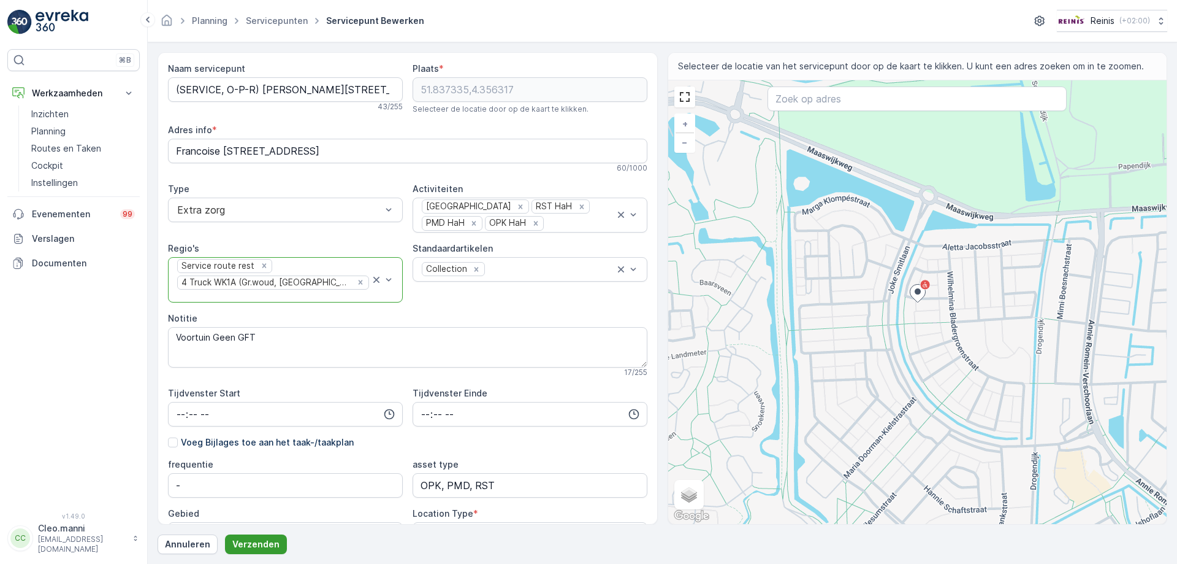
click at [251, 545] on p "Verzenden" at bounding box center [255, 544] width 47 height 12
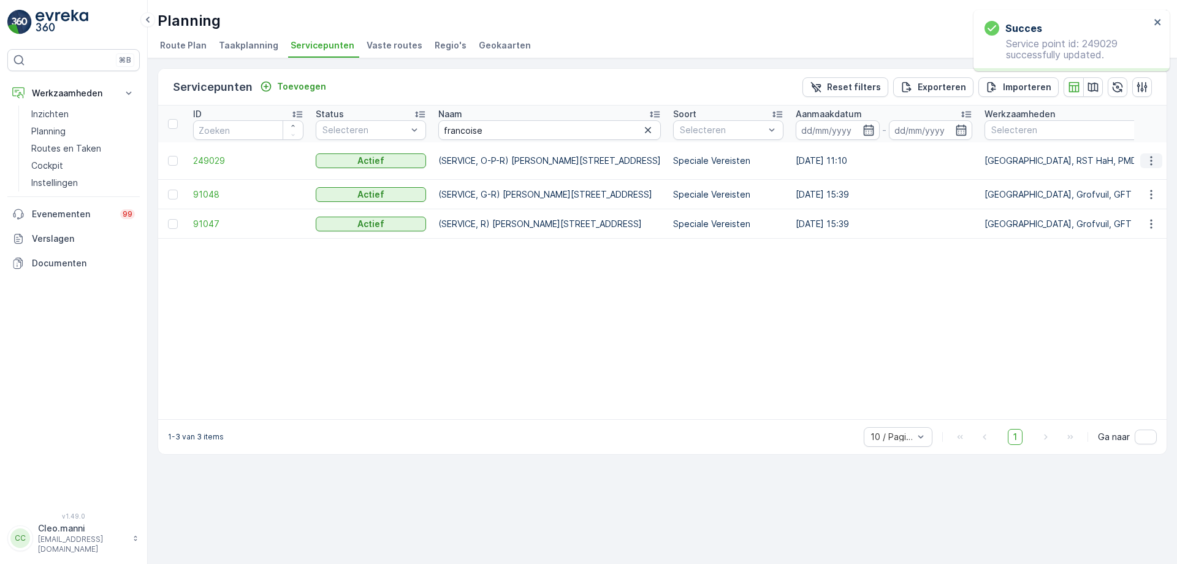
click at [1149, 160] on icon "button" at bounding box center [1152, 161] width 12 height 12
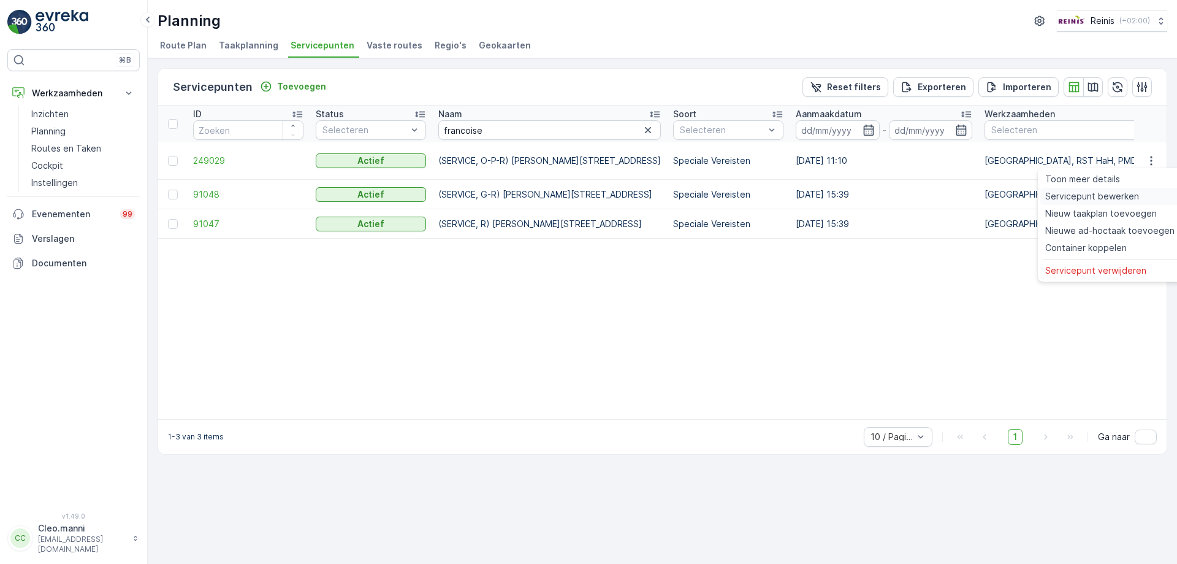
click at [1087, 199] on span "Servicepunt bewerken" at bounding box center [1093, 196] width 94 height 12
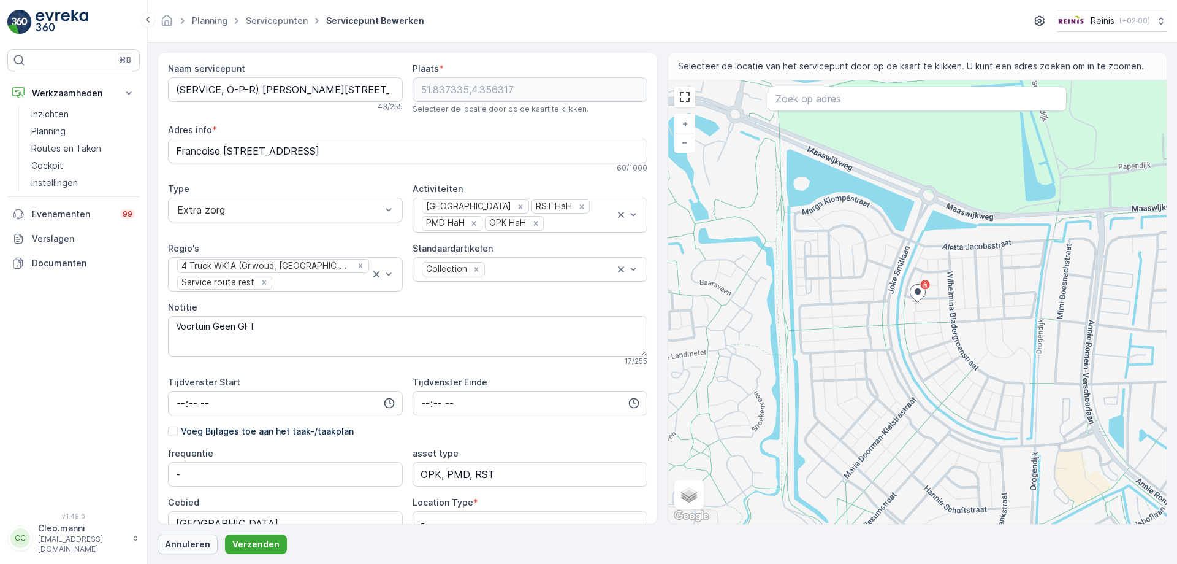
click at [179, 545] on p "Annuleren" at bounding box center [187, 544] width 45 height 12
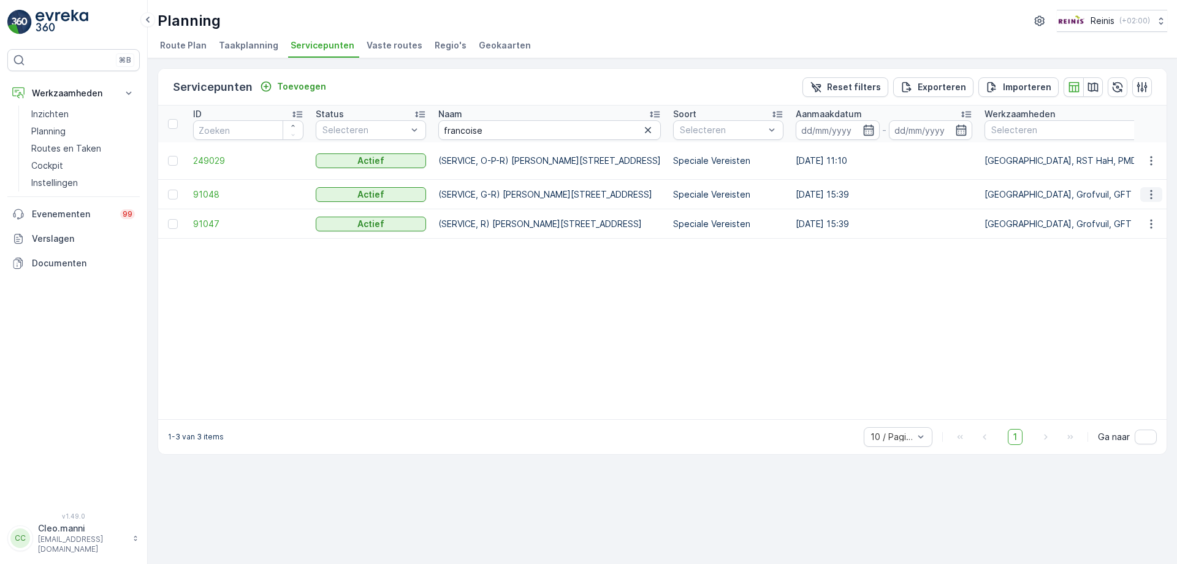
click at [1154, 192] on icon "button" at bounding box center [1152, 194] width 12 height 12
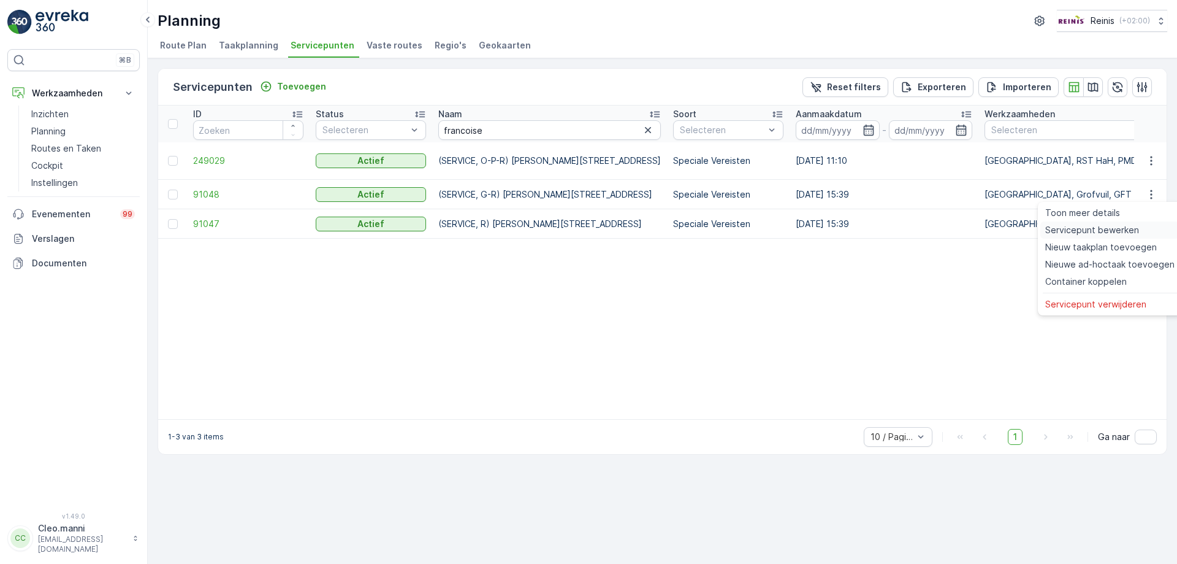
click at [1101, 228] on span "Servicepunt bewerken" at bounding box center [1093, 230] width 94 height 12
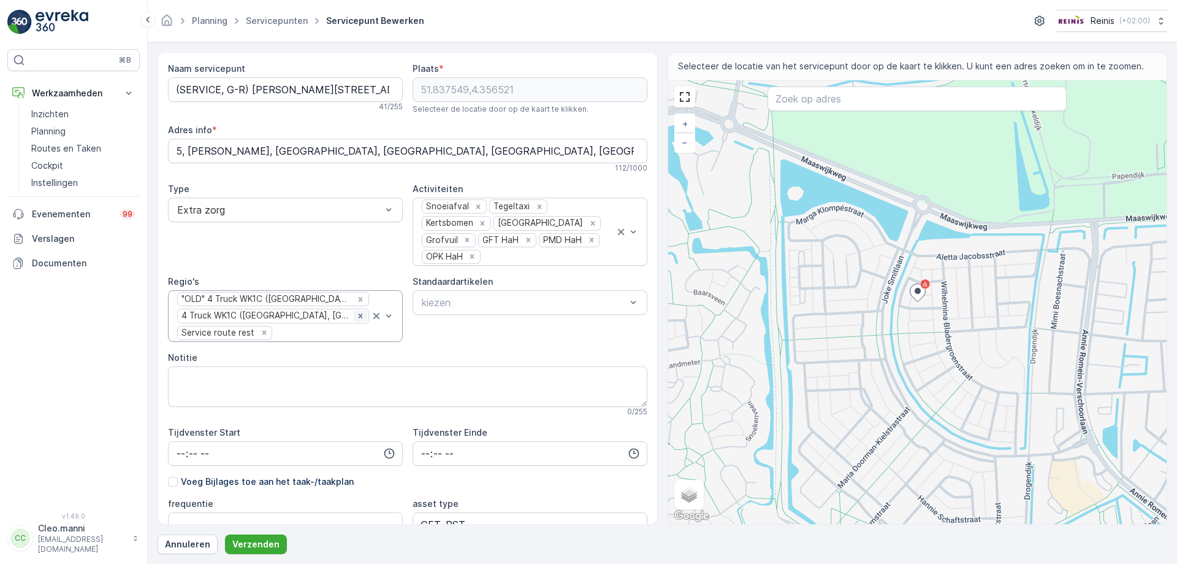
click at [361, 314] on icon "Remove 4 Truck WK1C (Maaswijk West, Waterland)" at bounding box center [360, 316] width 9 height 9
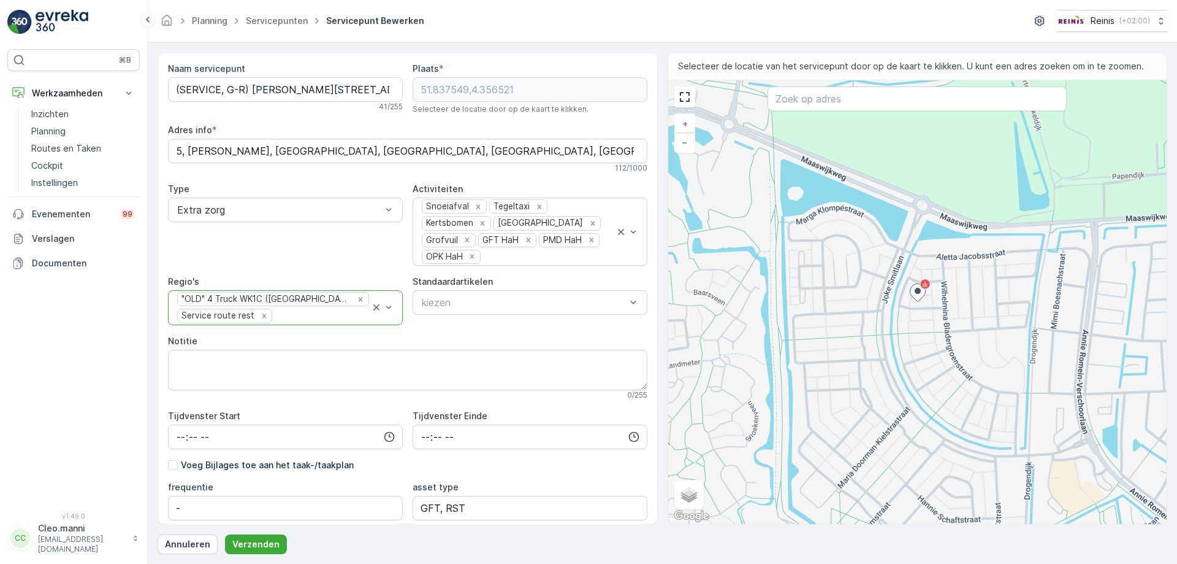
drag, startPoint x: 337, startPoint y: 297, endPoint x: 354, endPoint y: 300, distance: 17.4
click at [356, 297] on icon at bounding box center [360, 299] width 9 height 9
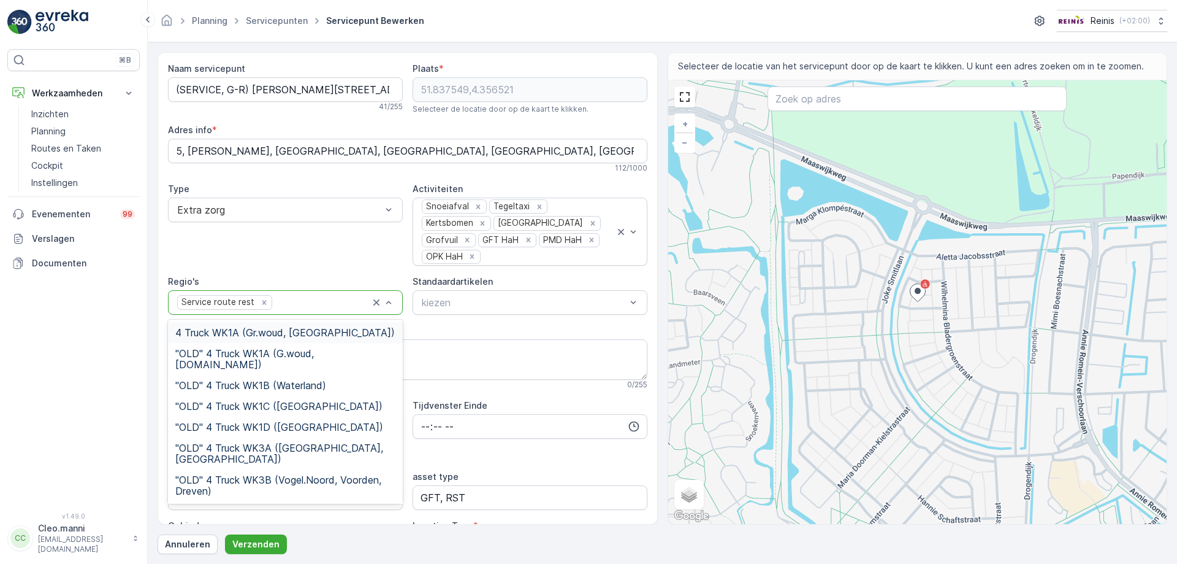
click at [339, 335] on span "4 Truck WK1A (Gr.woud, [GEOGRAPHIC_DATA])" at bounding box center [285, 332] width 220 height 11
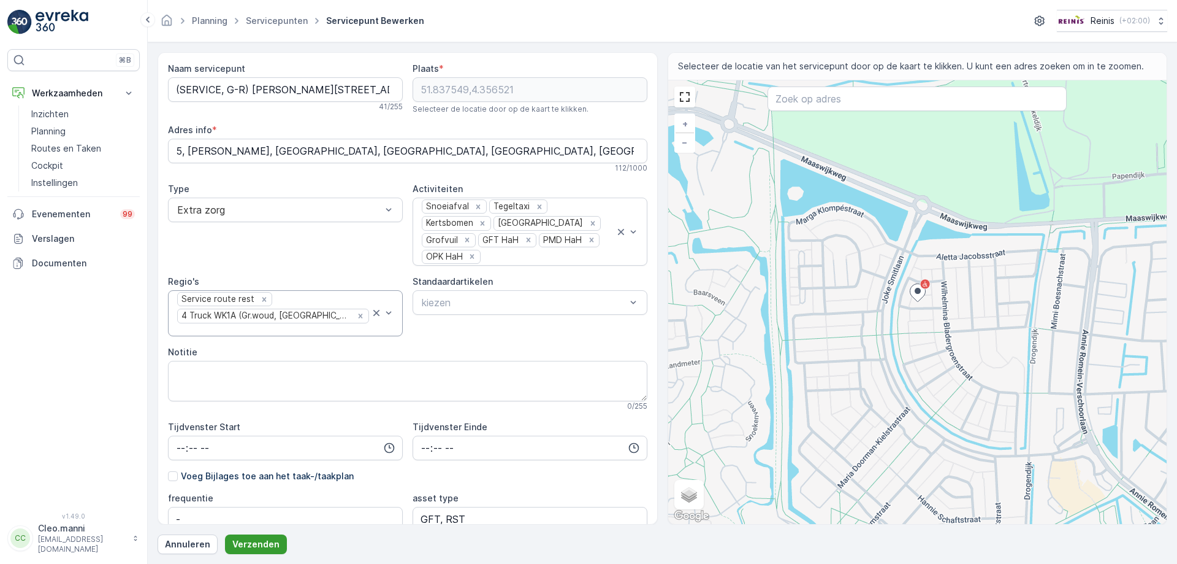
click at [253, 545] on p "Verzenden" at bounding box center [255, 544] width 47 height 12
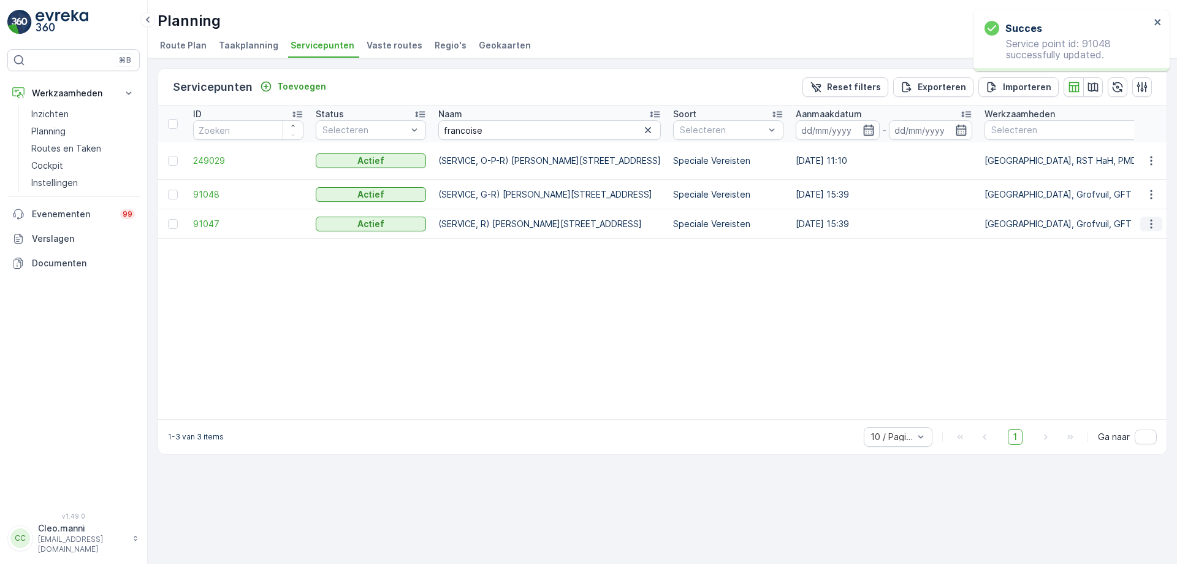
click at [1153, 224] on icon "button" at bounding box center [1152, 224] width 12 height 12
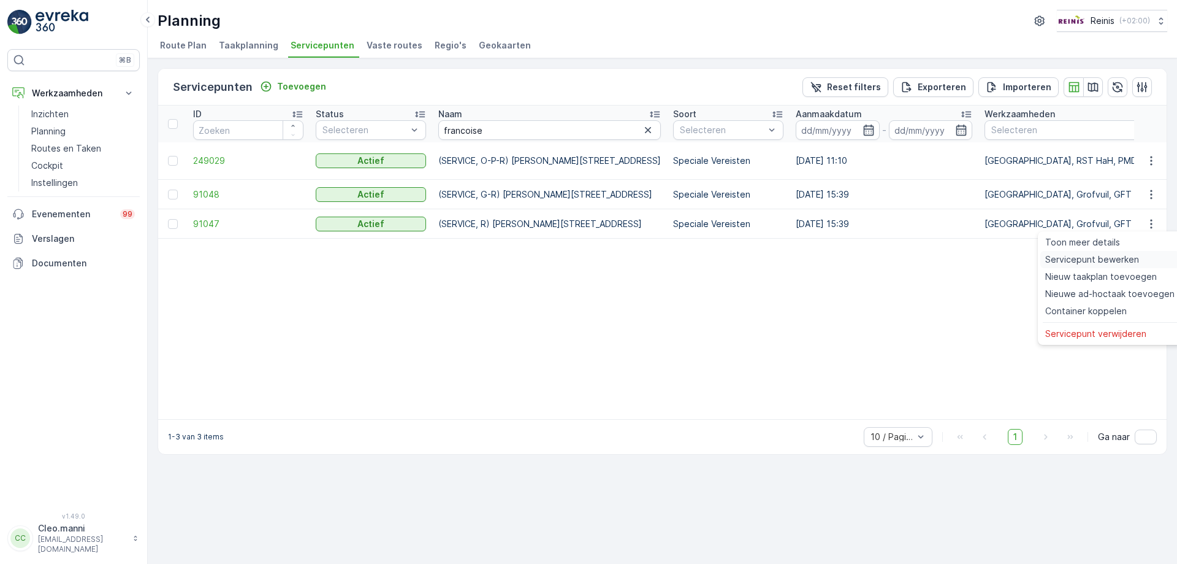
click at [1095, 258] on span "Servicepunt bewerken" at bounding box center [1093, 259] width 94 height 12
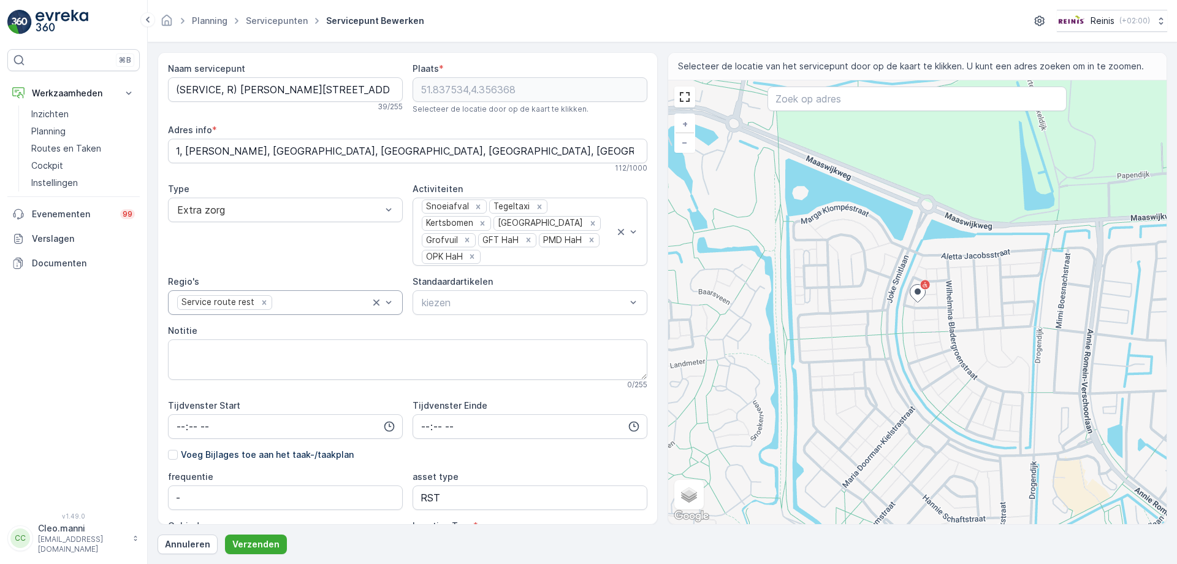
drag, startPoint x: 253, startPoint y: 331, endPoint x: 205, endPoint y: 272, distance: 76.3
click at [205, 272] on div "Naam servicepunt (SERVICE, R) [PERSON_NAME][STREET_ADDRESS] * 51.837534,4.35636…" at bounding box center [408, 360] width 480 height 594
drag, startPoint x: 235, startPoint y: 248, endPoint x: 134, endPoint y: 375, distance: 163.2
click at [134, 379] on div "⌘B Werkzaamheden Inzichten Planning Routes en Taken Cockpit Instellingen Evenem…" at bounding box center [73, 273] width 132 height 448
click at [288, 19] on link "Servicepunten" at bounding box center [277, 20] width 62 height 10
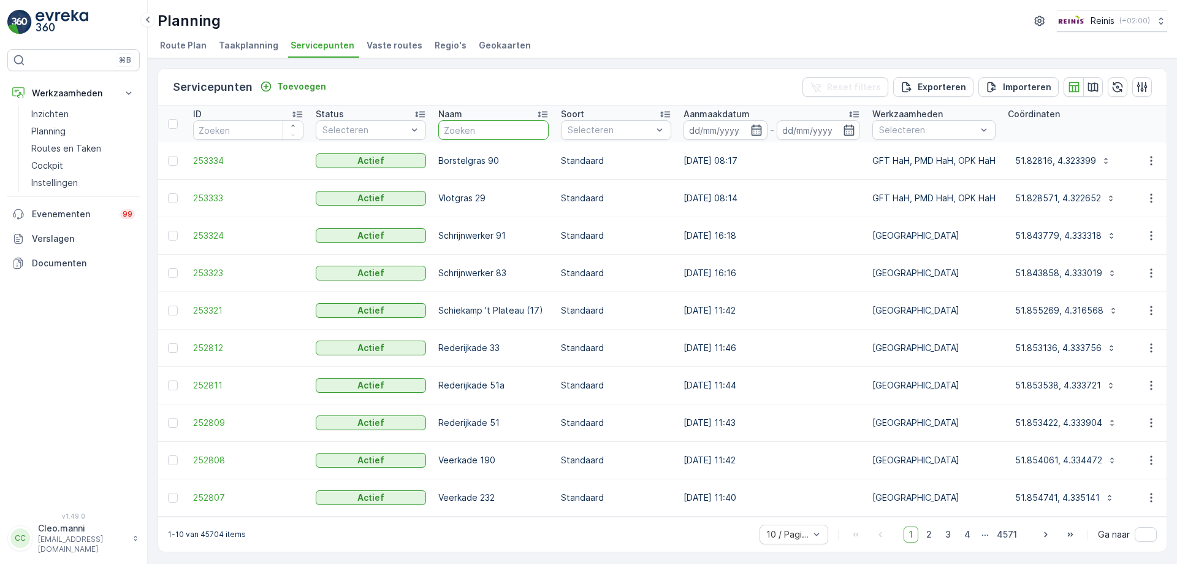
click at [486, 131] on input "text" at bounding box center [493, 130] width 110 height 20
type input "savourin"
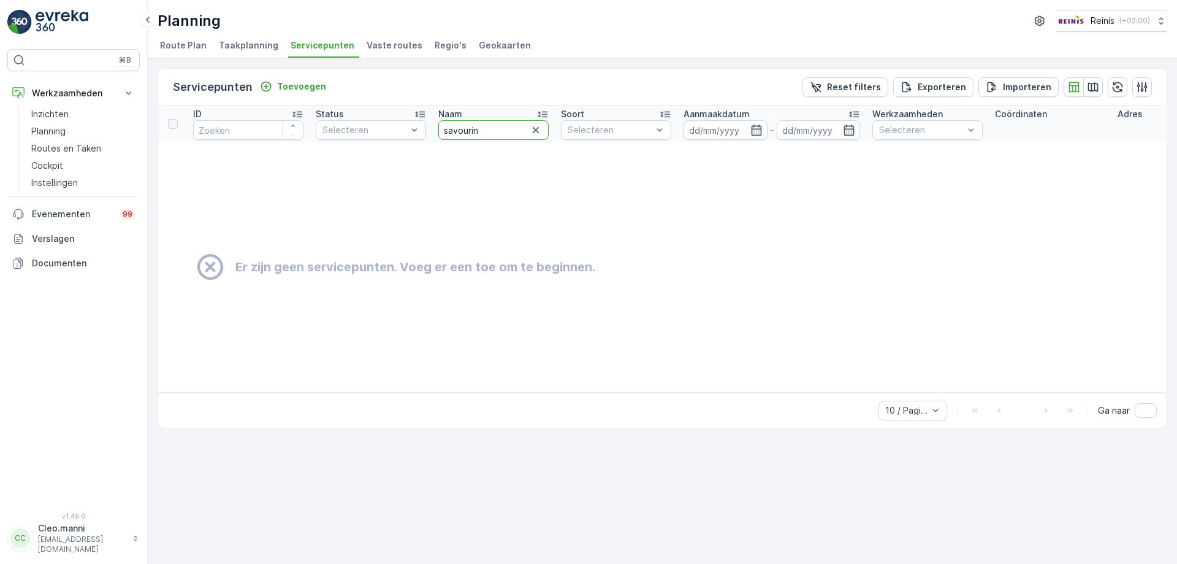
click at [477, 129] on input "savourin" at bounding box center [493, 130] width 110 height 20
type input "savo"
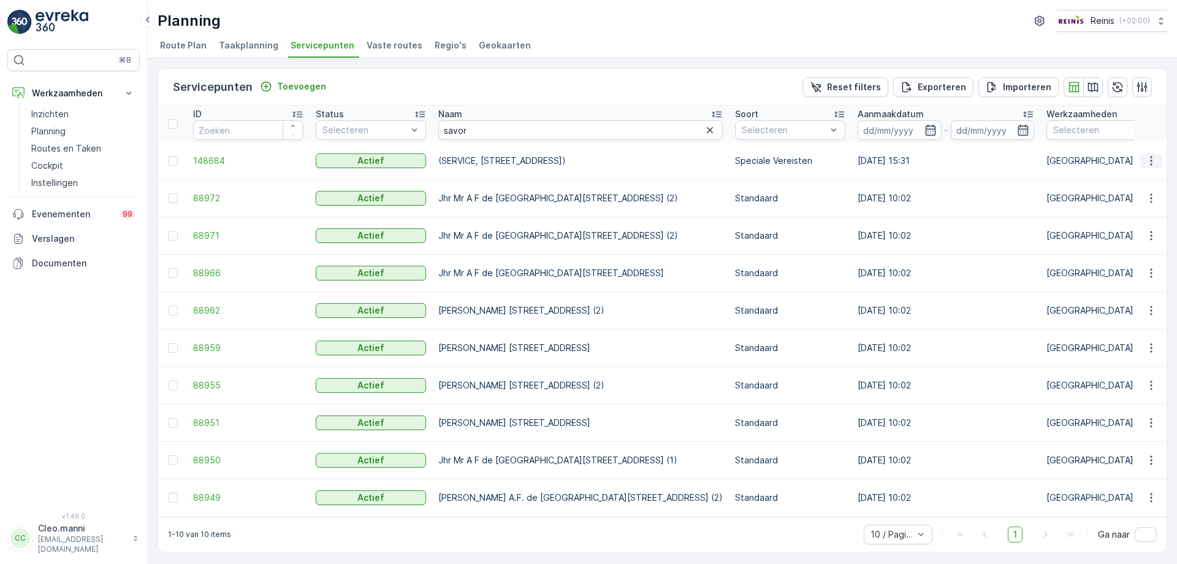
click at [1148, 159] on icon "button" at bounding box center [1152, 161] width 12 height 12
click at [1082, 197] on span "Servicepunt bewerken" at bounding box center [1093, 196] width 94 height 12
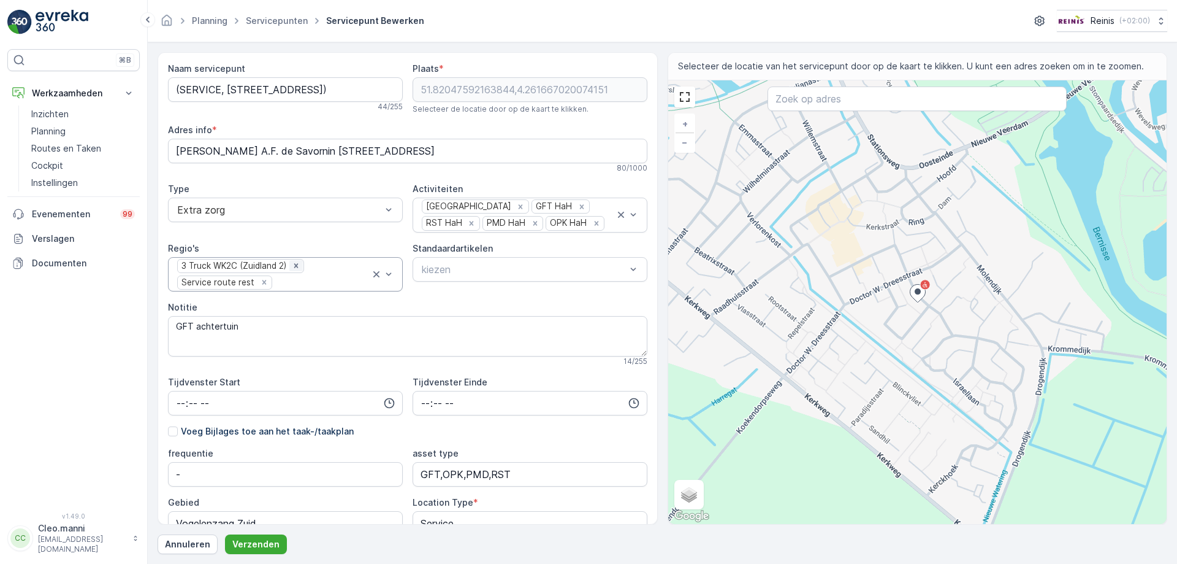
click at [296, 266] on icon "Remove 3 Truck WK2C (Zuidland 2)" at bounding box center [296, 265] width 9 height 9
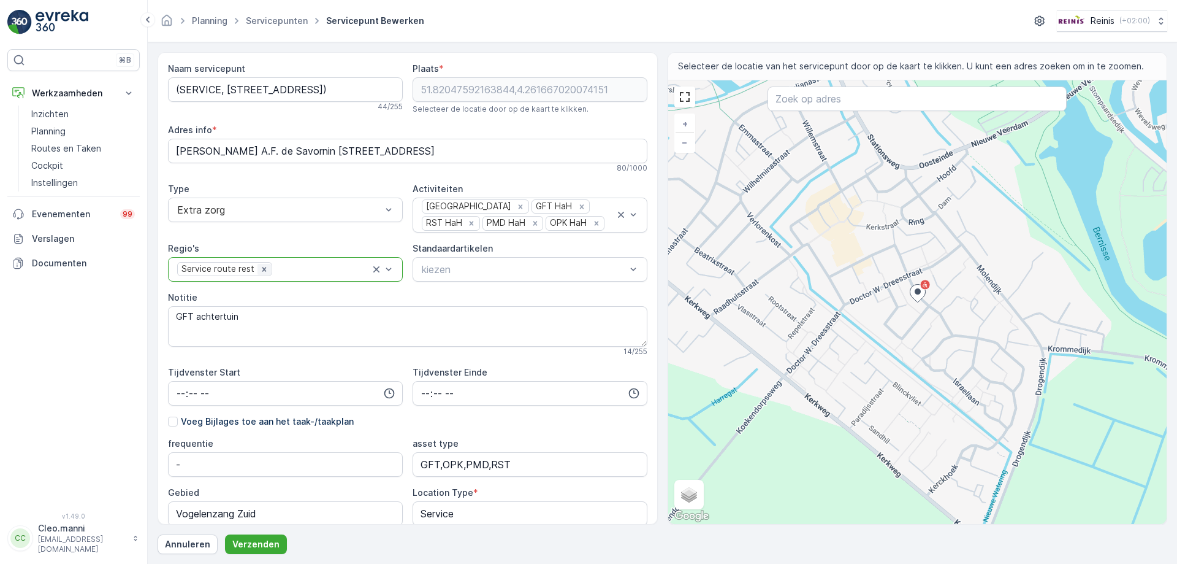
click at [262, 270] on icon "Remove Service route rest" at bounding box center [264, 269] width 4 height 4
drag, startPoint x: 269, startPoint y: 90, endPoint x: 170, endPoint y: 86, distance: 99.4
click at [170, 86] on servicepunt "(SERVICE, [STREET_ADDRESS])" at bounding box center [285, 89] width 235 height 25
drag, startPoint x: 298, startPoint y: 89, endPoint x: 306, endPoint y: 89, distance: 8.0
click at [306, 89] on servicepunt "[GEOGRAPHIC_DATA][STREET_ADDRESS])" at bounding box center [285, 89] width 235 height 25
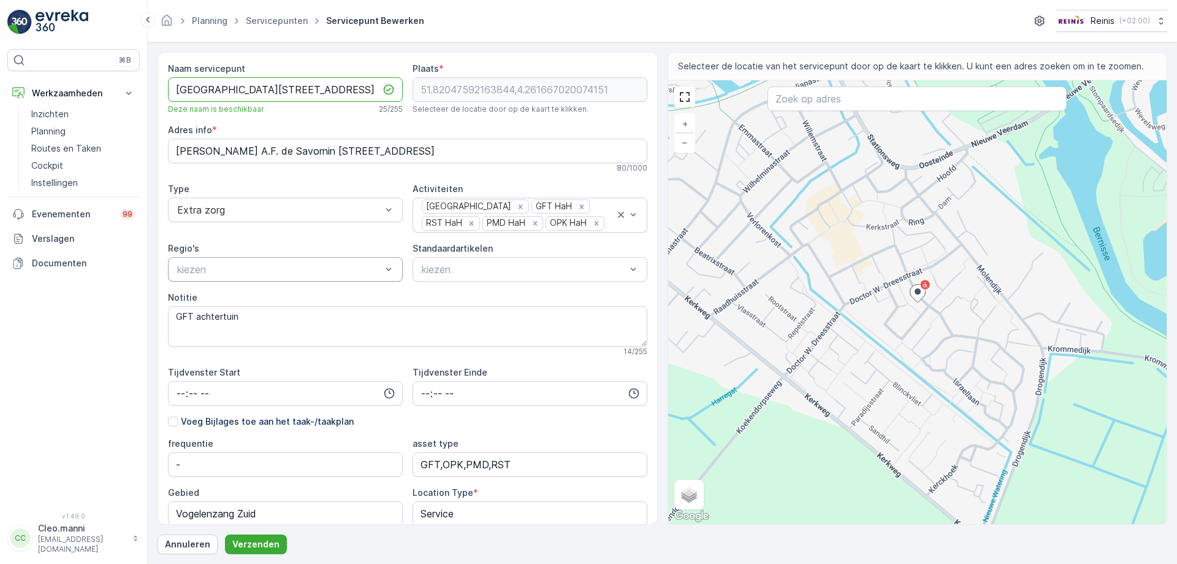
click at [180, 86] on servicepunt "[GEOGRAPHIC_DATA][STREET_ADDRESS]" at bounding box center [285, 89] width 235 height 25
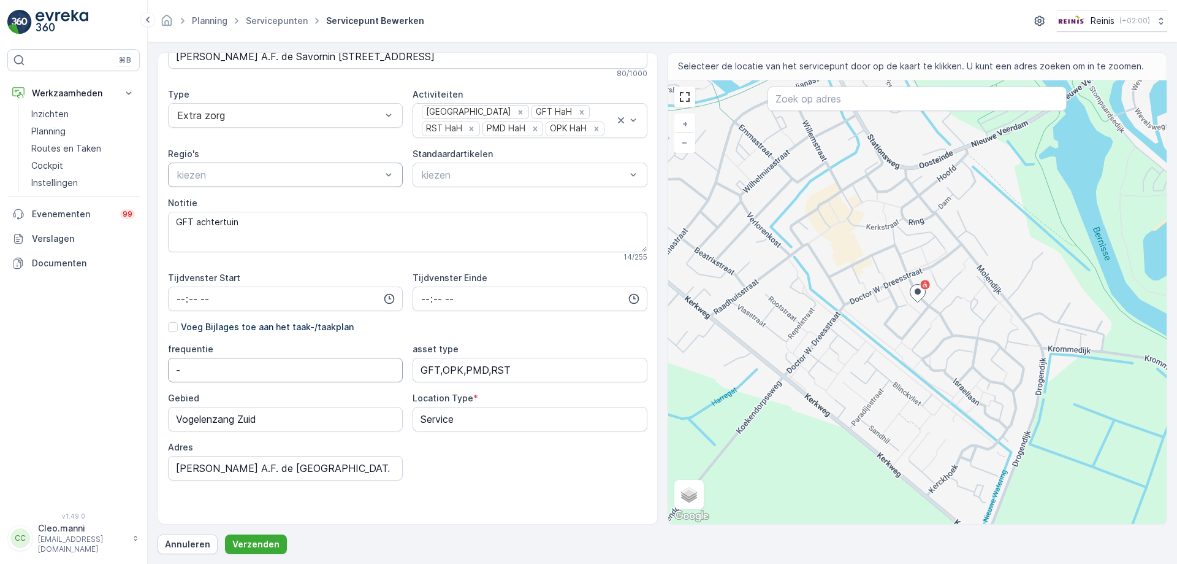
scroll to position [100, 0]
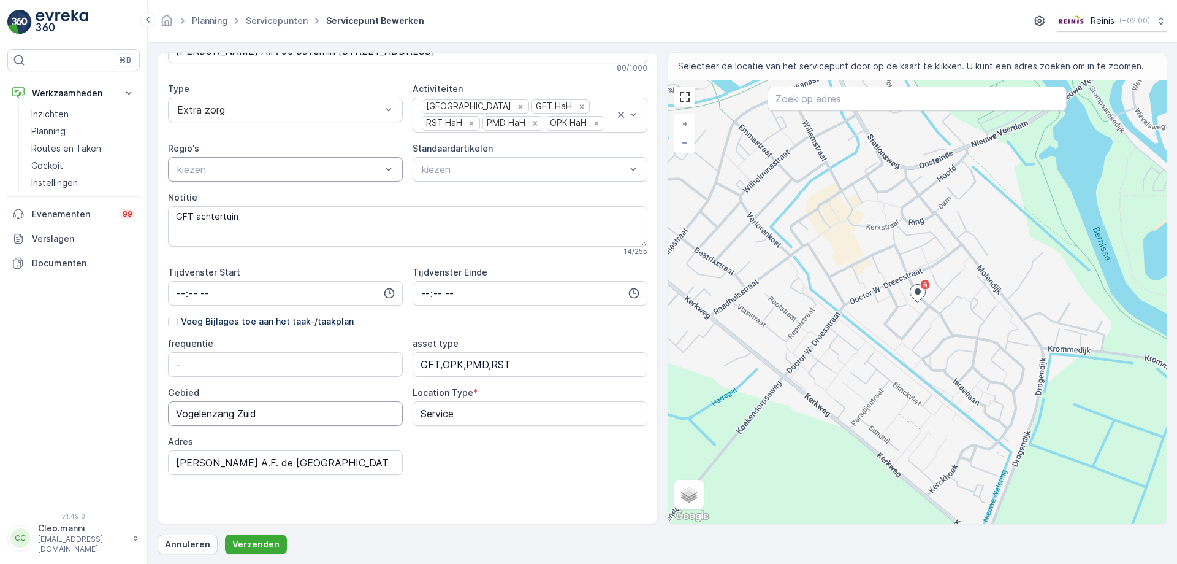
type servicepunt "[GEOGRAPHIC_DATA][STREET_ADDRESS]"
drag, startPoint x: 270, startPoint y: 416, endPoint x: 137, endPoint y: 421, distance: 133.8
click at [137, 421] on div "⌘B Werkzaamheden Inzichten Planning Routes en Taken Cockpit Instellingen Evenem…" at bounding box center [588, 282] width 1177 height 564
type input "Zuidland"
drag, startPoint x: 465, startPoint y: 413, endPoint x: 373, endPoint y: 416, distance: 92.0
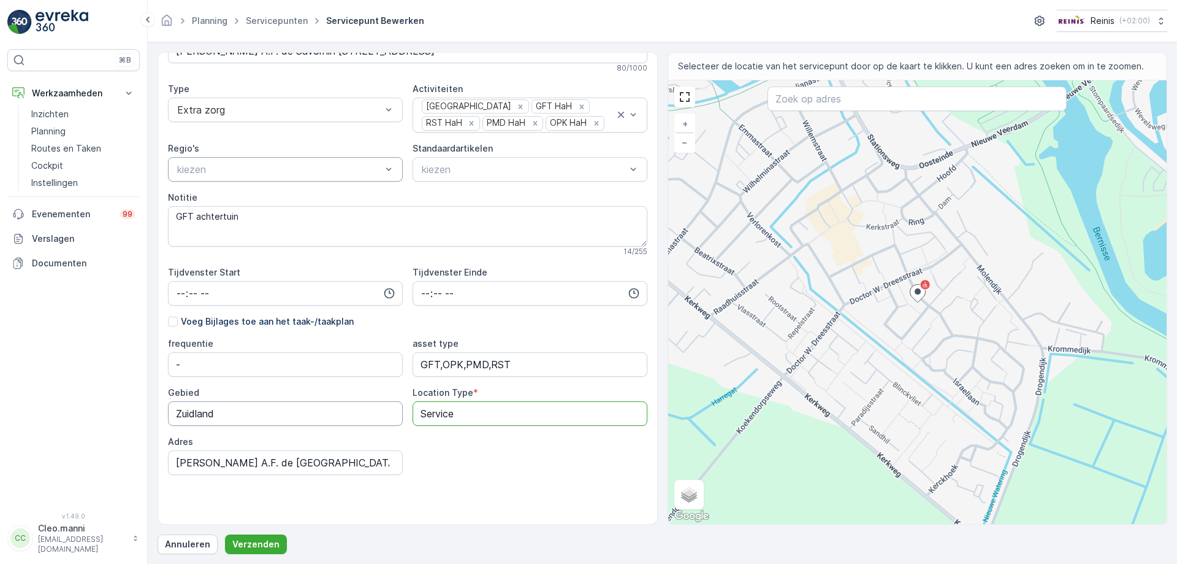
click at [373, 416] on div "frequentie - asset type GFT,OPK,PMD,RST Gebied Zuidland Location Type * Service…" at bounding box center [408, 405] width 480 height 137
click at [318, 108] on div at bounding box center [279, 109] width 207 height 11
click at [303, 142] on div "Standaard" at bounding box center [285, 139] width 220 height 11
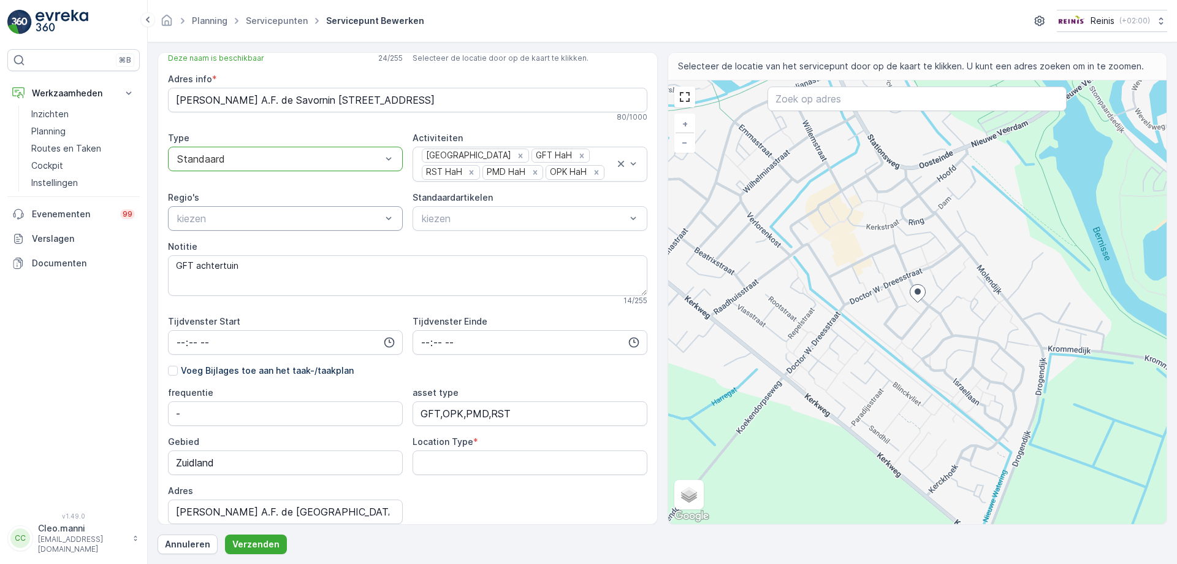
scroll to position [0, 0]
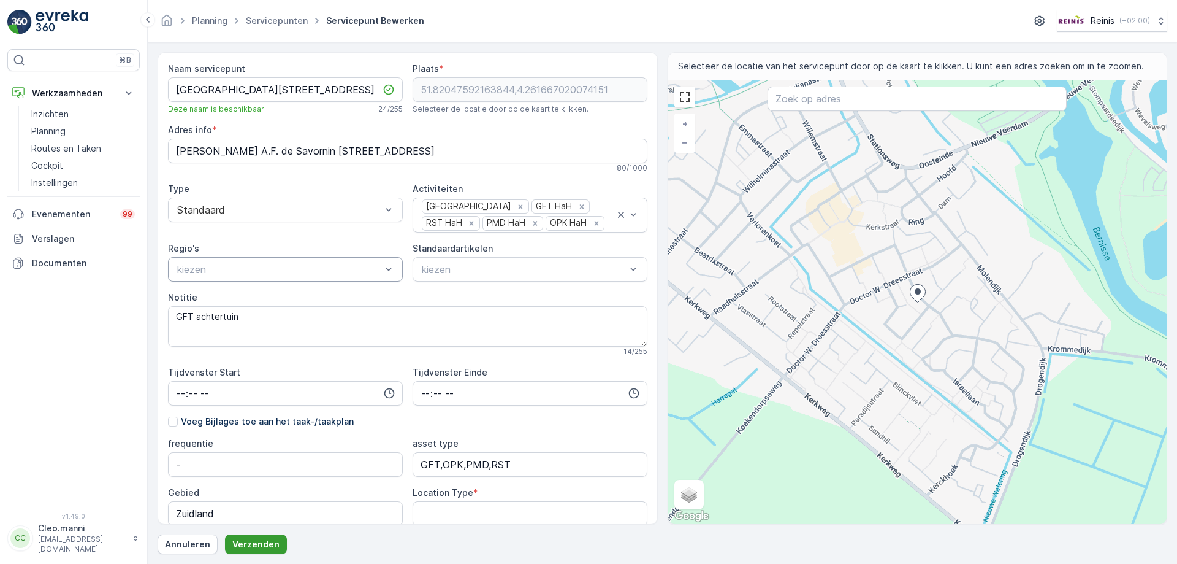
click at [256, 545] on p "Verzenden" at bounding box center [255, 544] width 47 height 12
click at [439, 511] on Type "Location Type" at bounding box center [530, 511] width 235 height 25
type Type "-"
click at [245, 539] on p "Verzenden" at bounding box center [255, 544] width 47 height 12
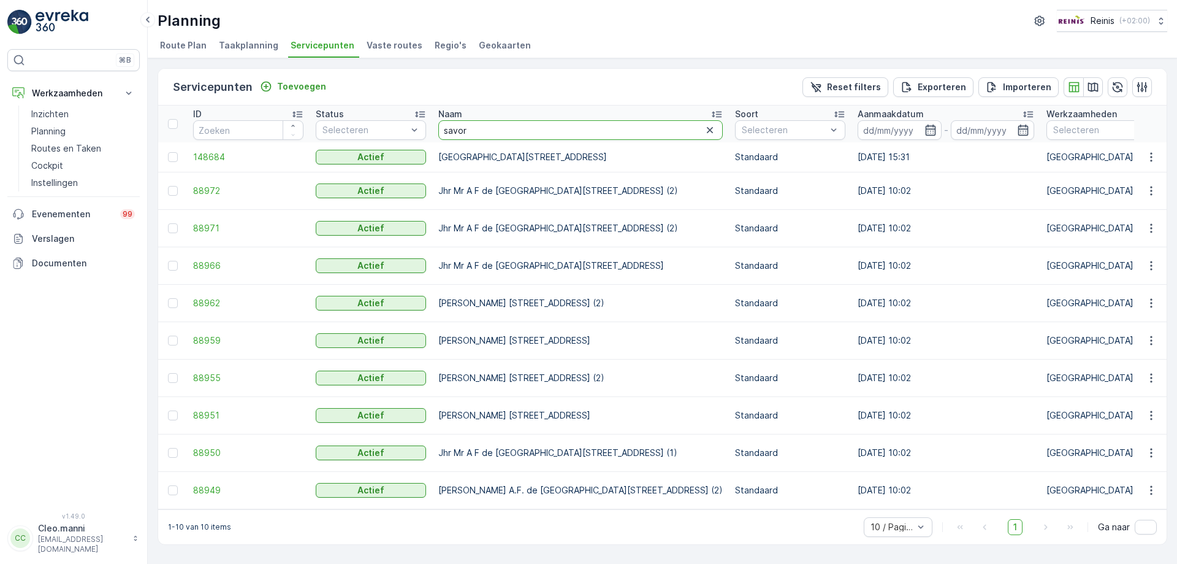
drag, startPoint x: 492, startPoint y: 132, endPoint x: 429, endPoint y: 134, distance: 63.8
type input "krekel"
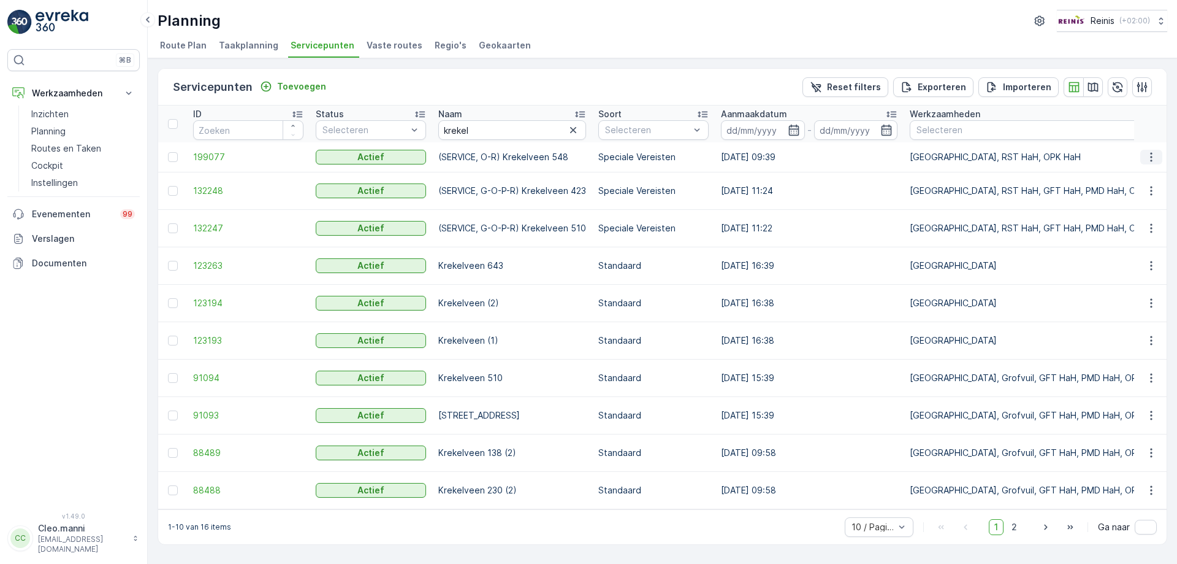
click at [1154, 159] on icon "button" at bounding box center [1152, 157] width 12 height 12
click at [1081, 194] on span "Servicepunt bewerken" at bounding box center [1093, 192] width 94 height 12
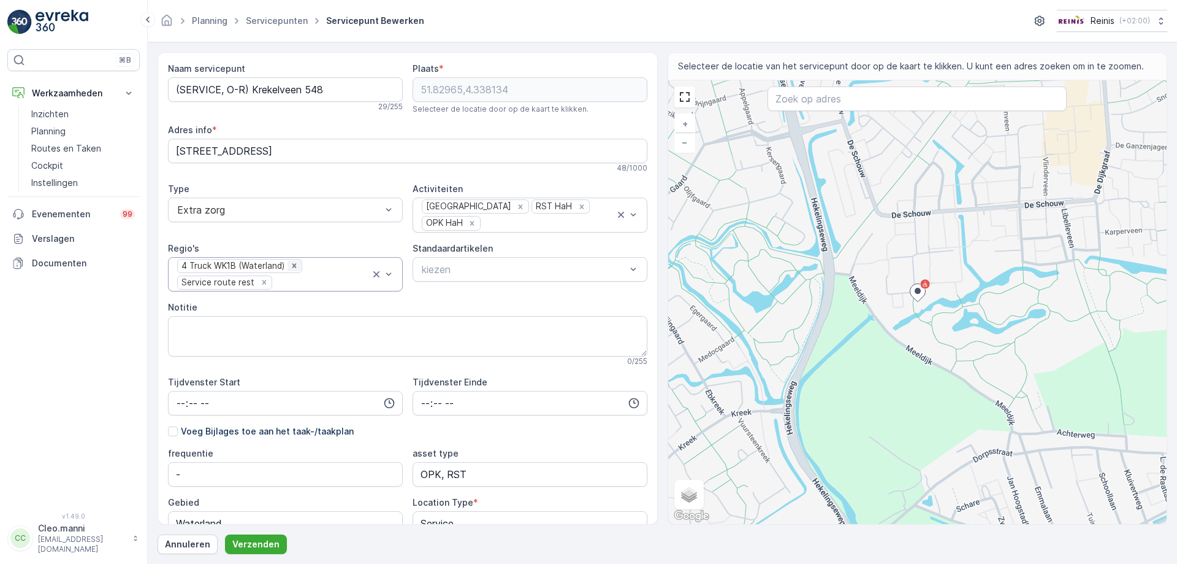
click at [294, 269] on icon "Remove 4 Truck WK1B (Waterland)" at bounding box center [294, 265] width 9 height 9
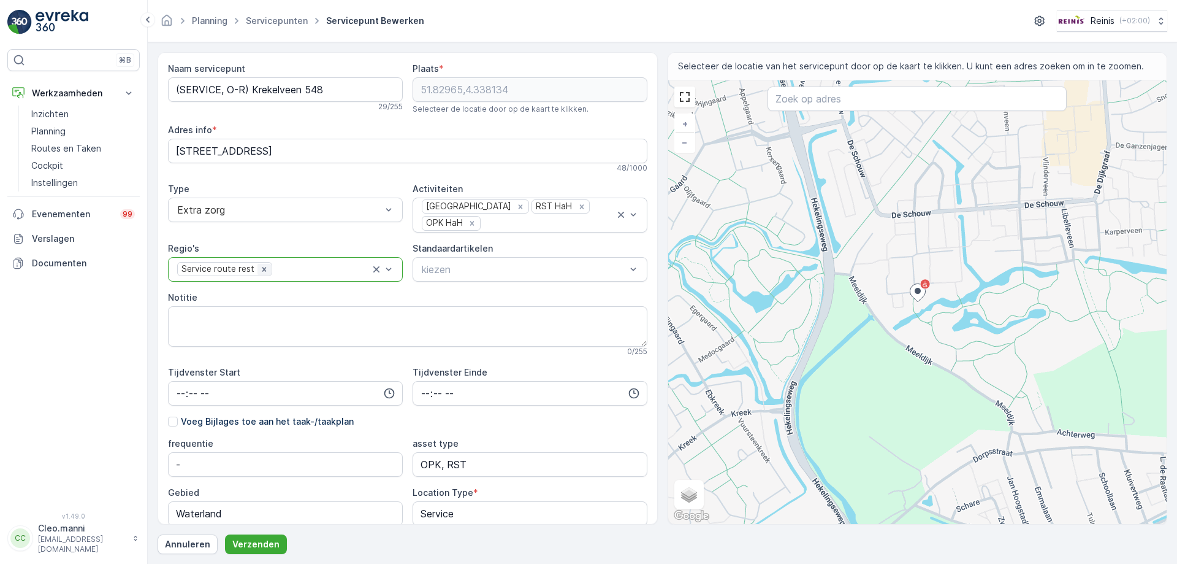
click at [261, 270] on icon "Remove Service route rest" at bounding box center [264, 269] width 9 height 9
drag, startPoint x: 251, startPoint y: 89, endPoint x: 146, endPoint y: 84, distance: 105.6
click at [146, 84] on div "⌘B Werkzaamheden Inzichten Planning Routes en Taken Cockpit Instellingen Evenem…" at bounding box center [588, 282] width 1177 height 564
type servicepunt "Krekelveen 548"
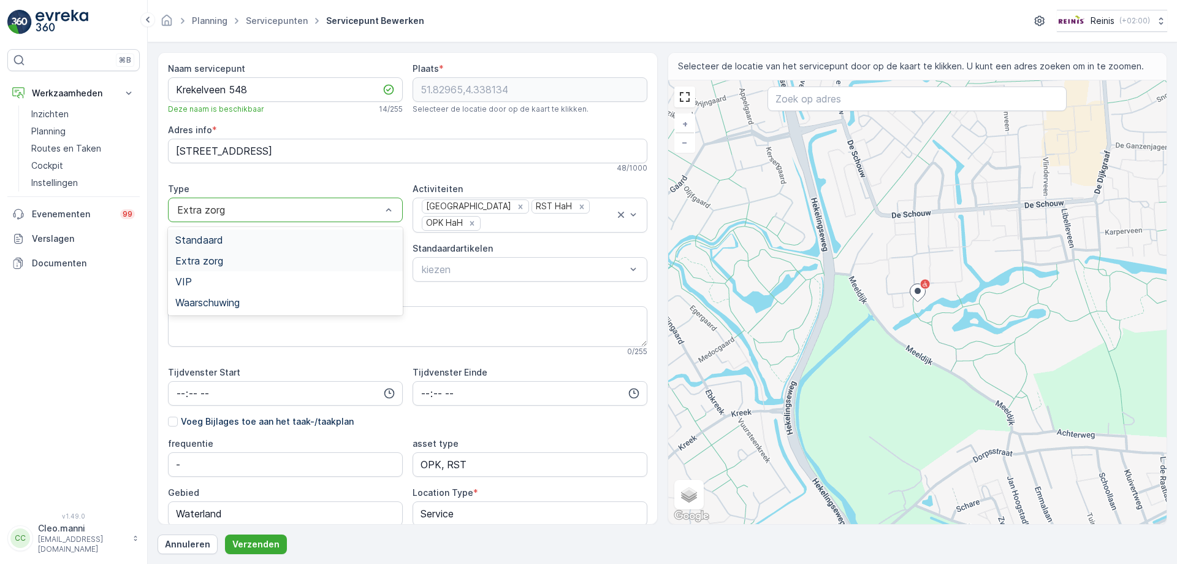
click at [258, 242] on div "Standaard" at bounding box center [285, 239] width 220 height 11
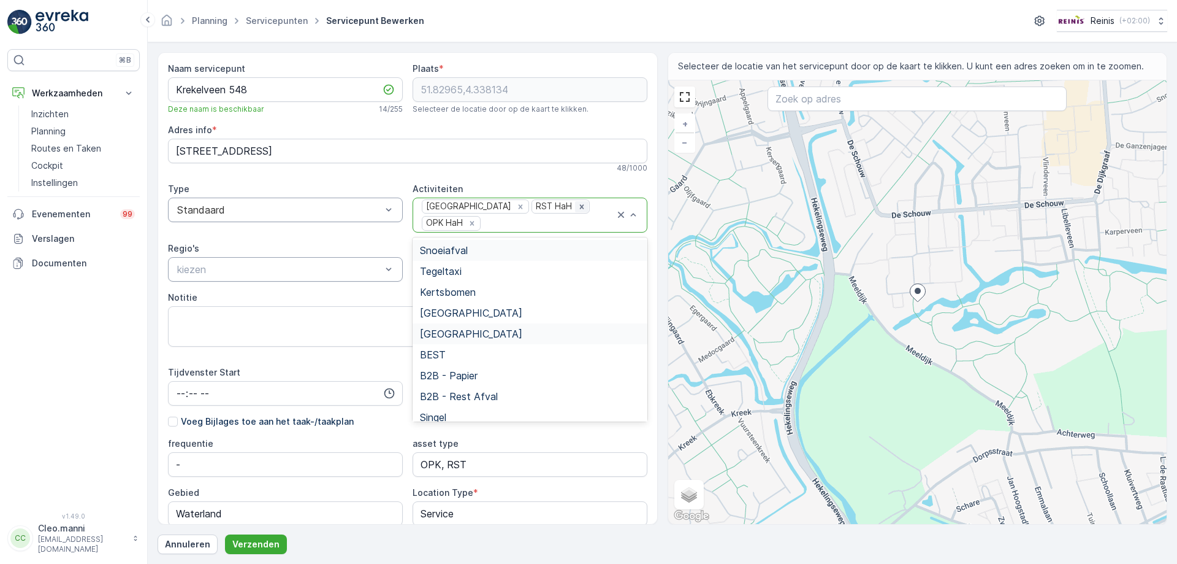
click at [578, 205] on icon "Remove RST HaH" at bounding box center [582, 206] width 9 height 9
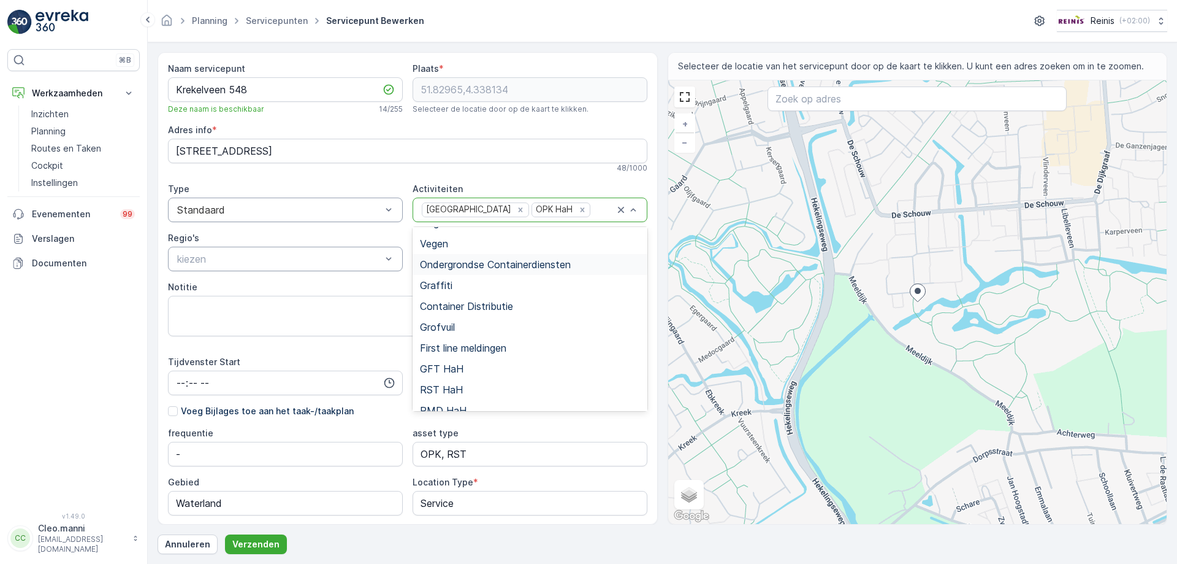
scroll to position [217, 0]
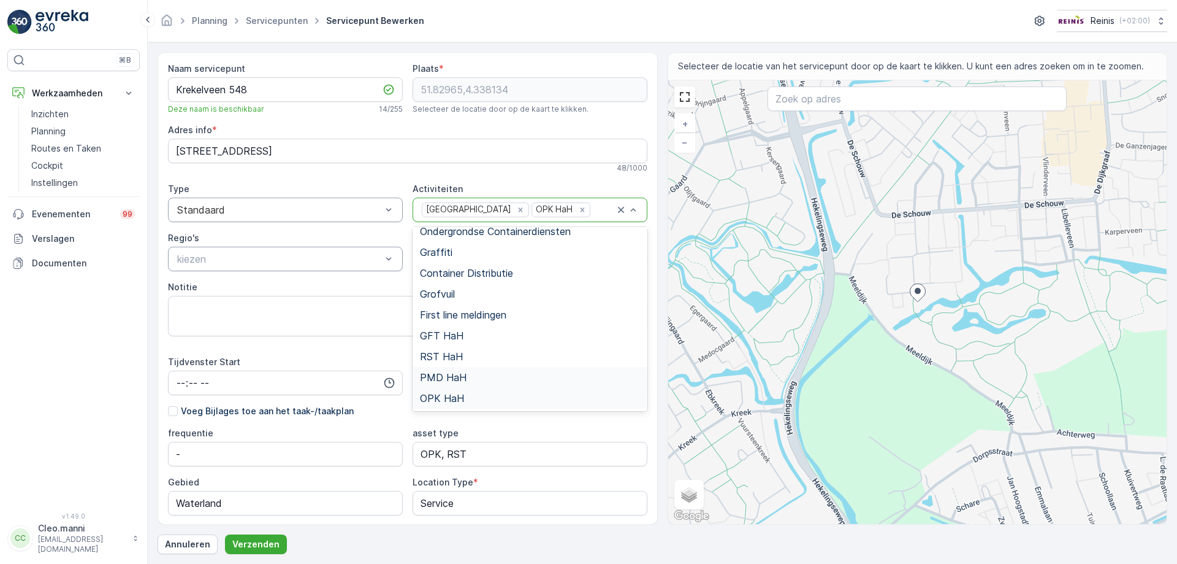
click at [451, 378] on span "PMD HaH" at bounding box center [443, 377] width 47 height 11
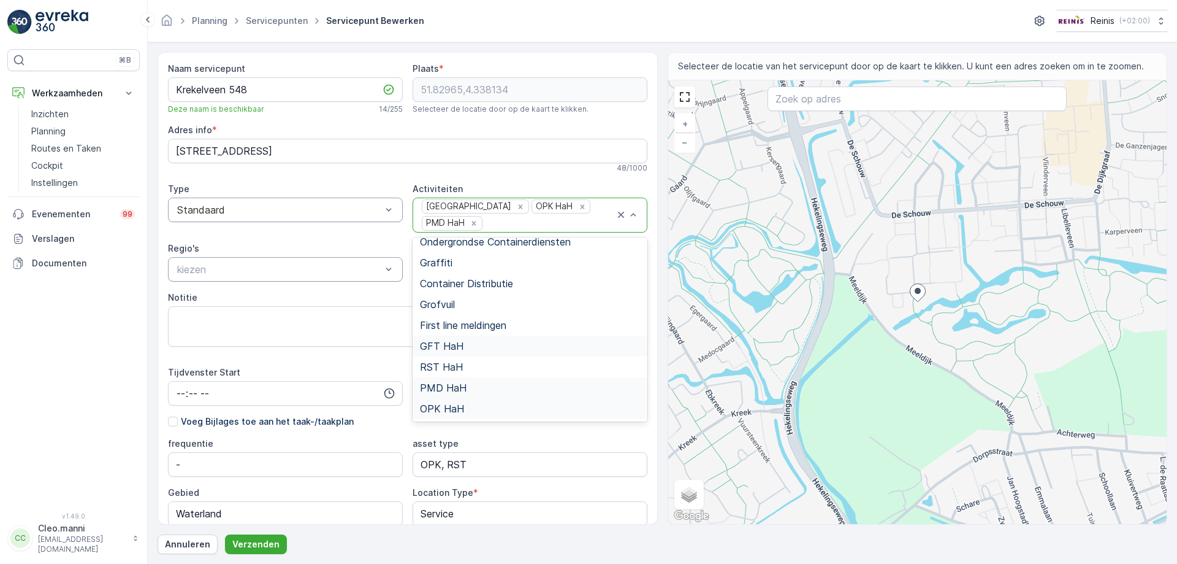
click at [455, 348] on span "GFT HaH" at bounding box center [442, 345] width 44 height 11
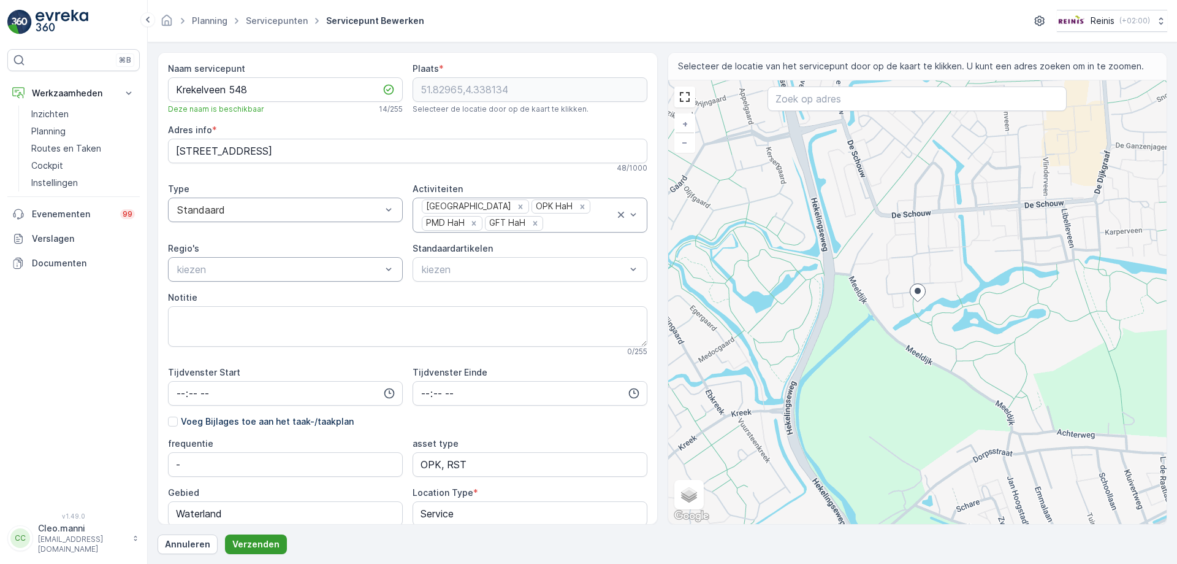
click at [258, 542] on p "Verzenden" at bounding box center [255, 544] width 47 height 12
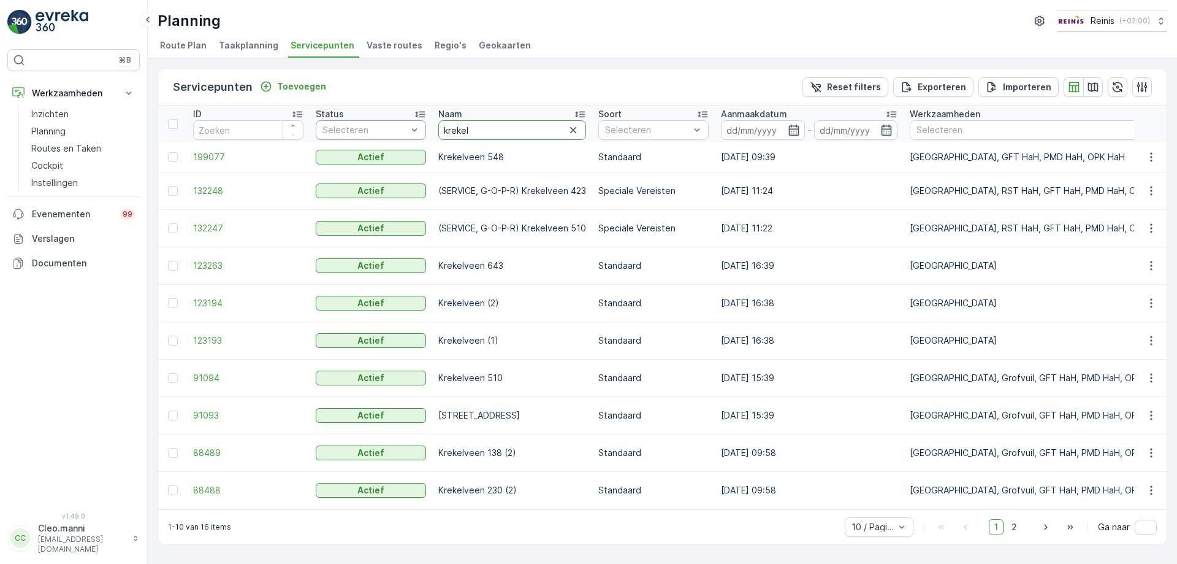
drag, startPoint x: 484, startPoint y: 132, endPoint x: 421, endPoint y: 131, distance: 62.6
type input "poole"
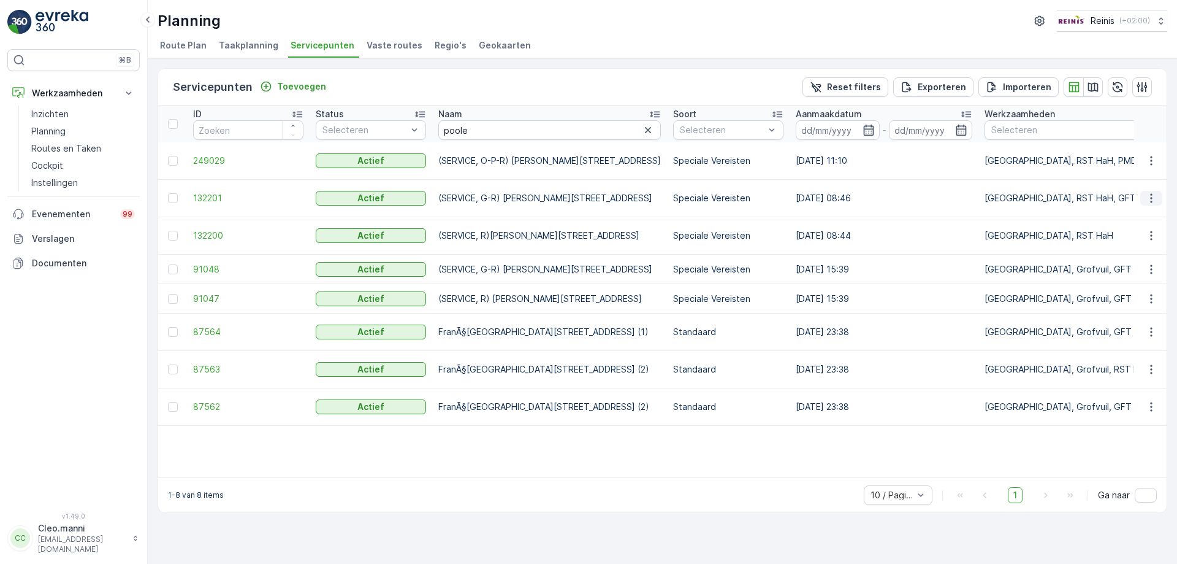
click at [1151, 201] on icon "button" at bounding box center [1152, 198] width 12 height 12
click at [1091, 231] on span "Servicepunt bewerken" at bounding box center [1093, 234] width 94 height 12
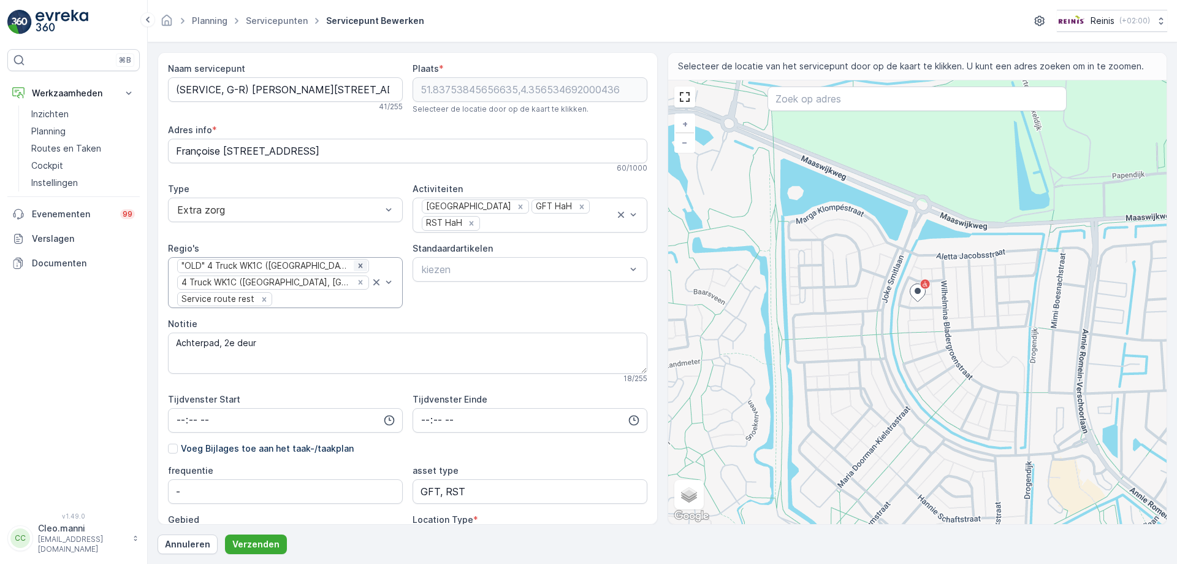
click at [359, 266] on icon at bounding box center [361, 266] width 4 height 4
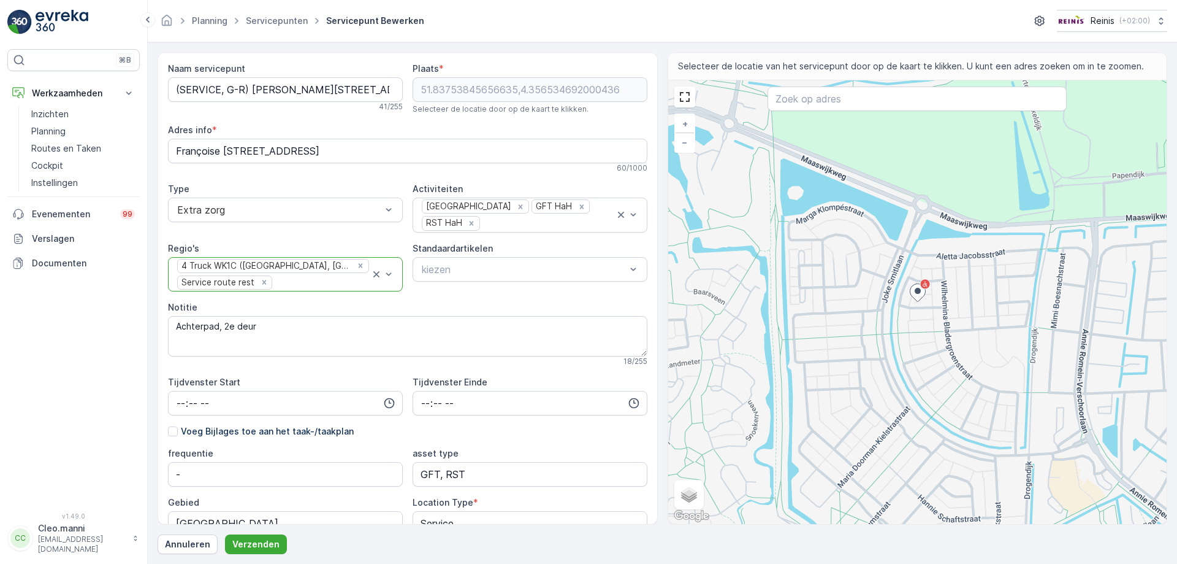
click at [358, 262] on icon "Remove 4 Truck WK1C (Maaswijk West, Waterland)" at bounding box center [360, 265] width 9 height 9
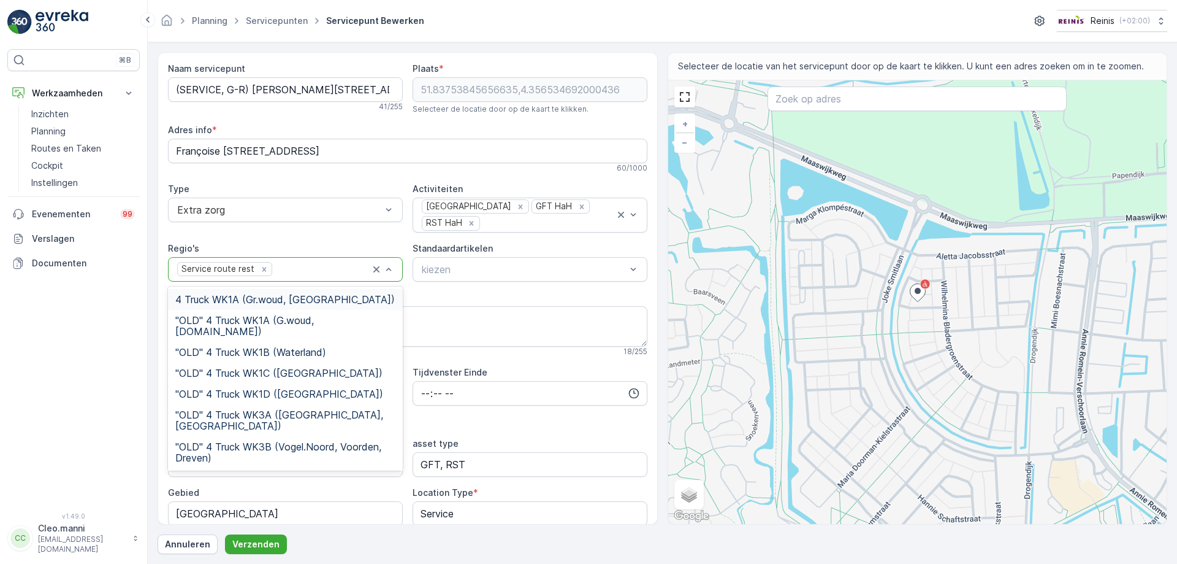
click at [306, 300] on span "4 Truck WK1A (Gr.woud, [GEOGRAPHIC_DATA])" at bounding box center [285, 299] width 220 height 11
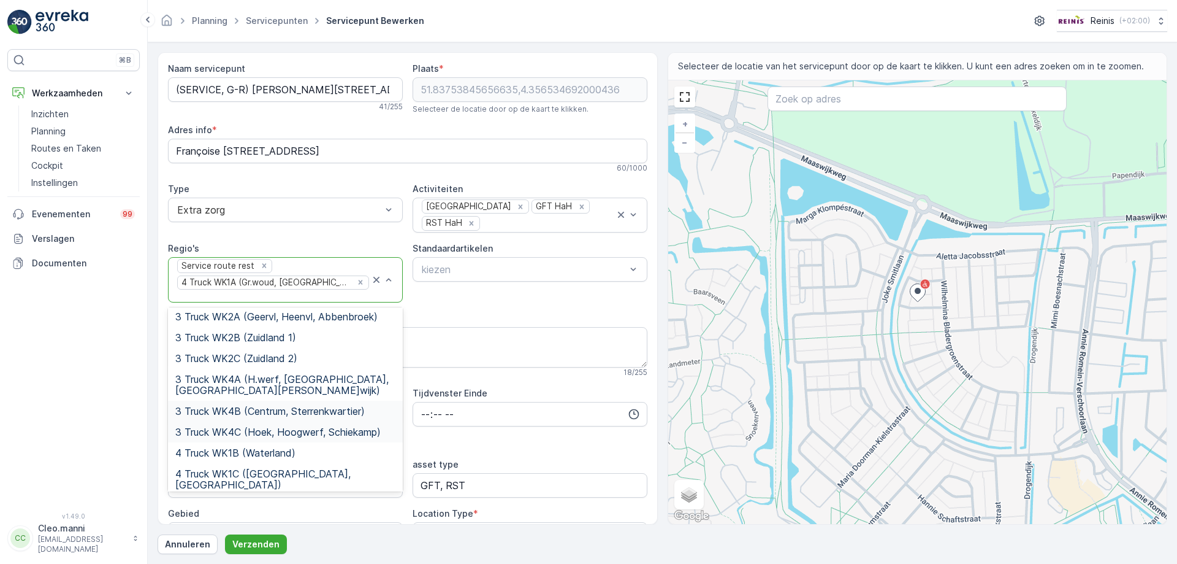
scroll to position [307, 0]
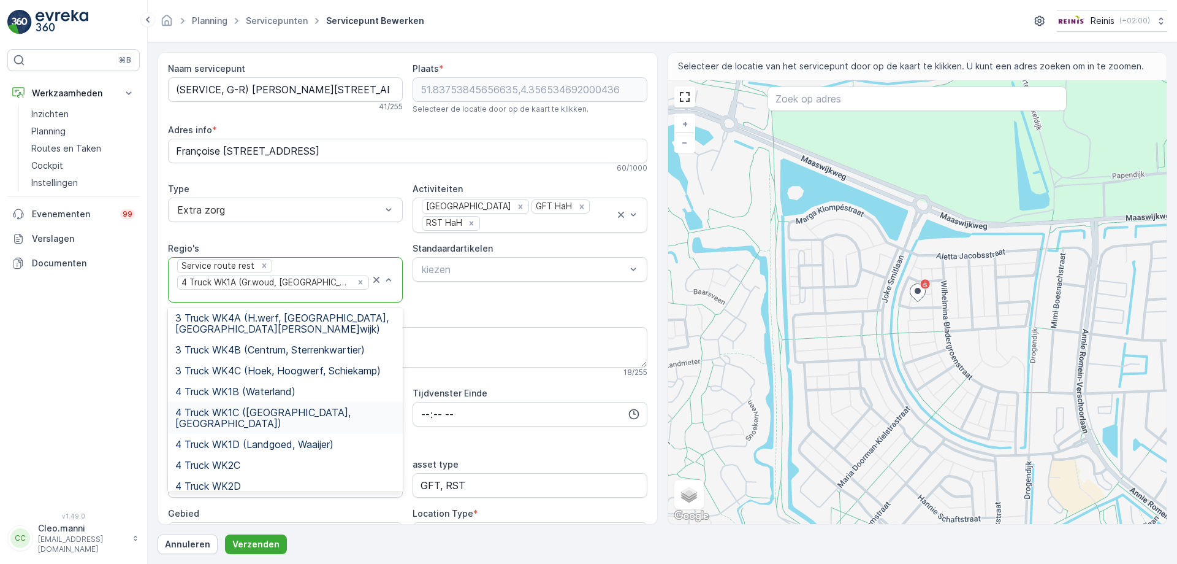
click at [310, 407] on span "4 Truck WK1C ([GEOGRAPHIC_DATA], [GEOGRAPHIC_DATA])" at bounding box center [285, 418] width 220 height 22
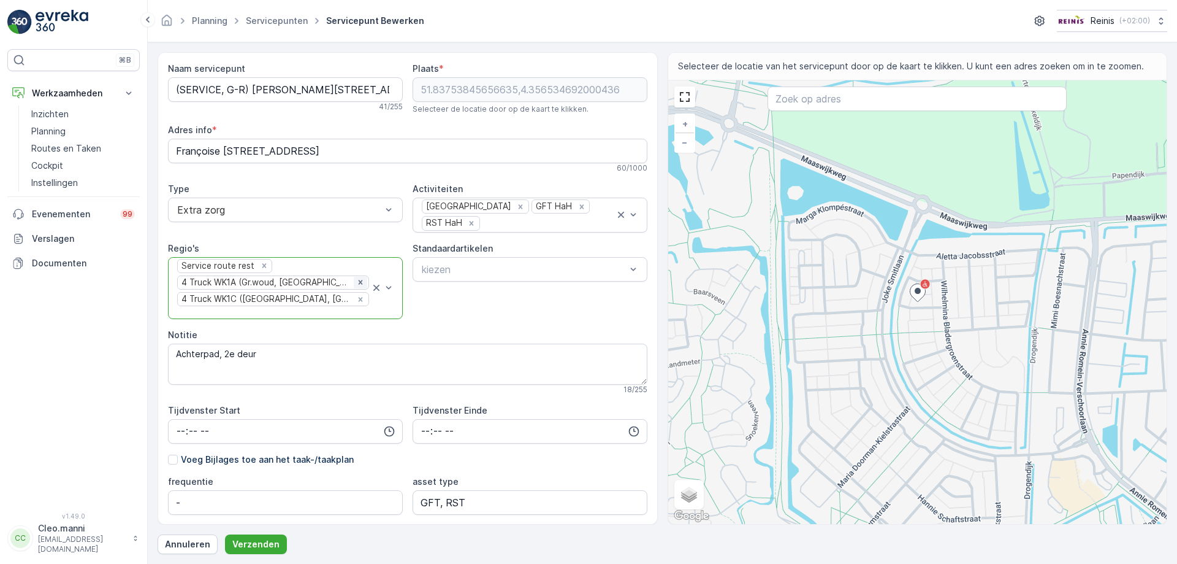
click at [359, 282] on icon "Remove 4 Truck WK1A (Gr.woud, Maaswijk Oost)" at bounding box center [361, 282] width 4 height 4
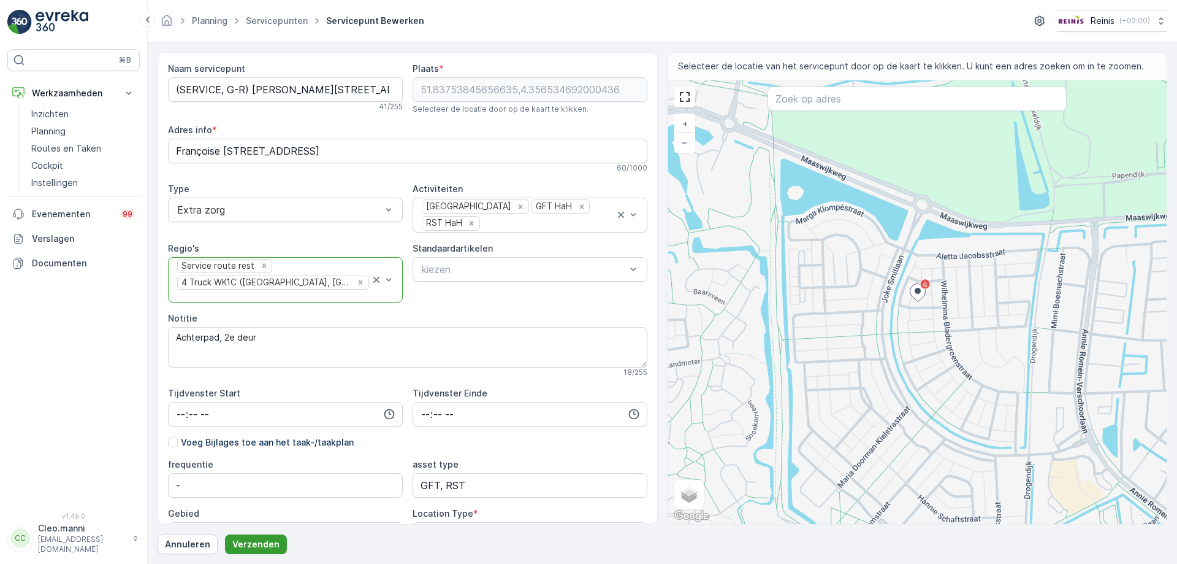
click at [253, 542] on p "Verzenden" at bounding box center [255, 544] width 47 height 12
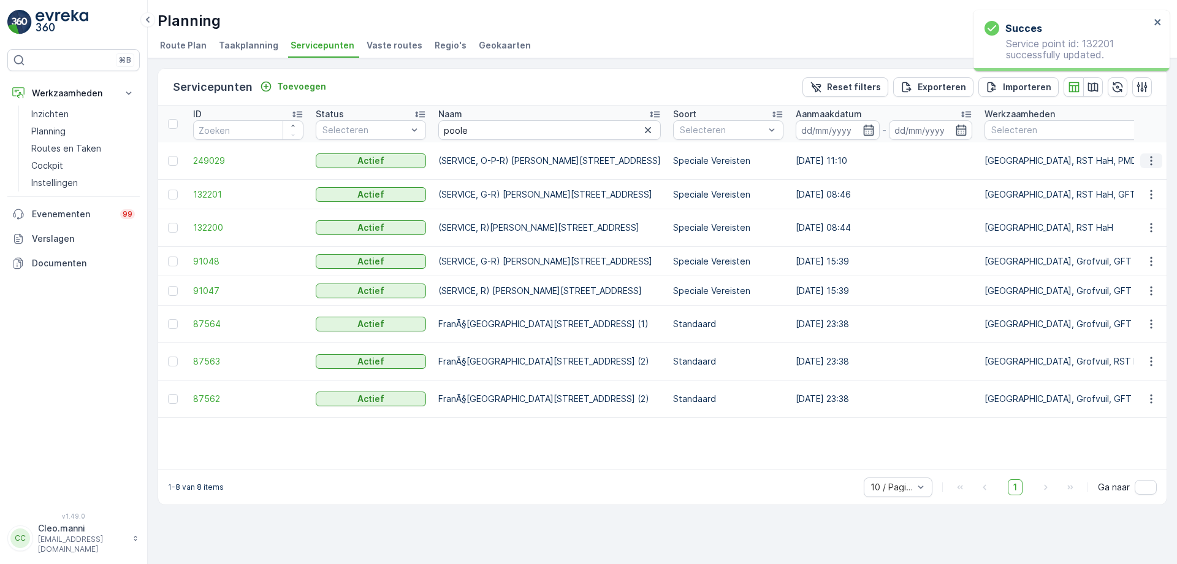
click at [1151, 160] on icon "button" at bounding box center [1152, 161] width 12 height 12
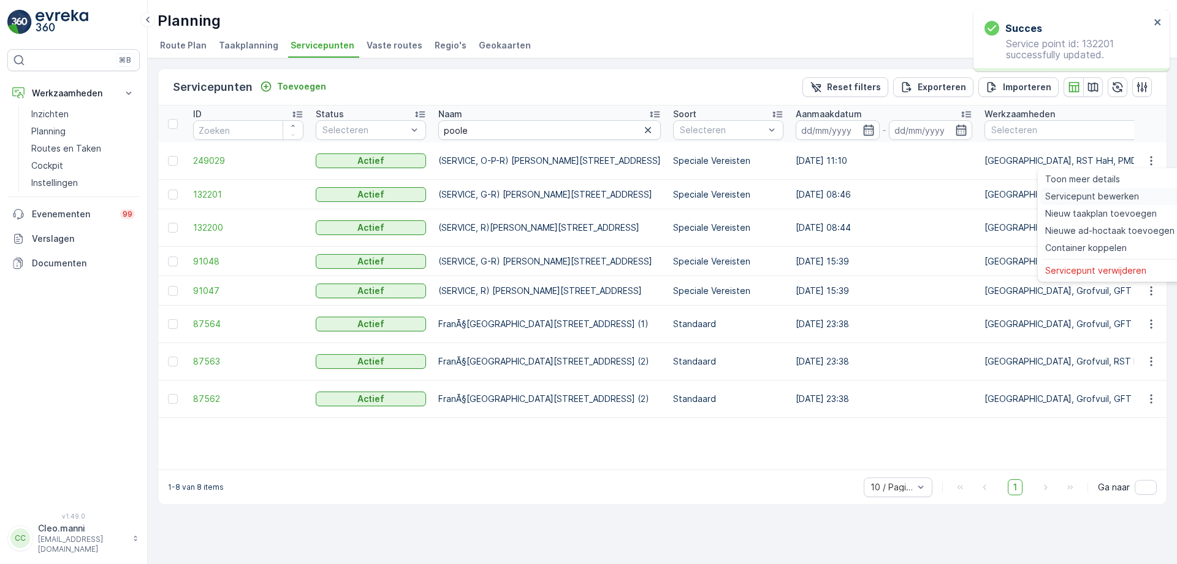
click at [1090, 195] on span "Servicepunt bewerken" at bounding box center [1093, 196] width 94 height 12
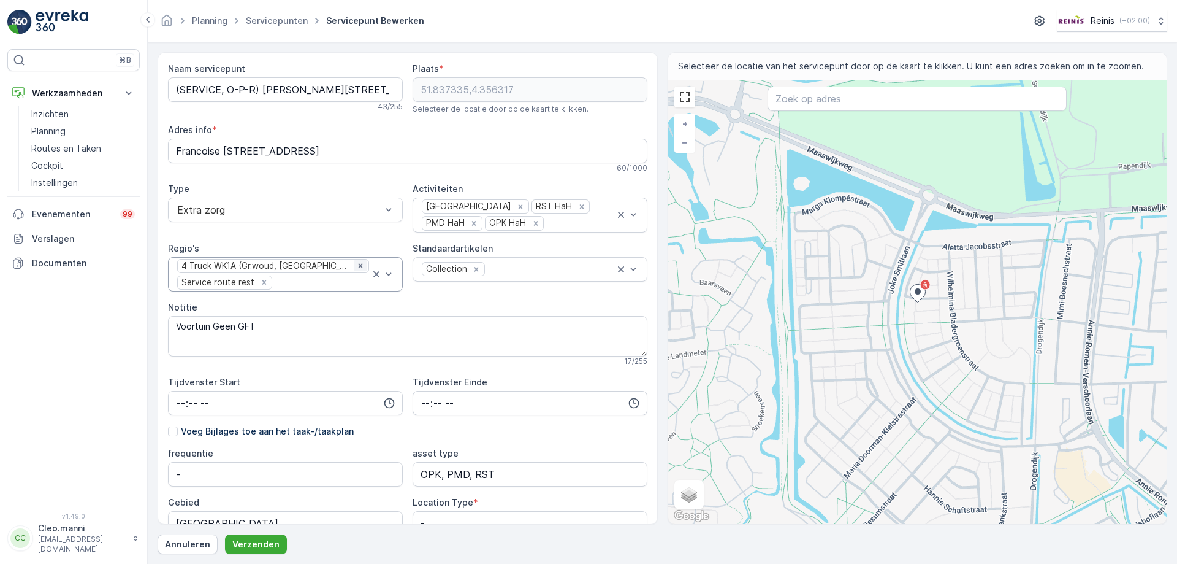
click at [359, 265] on icon "Remove 4 Truck WK1A (Gr.woud, Maaswijk Oost)" at bounding box center [361, 266] width 4 height 4
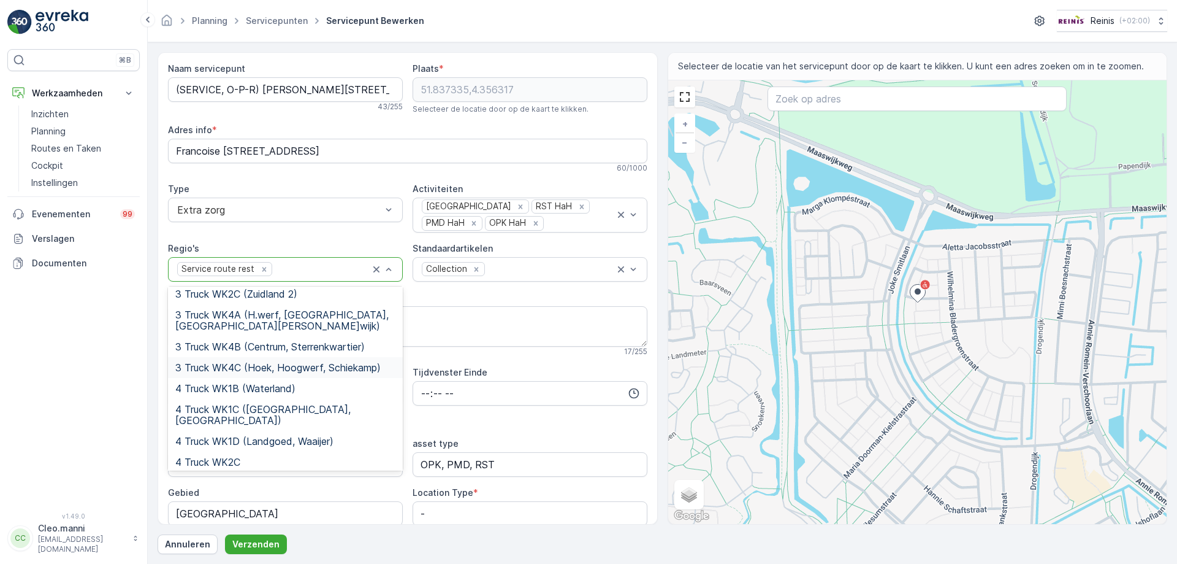
scroll to position [307, 0]
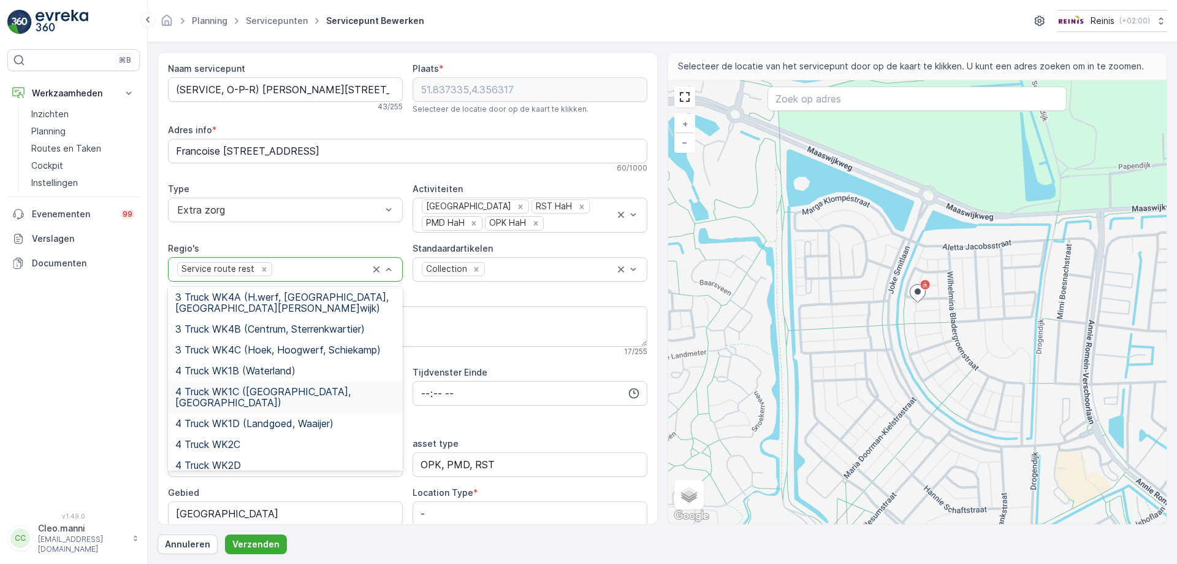
click at [297, 386] on span "4 Truck WK1C ([GEOGRAPHIC_DATA], [GEOGRAPHIC_DATA])" at bounding box center [285, 397] width 220 height 22
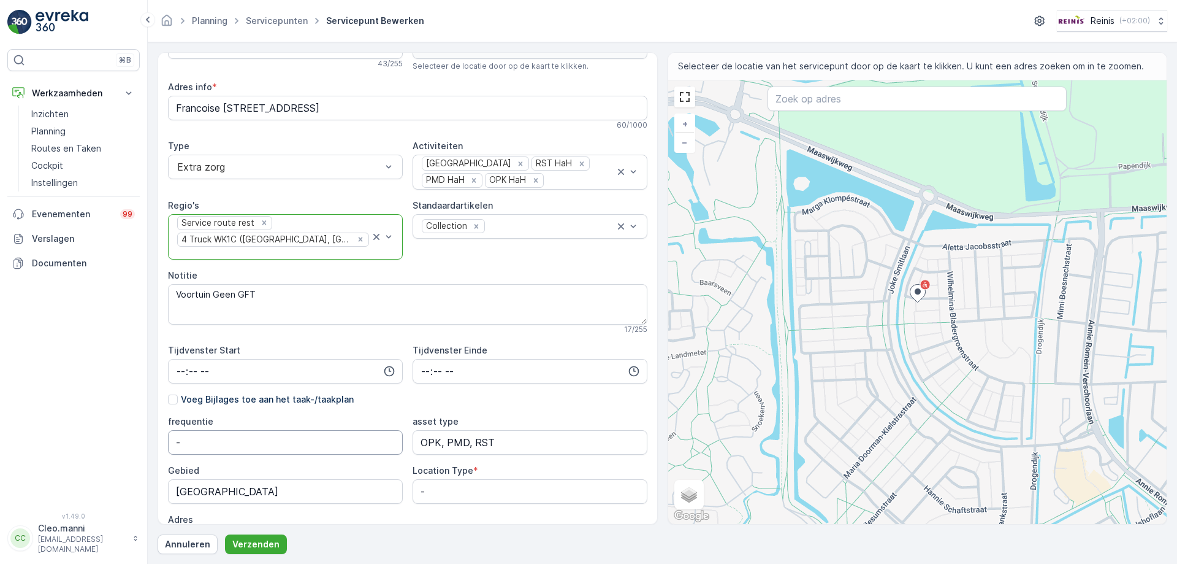
scroll to position [61, 0]
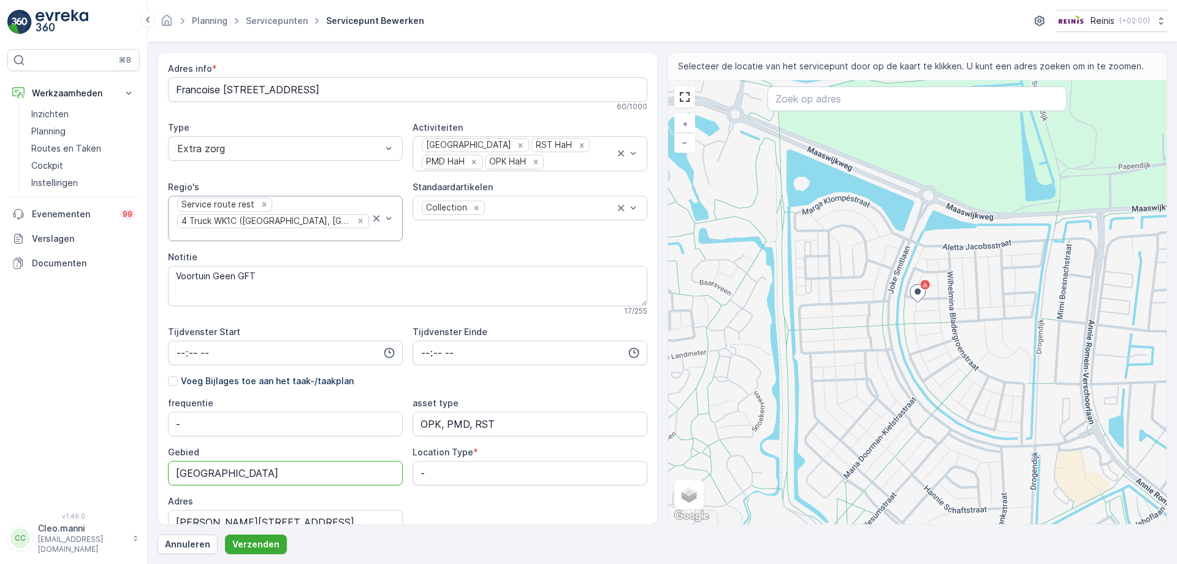
click at [273, 474] on input "[GEOGRAPHIC_DATA]" at bounding box center [285, 473] width 235 height 25
type input "[GEOGRAPHIC_DATA]"
click at [264, 543] on p "Verzenden" at bounding box center [255, 544] width 47 height 12
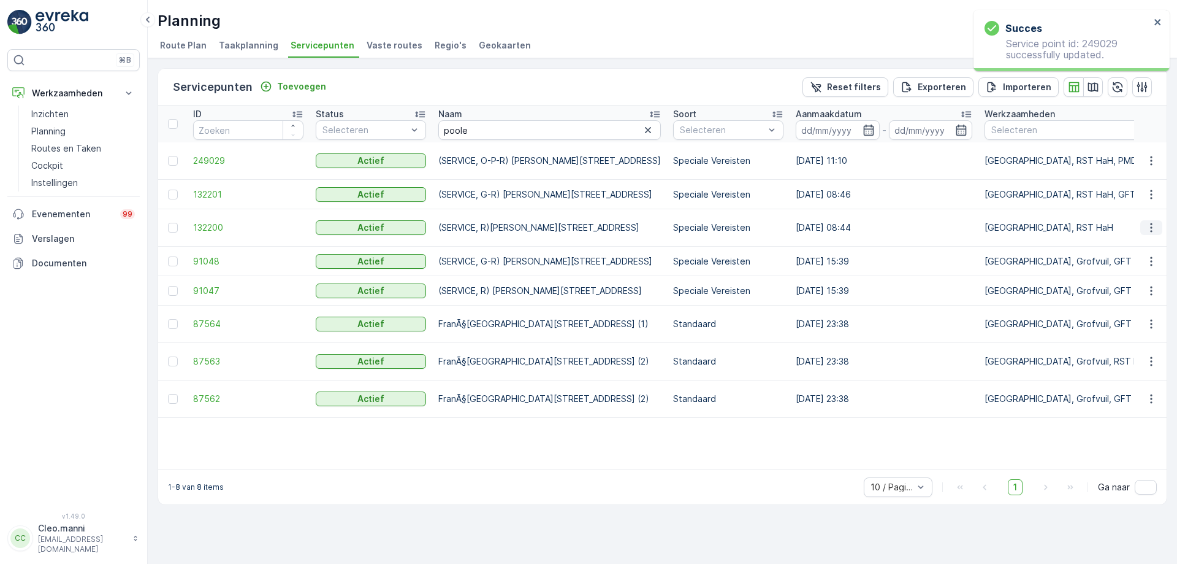
click at [1152, 226] on icon "button" at bounding box center [1152, 227] width 12 height 12
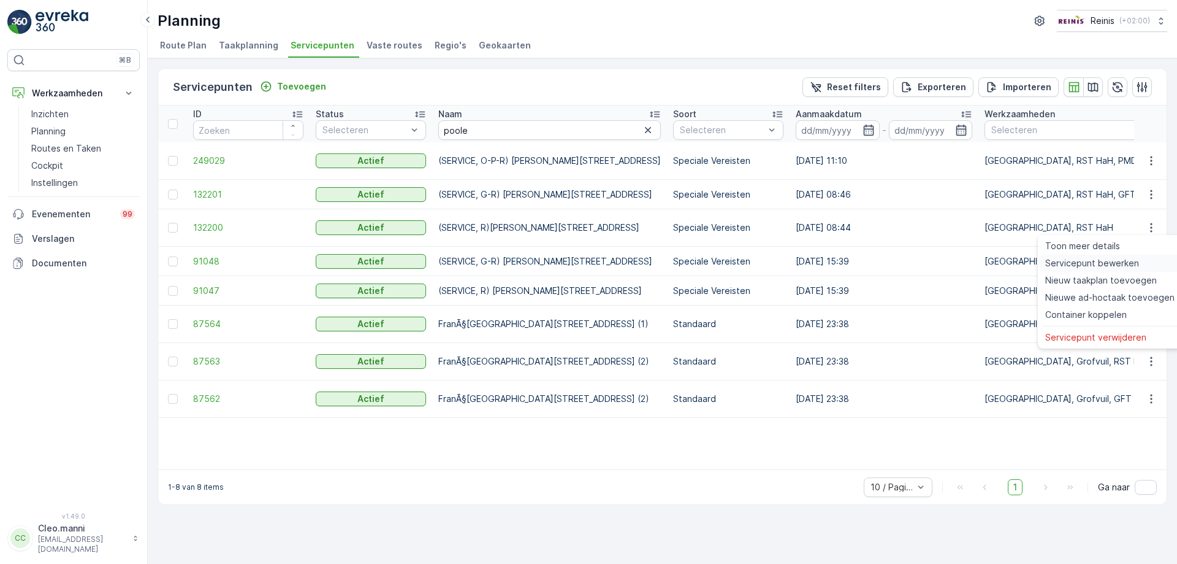
click at [1104, 266] on span "Servicepunt bewerken" at bounding box center [1093, 263] width 94 height 12
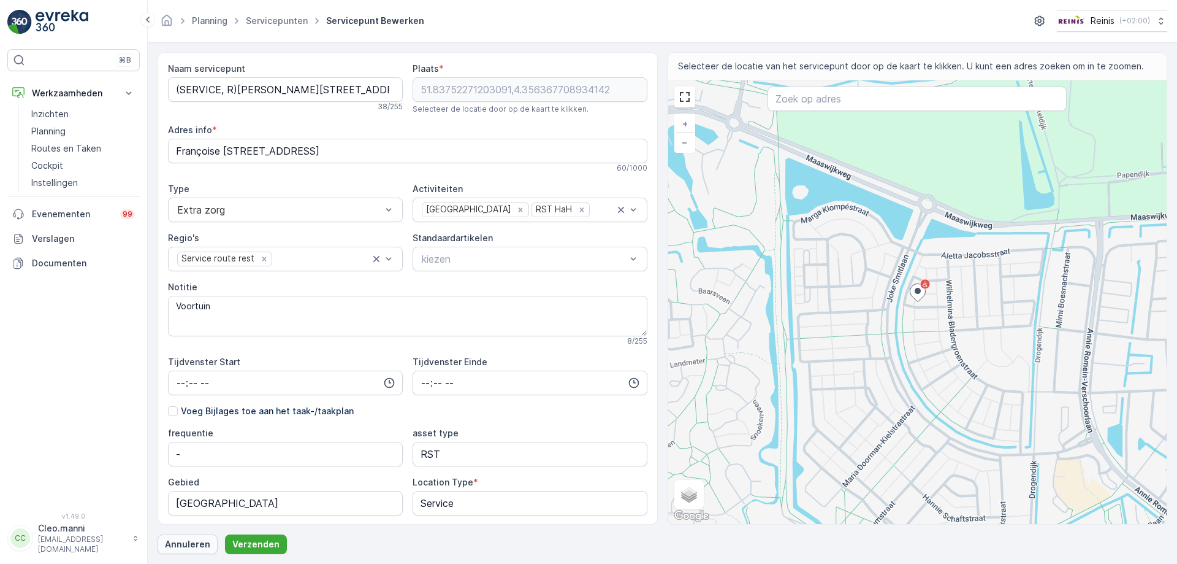
click at [183, 545] on p "Annuleren" at bounding box center [187, 544] width 45 height 12
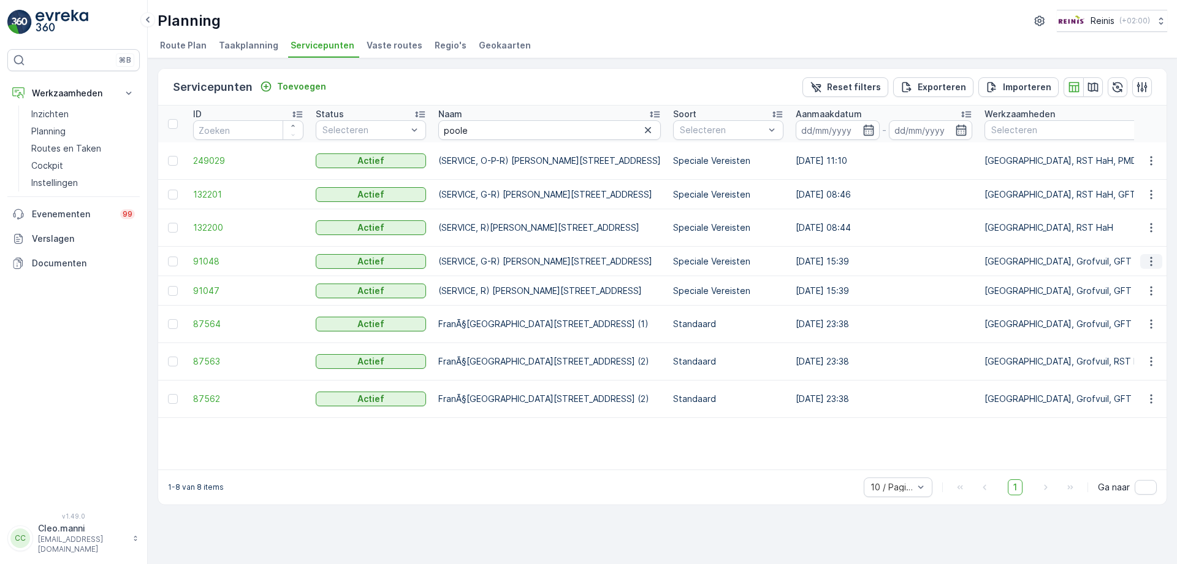
click at [1151, 261] on icon "button" at bounding box center [1152, 261] width 12 height 12
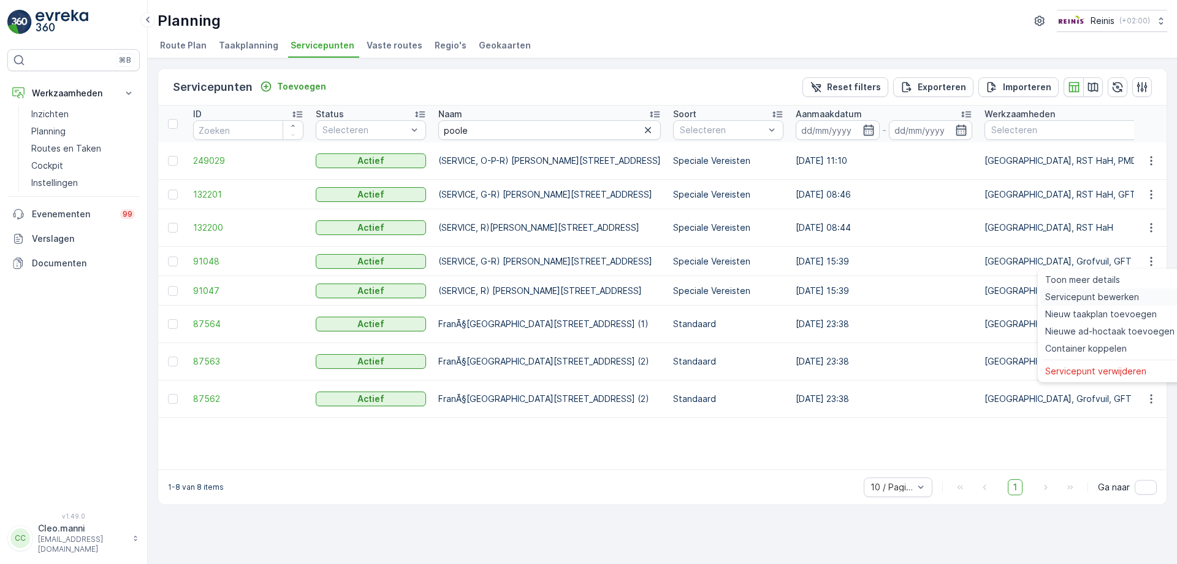
click at [1082, 296] on span "Servicepunt bewerken" at bounding box center [1093, 297] width 94 height 12
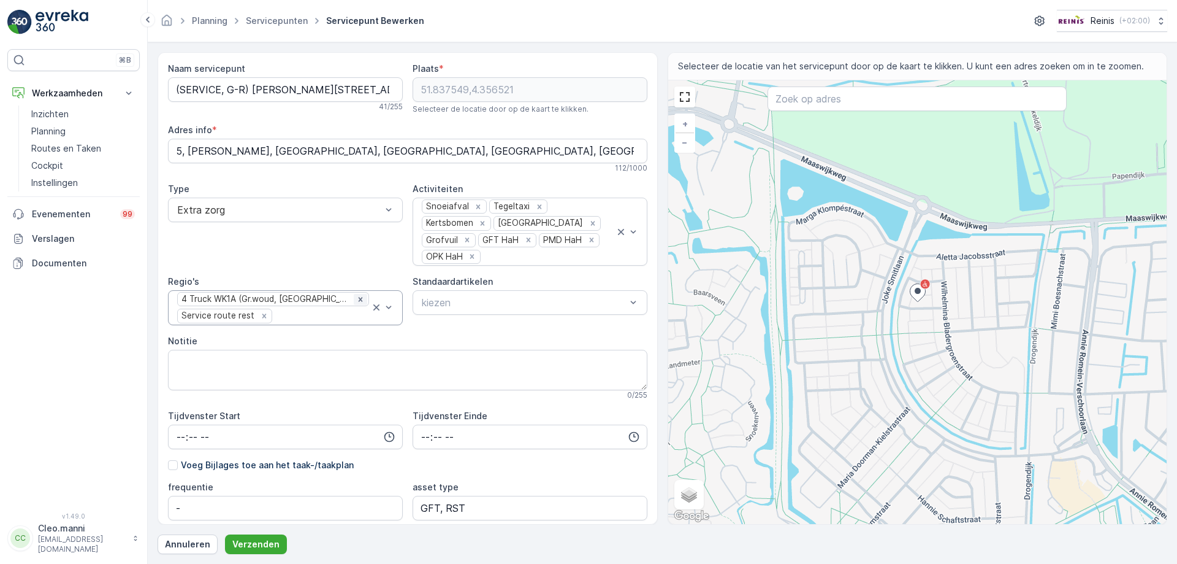
click at [356, 298] on icon "Remove 4 Truck WK1A (Gr.woud, Maaswijk Oost)" at bounding box center [360, 299] width 9 height 9
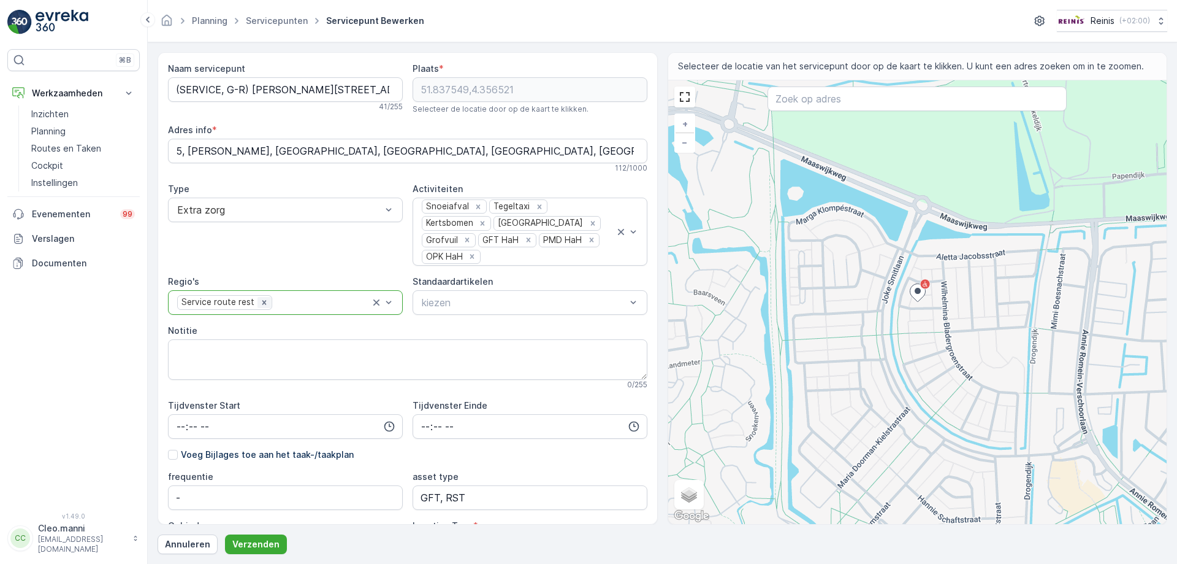
click at [260, 302] on icon "Remove Service route rest" at bounding box center [264, 302] width 9 height 9
drag, startPoint x: 248, startPoint y: 89, endPoint x: 113, endPoint y: 105, distance: 135.9
click at [115, 105] on div "⌘B Werkzaamheden Inzichten Planning Routes en Taken Cockpit Instellingen Evenem…" at bounding box center [588, 282] width 1177 height 564
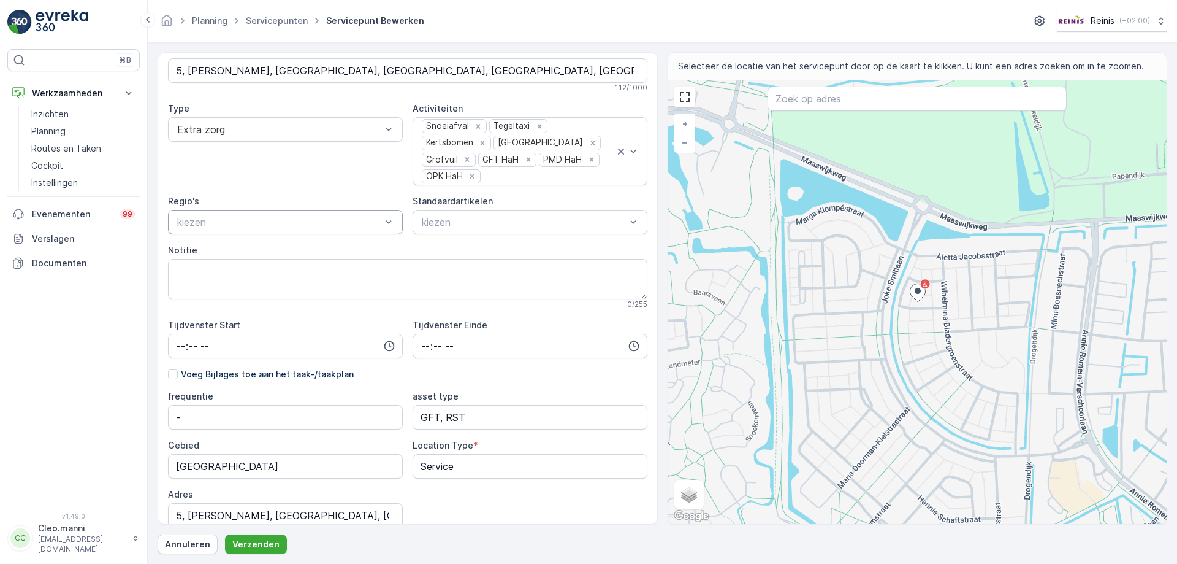
scroll to position [123, 0]
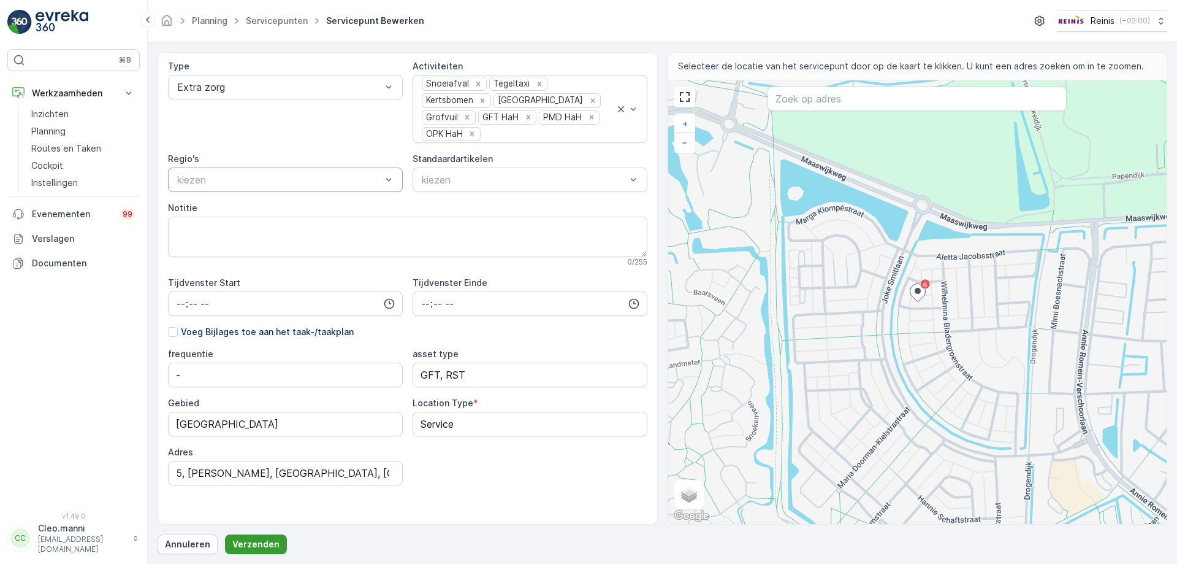
type servicepunt "Francoise [STREET_ADDRESS]"
click at [252, 545] on p "Verzenden" at bounding box center [255, 544] width 47 height 12
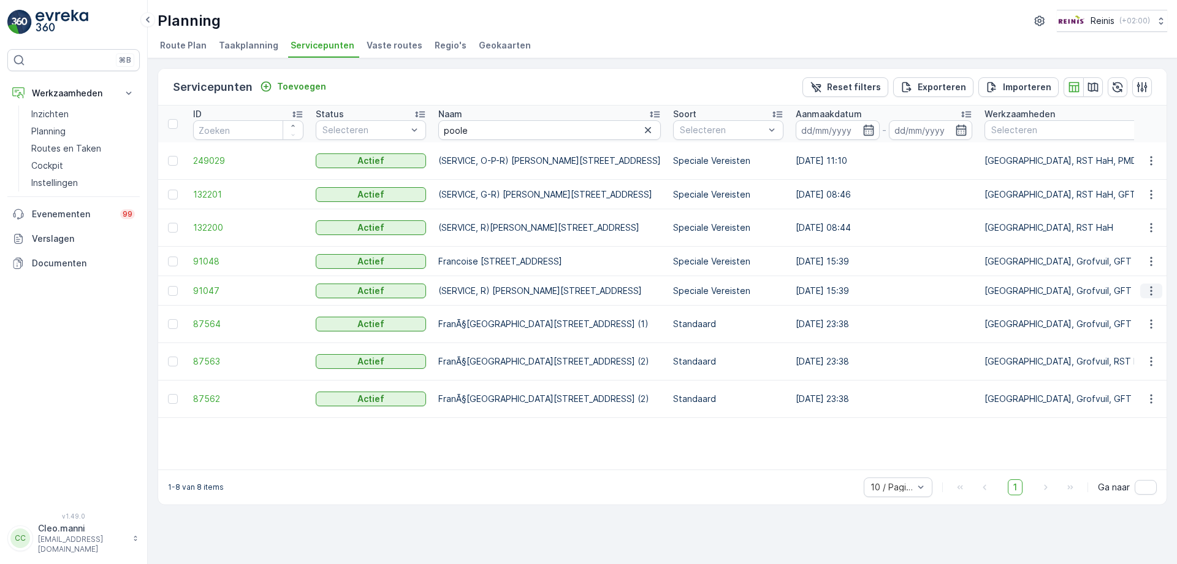
click at [1152, 290] on icon "button" at bounding box center [1152, 290] width 2 height 9
click at [1095, 325] on span "Servicepunt bewerken" at bounding box center [1093, 326] width 94 height 12
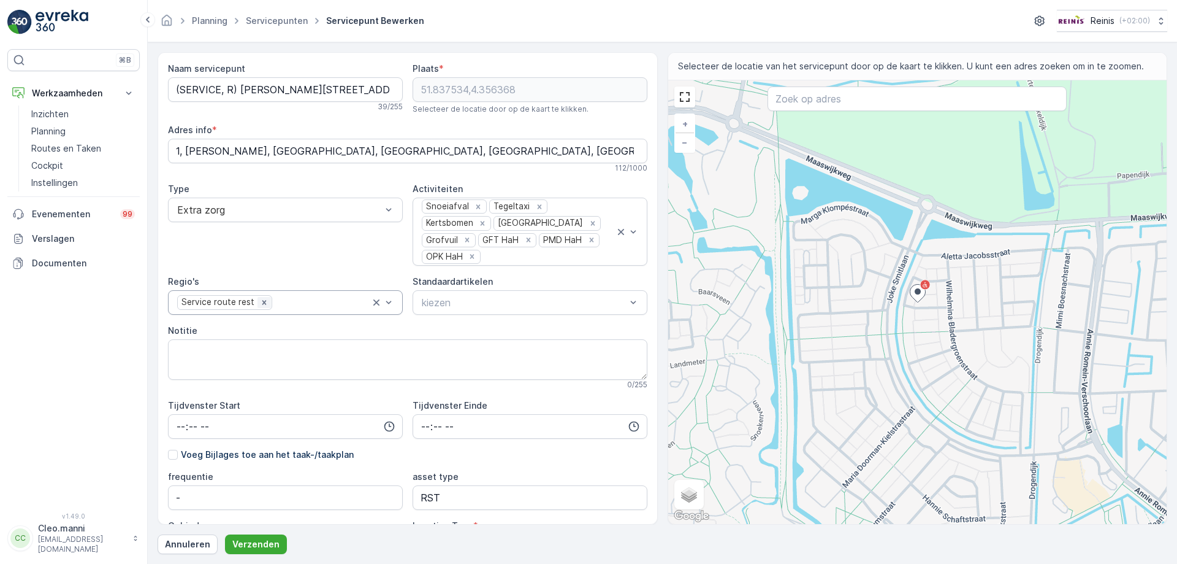
click at [260, 302] on icon "Remove Service route rest" at bounding box center [264, 302] width 9 height 9
click at [272, 210] on div at bounding box center [279, 209] width 207 height 11
drag, startPoint x: 264, startPoint y: 238, endPoint x: 257, endPoint y: 237, distance: 7.4
click at [261, 238] on div "Standaard" at bounding box center [285, 239] width 220 height 11
drag, startPoint x: 239, startPoint y: 88, endPoint x: 80, endPoint y: 100, distance: 158.7
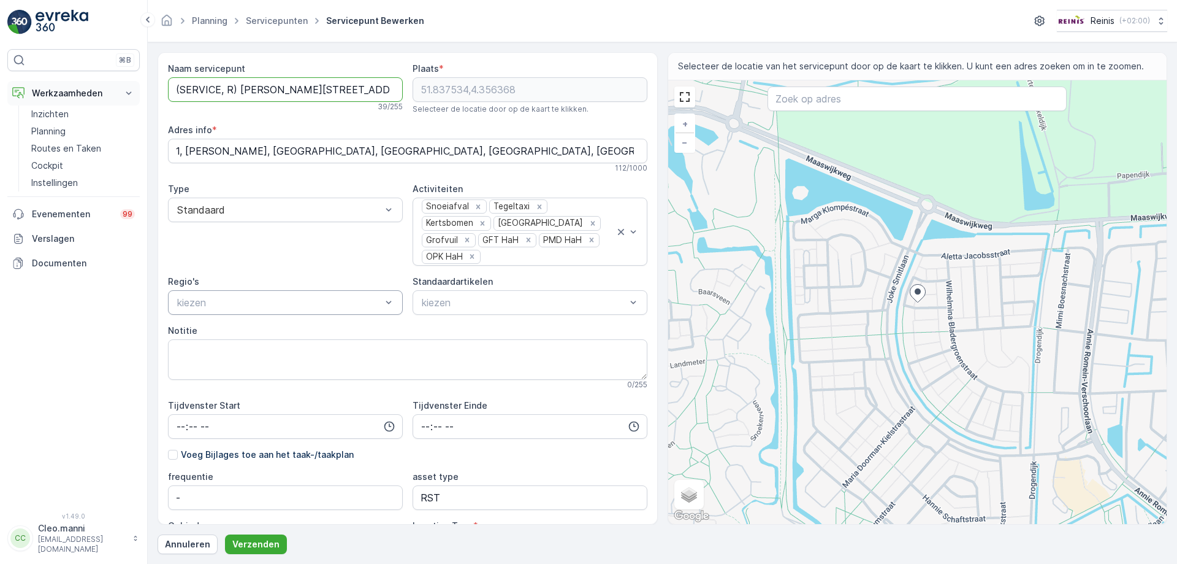
click at [81, 99] on div "⌘B Werkzaamheden Inzichten Planning Routes en Taken Cockpit Instellingen Evenem…" at bounding box center [588, 282] width 1177 height 564
type servicepunt "[PERSON_NAME][STREET_ADDRESS]"
click at [255, 543] on p "Verzenden" at bounding box center [255, 544] width 47 height 12
